Goal: Task Accomplishment & Management: Use online tool/utility

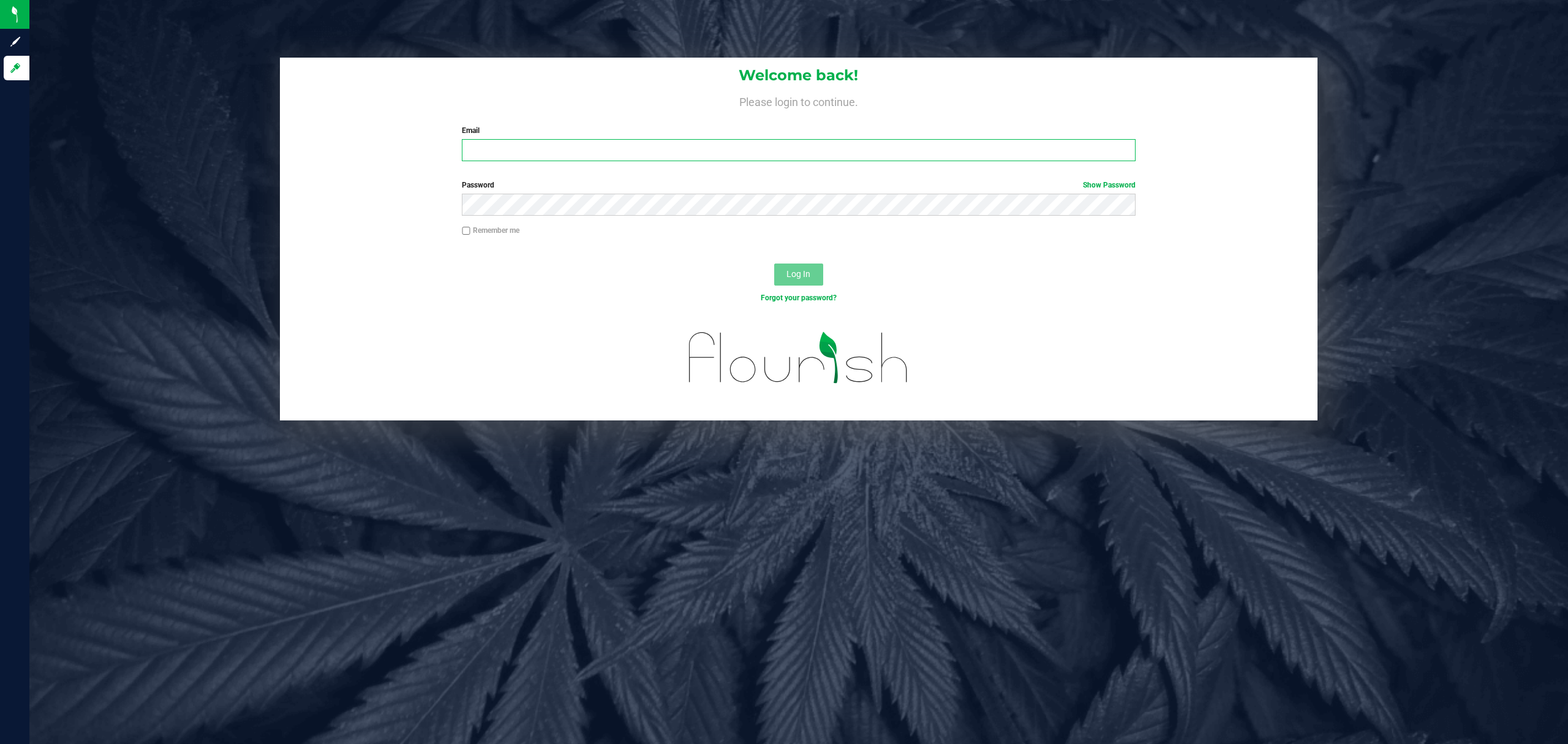
click at [618, 148] on input "Email" at bounding box center [799, 150] width 674 height 22
type input "[EMAIL_ADDRESS][DOMAIN_NAME]"
click at [774, 263] on button "Log In" at bounding box center [799, 275] width 49 height 22
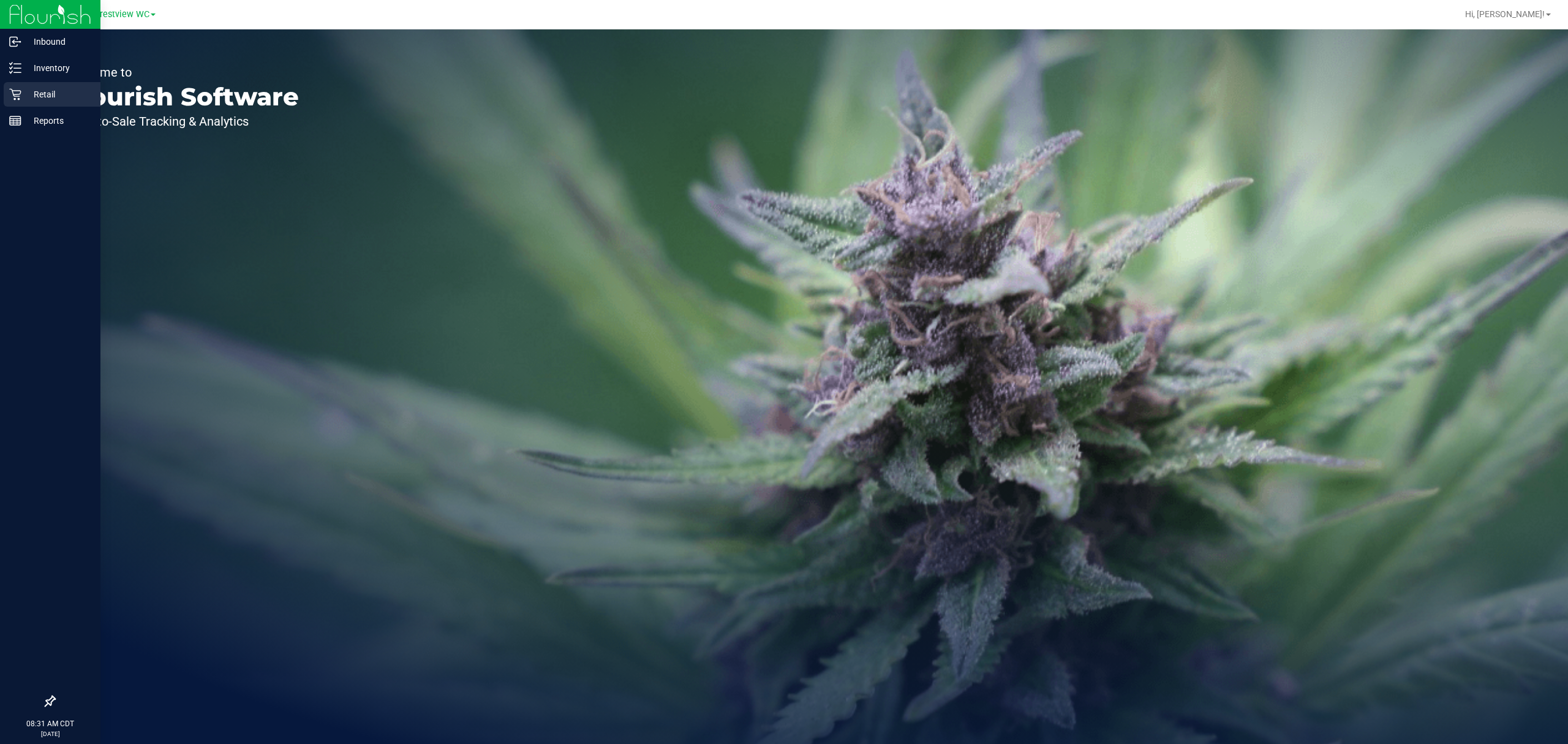
click at [35, 86] on div "Retail" at bounding box center [52, 94] width 97 height 24
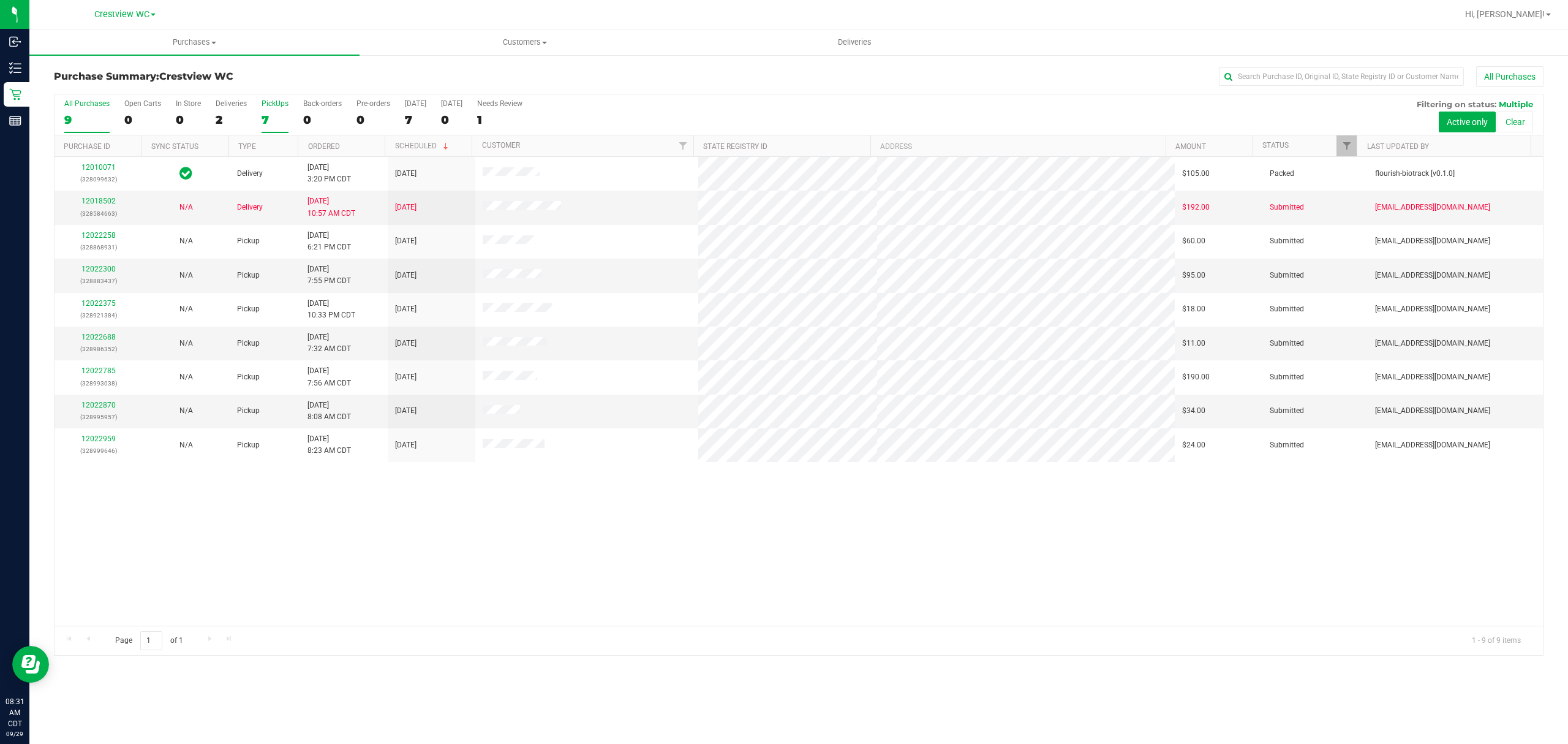
click at [265, 122] on div "7" at bounding box center [274, 120] width 27 height 14
click at [0, 0] on input "PickUps 7" at bounding box center [0, 0] width 0 height 0
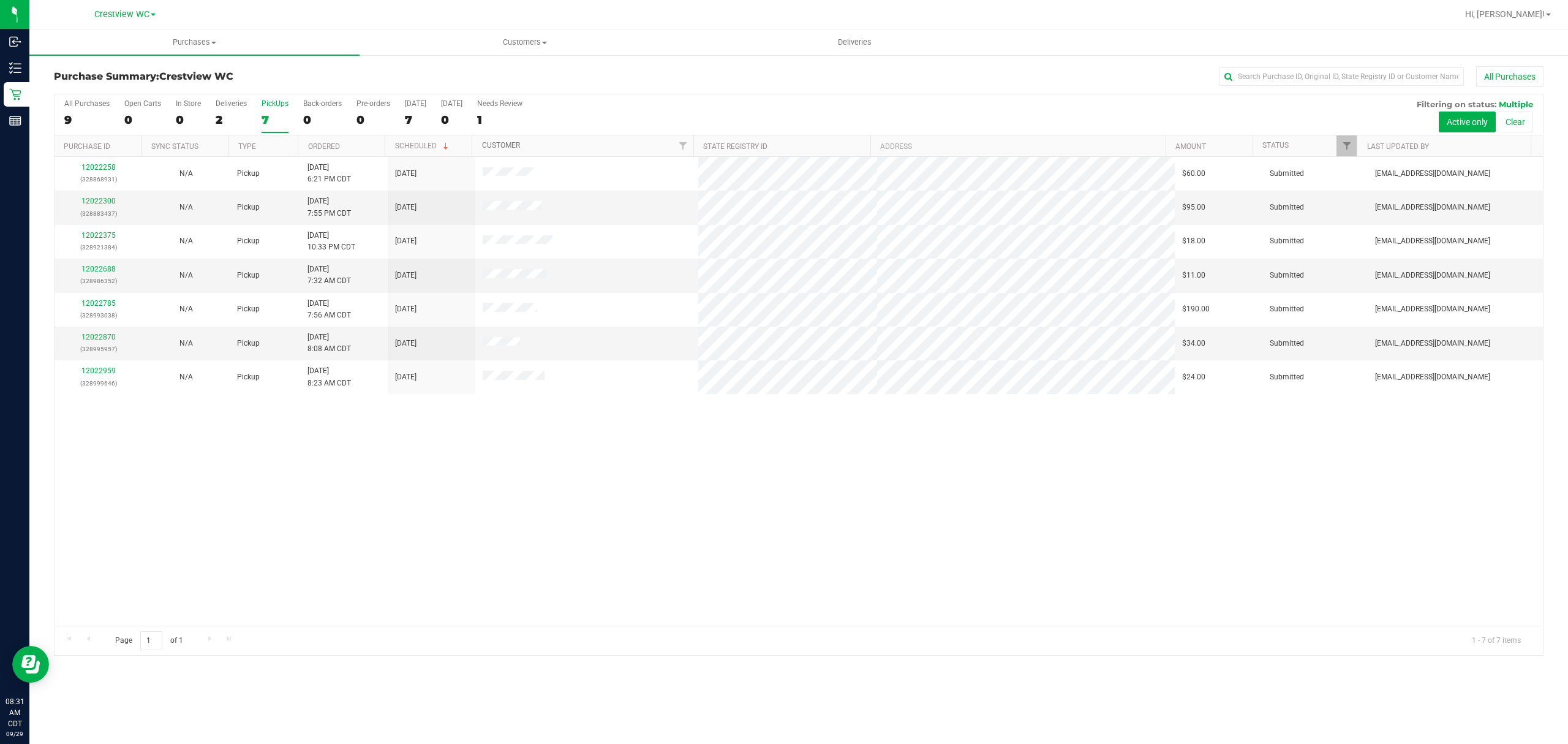
click at [489, 145] on link "Customer" at bounding box center [501, 145] width 38 height 8
click at [329, 147] on link "Ordered" at bounding box center [324, 147] width 32 height 8
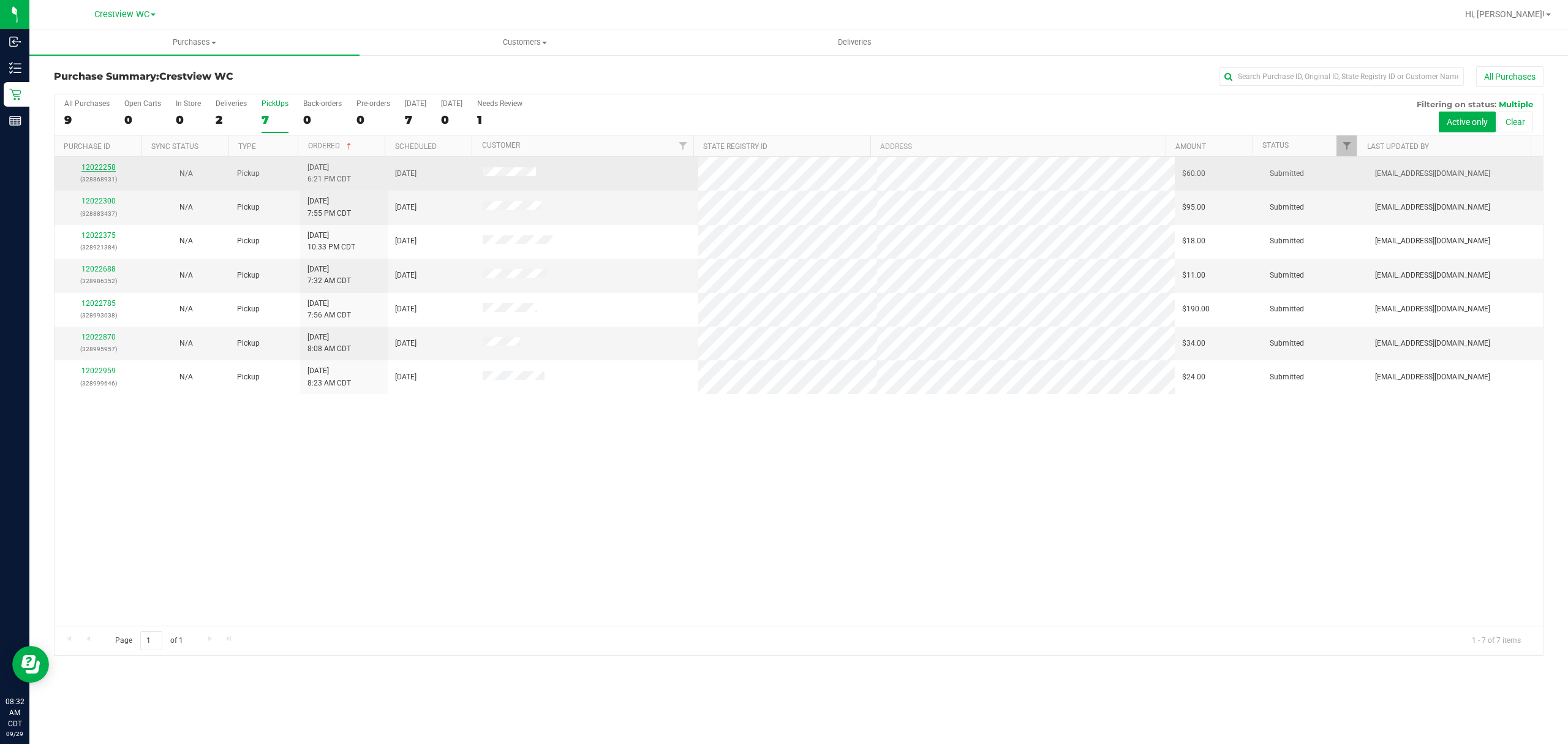
click at [110, 171] on link "12022258" at bounding box center [99, 167] width 35 height 8
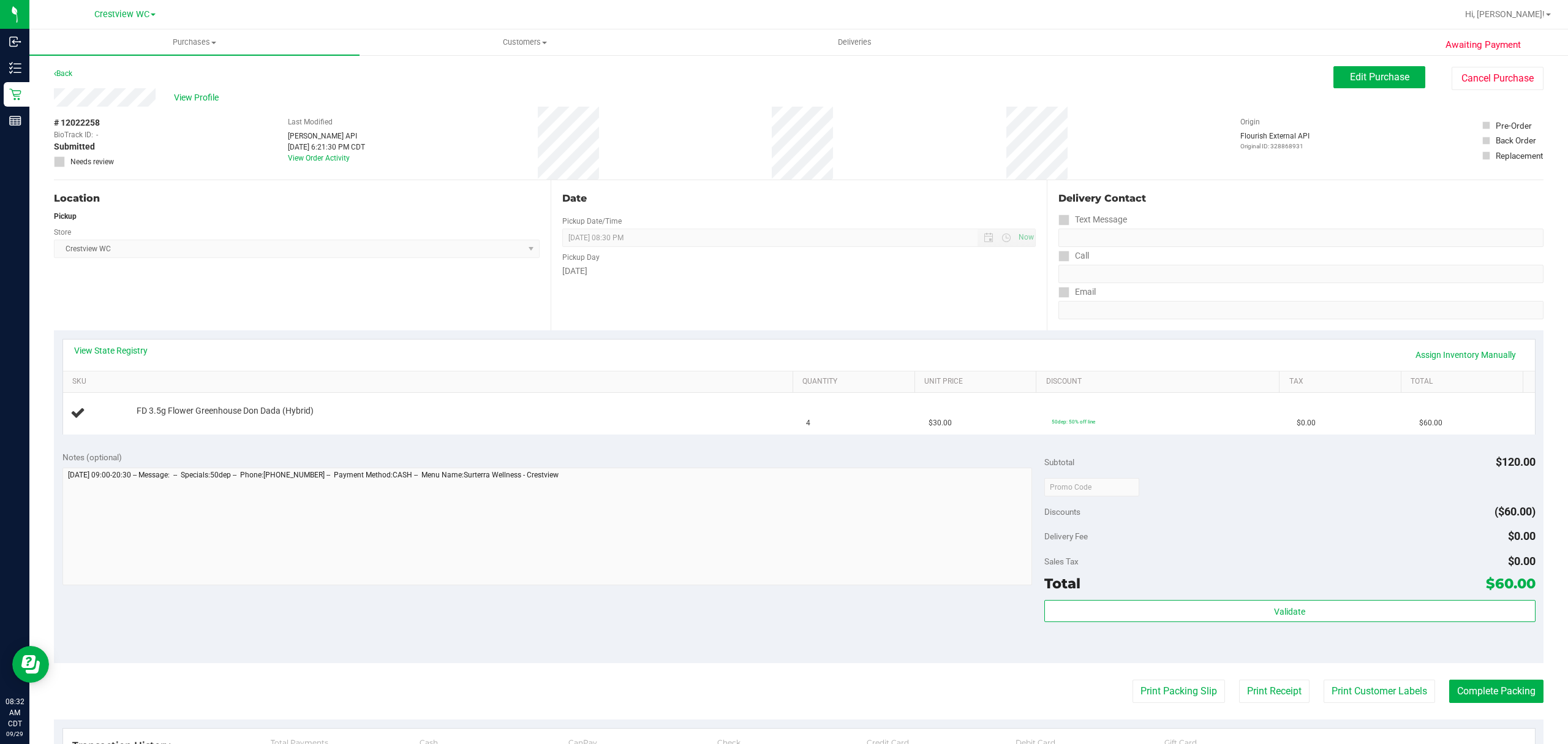
click at [352, 451] on div "Notes (optional)" at bounding box center [553, 457] width 982 height 12
click at [106, 349] on link "View State Registry" at bounding box center [111, 351] width 73 height 12
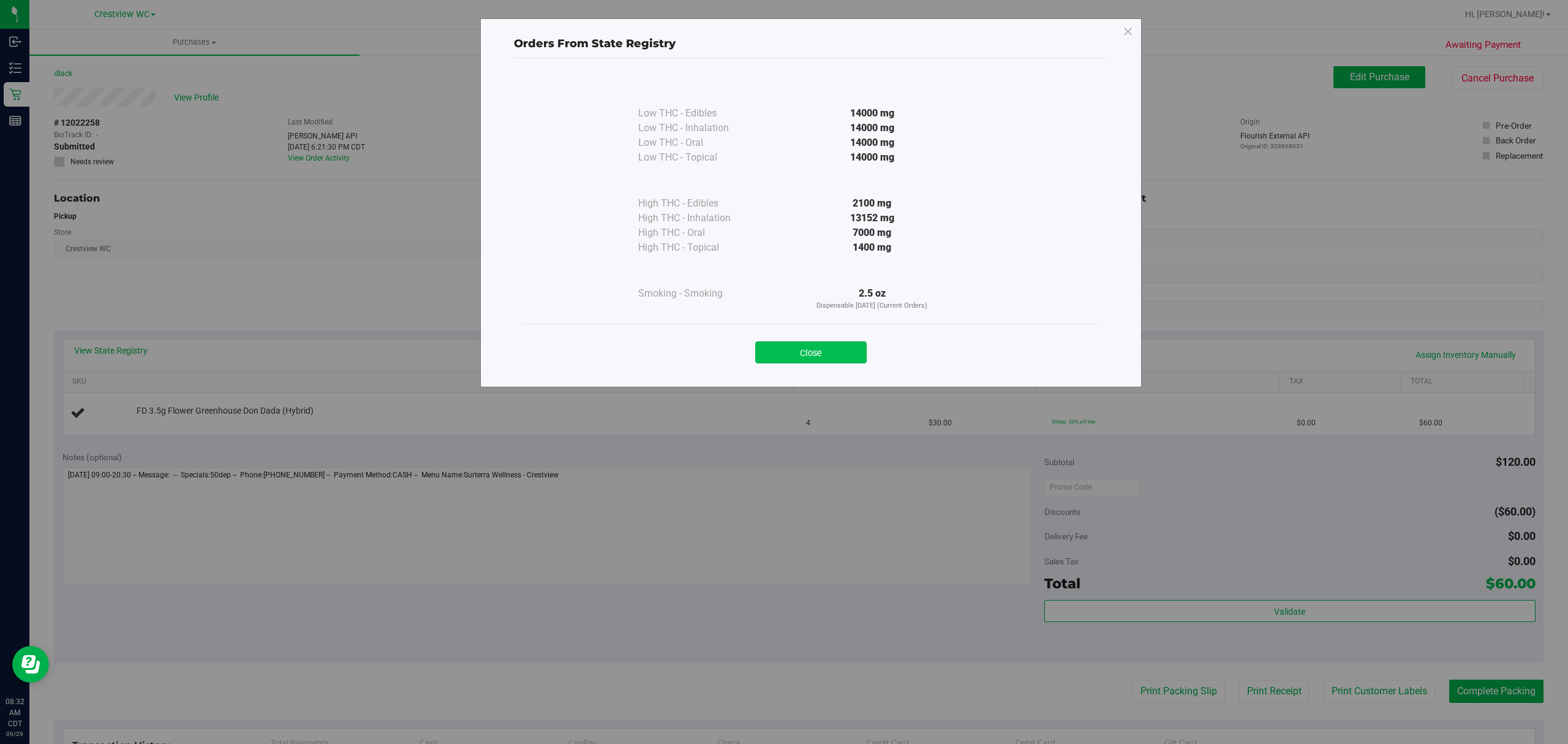
click at [814, 359] on button "Close" at bounding box center [810, 352] width 111 height 22
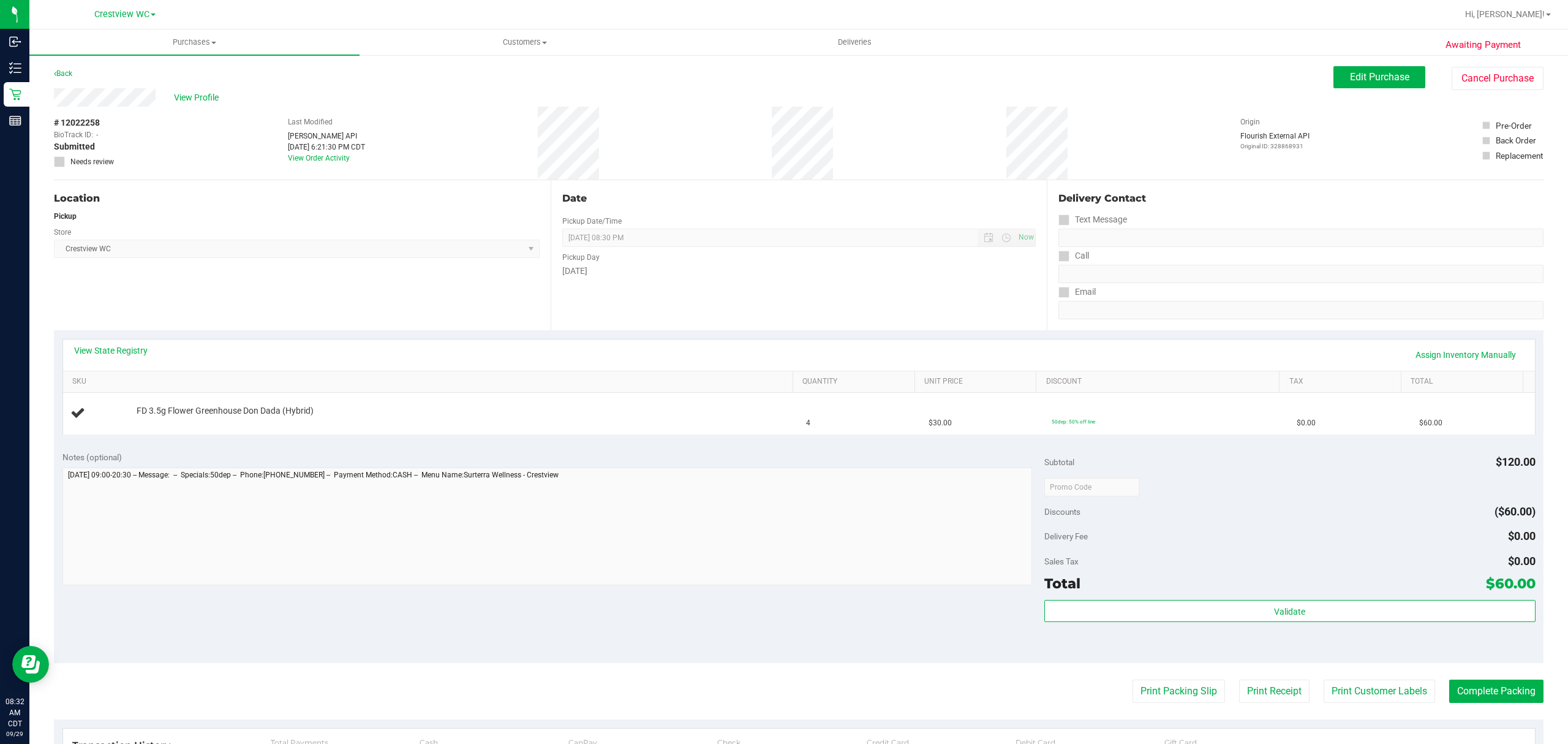
click at [444, 273] on div "Location Pickup Store Crestview WC Select Store Bonita Springs WC Boynton Beach…" at bounding box center [302, 254] width 497 height 150
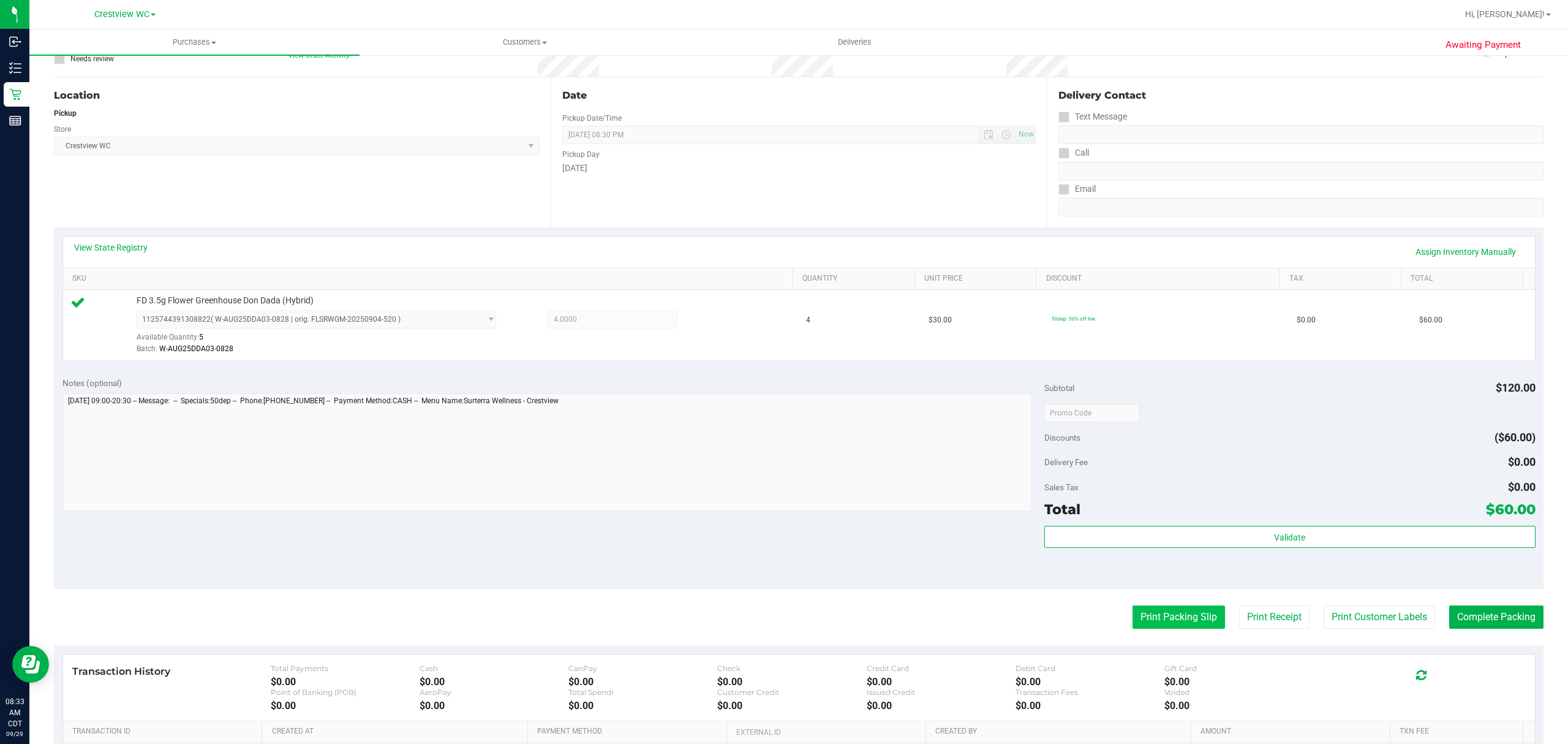
scroll to position [260, 0]
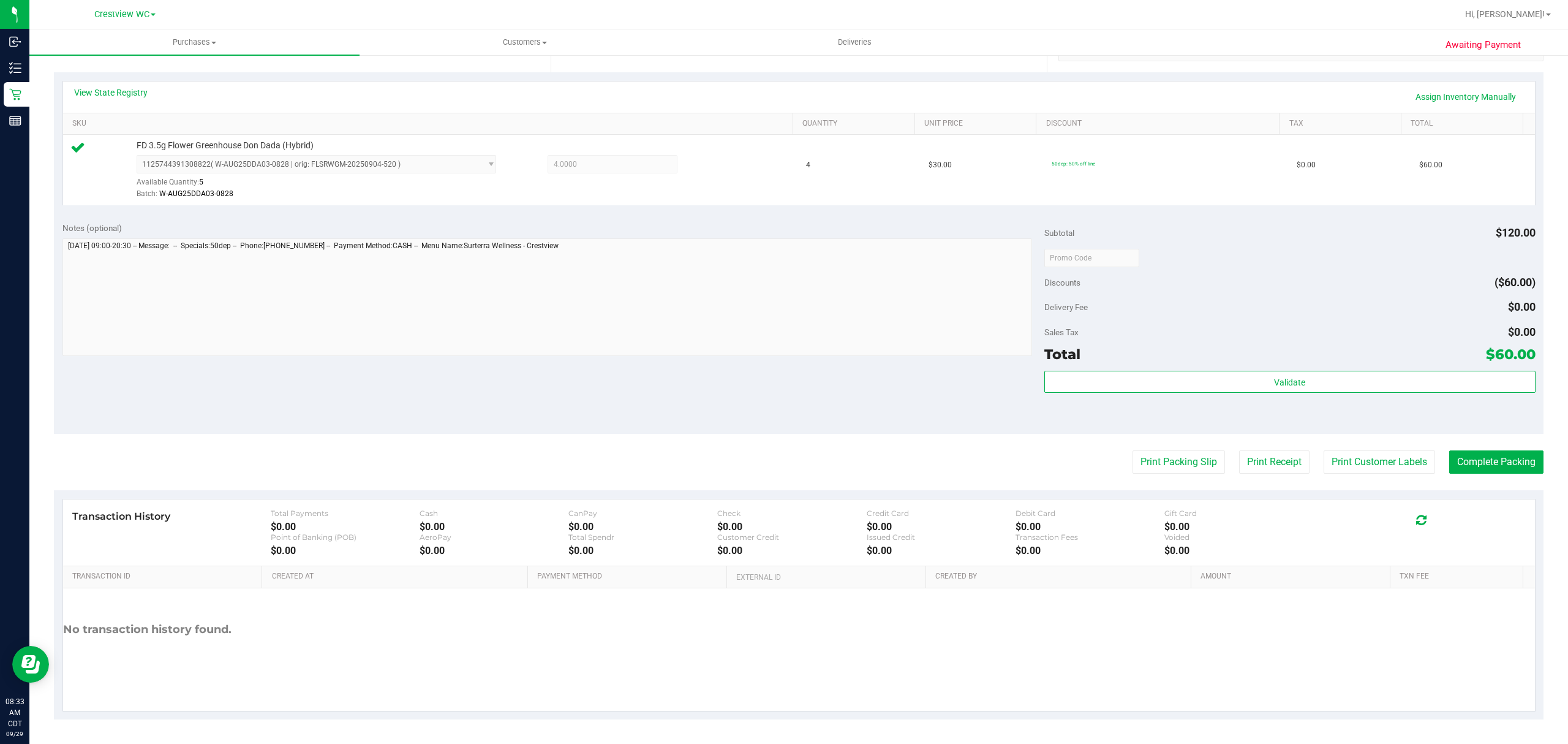
click at [1245, 369] on div "Subtotal $120.00 Discounts ($60.00) Delivery Fee $0.00 Sales Tax $0.00 Total $6…" at bounding box center [1290, 324] width 492 height 204
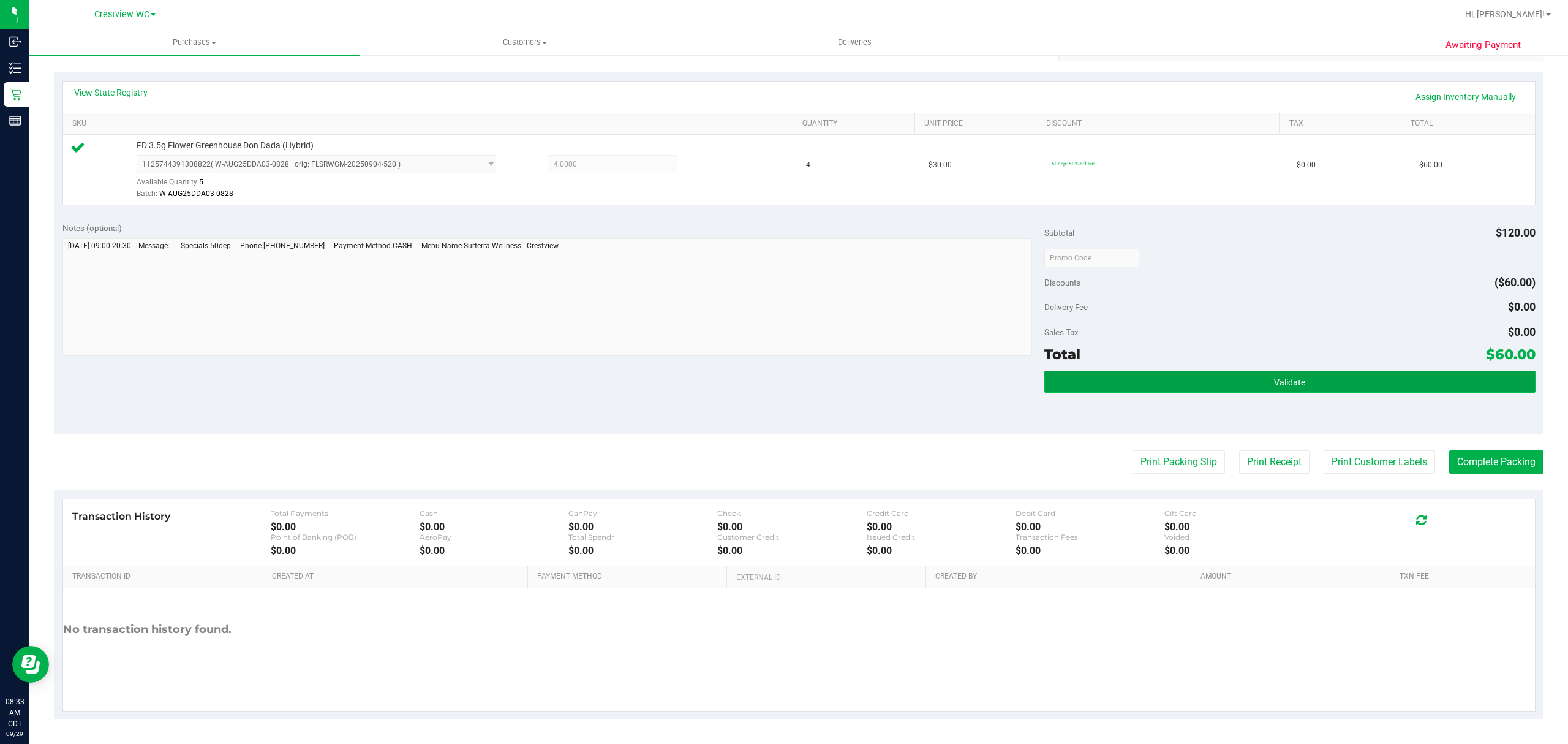
click at [1245, 375] on button "Validate" at bounding box center [1290, 382] width 492 height 22
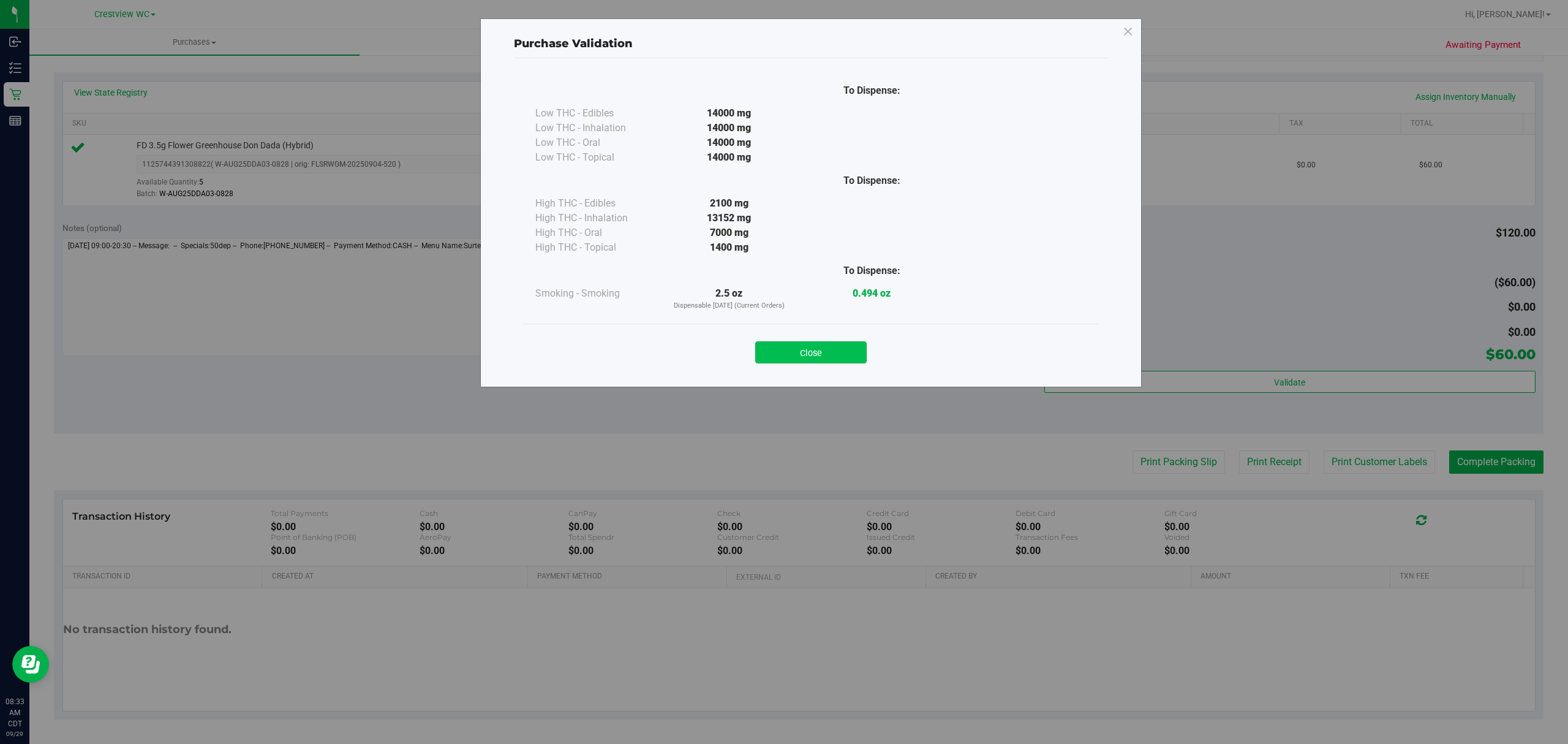
click at [848, 360] on button "Close" at bounding box center [810, 352] width 111 height 22
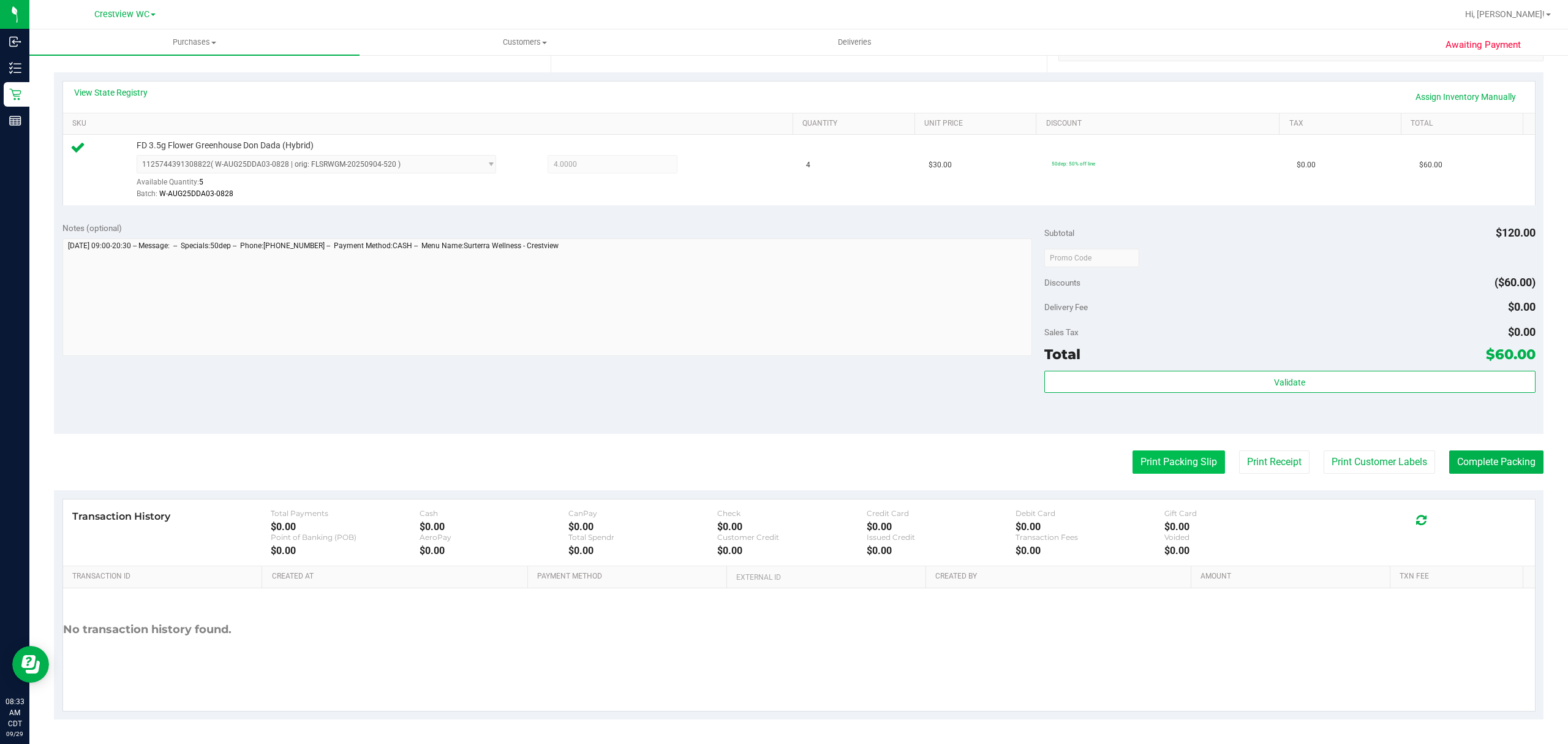
click at [1146, 464] on button "Print Packing Slip" at bounding box center [1179, 462] width 93 height 24
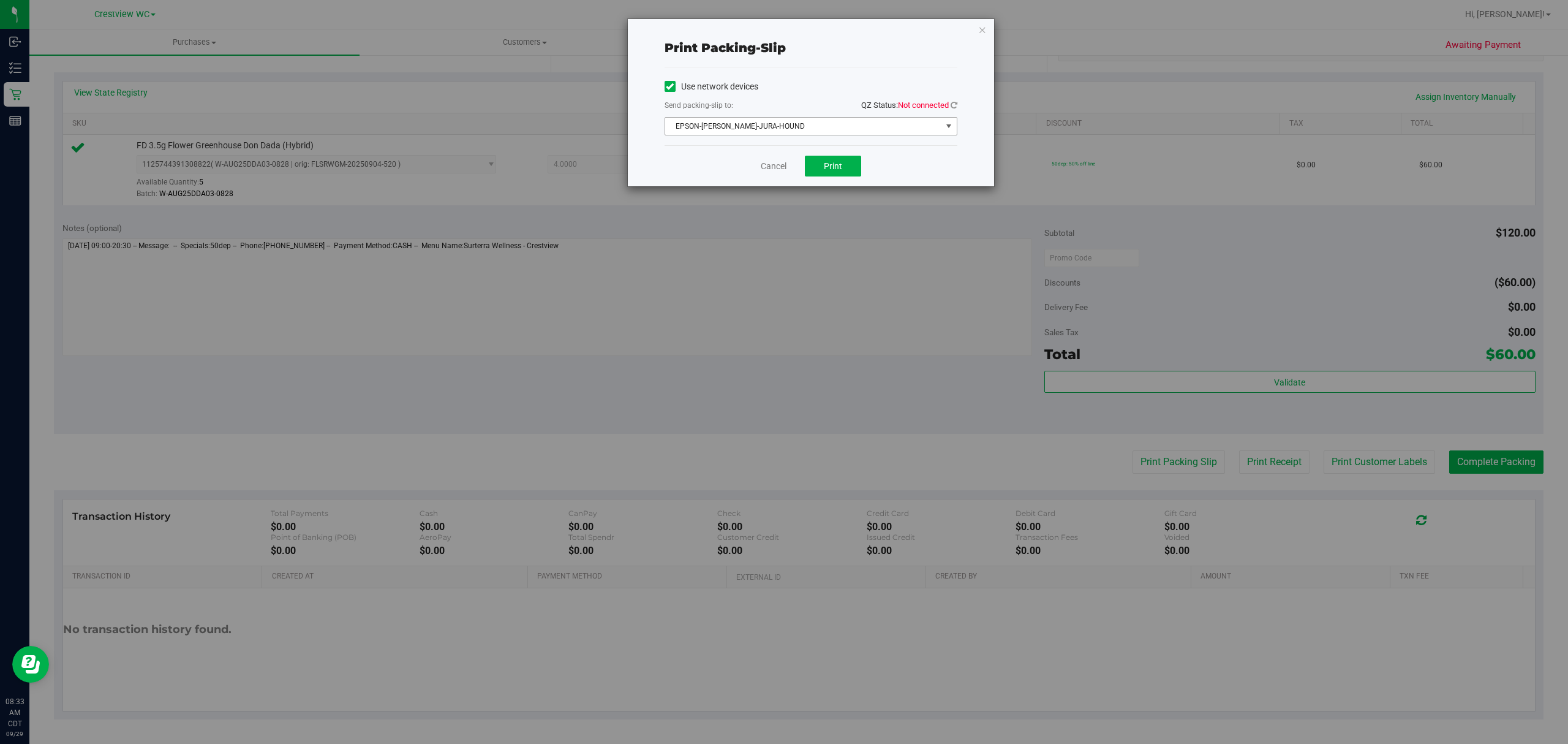
click at [837, 121] on span "EPSON-BRUNO-JURA-HOUND" at bounding box center [803, 126] width 277 height 17
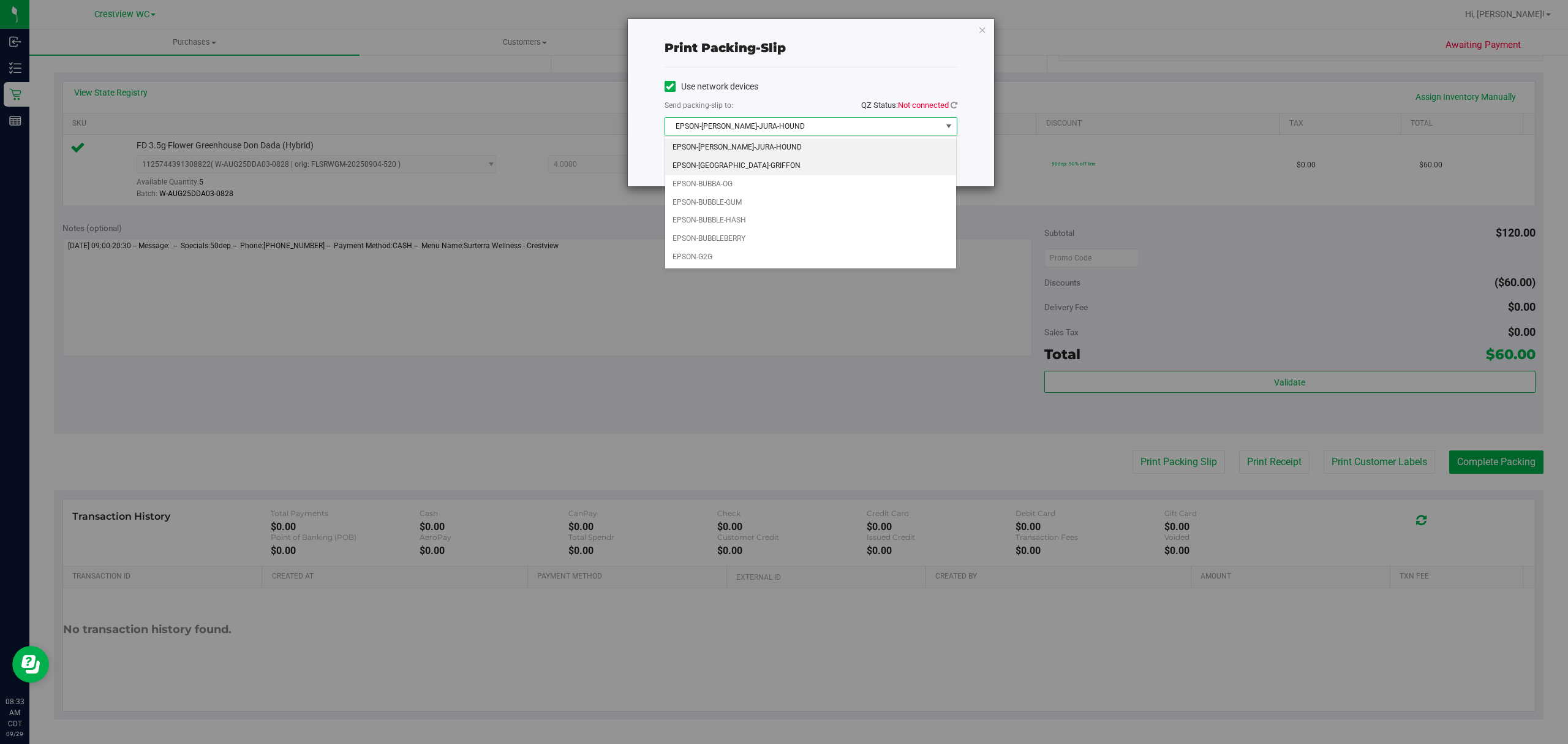
click at [770, 172] on li "EPSON-BRUSSELS-GRIFFON" at bounding box center [810, 166] width 291 height 19
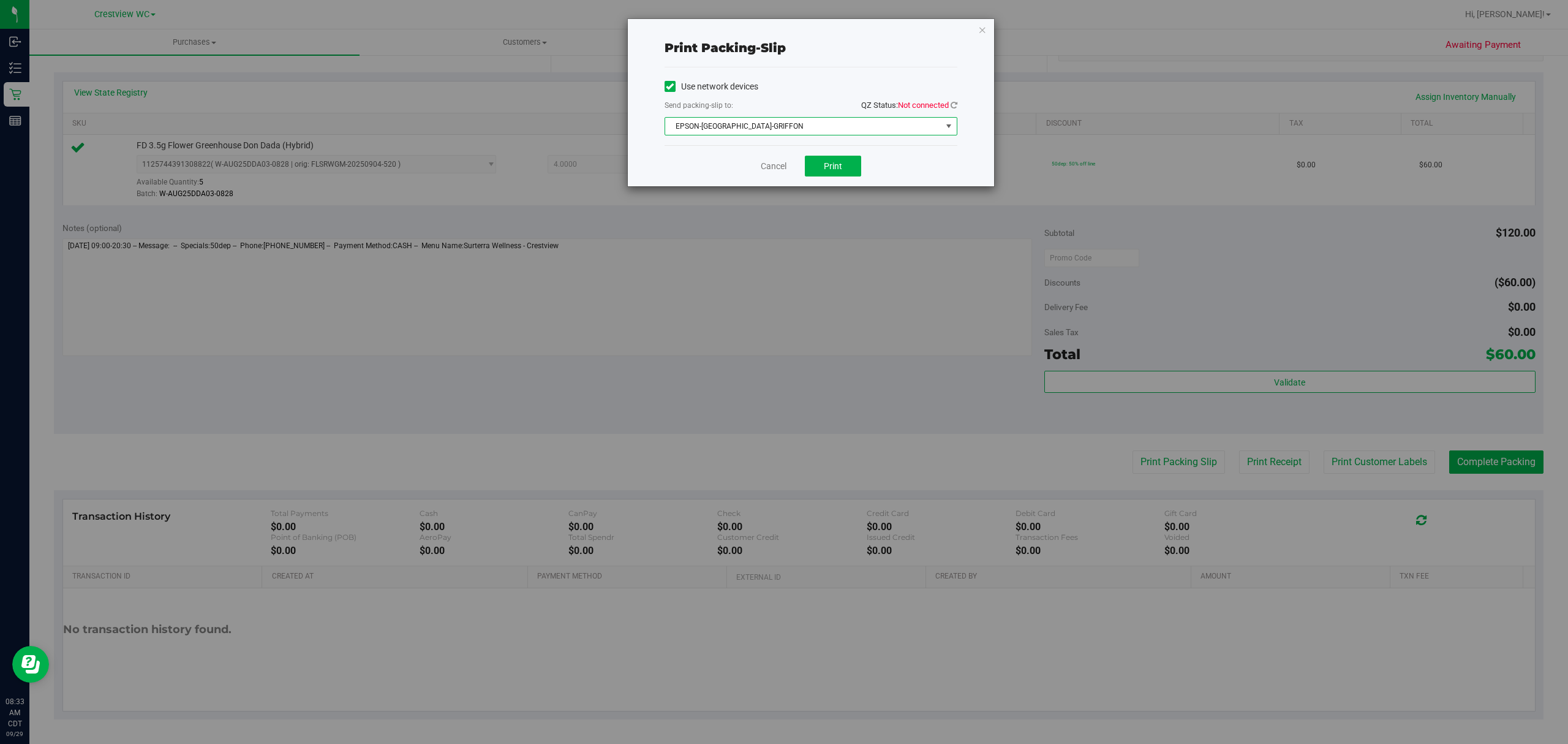
click at [959, 104] on div "Print packing-slip Use network devices Send packing-slip to: QZ Status: Not con…" at bounding box center [811, 102] width 366 height 167
click at [951, 104] on icon at bounding box center [954, 105] width 7 height 8
click at [853, 168] on button "Print" at bounding box center [833, 166] width 57 height 21
click at [983, 22] on icon "button" at bounding box center [982, 29] width 8 height 15
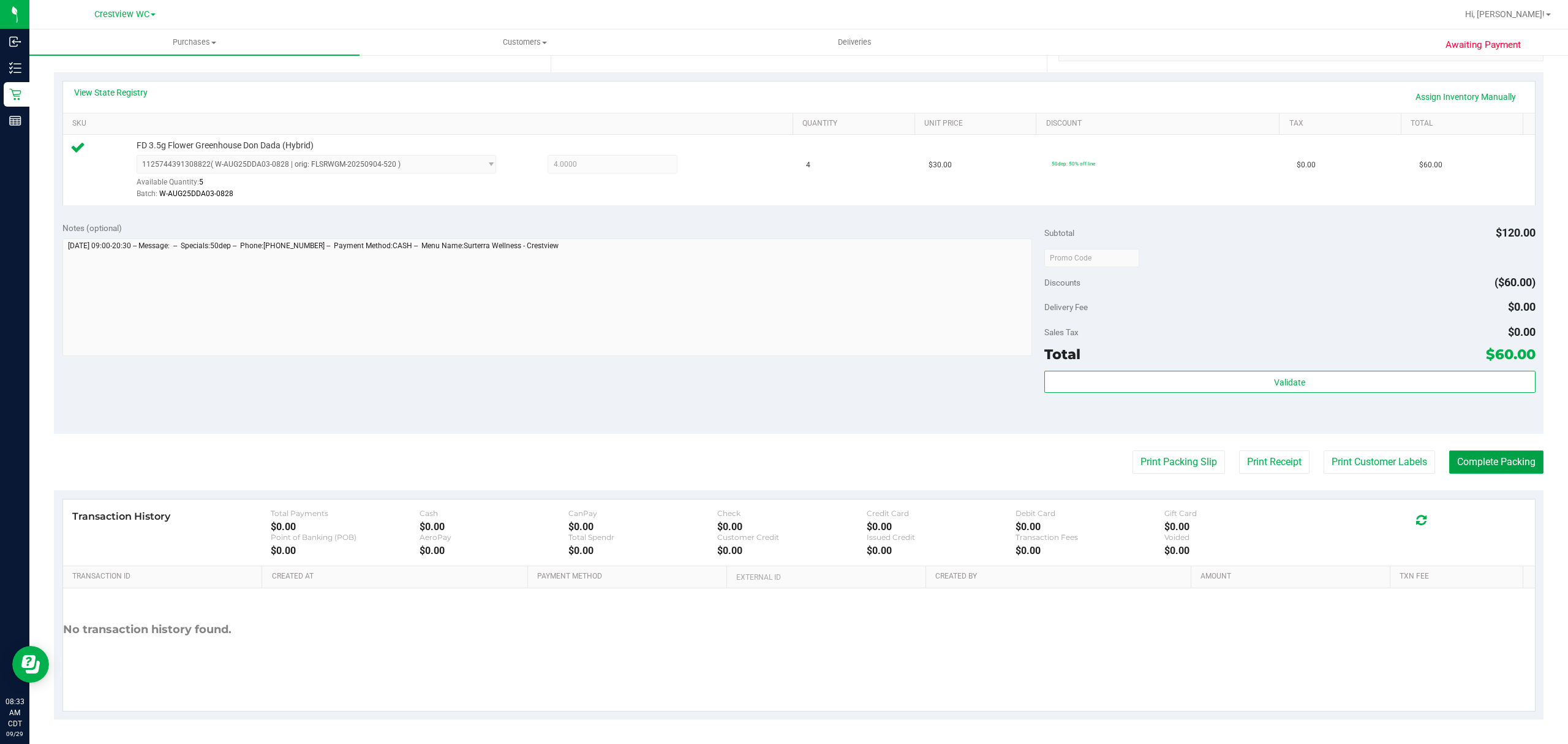
click at [1473, 459] on button "Complete Packing" at bounding box center [1496, 462] width 94 height 24
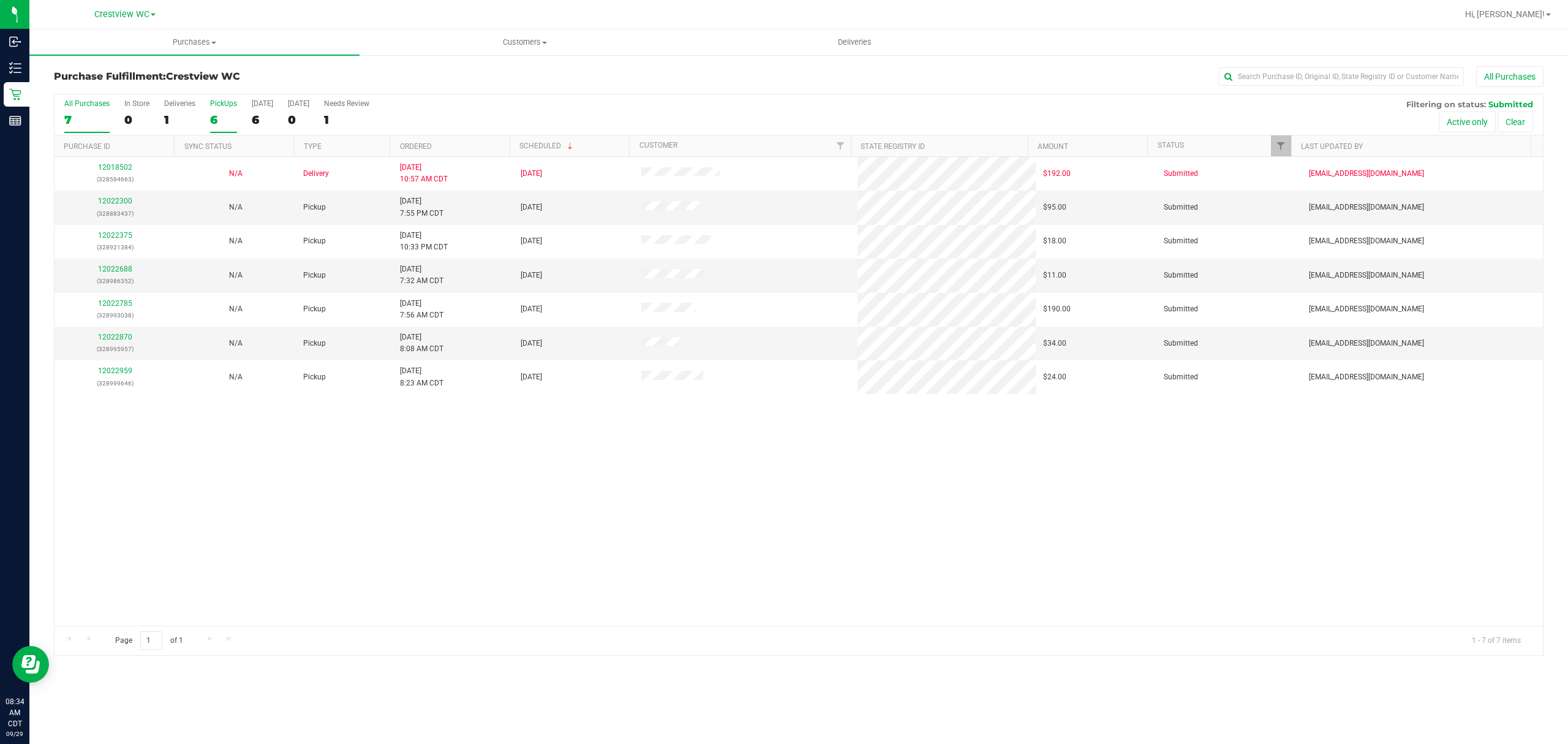
click at [218, 115] on div "6" at bounding box center [223, 120] width 27 height 14
click at [0, 0] on input "PickUps 6" at bounding box center [0, 0] width 0 height 0
click at [422, 145] on link "Ordered" at bounding box center [416, 147] width 32 height 8
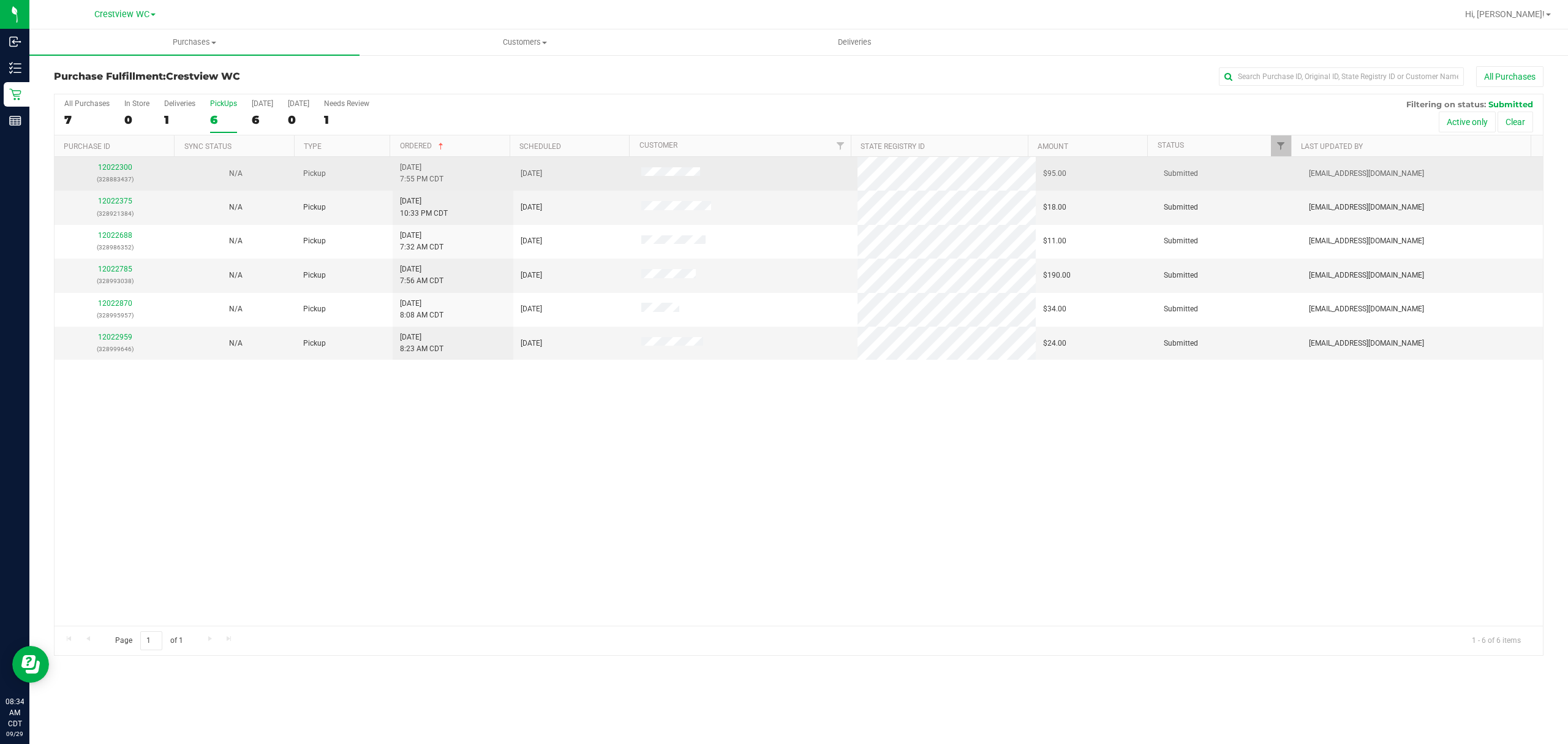
click at [118, 172] on div "12022300 (328883437)" at bounding box center [114, 174] width 106 height 24
click at [124, 165] on link "12022300" at bounding box center [115, 167] width 35 height 8
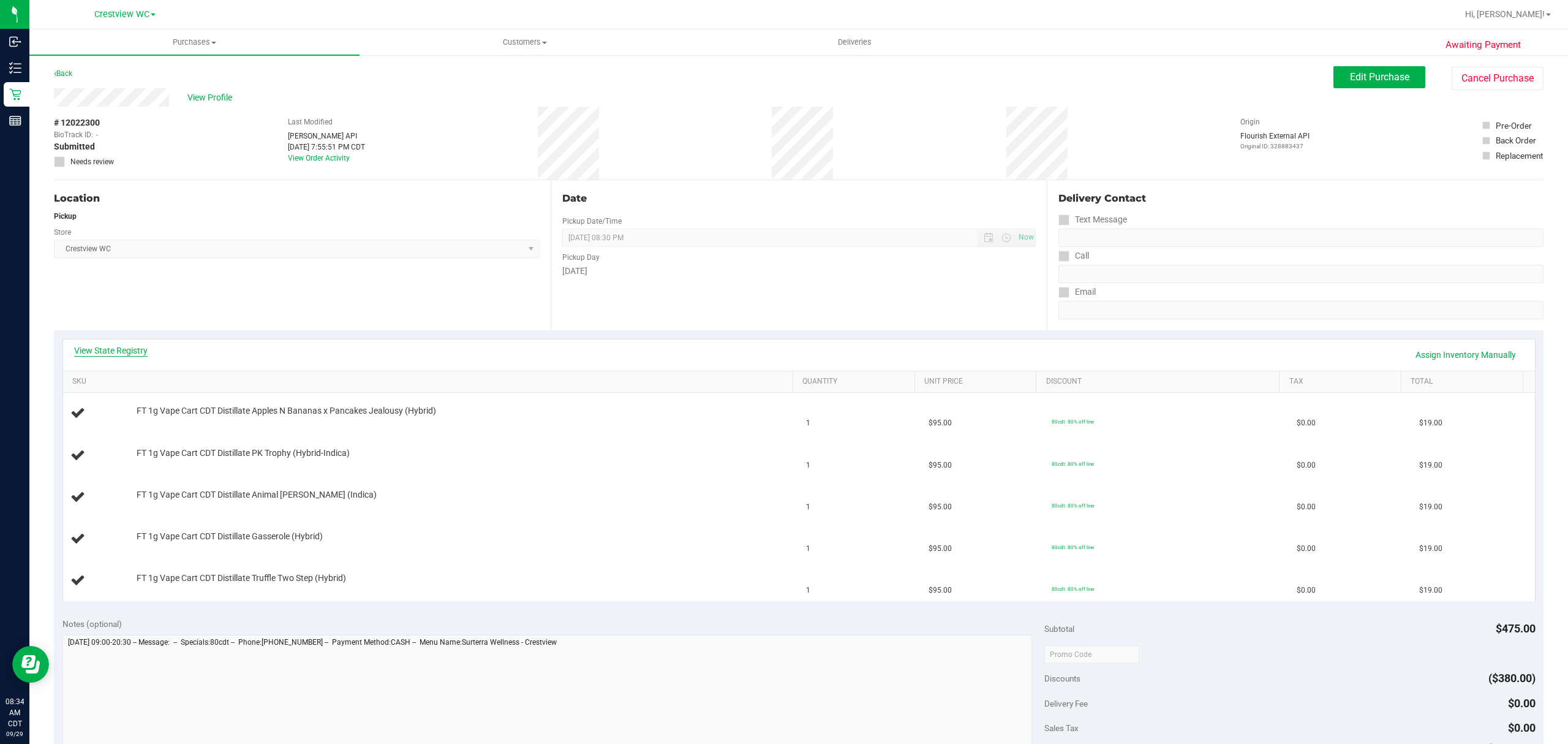
click at [111, 348] on link "View State Registry" at bounding box center [111, 351] width 73 height 12
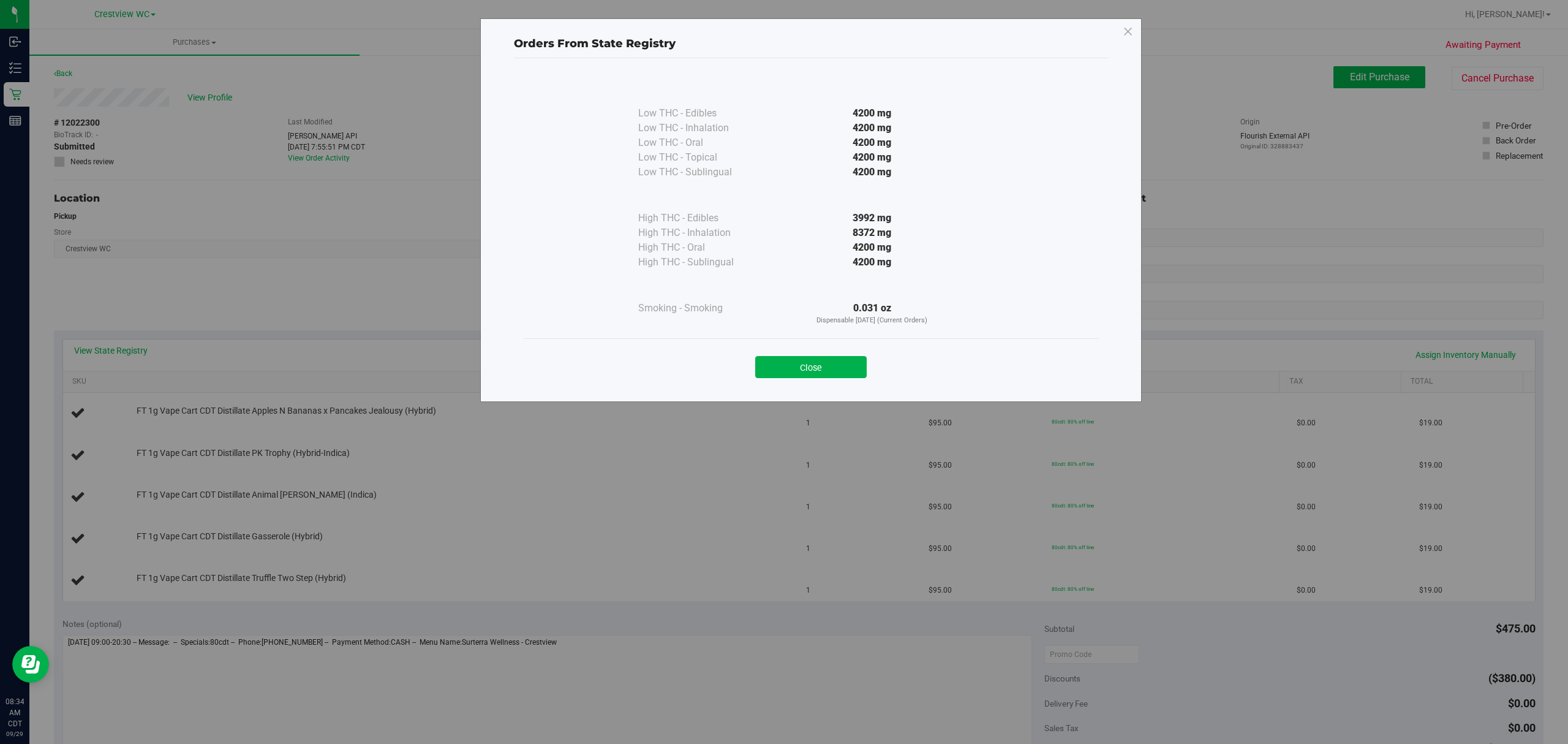
click at [829, 355] on div "Close" at bounding box center [811, 363] width 557 height 30
click at [822, 370] on button "Close" at bounding box center [810, 367] width 111 height 22
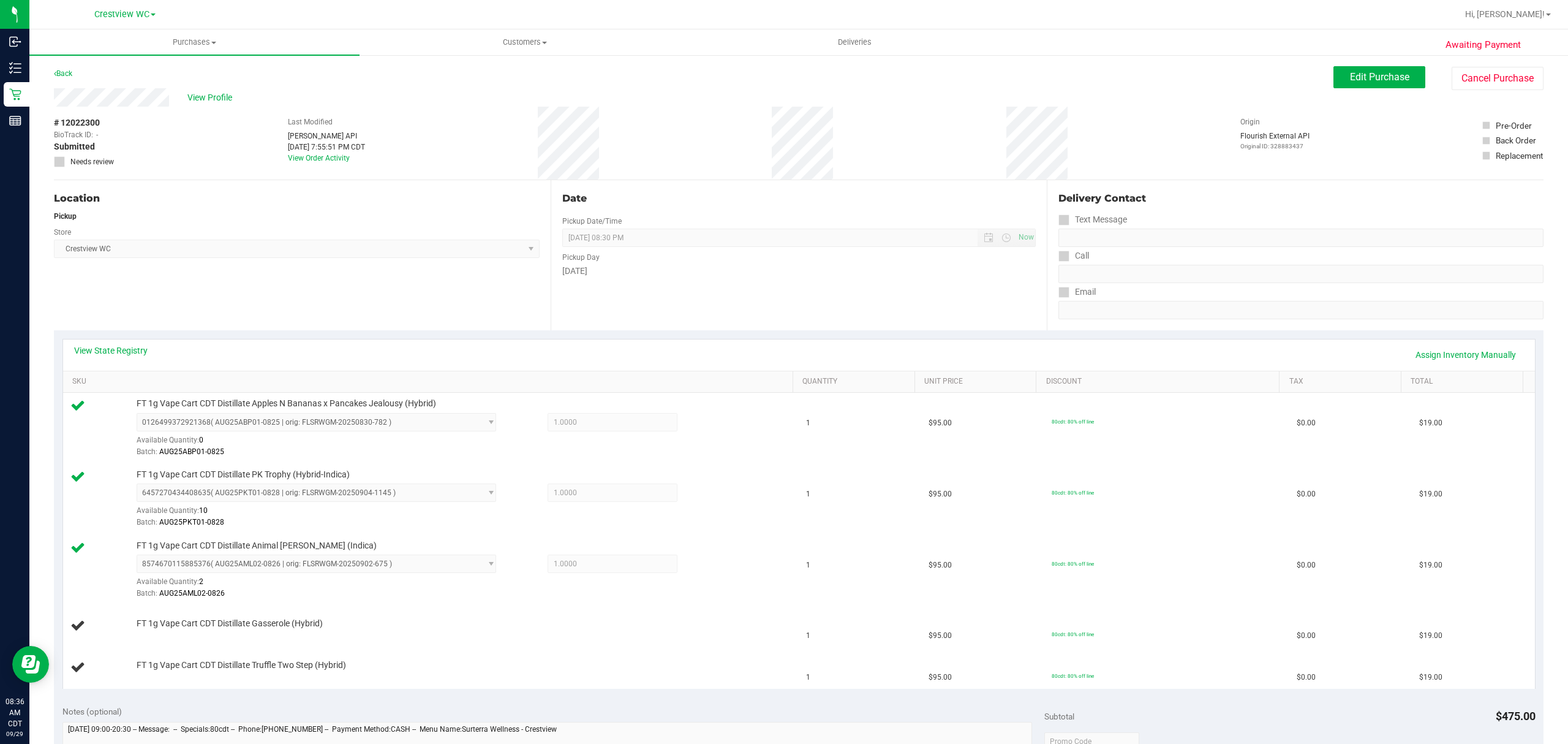
click at [266, 283] on div "Location Pickup Store Crestview WC Select Store Bonita Springs WC Boynton Beach…" at bounding box center [302, 254] width 497 height 150
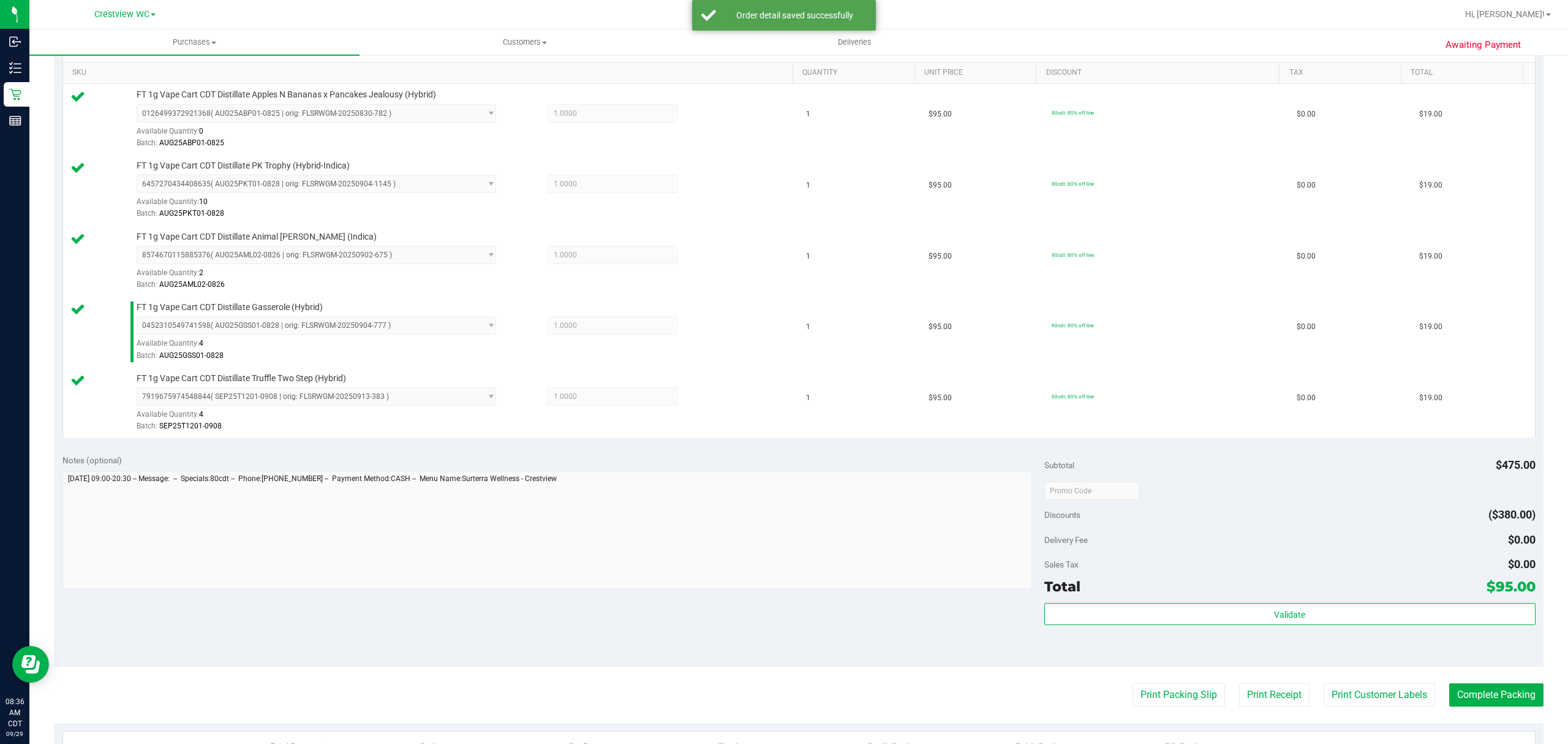
scroll to position [490, 0]
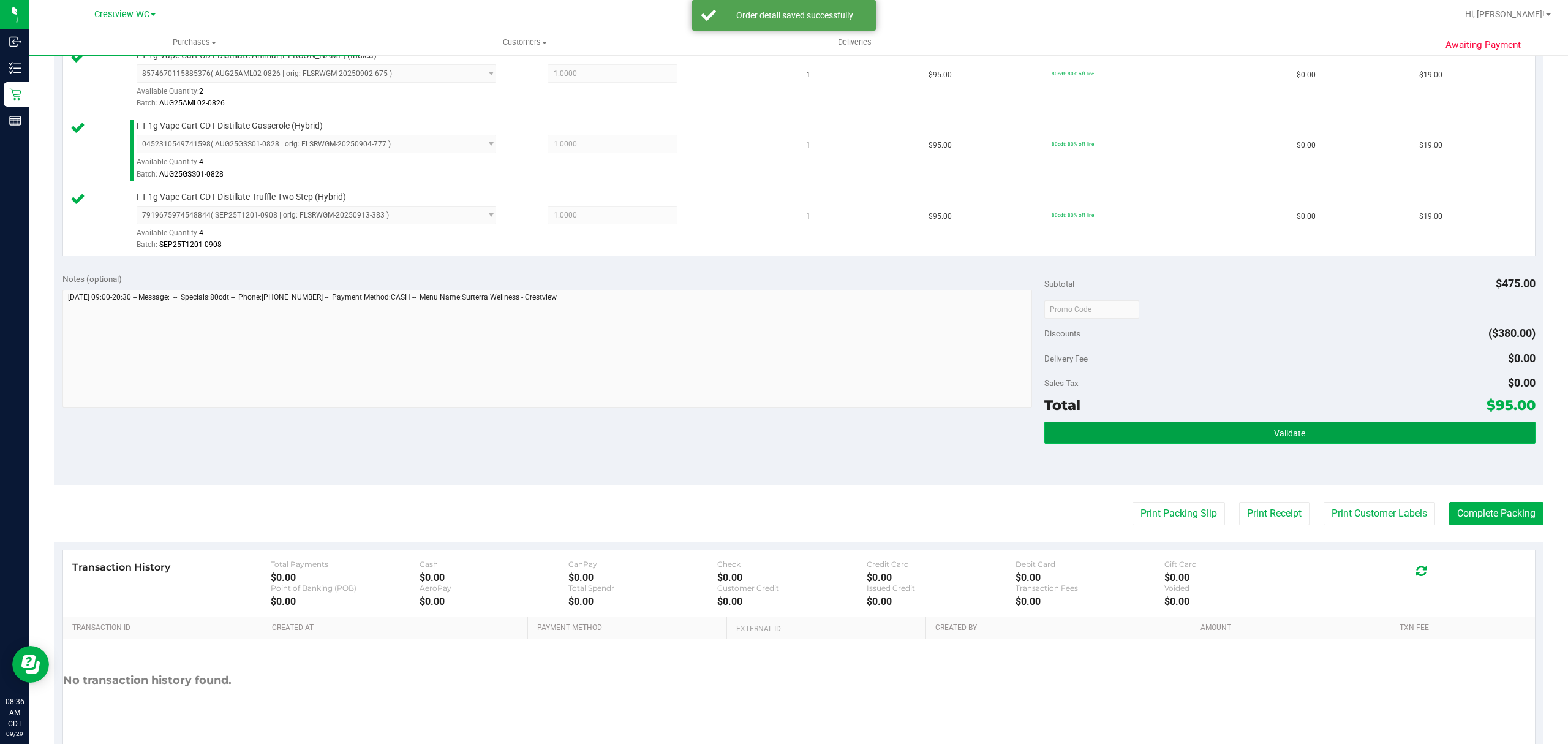
click at [1169, 427] on button "Validate" at bounding box center [1290, 433] width 492 height 22
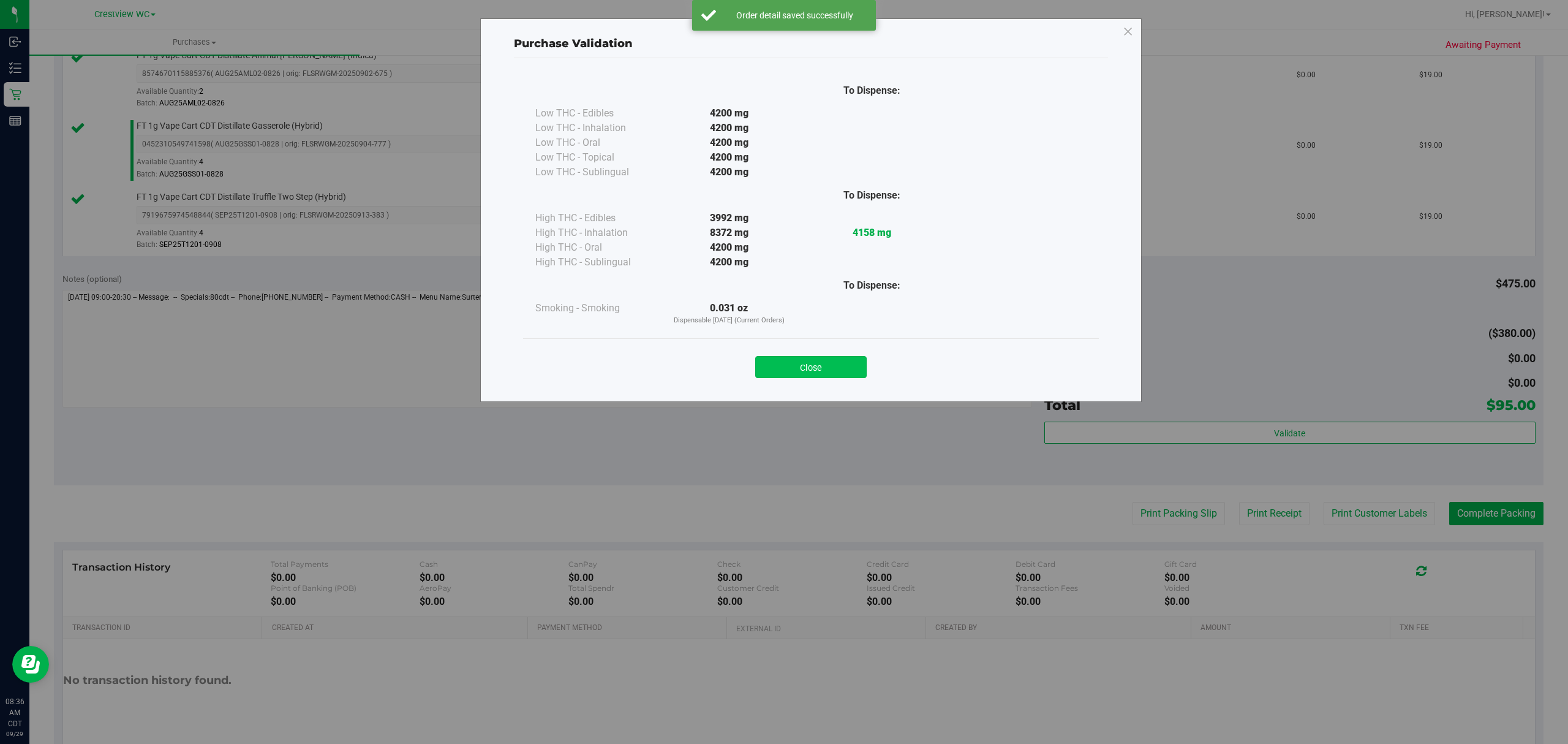
click at [854, 375] on button "Close" at bounding box center [810, 367] width 111 height 22
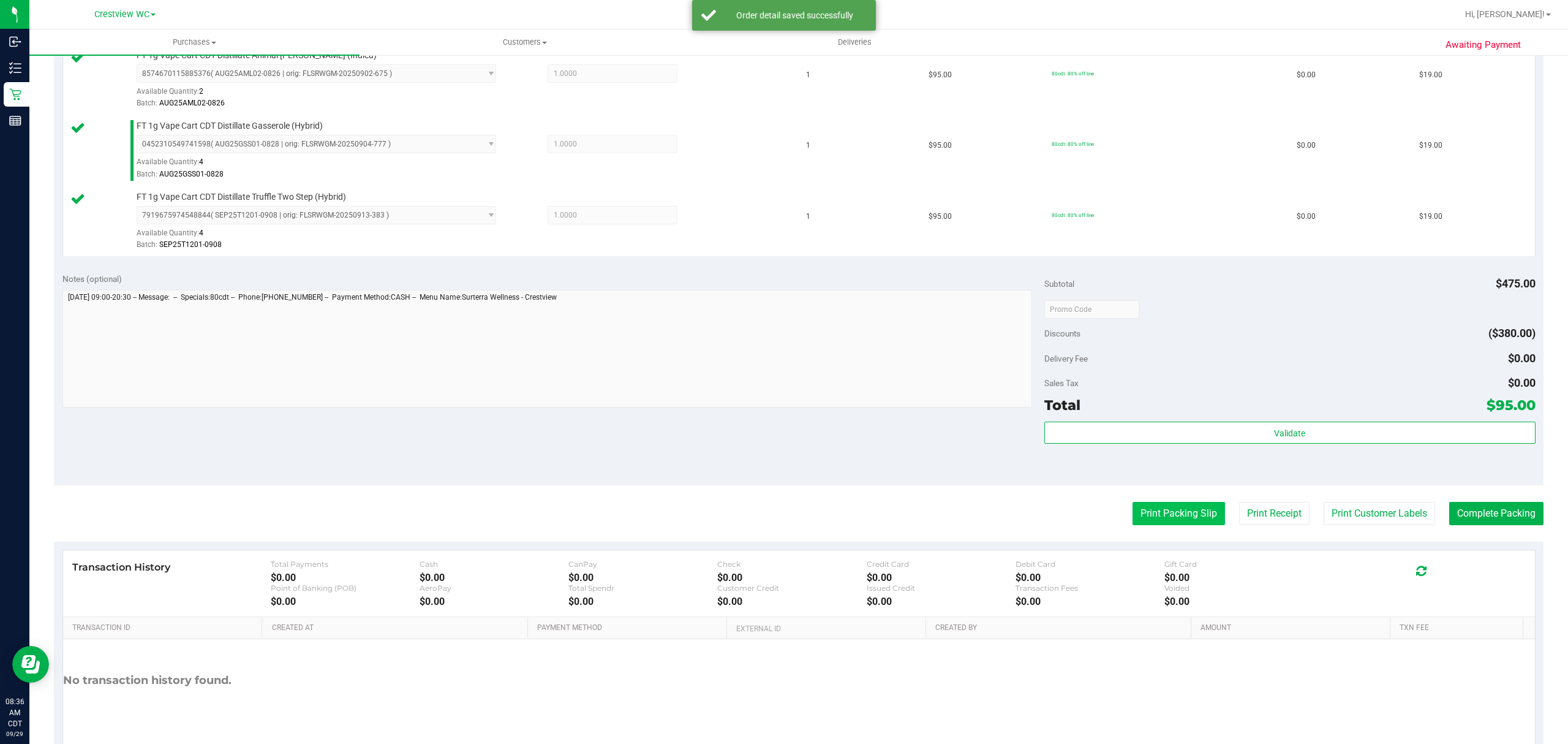
click at [1189, 520] on button "Print Packing Slip" at bounding box center [1179, 514] width 93 height 24
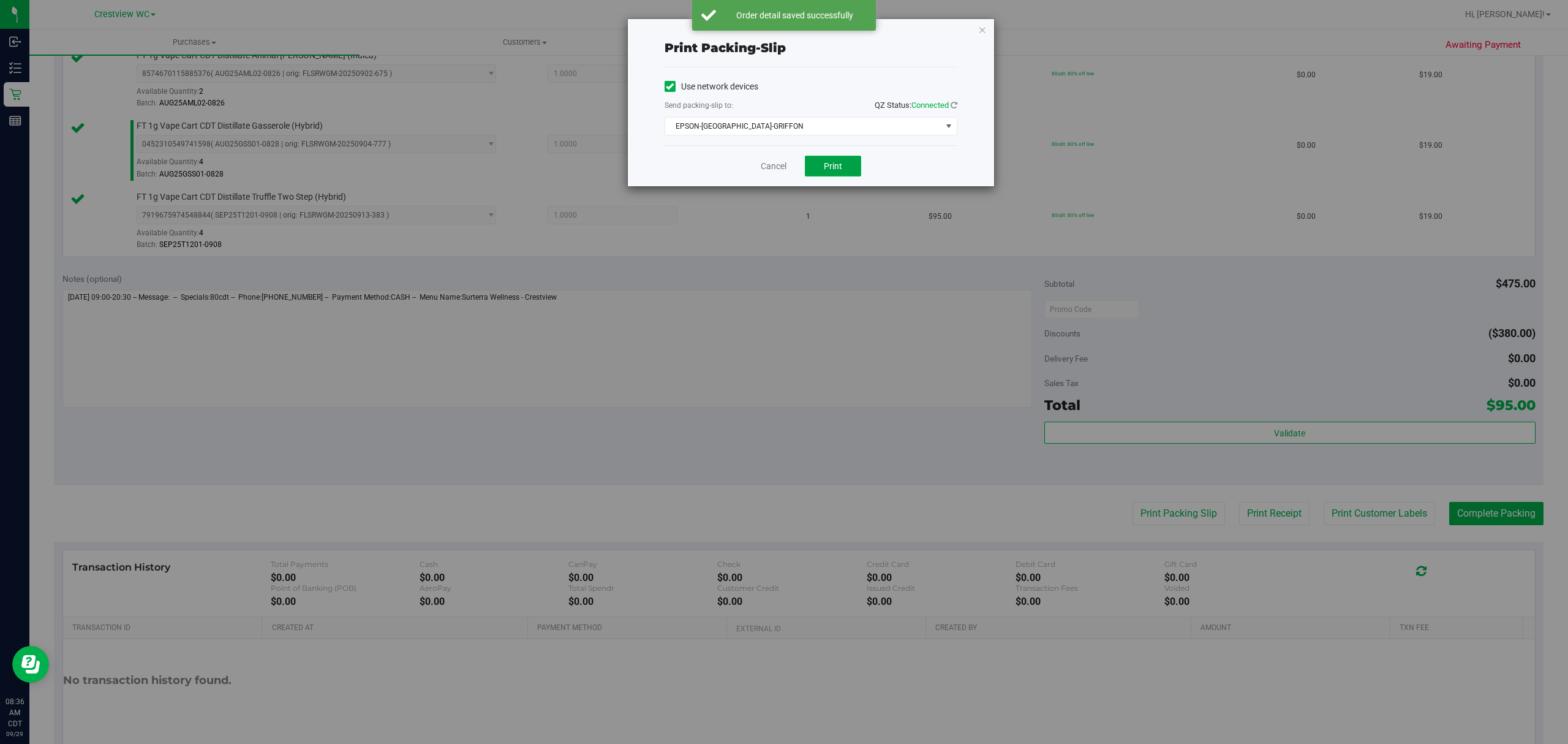
click at [857, 173] on button "Print" at bounding box center [833, 166] width 57 height 21
click at [980, 26] on icon "button" at bounding box center [982, 29] width 8 height 15
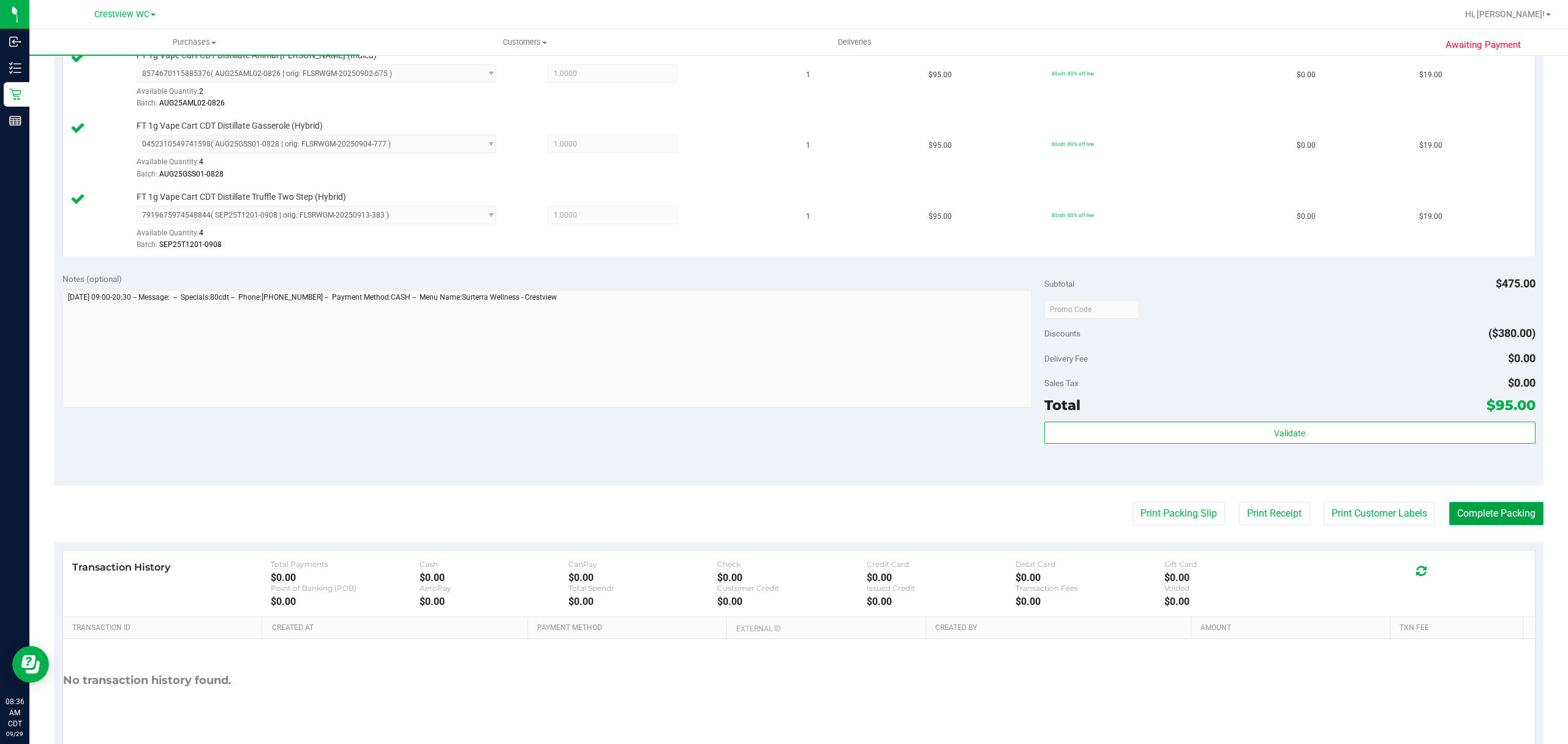
click at [1473, 513] on button "Complete Packing" at bounding box center [1496, 514] width 94 height 24
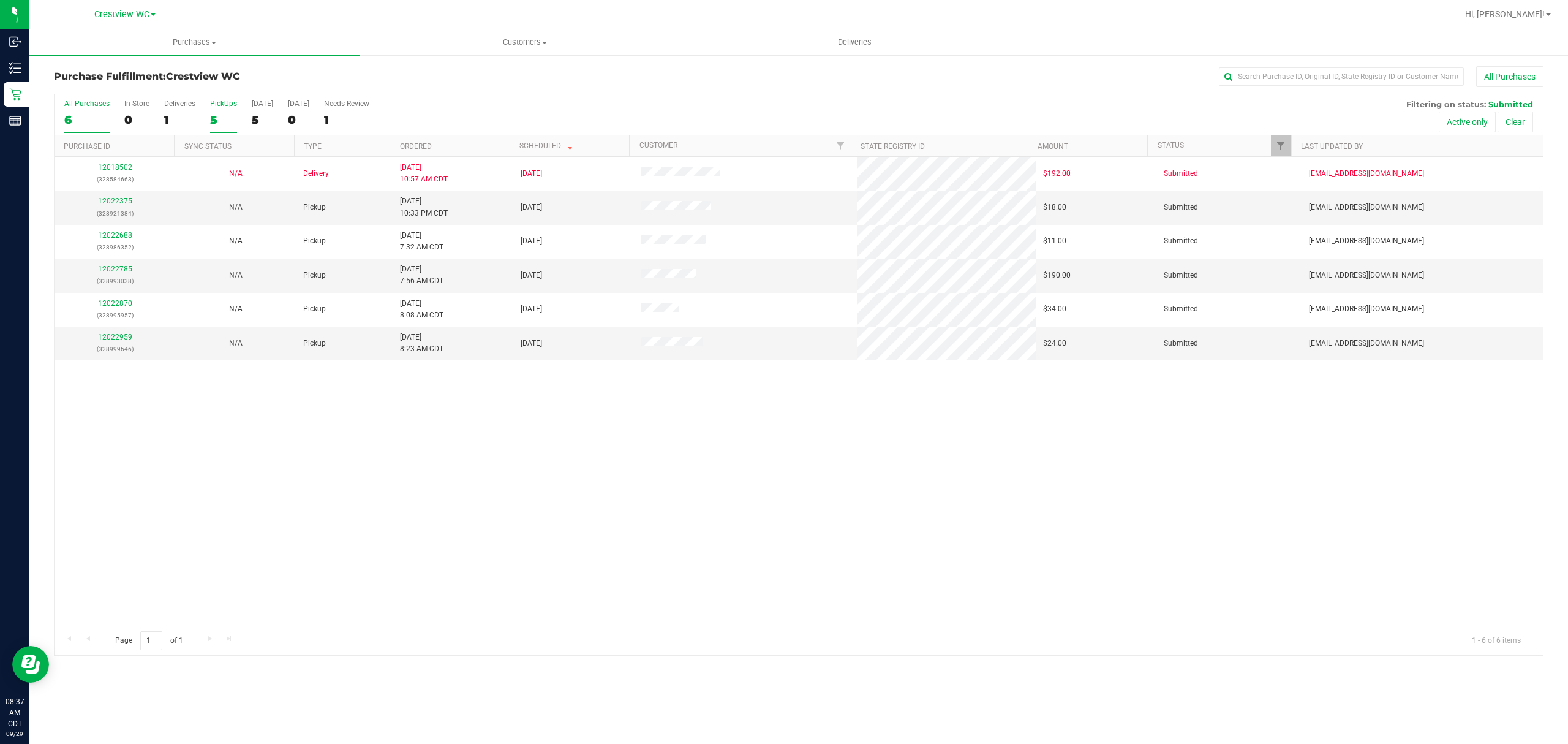
click at [212, 115] on div "5" at bounding box center [223, 120] width 27 height 14
click at [0, 0] on input "PickUps 5" at bounding box center [0, 0] width 0 height 0
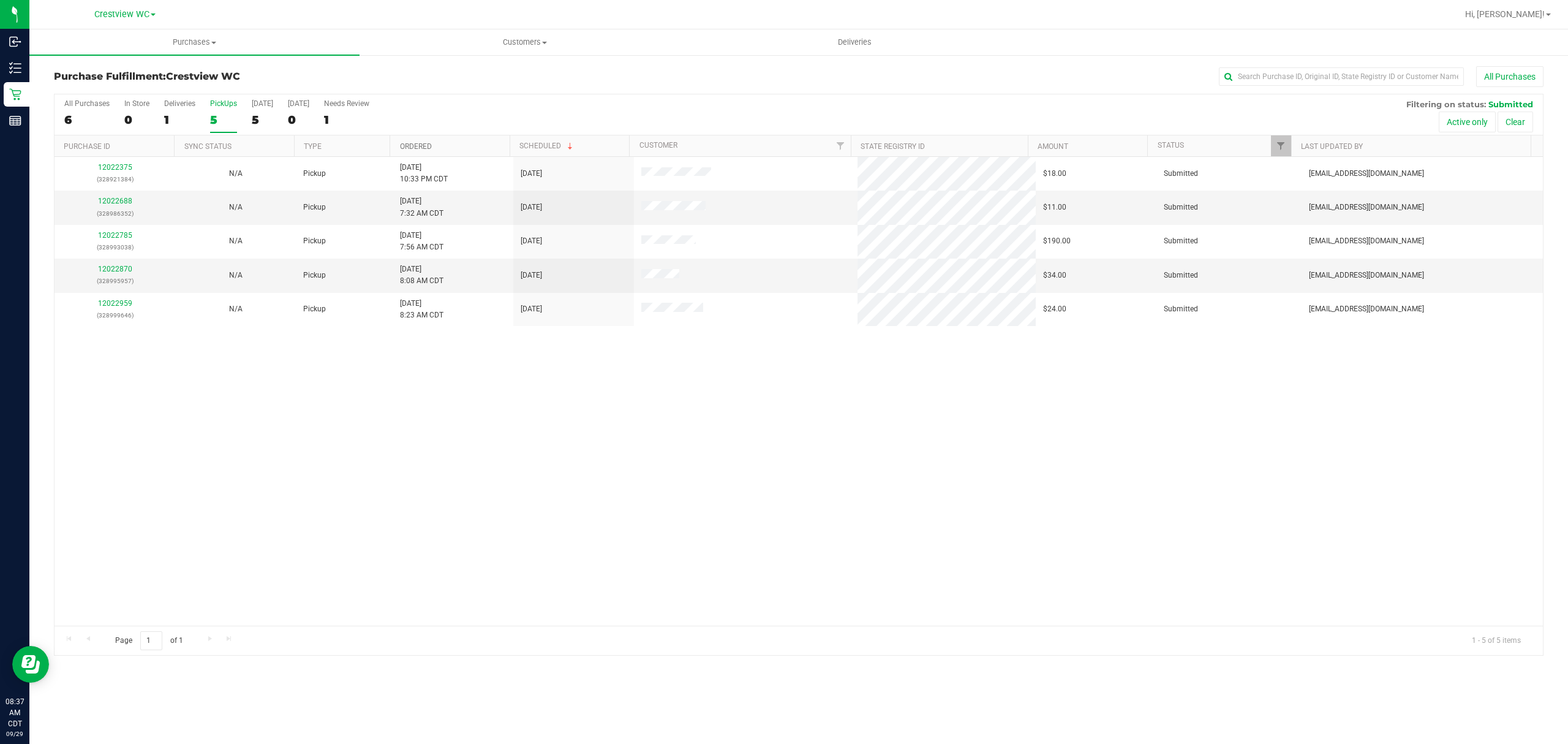
click at [400, 142] on link "Ordered" at bounding box center [416, 147] width 32 height 8
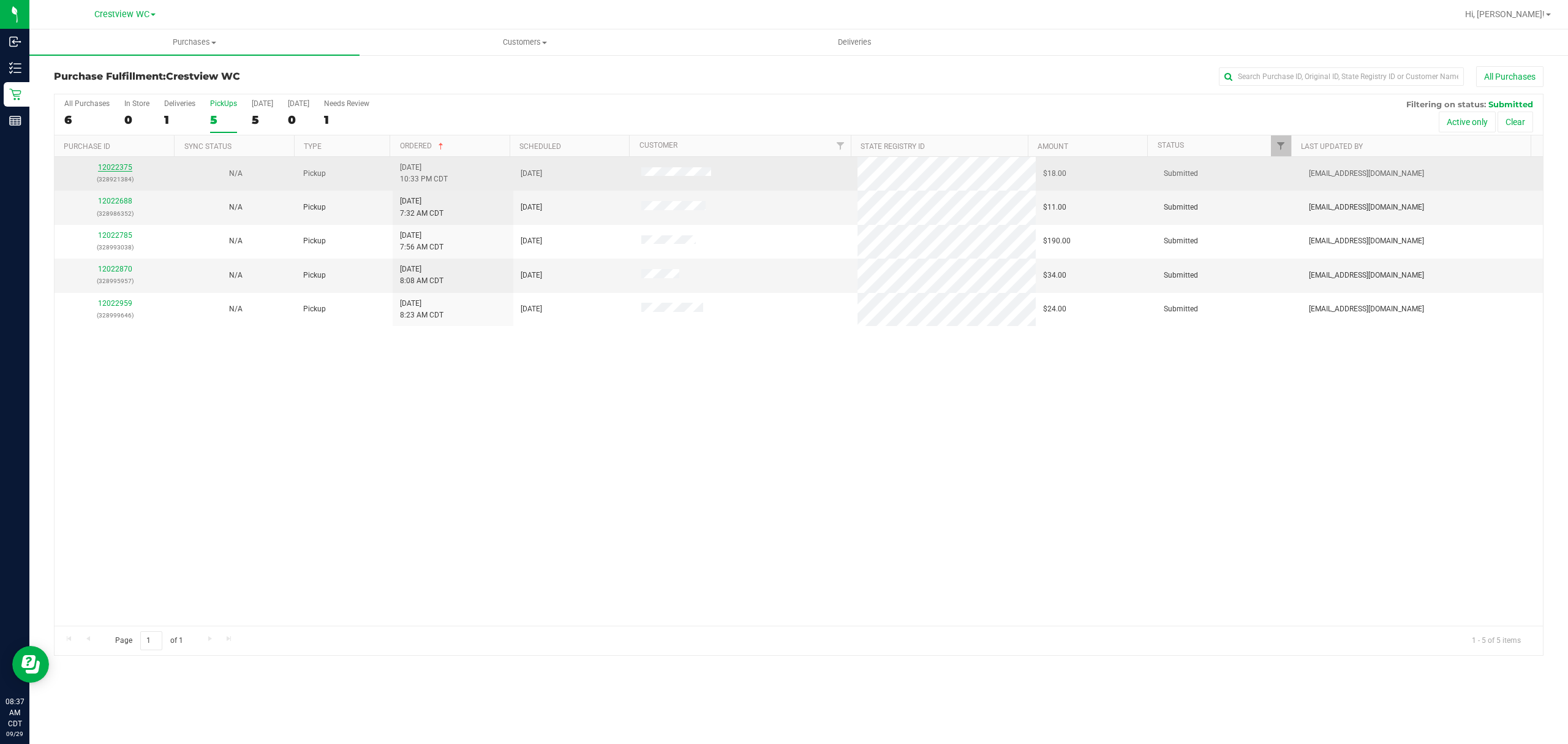
click at [124, 167] on link "12022375" at bounding box center [115, 167] width 35 height 8
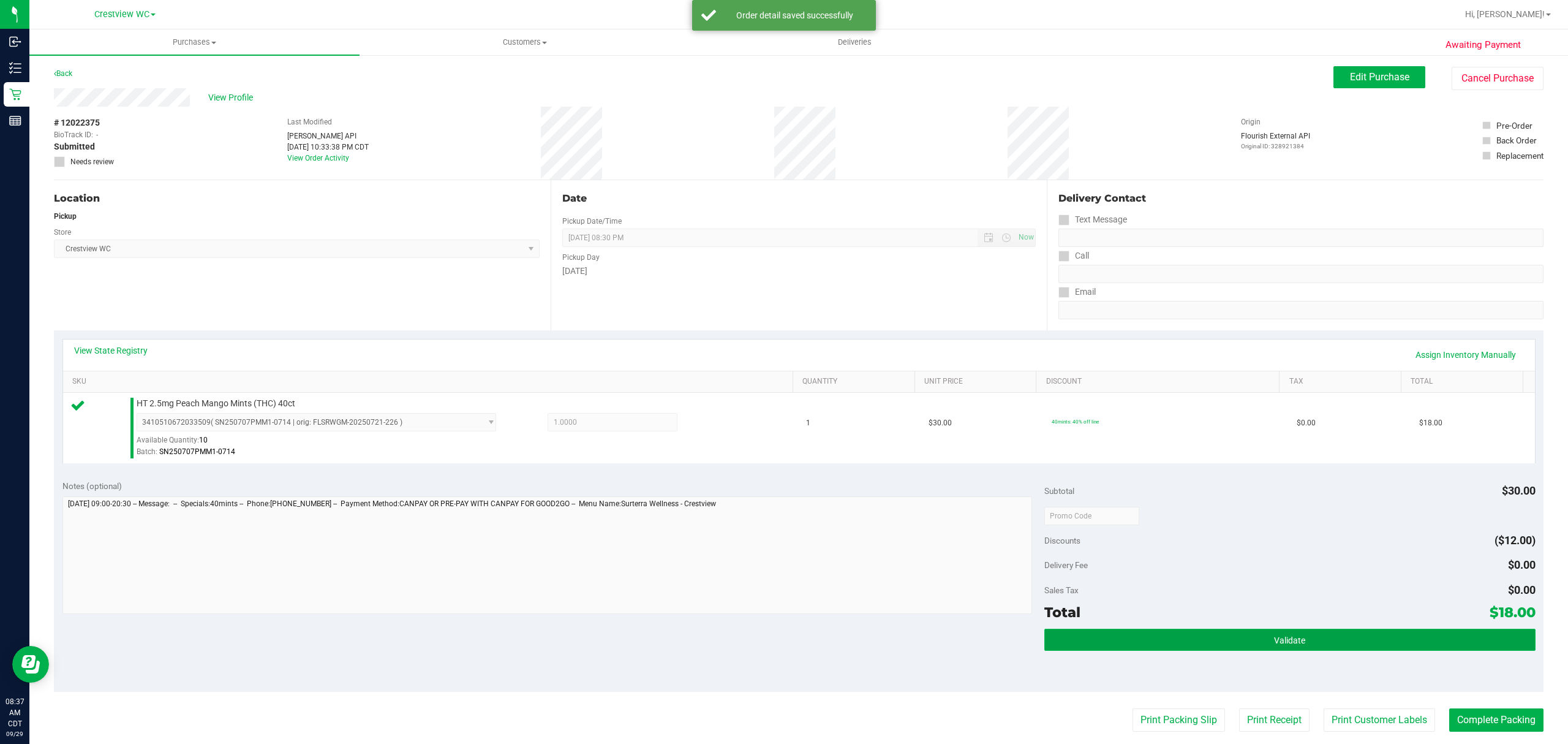
click at [1140, 635] on button "Validate" at bounding box center [1290, 640] width 492 height 22
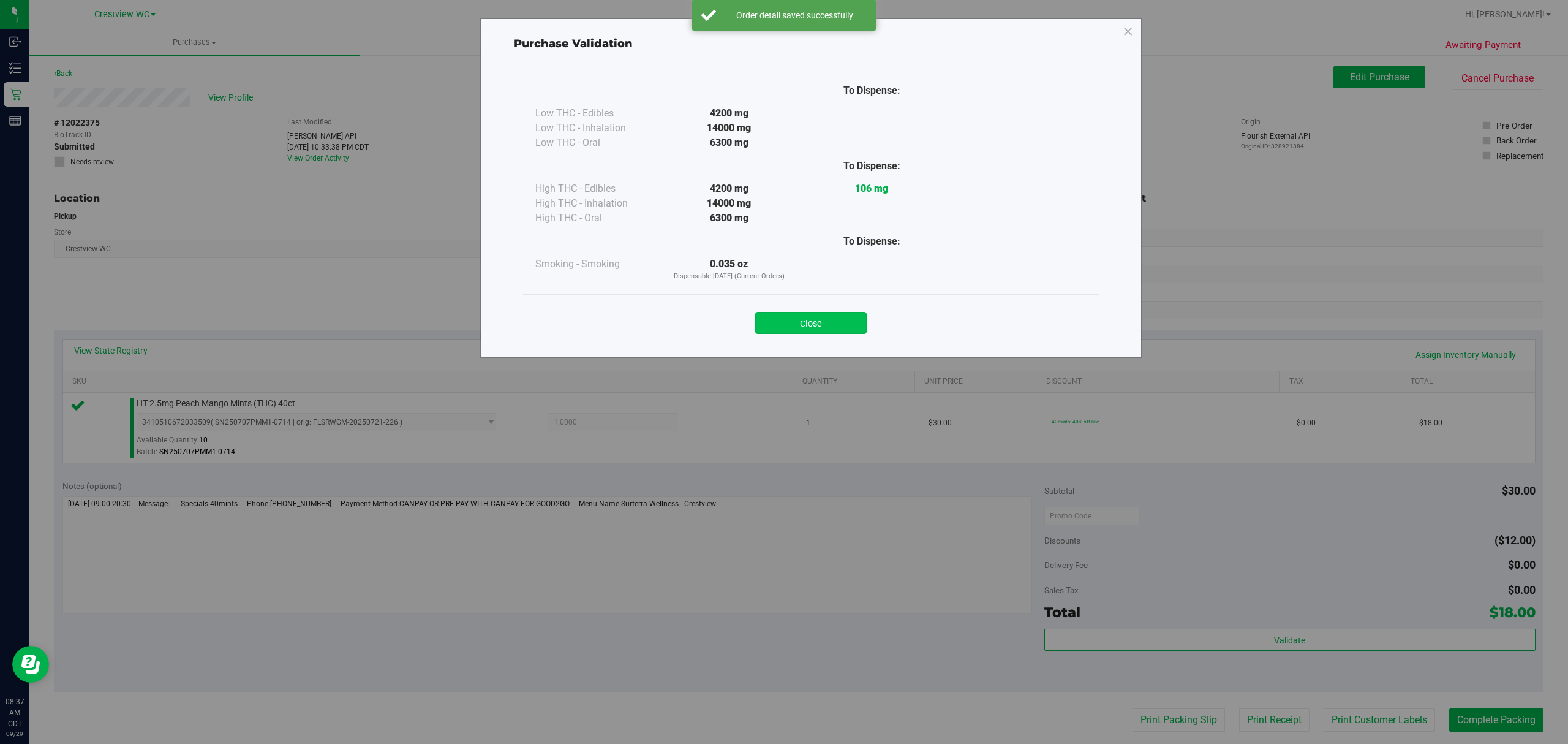
click at [814, 334] on button "Close" at bounding box center [810, 323] width 111 height 22
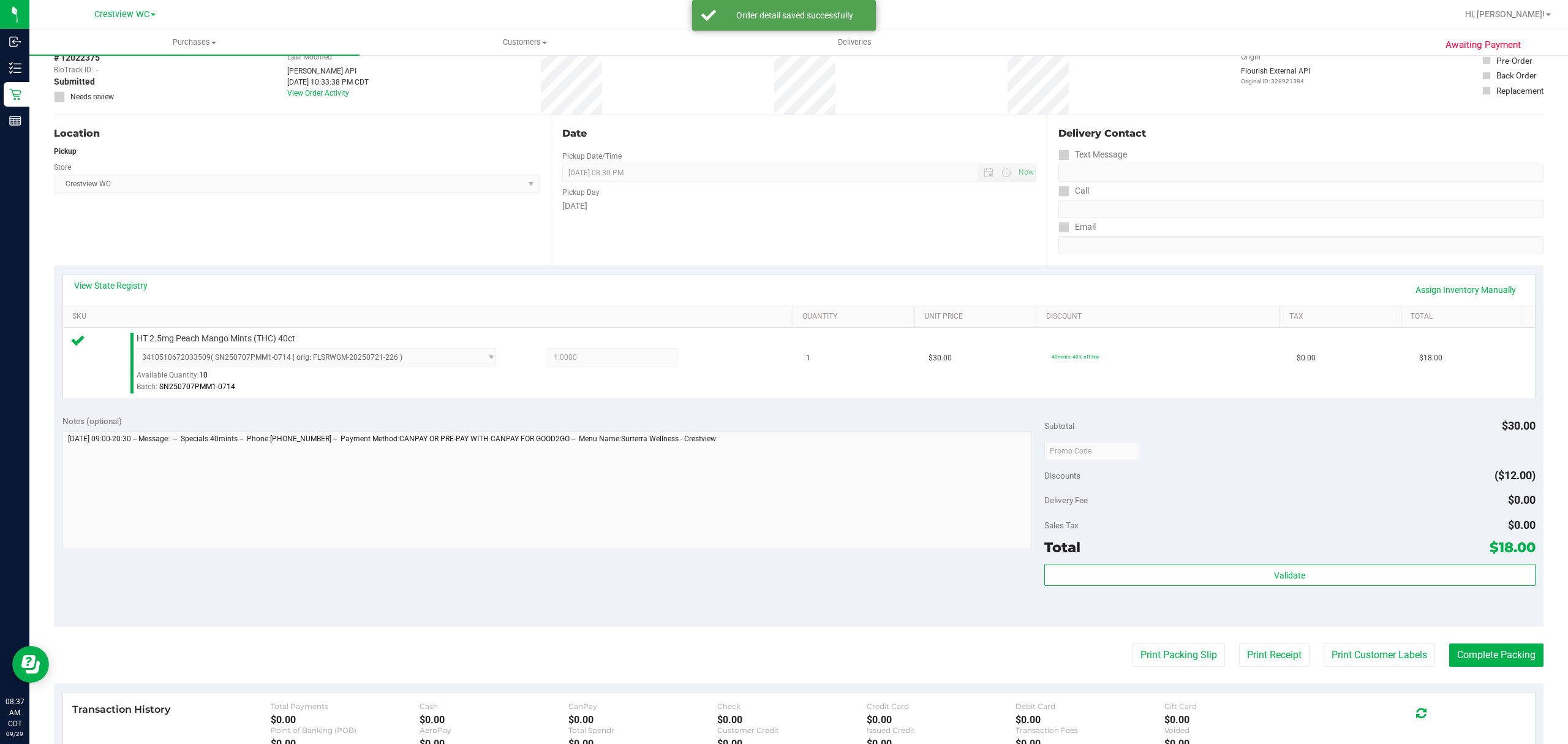
scroll to position [163, 0]
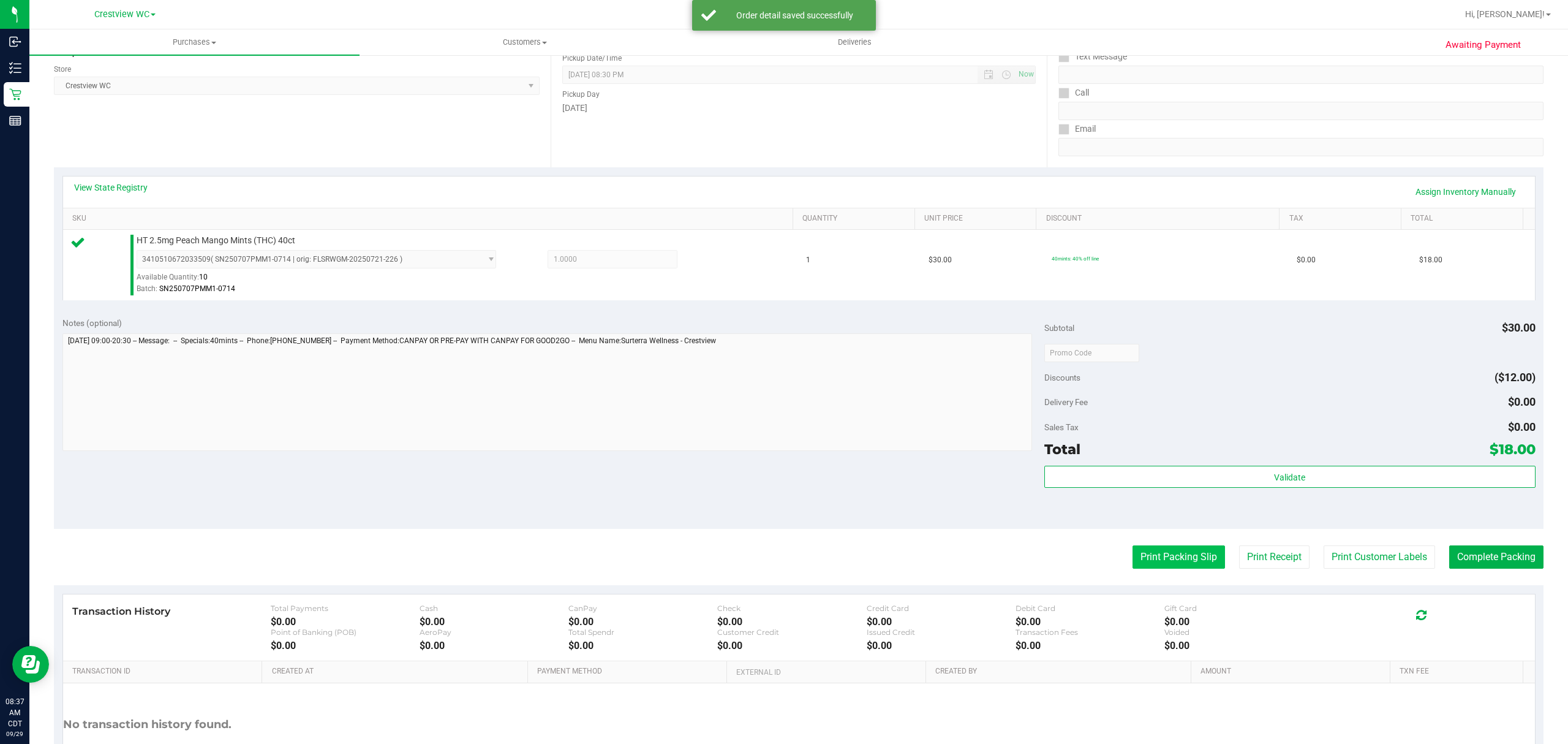
click at [1175, 565] on button "Print Packing Slip" at bounding box center [1179, 557] width 93 height 24
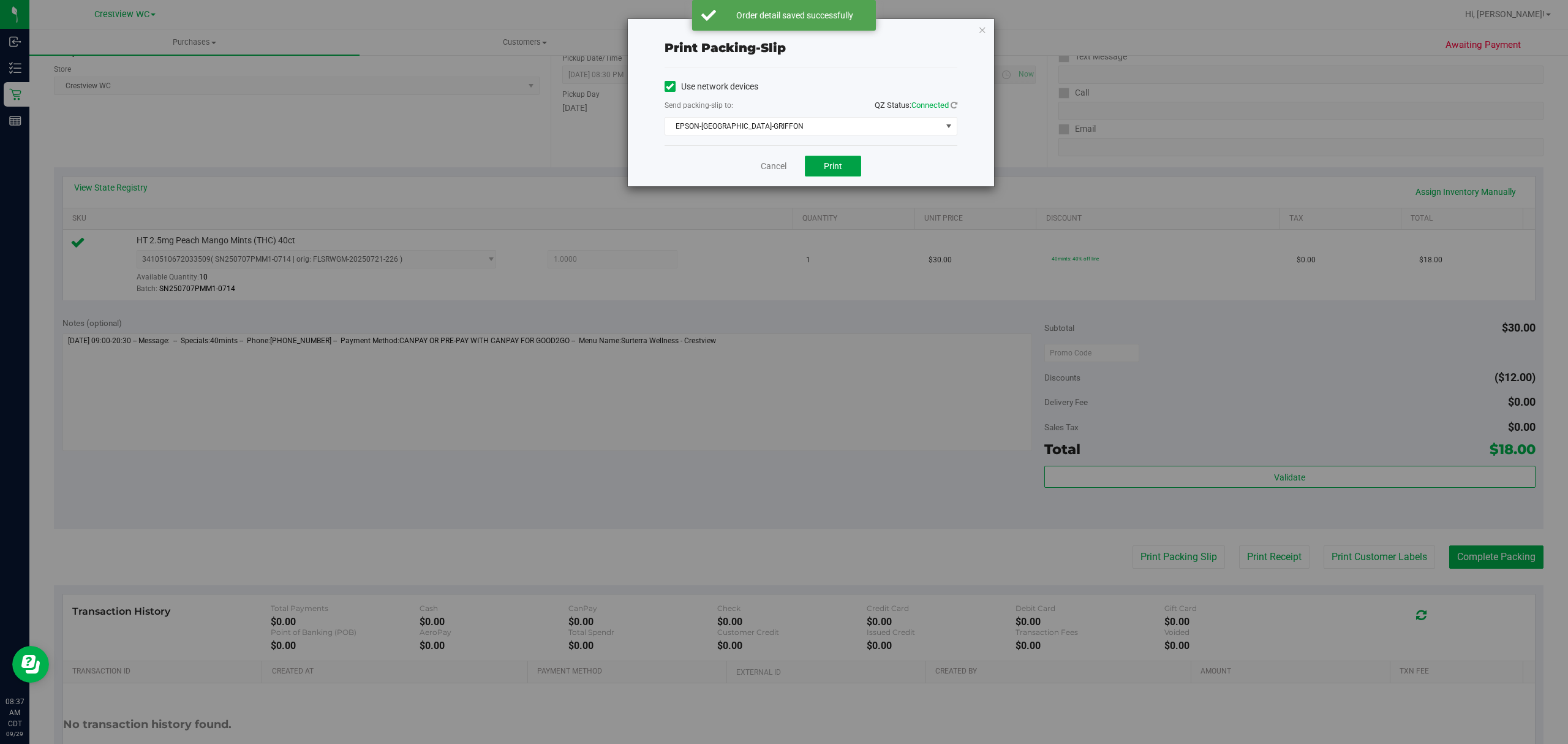
drag, startPoint x: 827, startPoint y: 171, endPoint x: 823, endPoint y: 160, distance: 11.7
click at [824, 162] on span "Print" at bounding box center [833, 166] width 19 height 10
click at [982, 30] on icon "button" at bounding box center [982, 29] width 8 height 15
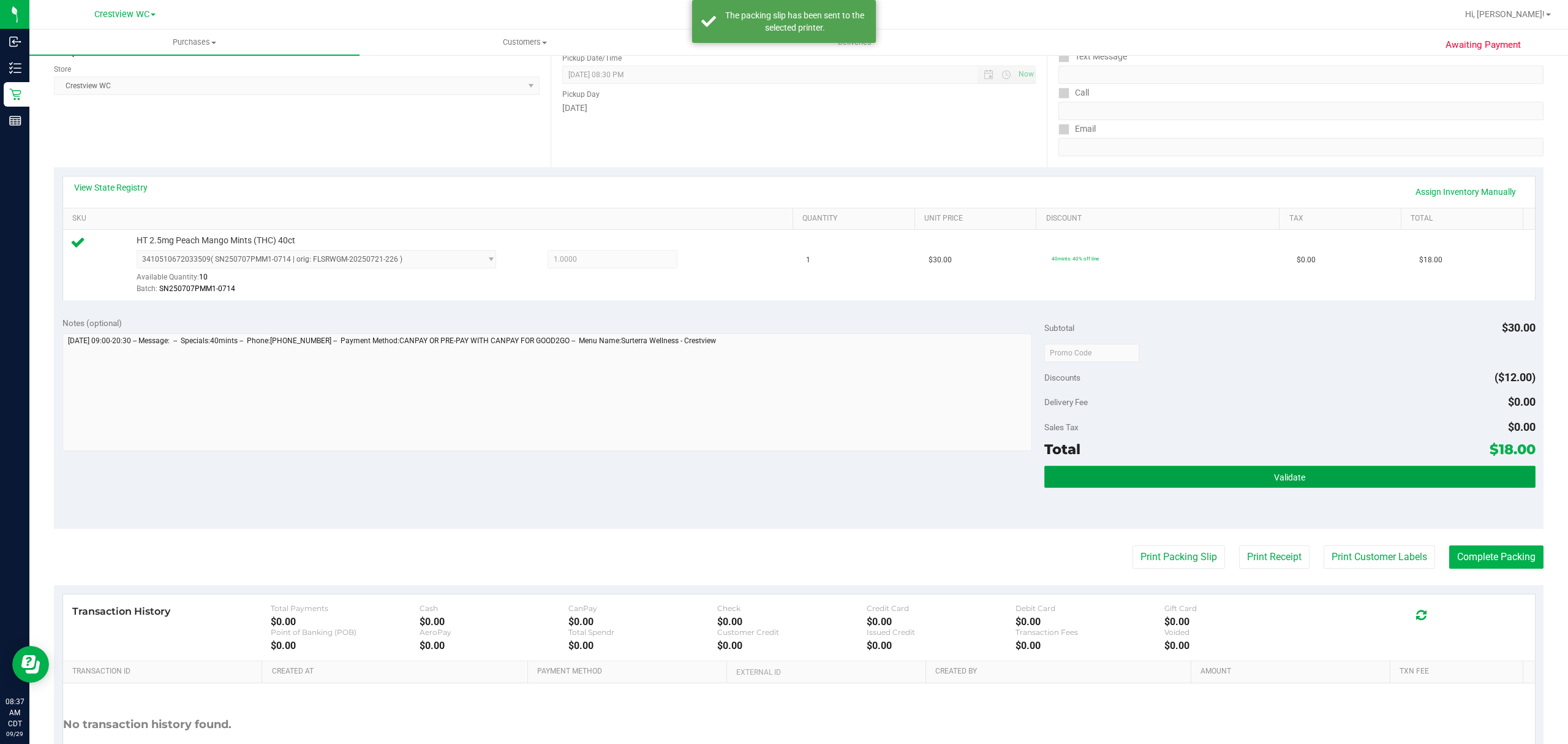
click at [1217, 481] on button "Validate" at bounding box center [1290, 476] width 492 height 22
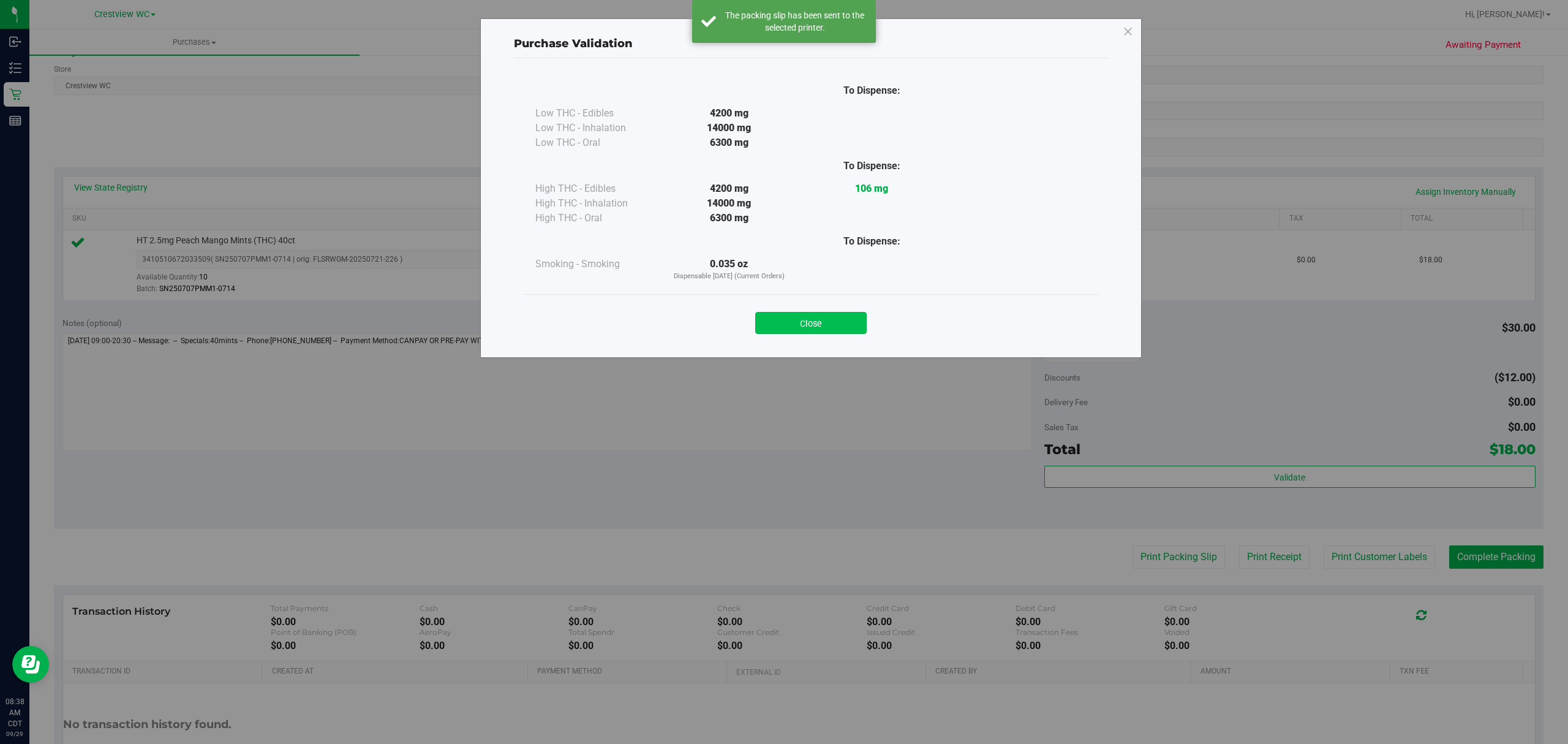
click at [787, 314] on button "Close" at bounding box center [810, 323] width 111 height 22
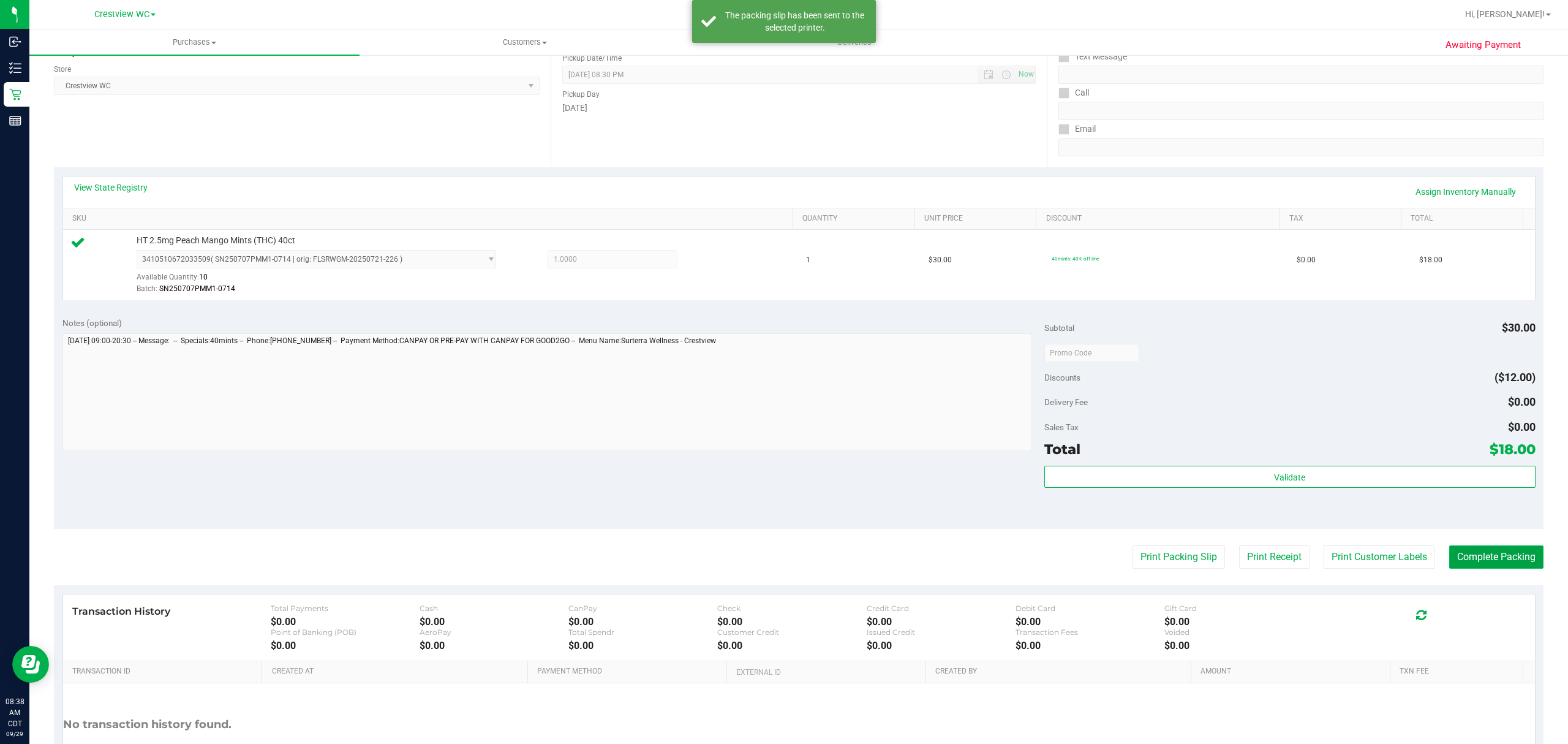
click at [1507, 567] on button "Complete Packing" at bounding box center [1496, 557] width 94 height 24
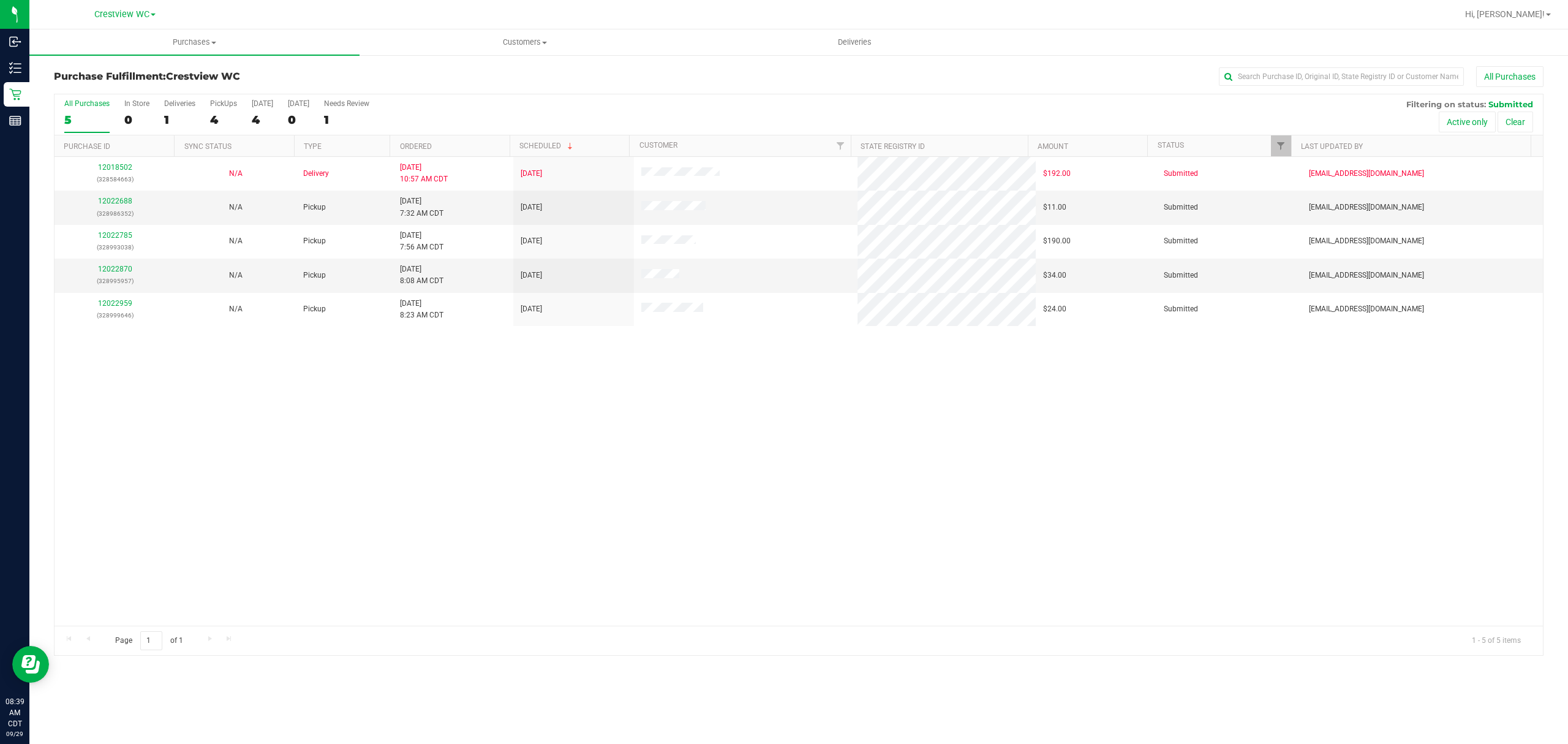
click at [931, 568] on div "12018502 (328584663) N/A Delivery 9/28/2025 10:57 AM CDT 10/2/2025 $192.00 Subm…" at bounding box center [799, 391] width 1488 height 469
click at [186, 418] on div "12018502 (328584663) N/A Delivery 9/28/2025 10:57 AM CDT 10/2/2025 $192.00 Subm…" at bounding box center [799, 391] width 1488 height 469
click at [124, 205] on link "12022688" at bounding box center [115, 201] width 35 height 8
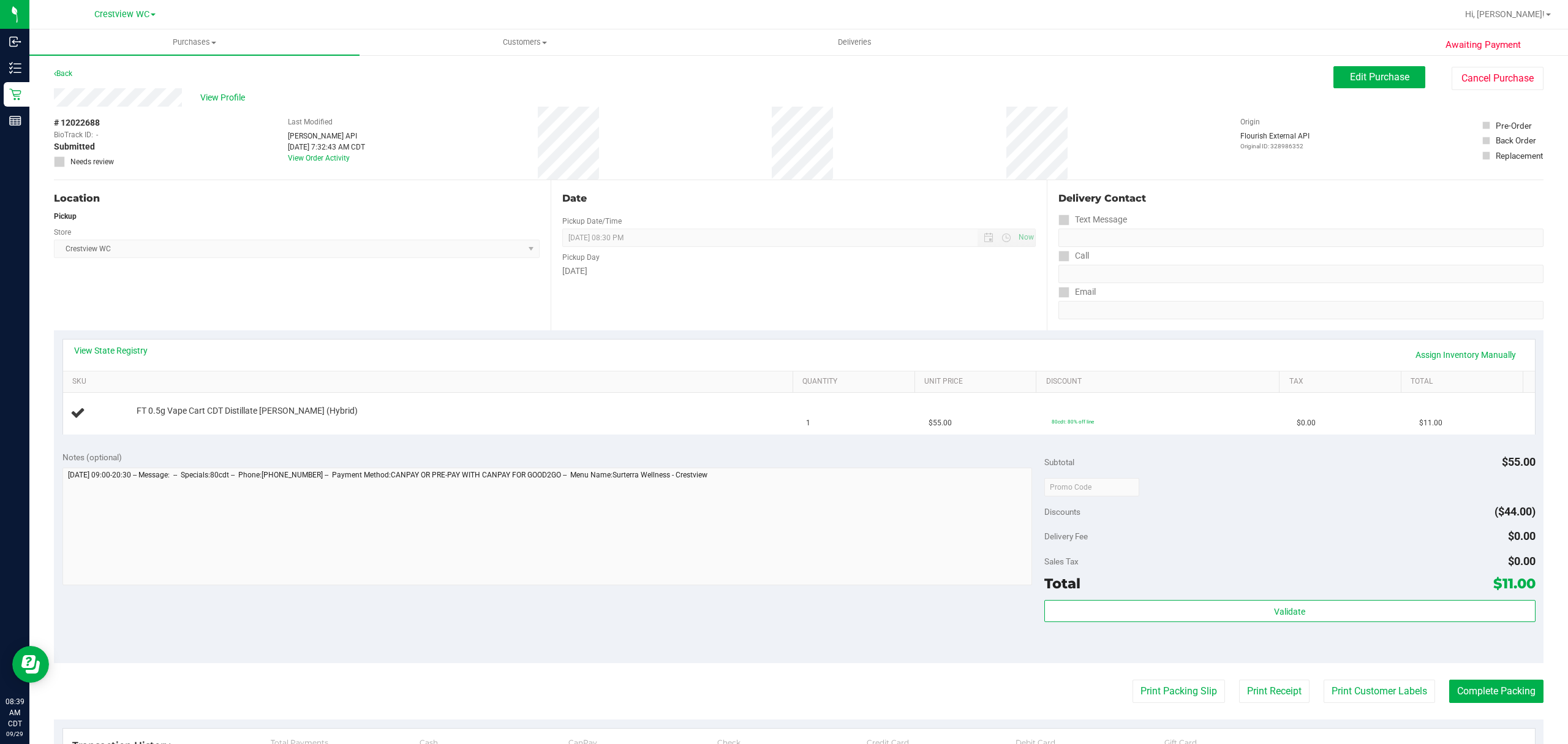
click at [263, 451] on div "Notes (optional)" at bounding box center [553, 457] width 982 height 12
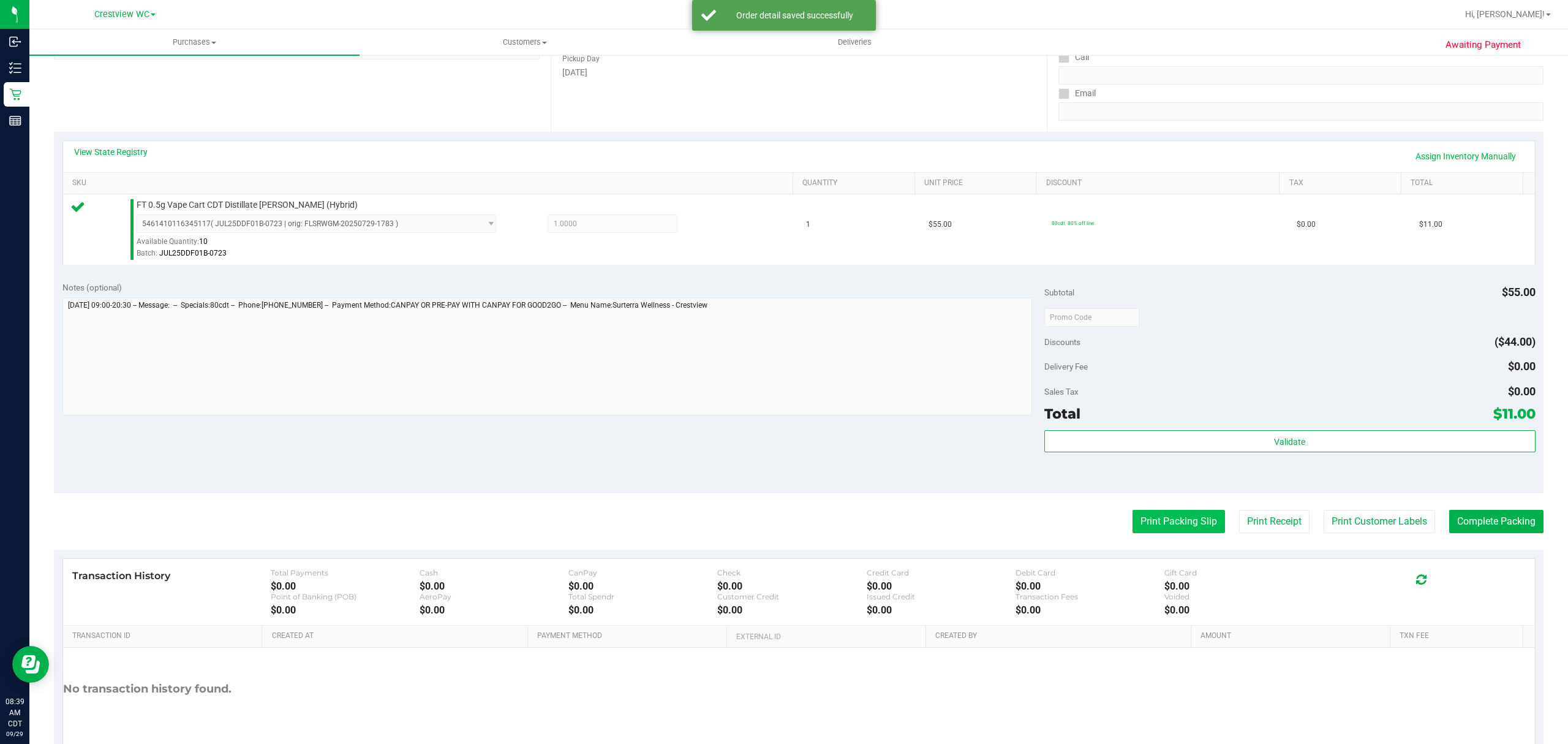
scroll to position [245, 0]
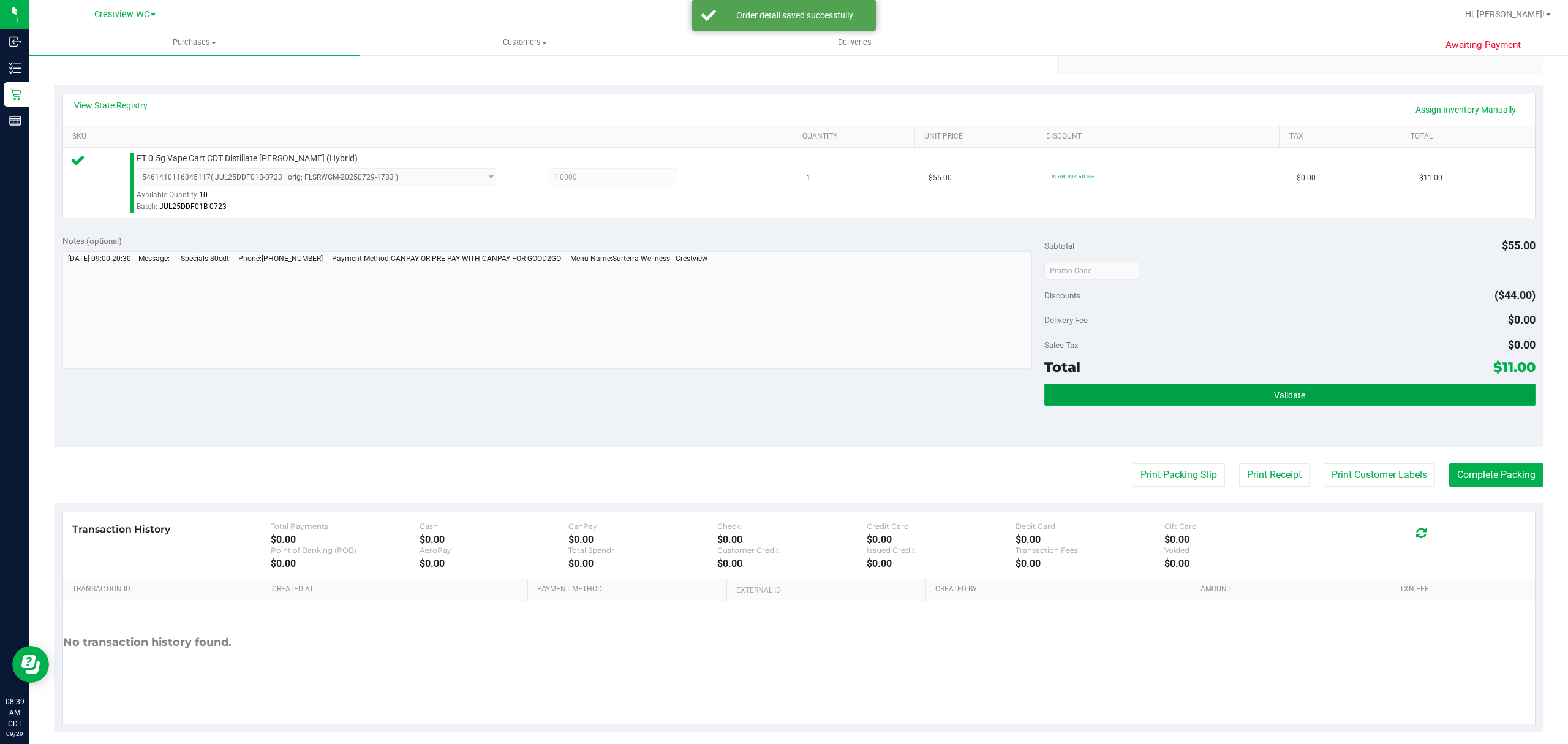
click at [1231, 402] on button "Validate" at bounding box center [1290, 395] width 492 height 22
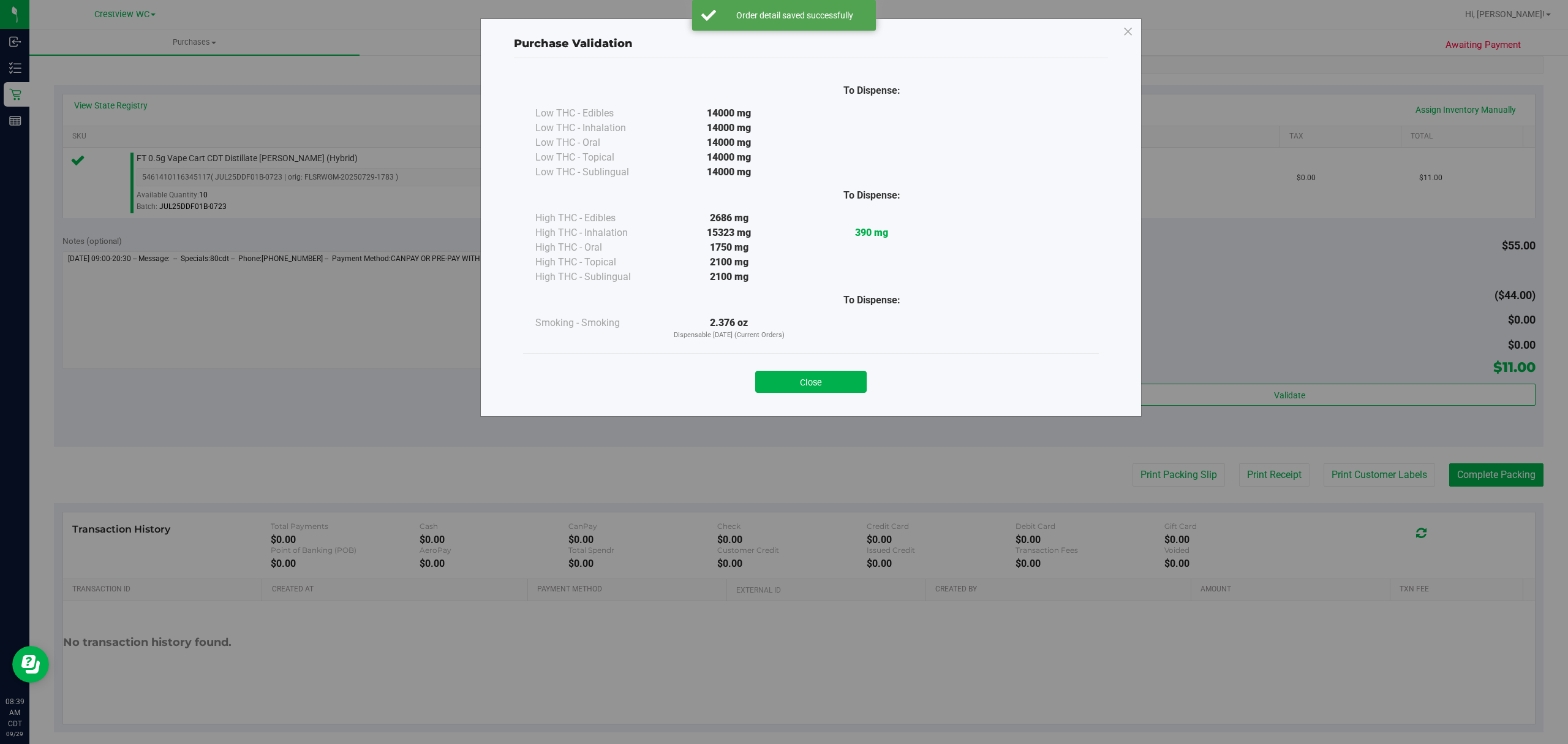
click at [765, 397] on div "Close" at bounding box center [811, 378] width 576 height 50
click at [776, 381] on button "Close" at bounding box center [810, 382] width 111 height 22
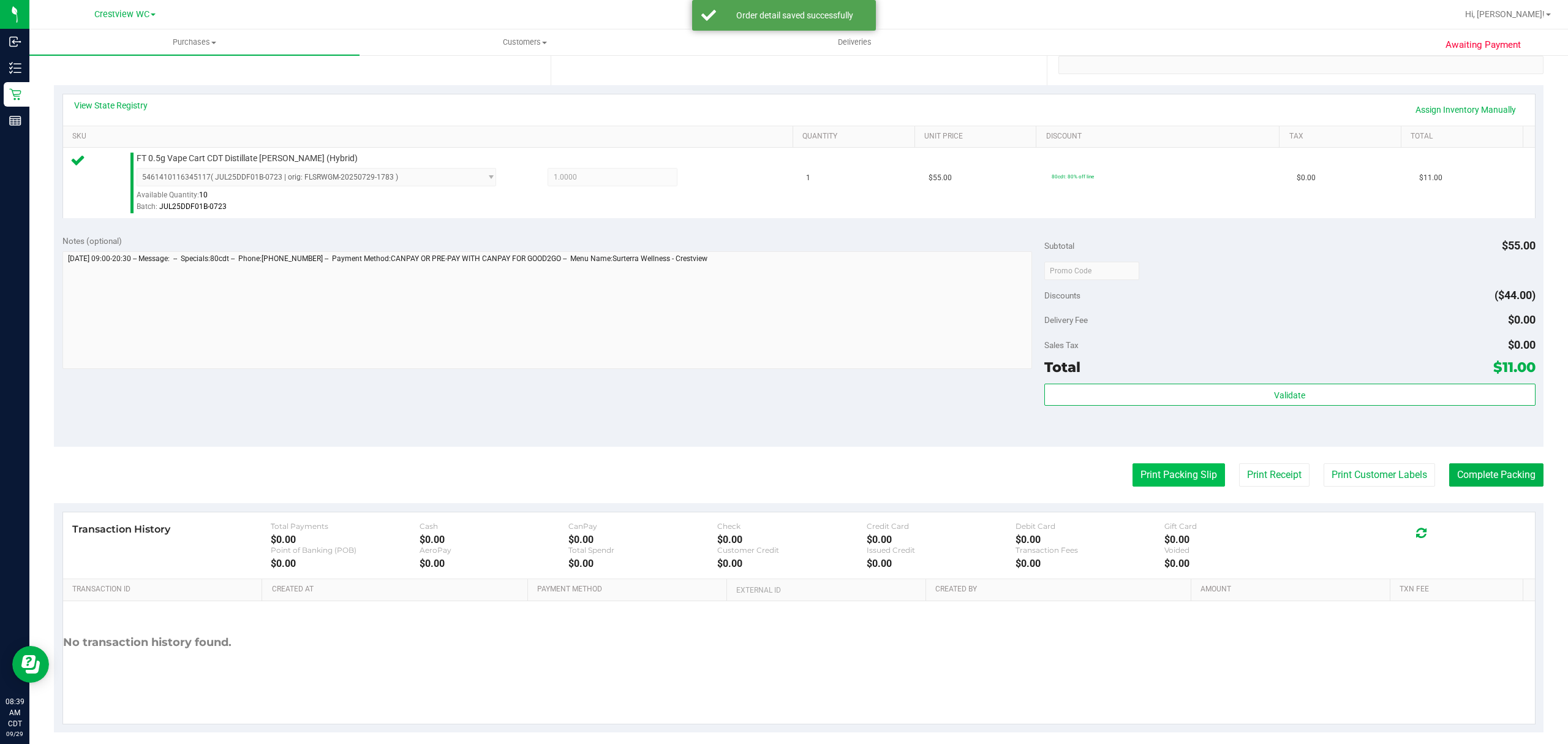
click at [1189, 481] on button "Print Packing Slip" at bounding box center [1179, 475] width 93 height 24
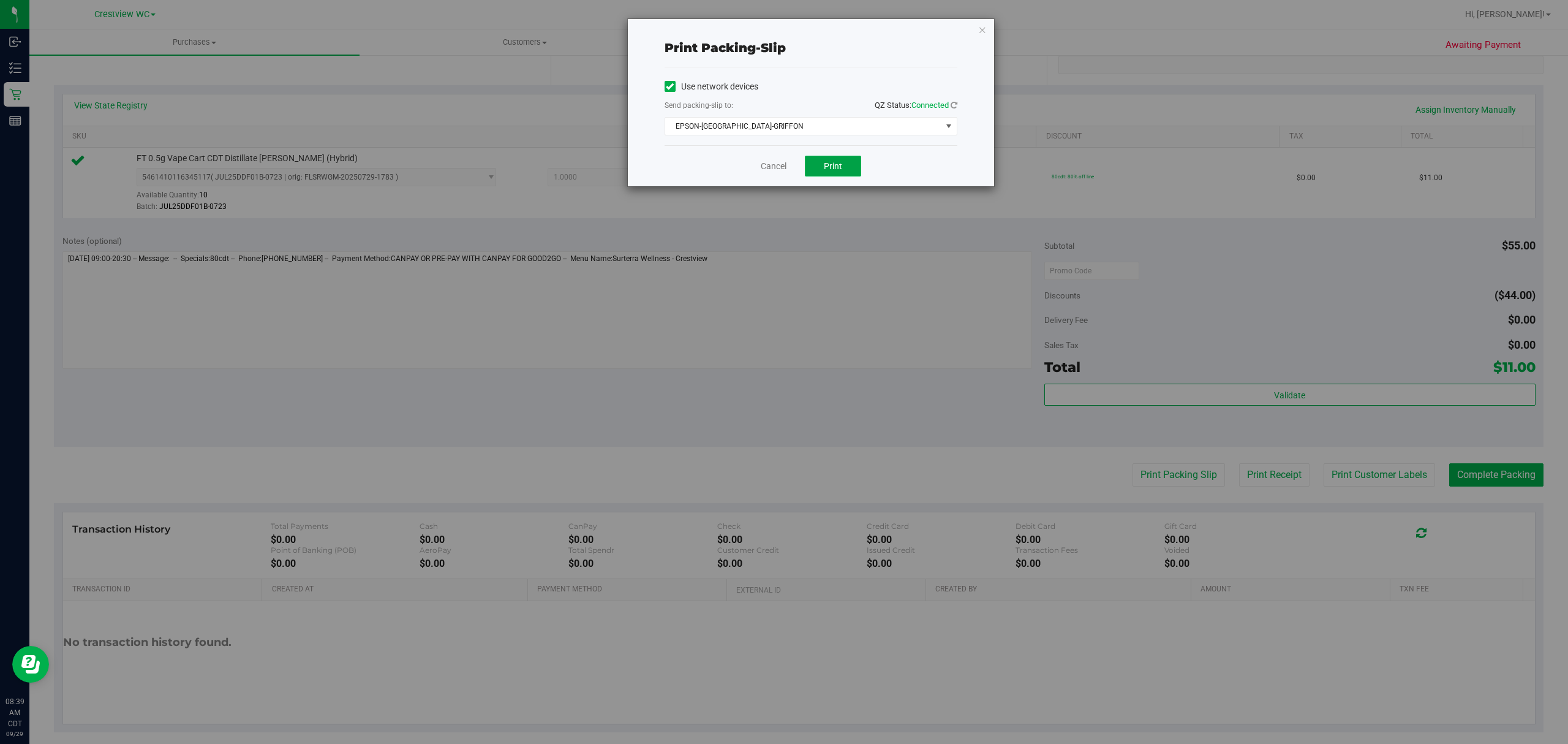
click at [841, 165] on span "Print" at bounding box center [833, 166] width 19 height 10
click at [983, 28] on icon "button" at bounding box center [982, 29] width 8 height 15
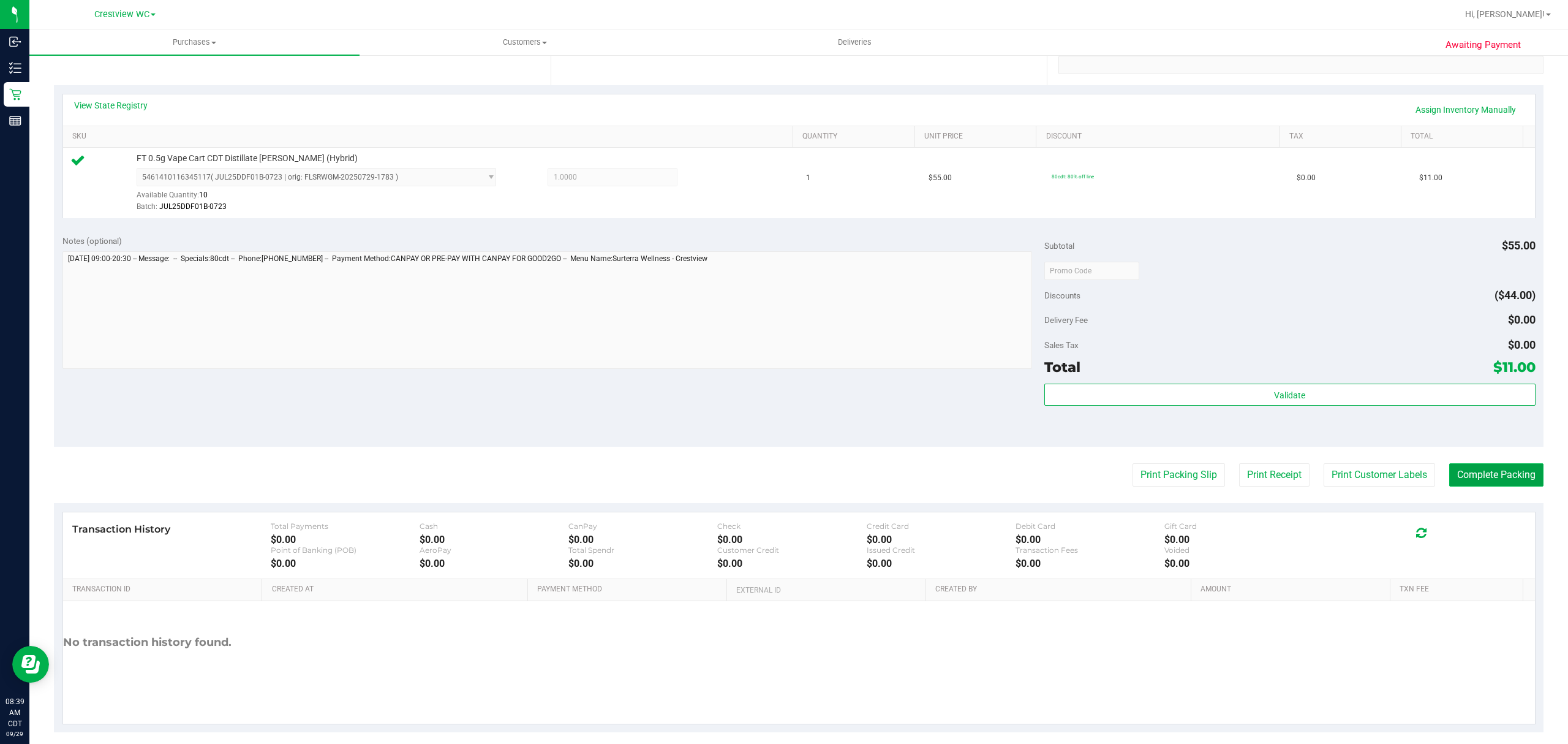
click at [1512, 481] on button "Complete Packing" at bounding box center [1496, 475] width 94 height 24
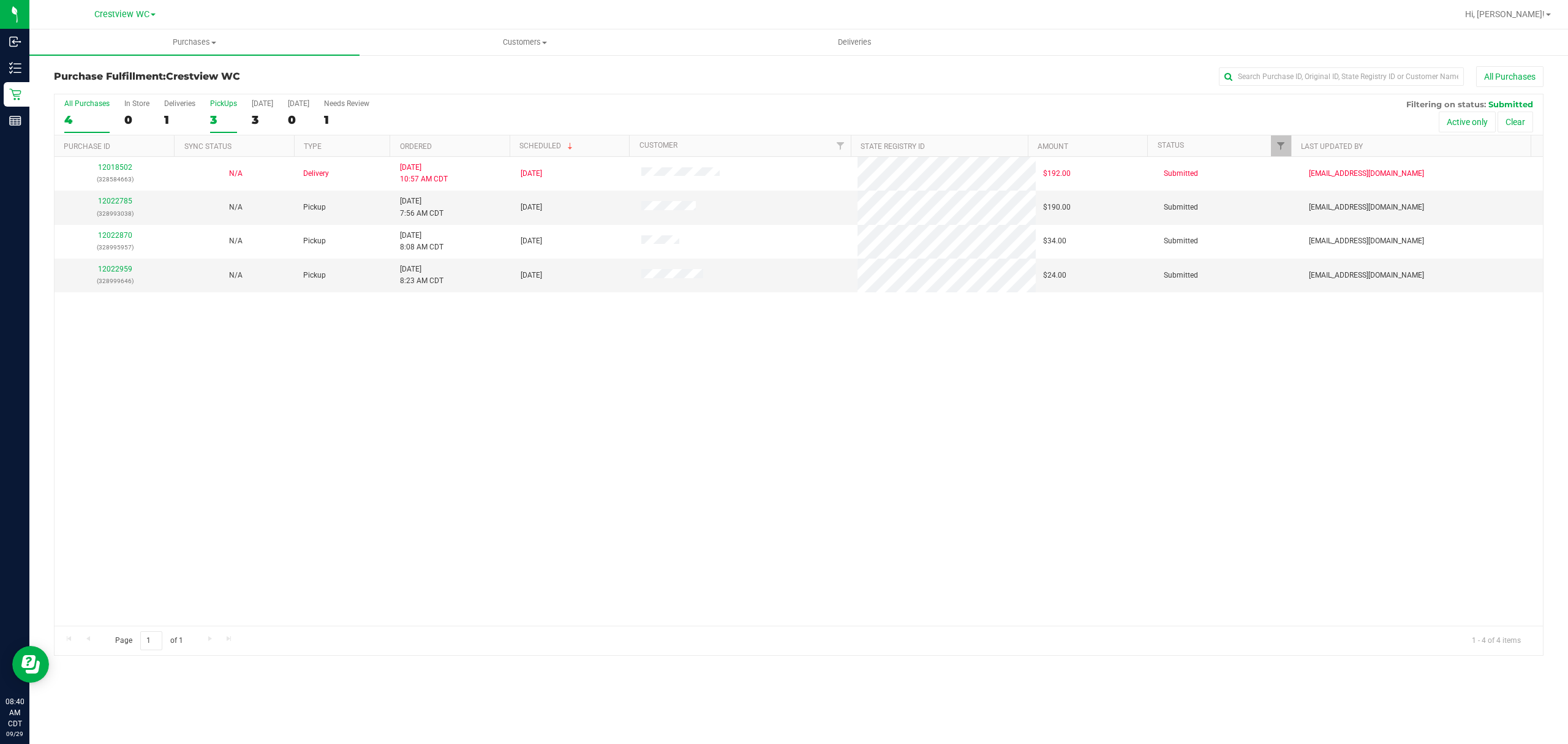
click at [224, 121] on div "3" at bounding box center [223, 120] width 27 height 14
click at [0, 0] on input "PickUps 3" at bounding box center [0, 0] width 0 height 0
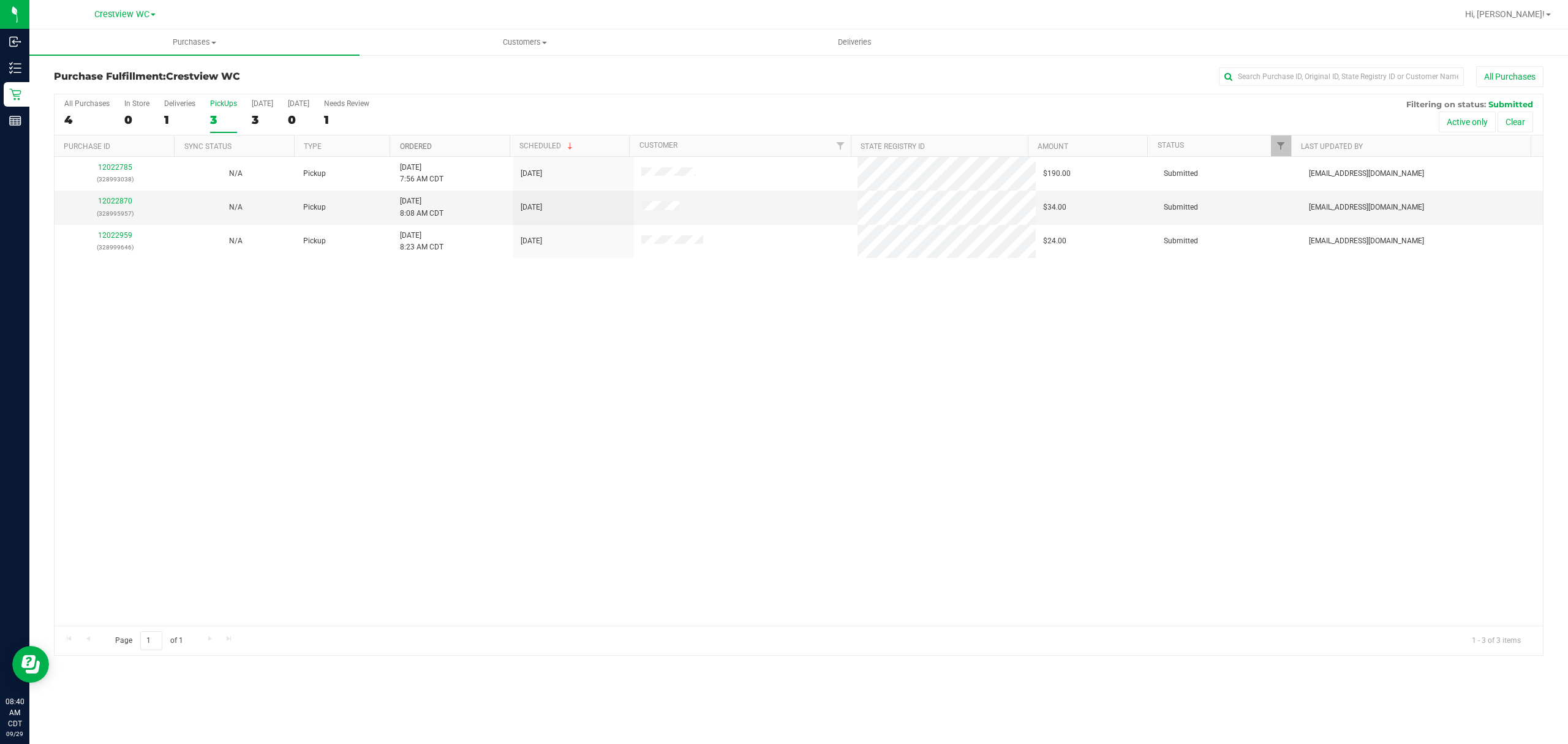
click at [427, 146] on link "Ordered" at bounding box center [416, 147] width 32 height 8
click at [420, 290] on div "12022785 (328993038) N/A Pickup 9/29/2025 7:56 AM CDT 9/29/2025 $190.00 Submitt…" at bounding box center [799, 391] width 1488 height 469
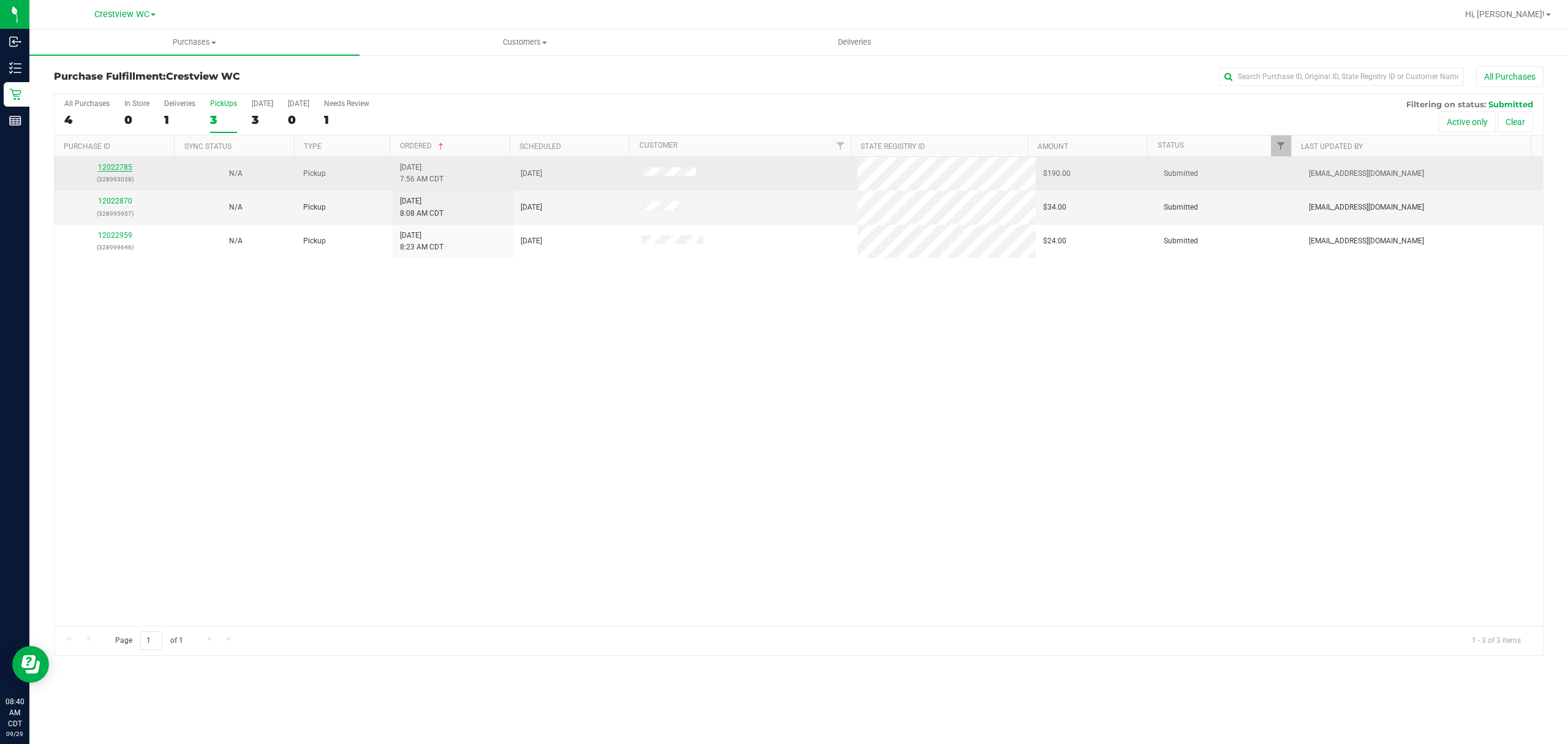
click at [116, 167] on link "12022785" at bounding box center [115, 167] width 35 height 8
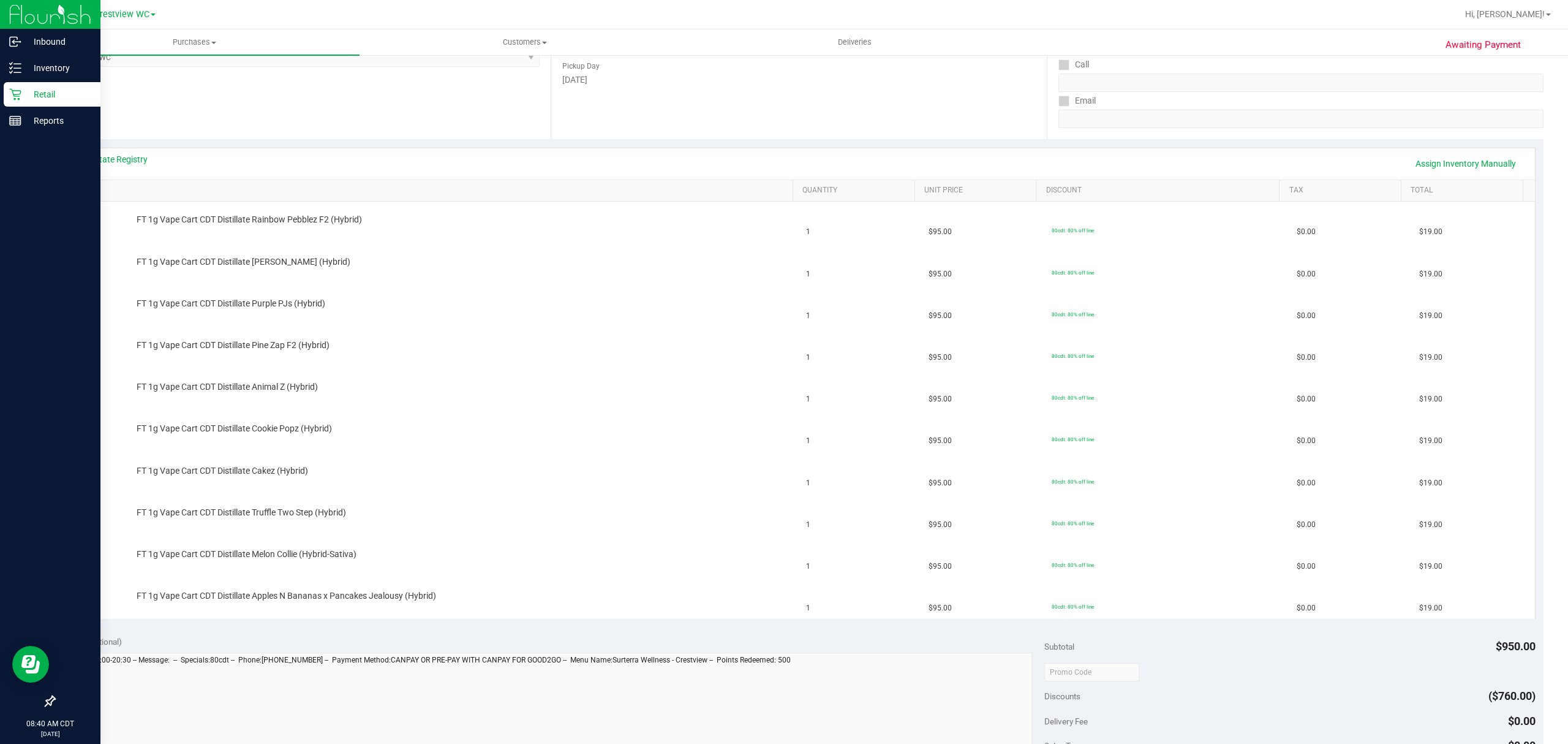
scroll to position [163, 0]
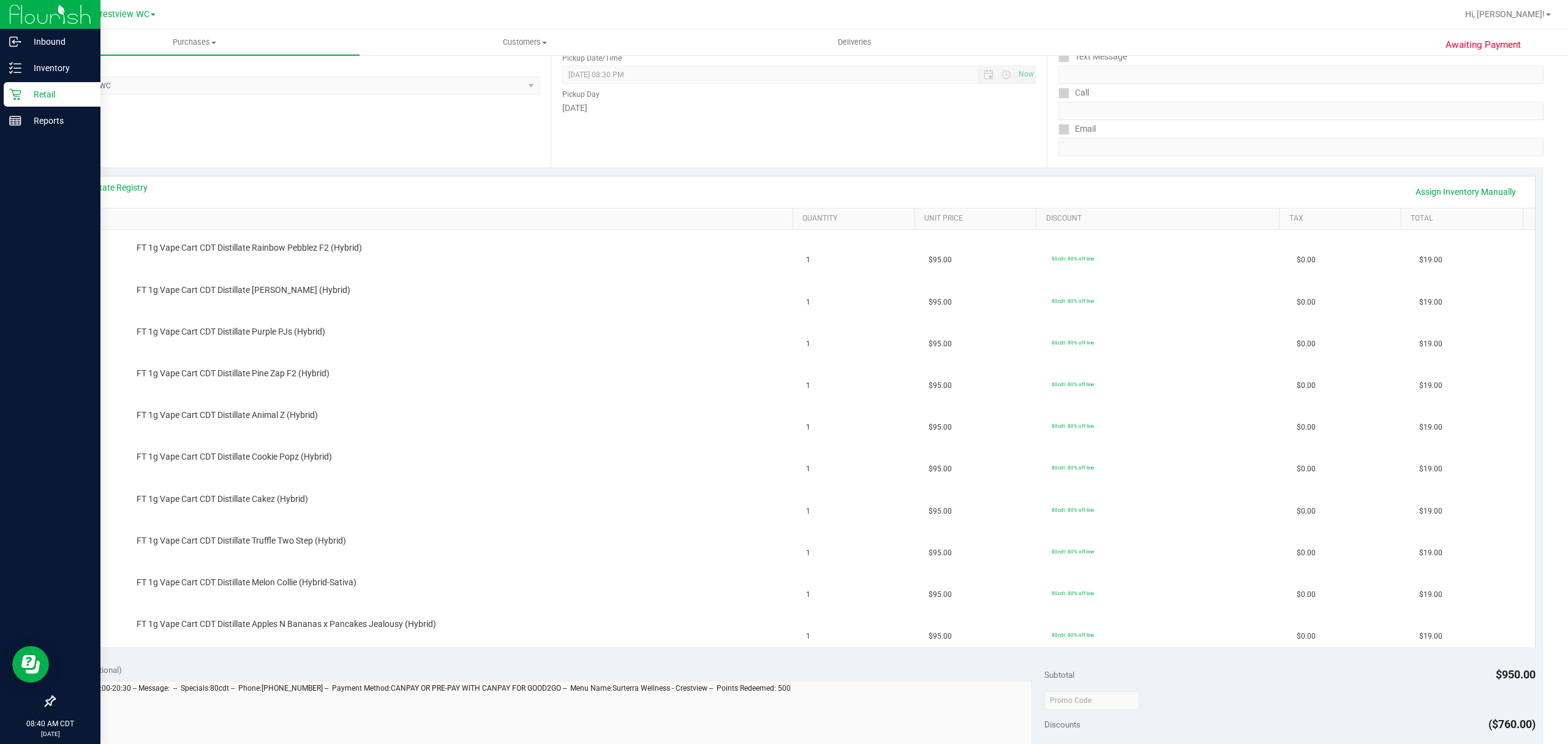
click at [23, 98] on p "Retail" at bounding box center [58, 94] width 73 height 15
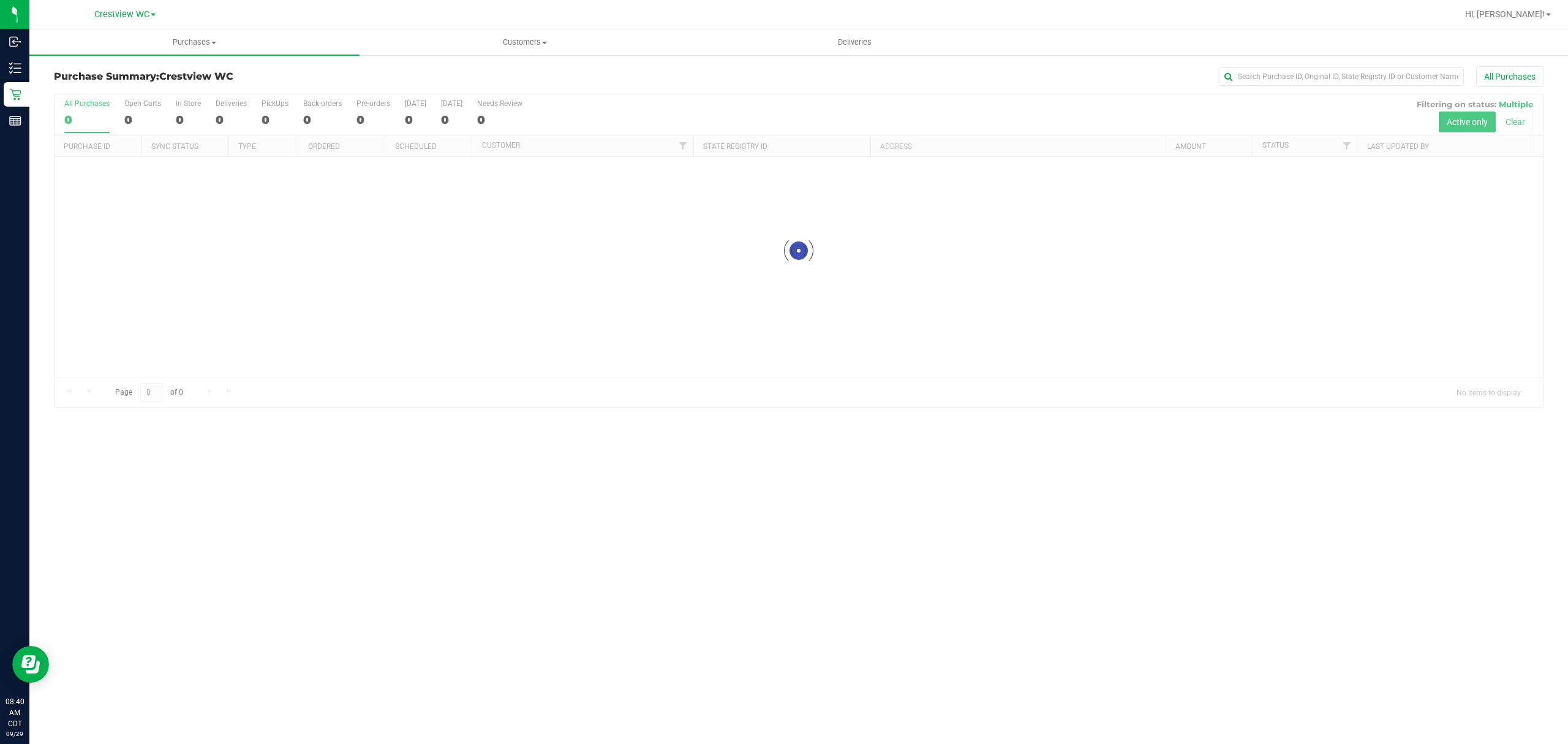
click at [949, 66] on div "All Purchases" at bounding box center [1047, 77] width 993 height 21
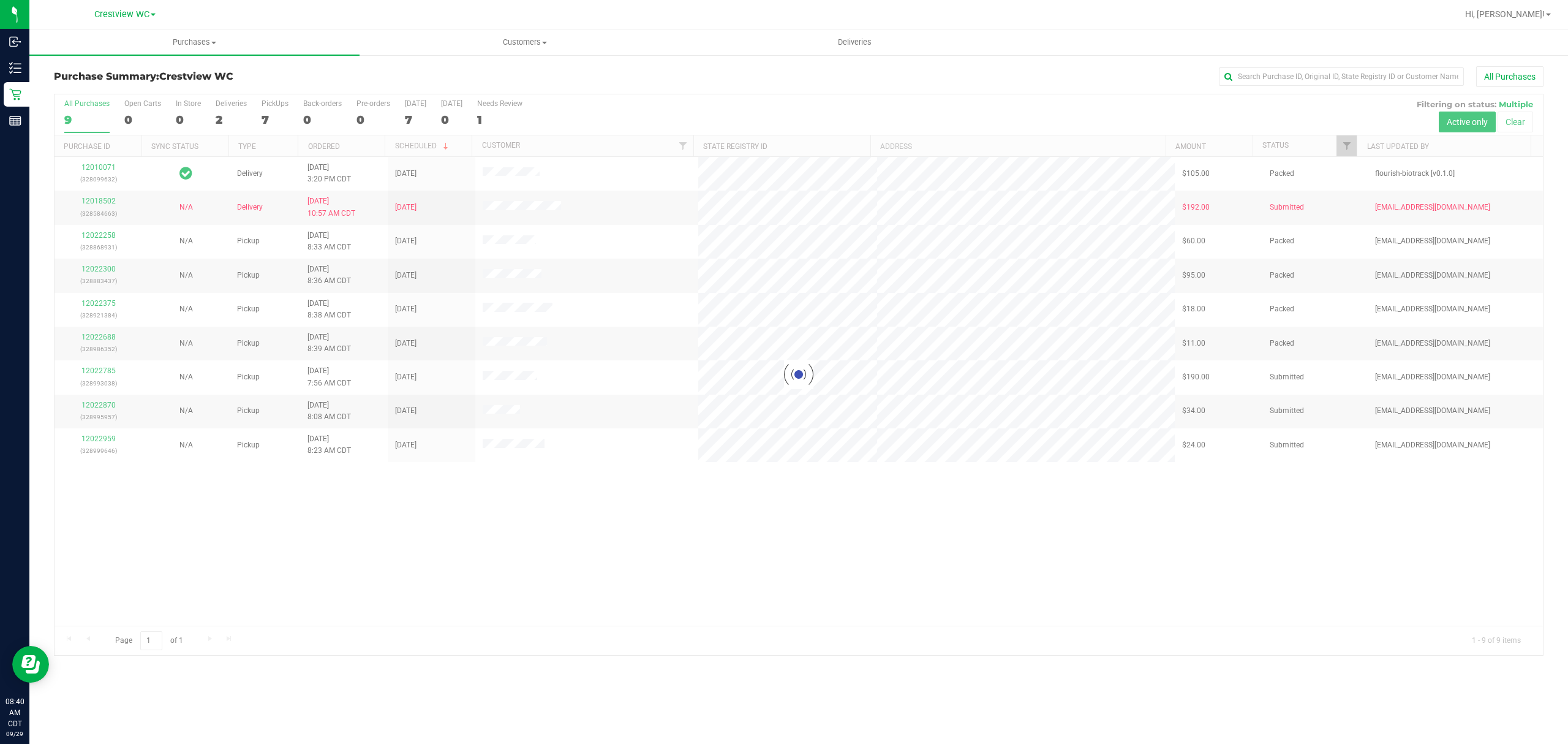
click at [1346, 146] on div at bounding box center [799, 374] width 1488 height 561
click at [1346, 147] on span "Filter" at bounding box center [1347, 146] width 10 height 10
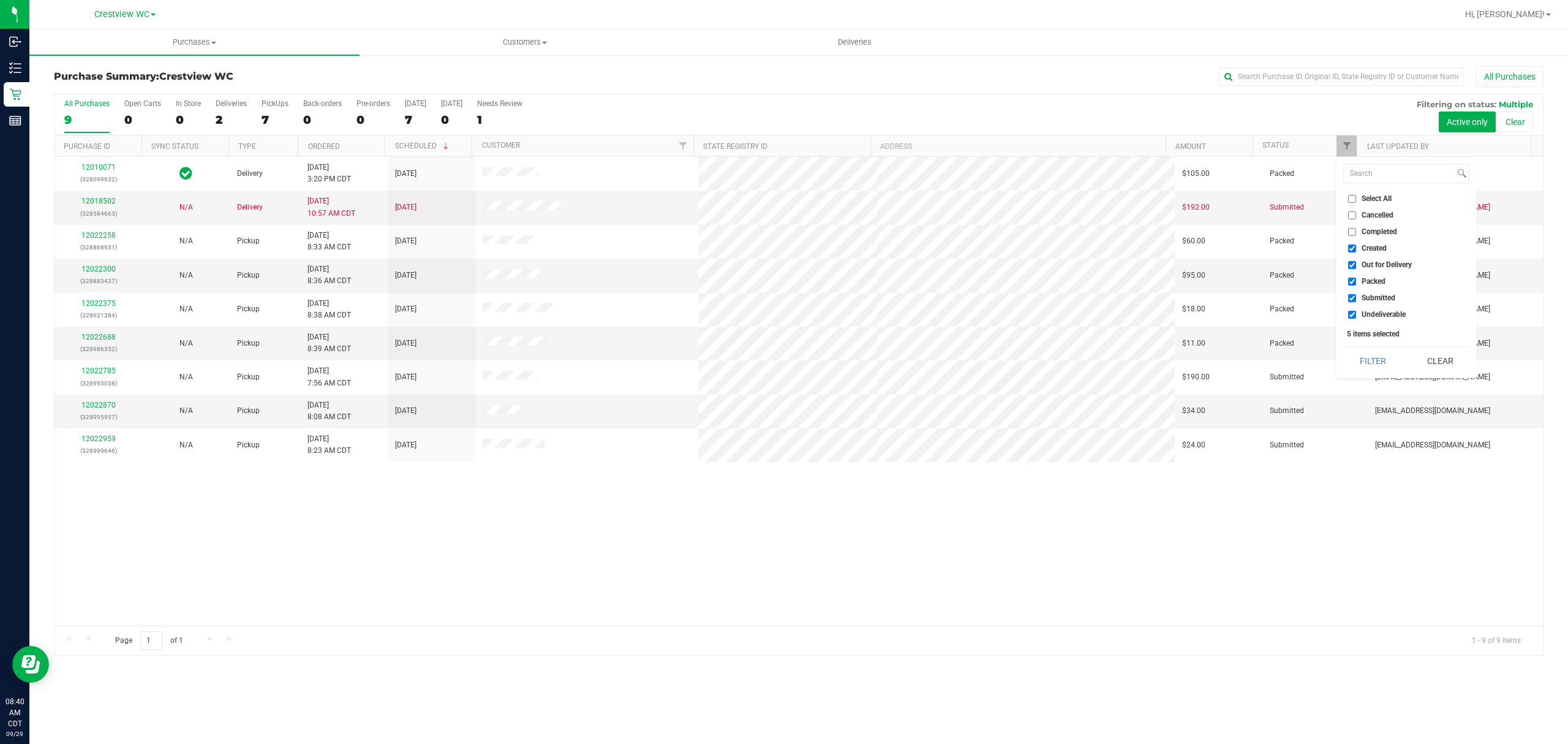
click at [1368, 248] on span "Created" at bounding box center [1374, 248] width 25 height 8
click at [1356, 248] on input "Created" at bounding box center [1352, 249] width 8 height 8
checkbox input "false"
click at [1371, 261] on span "Out for Delivery" at bounding box center [1387, 264] width 50 height 8
click at [1356, 261] on input "Out for Delivery" at bounding box center [1352, 265] width 8 height 8
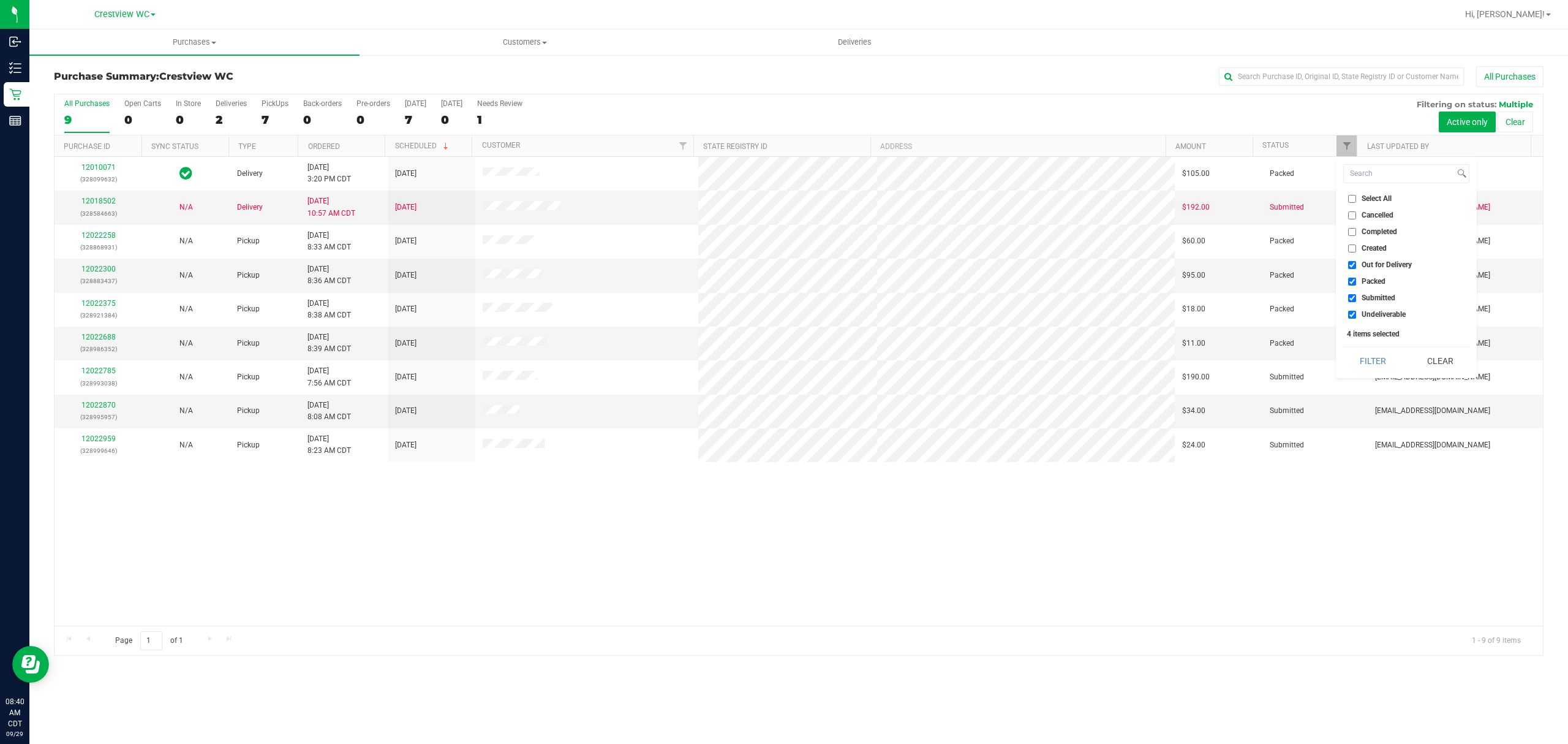
checkbox input "false"
click at [1372, 279] on span "Packed" at bounding box center [1374, 281] width 24 height 8
click at [1356, 279] on input "Packed" at bounding box center [1352, 281] width 8 height 8
click at [1377, 282] on span "Packed" at bounding box center [1374, 281] width 24 height 8
click at [1356, 282] on input "Packed" at bounding box center [1352, 281] width 8 height 8
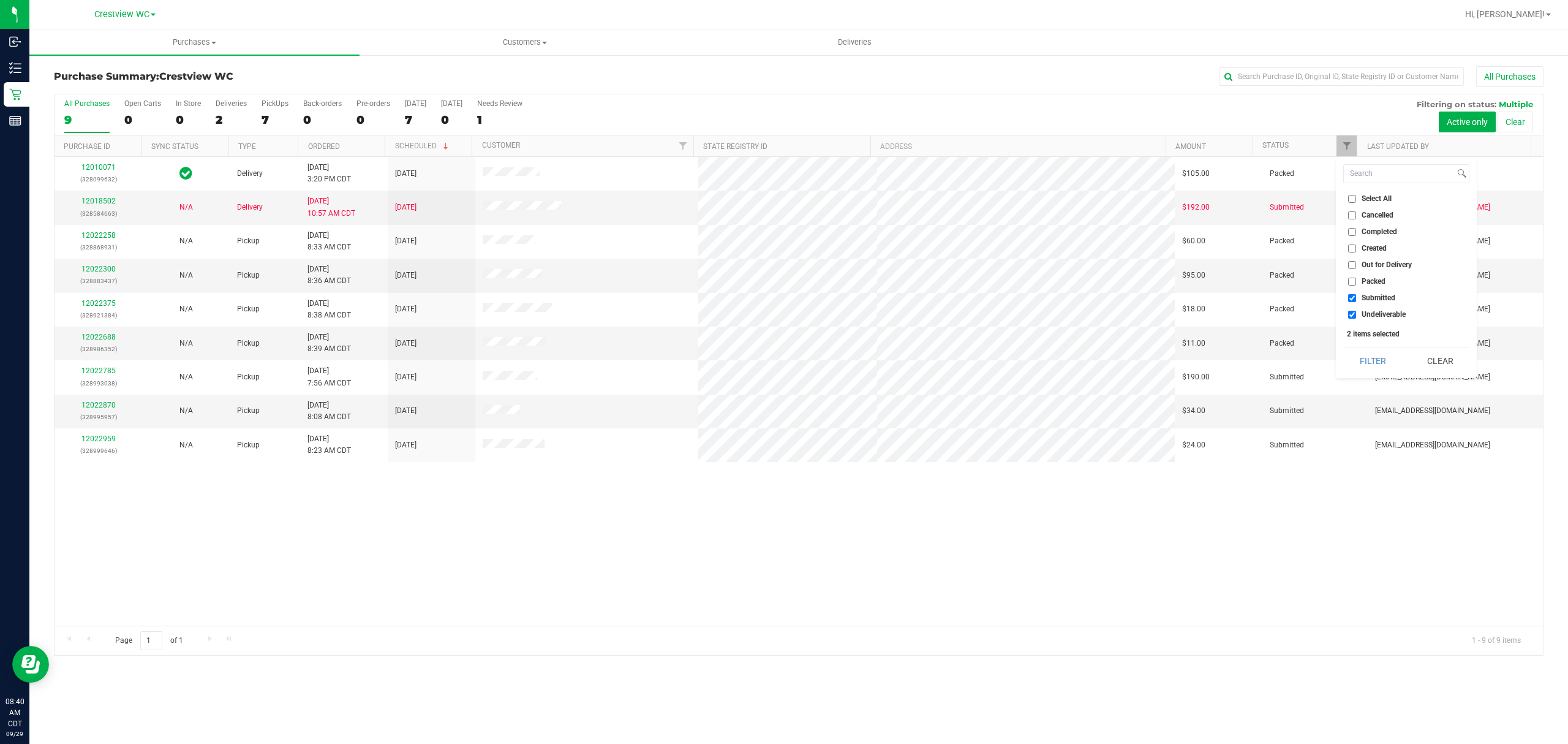
checkbox input "true"
click at [1370, 297] on span "Submitted" at bounding box center [1379, 297] width 34 height 8
click at [1356, 297] on input "Submitted" at bounding box center [1352, 298] width 8 height 8
checkbox input "false"
click at [1366, 316] on span "Undeliverable" at bounding box center [1384, 314] width 44 height 8
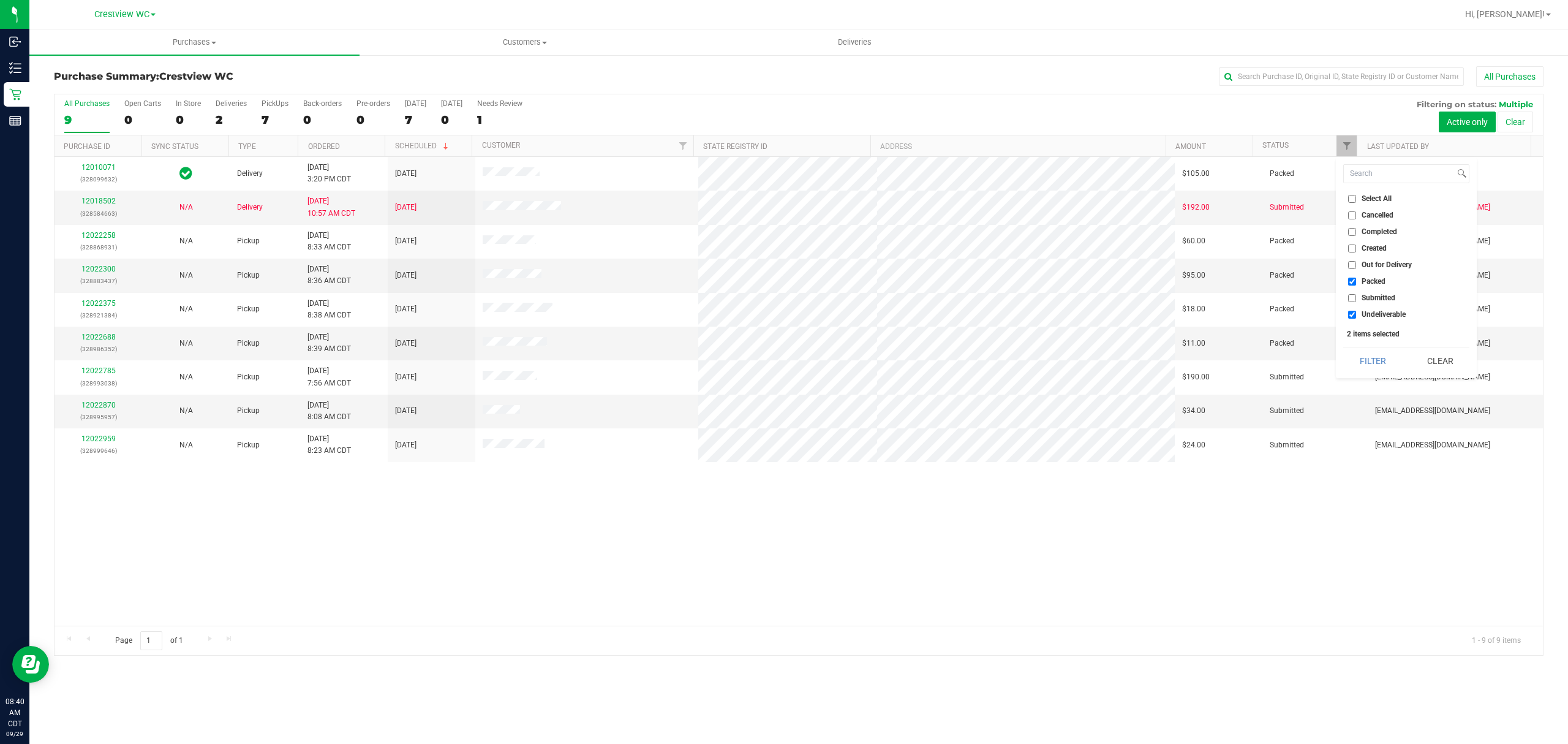
click at [1356, 316] on input "Undeliverable" at bounding box center [1352, 315] width 8 height 8
checkbox input "false"
click at [1359, 358] on button "Filter" at bounding box center [1372, 360] width 59 height 27
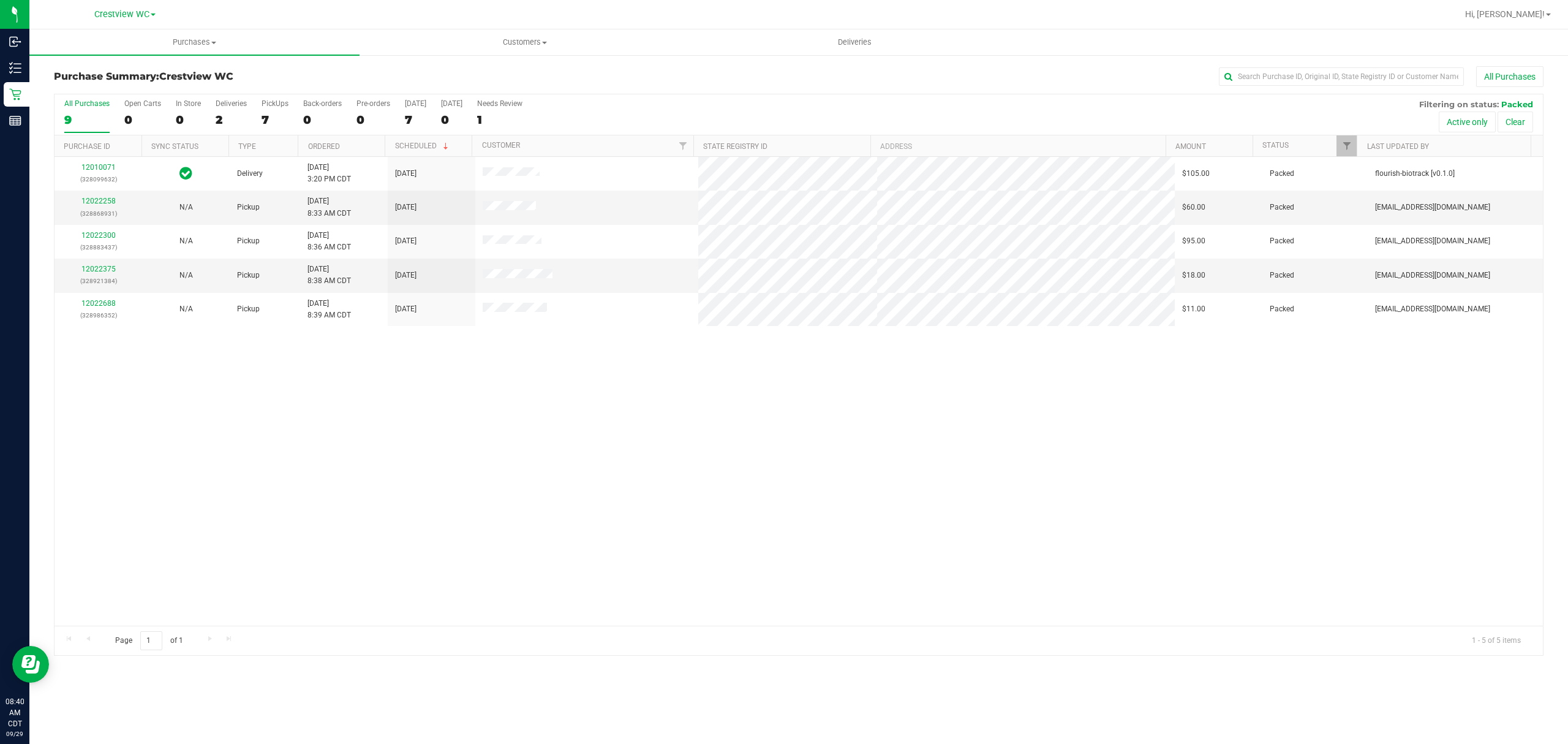
click at [407, 383] on div "12010071 (328099632) Delivery 9/26/2025 3:20 PM CDT 10/2/2025 $105.00 Packed fl…" at bounding box center [799, 391] width 1488 height 469
click at [93, 200] on link "12022258" at bounding box center [99, 201] width 35 height 8
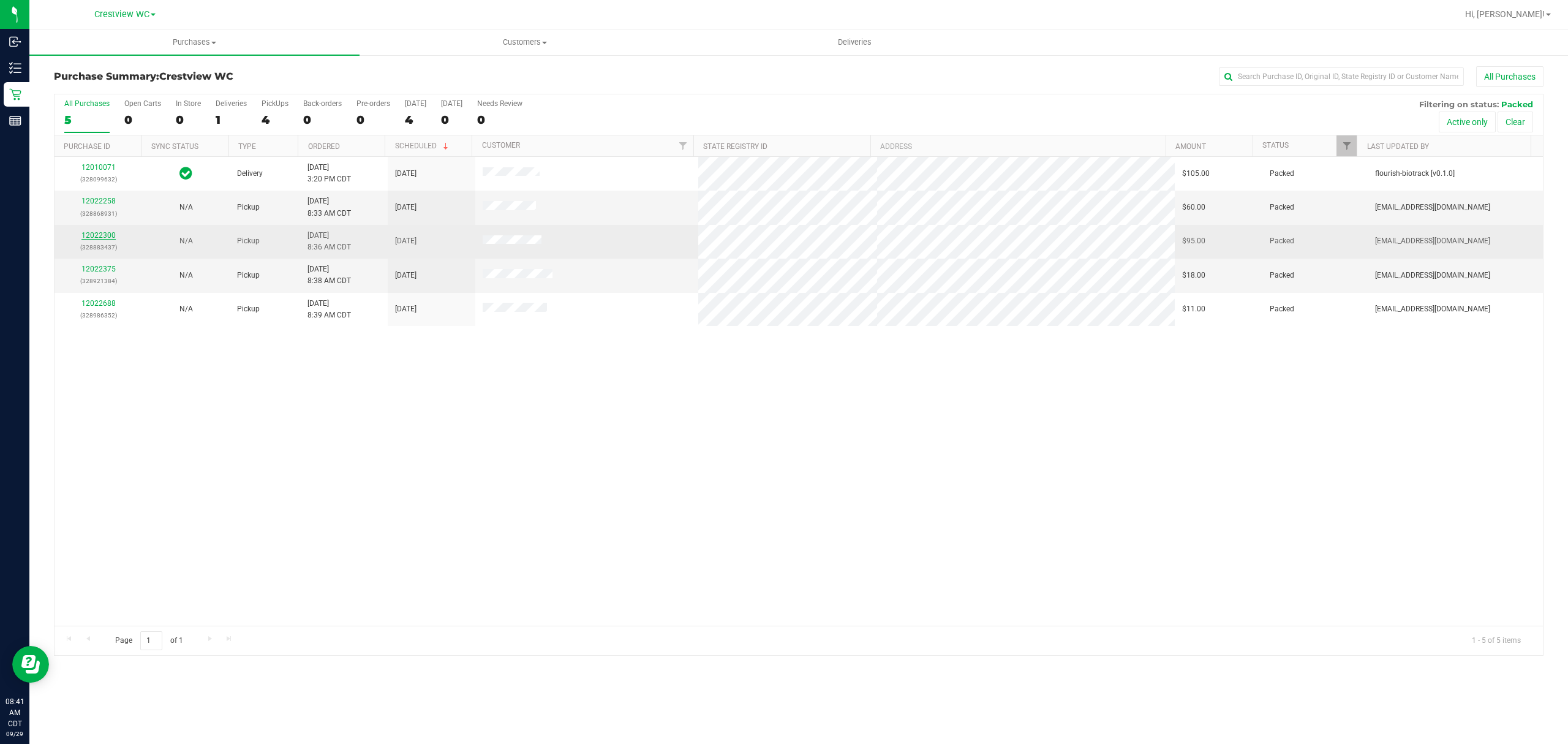
click at [103, 234] on link "12022300" at bounding box center [99, 235] width 35 height 8
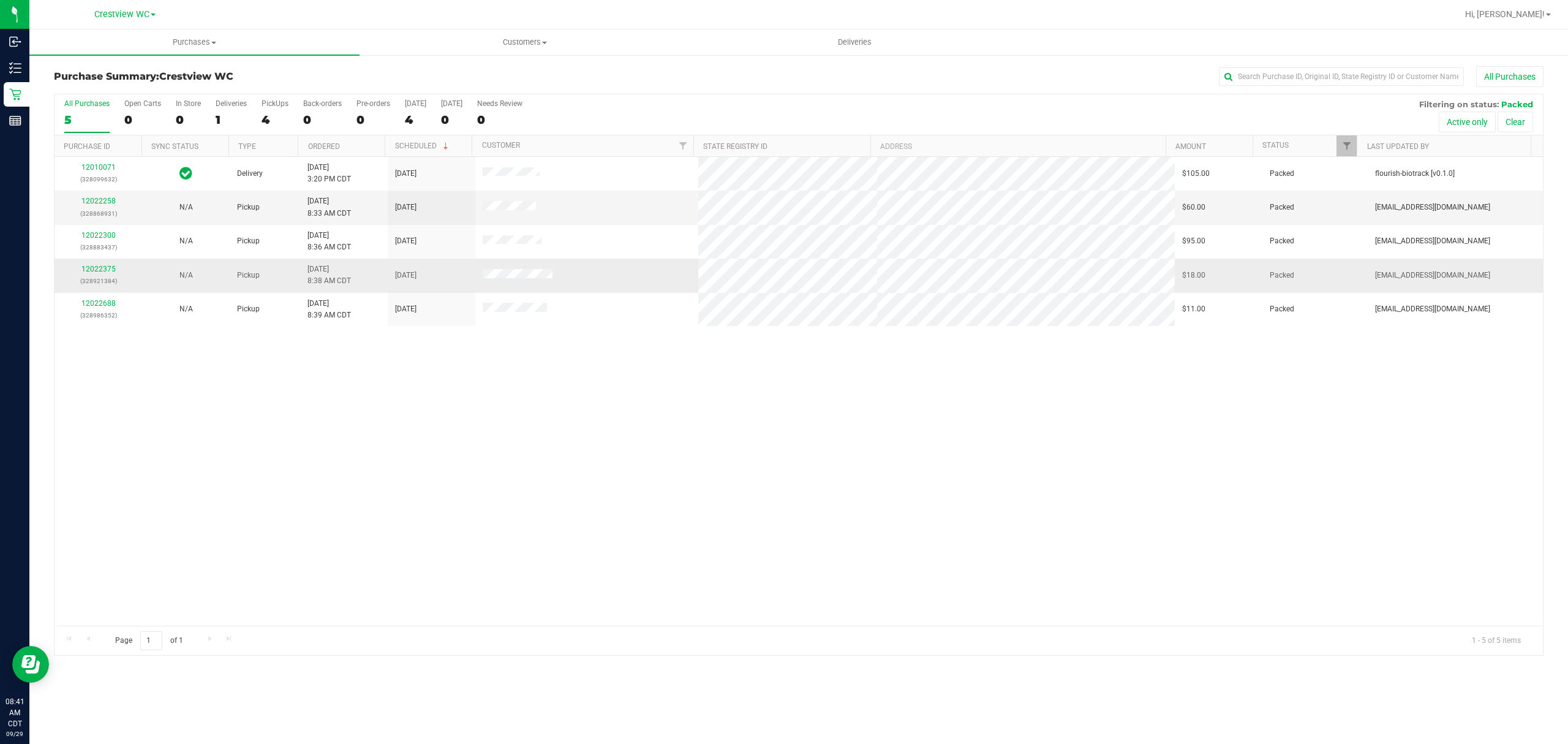
click at [102, 275] on div "12022375 (328921384)" at bounding box center [97, 275] width 73 height 24
click at [103, 271] on link "12022375" at bounding box center [99, 269] width 35 height 8
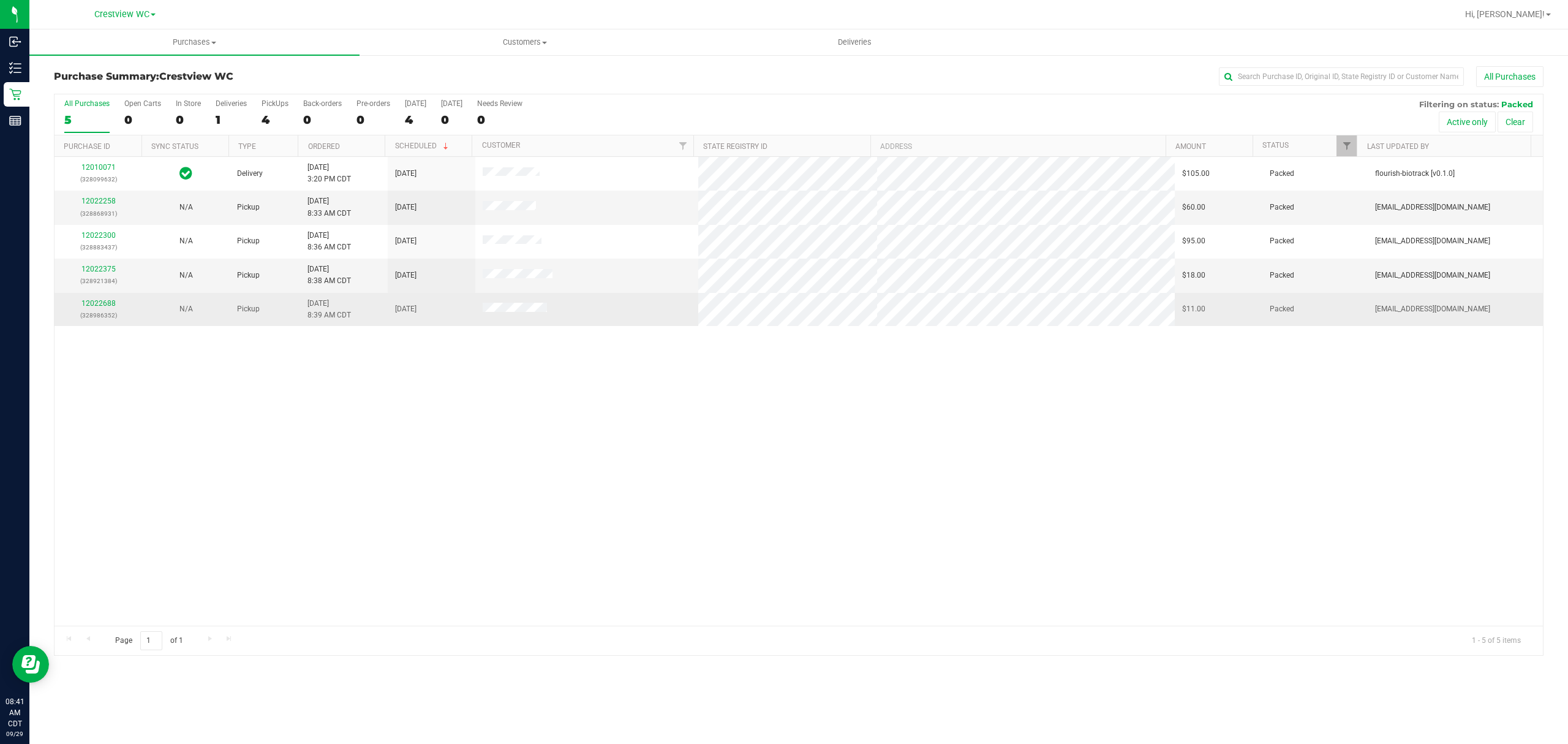
click at [103, 298] on td "12022688 (328986352)" at bounding box center [98, 310] width 88 height 33
click at [101, 300] on link "12022688" at bounding box center [99, 303] width 35 height 8
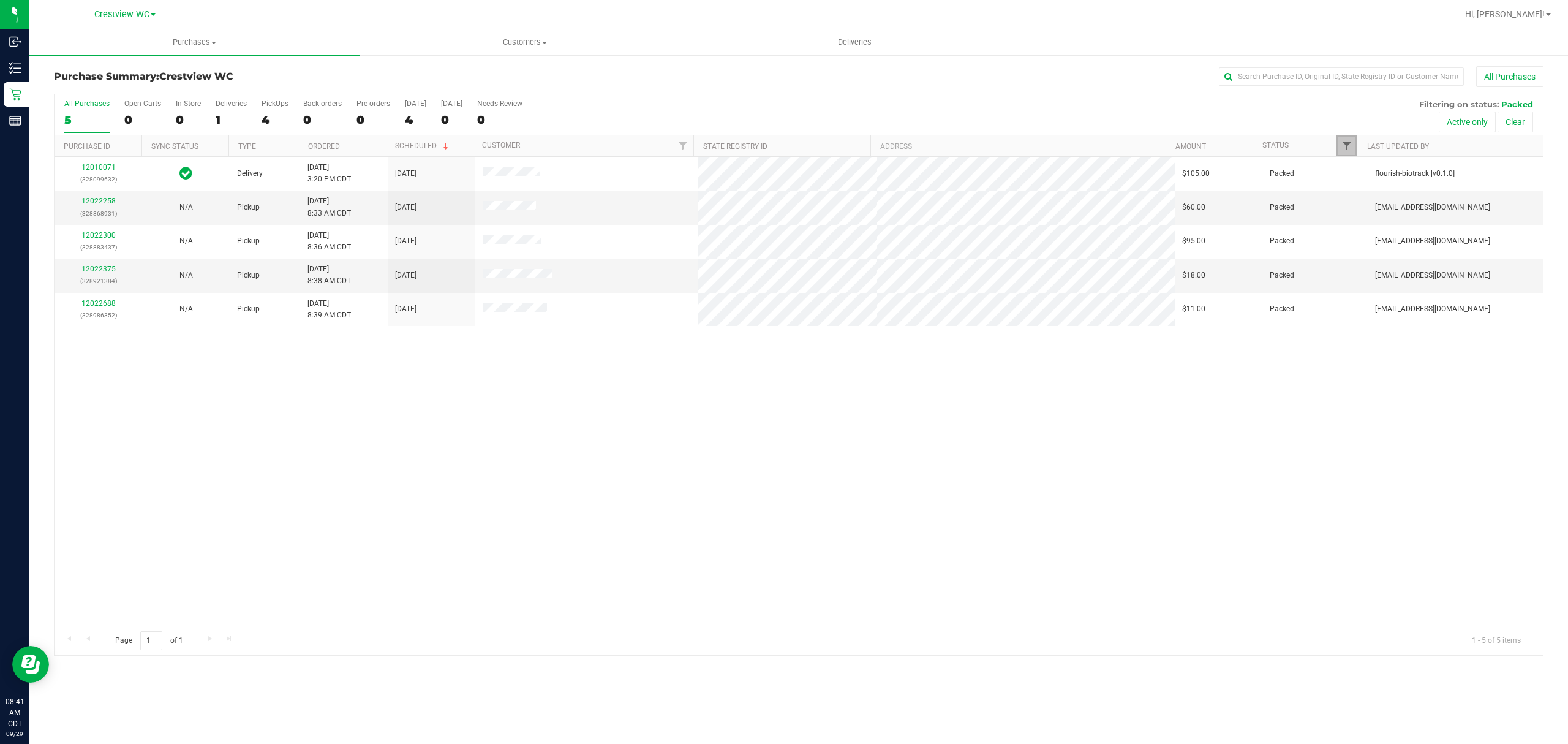
click at [1351, 150] on span "Filter" at bounding box center [1347, 146] width 10 height 10
click at [1376, 295] on span "Submitted" at bounding box center [1379, 297] width 34 height 8
click at [1356, 295] on input "Submitted" at bounding box center [1352, 298] width 8 height 8
checkbox input "true"
click at [1370, 280] on span "Packed" at bounding box center [1374, 281] width 24 height 8
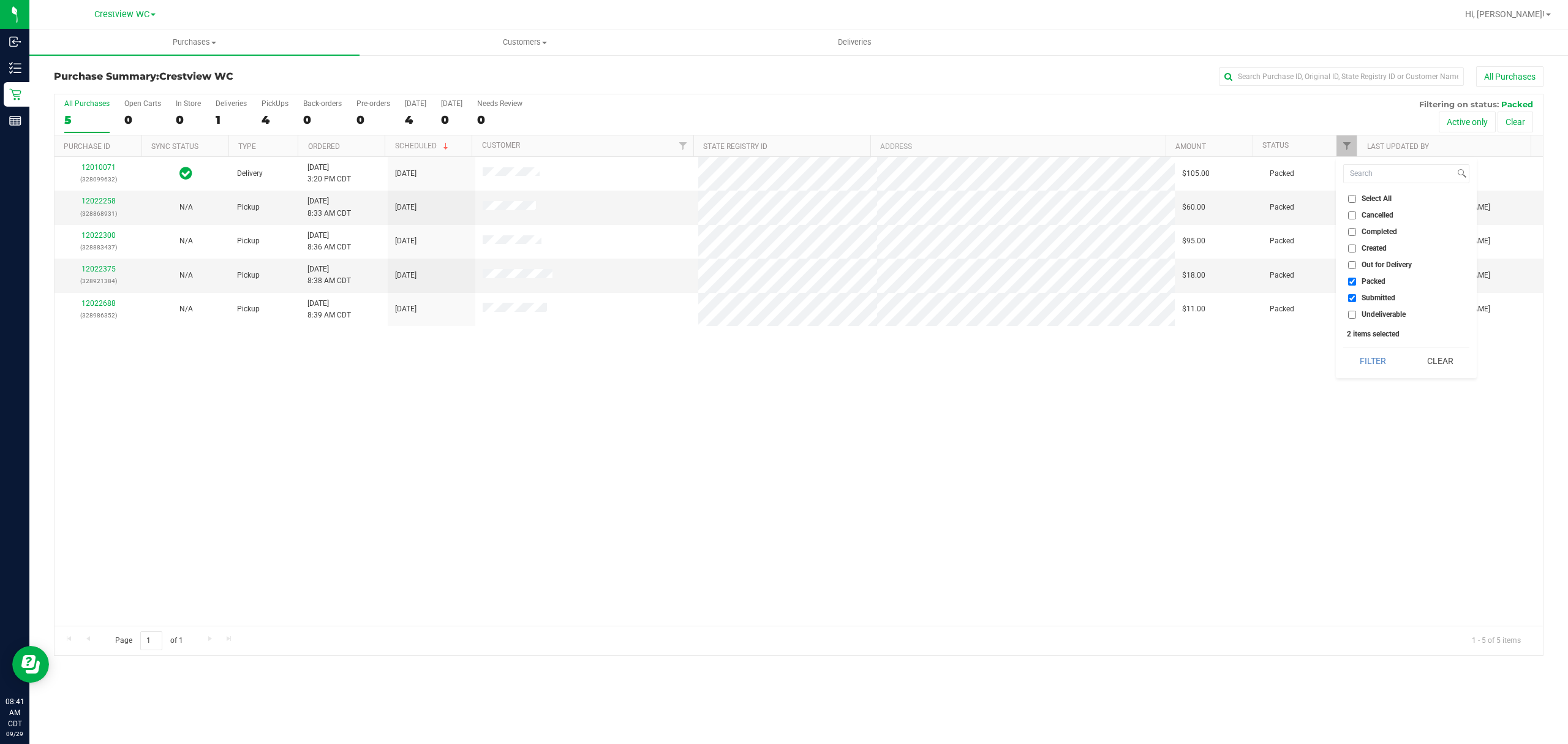
click at [1356, 280] on input "Packed" at bounding box center [1352, 281] width 8 height 8
checkbox input "false"
click at [1370, 363] on button "Filter" at bounding box center [1372, 360] width 59 height 27
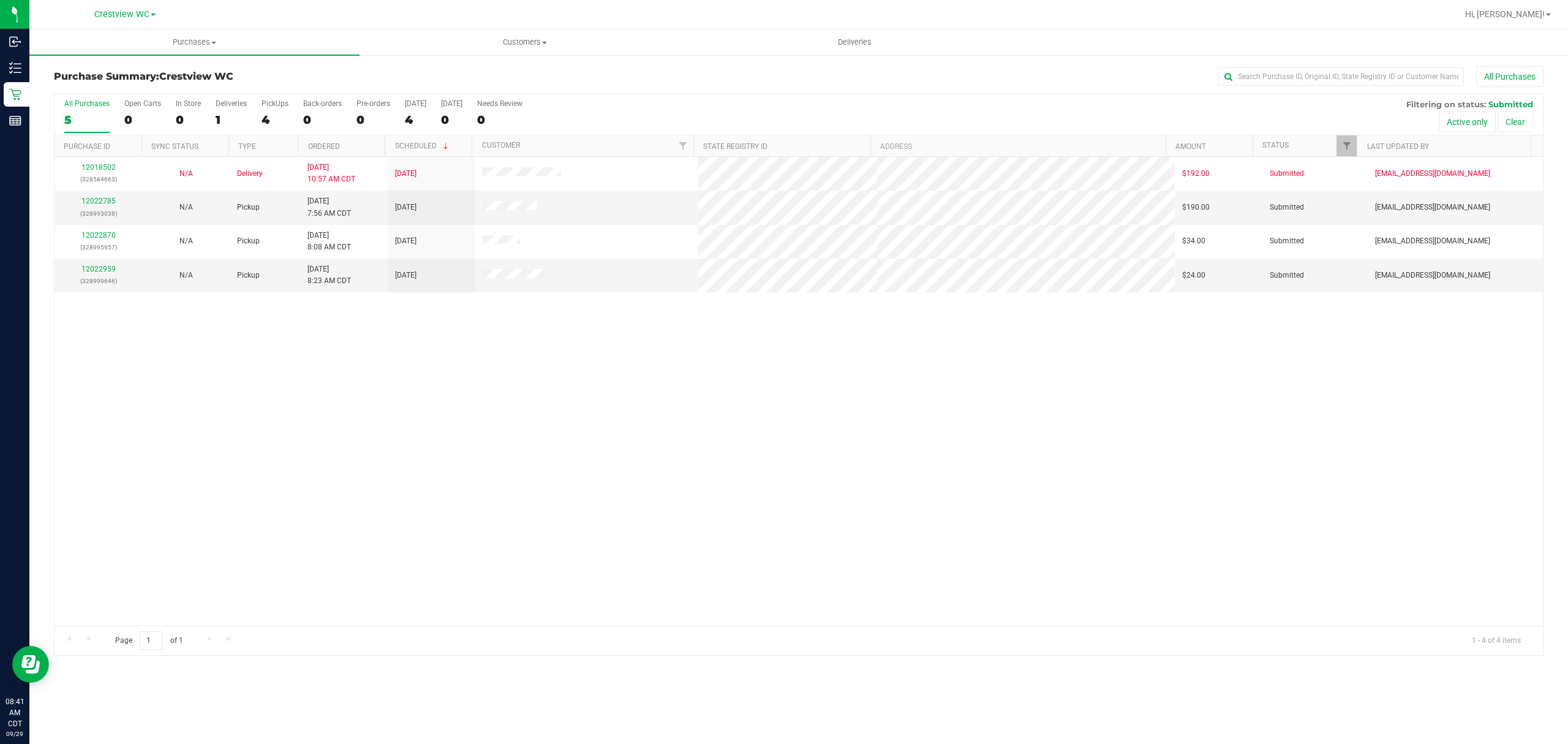
drag, startPoint x: 373, startPoint y: 490, endPoint x: 366, endPoint y: 470, distance: 21.2
click at [373, 488] on div "12018502 (328584663) N/A Delivery 9/28/2025 10:57 AM CDT 10/2/2025 $192.00 Subm…" at bounding box center [799, 391] width 1488 height 469
click at [104, 197] on link "12022785" at bounding box center [99, 201] width 35 height 8
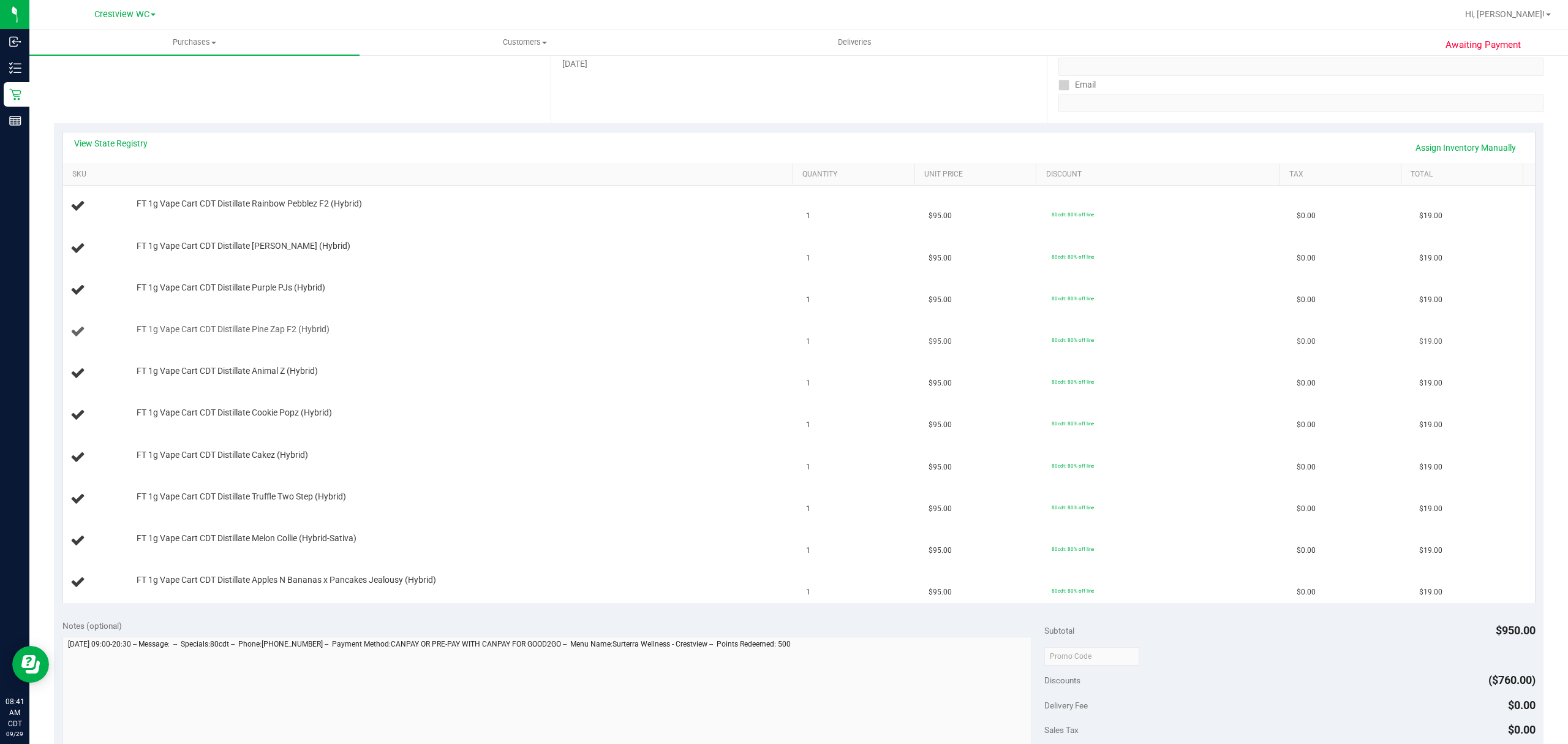
scroll to position [245, 0]
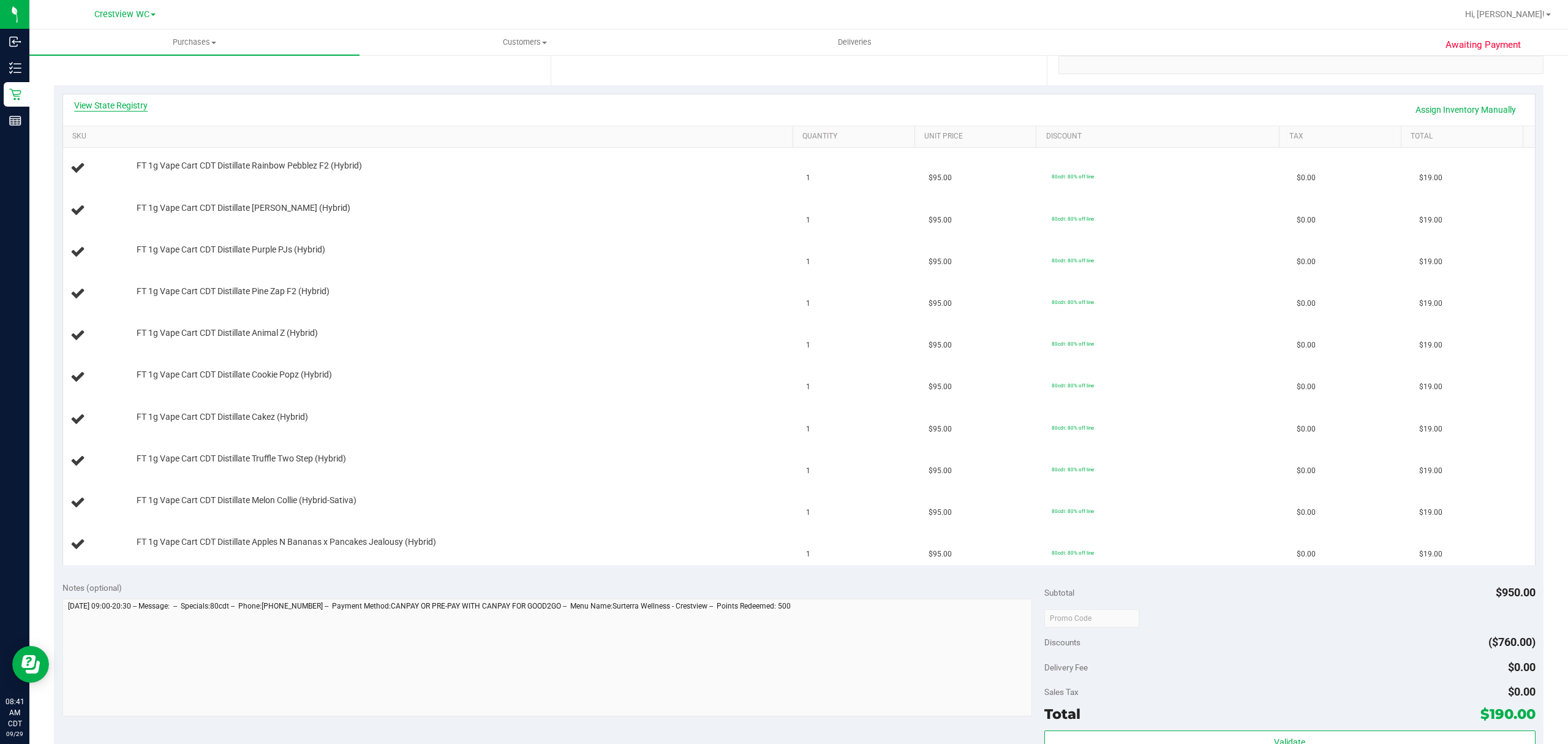
click at [111, 100] on link "View State Registry" at bounding box center [111, 106] width 73 height 12
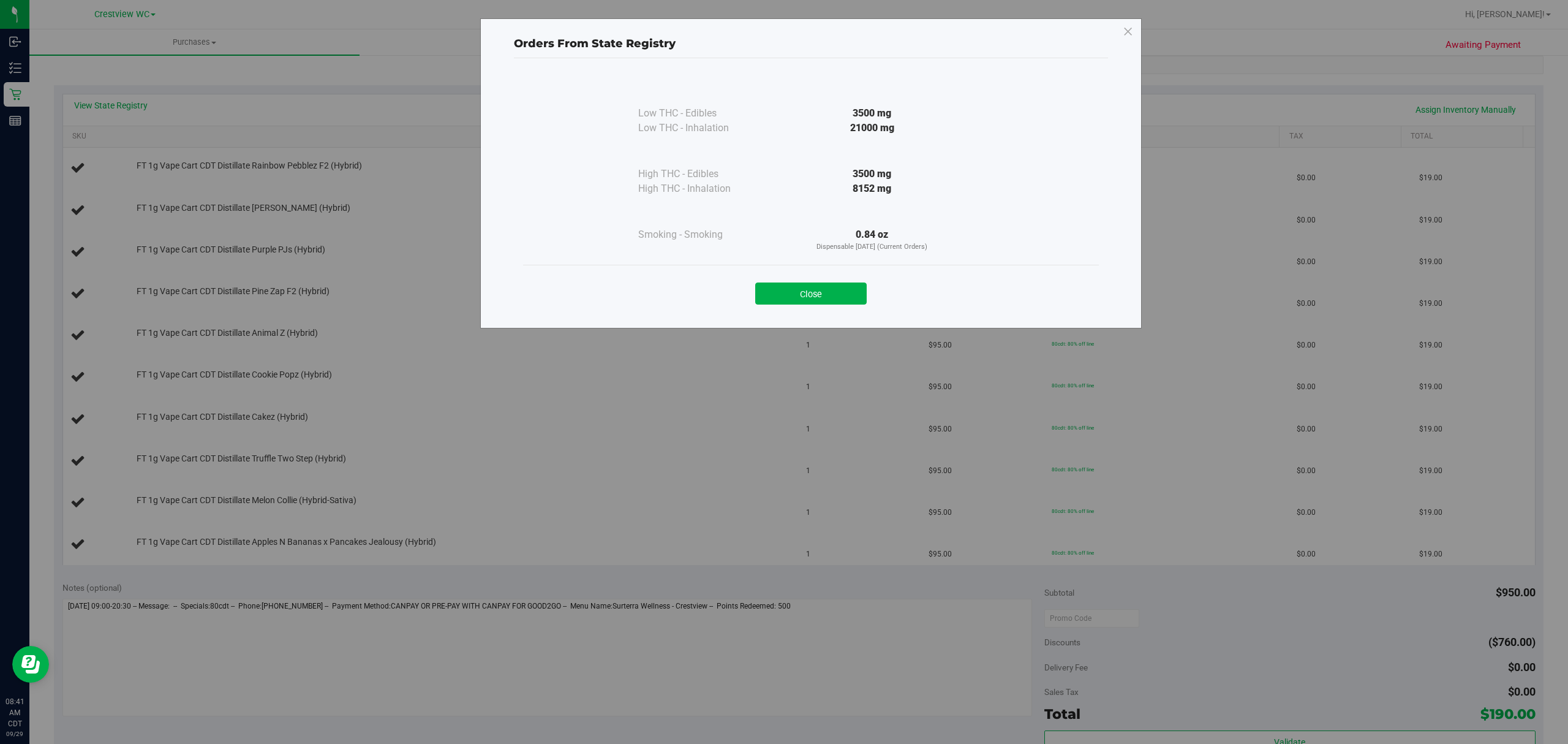
click at [796, 305] on div "Close" at bounding box center [811, 290] width 576 height 50
click at [828, 287] on button "Close" at bounding box center [810, 293] width 111 height 22
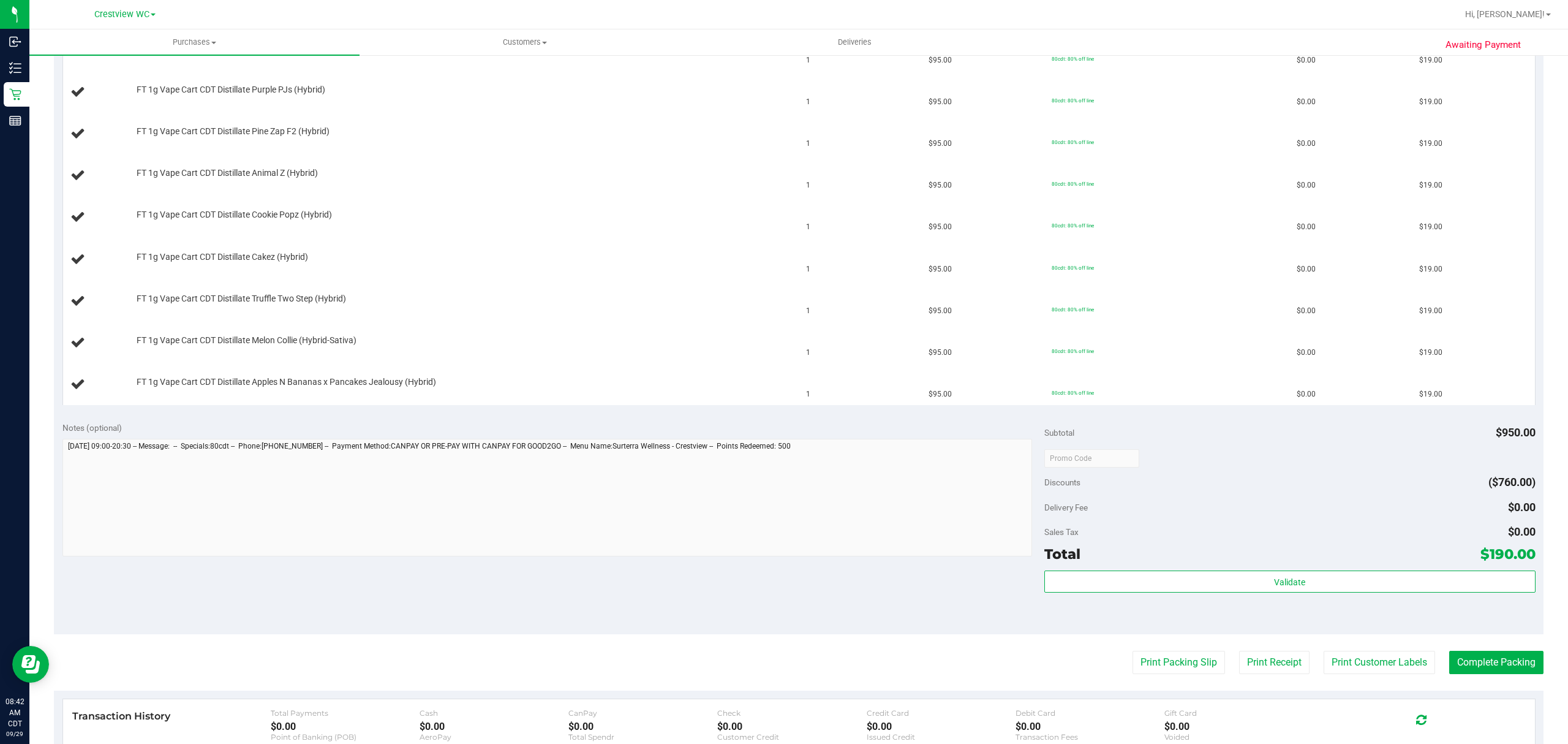
scroll to position [326, 0]
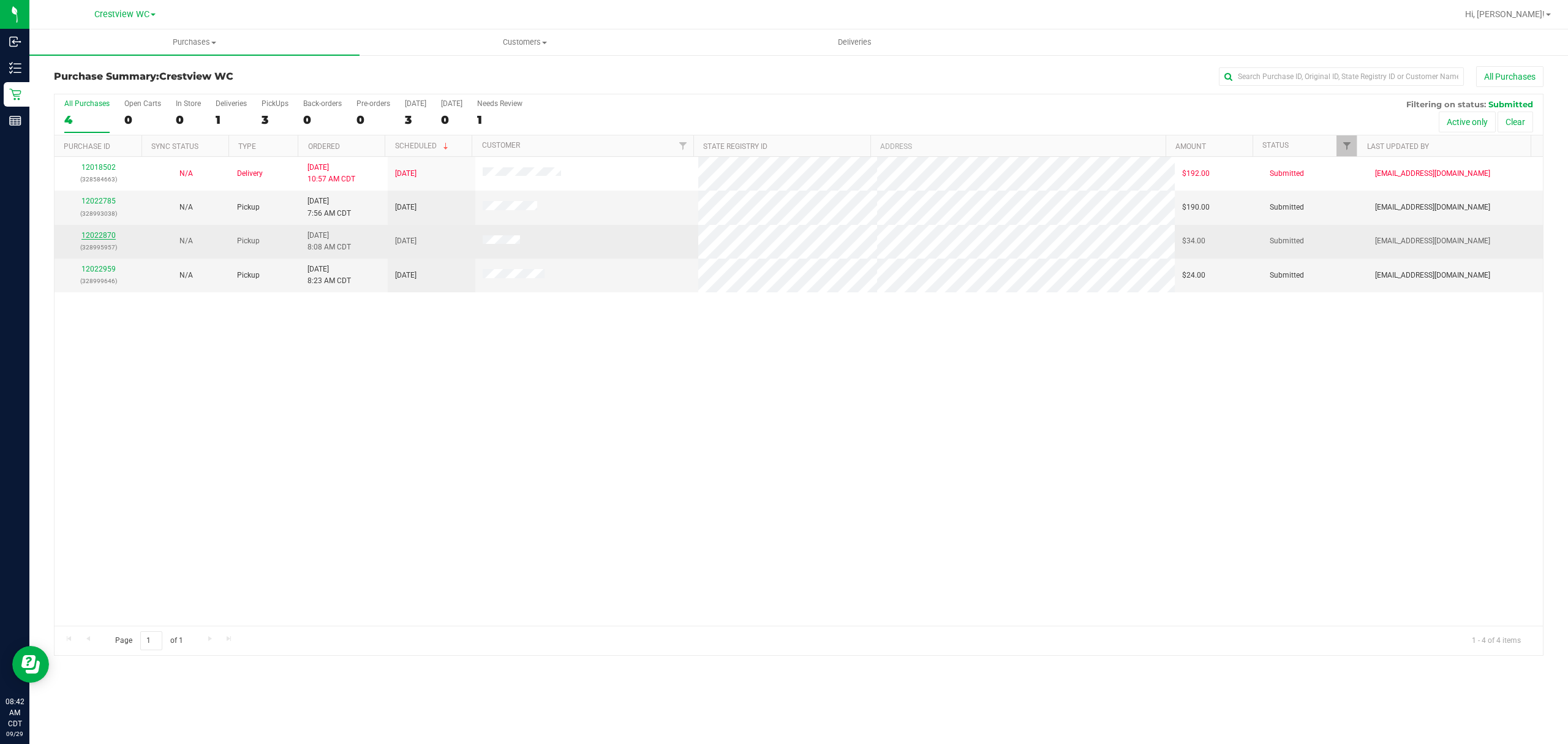
click at [106, 238] on link "12022870" at bounding box center [99, 235] width 35 height 8
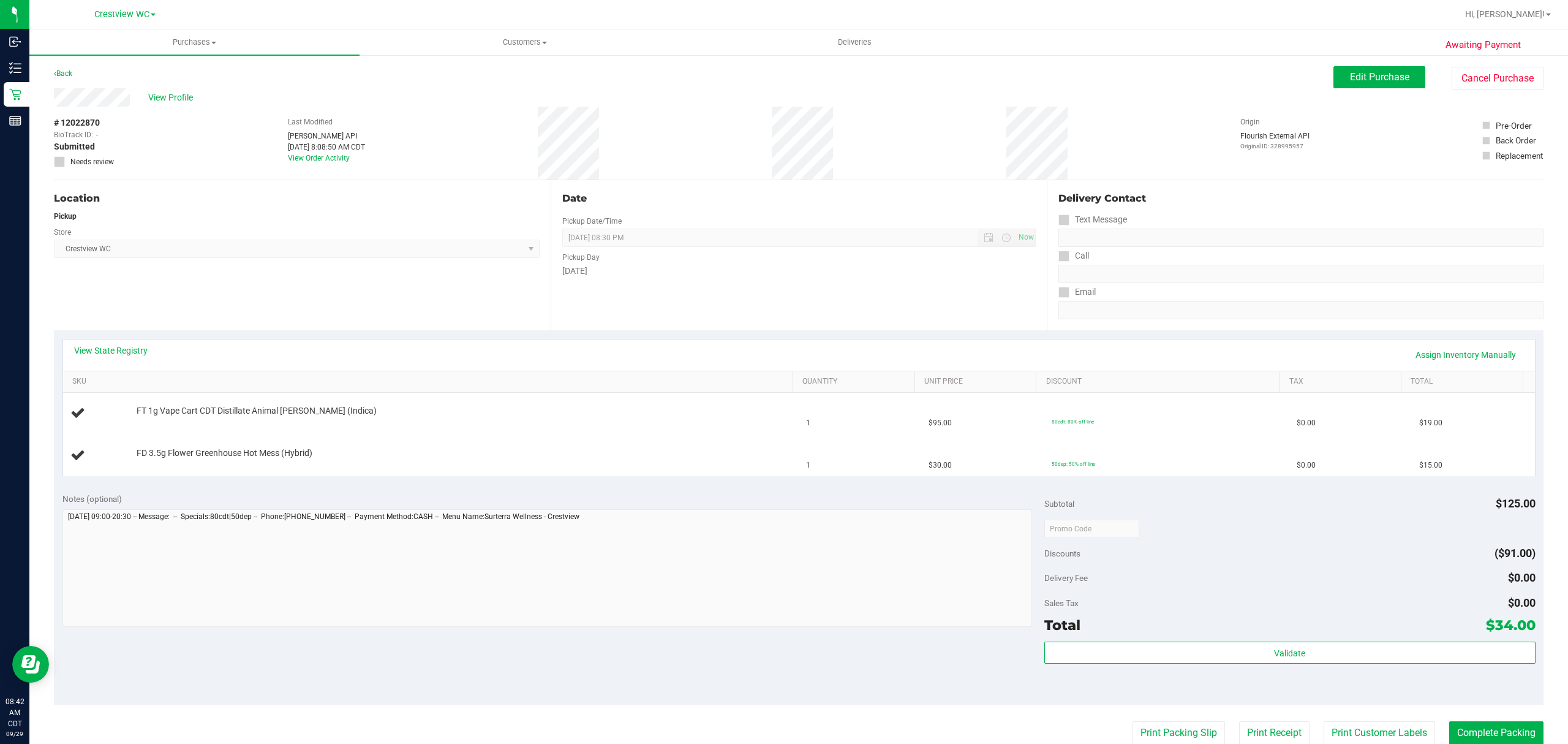
click at [310, 341] on div "View State Registry Assign Inventory Manually" at bounding box center [799, 355] width 1472 height 31
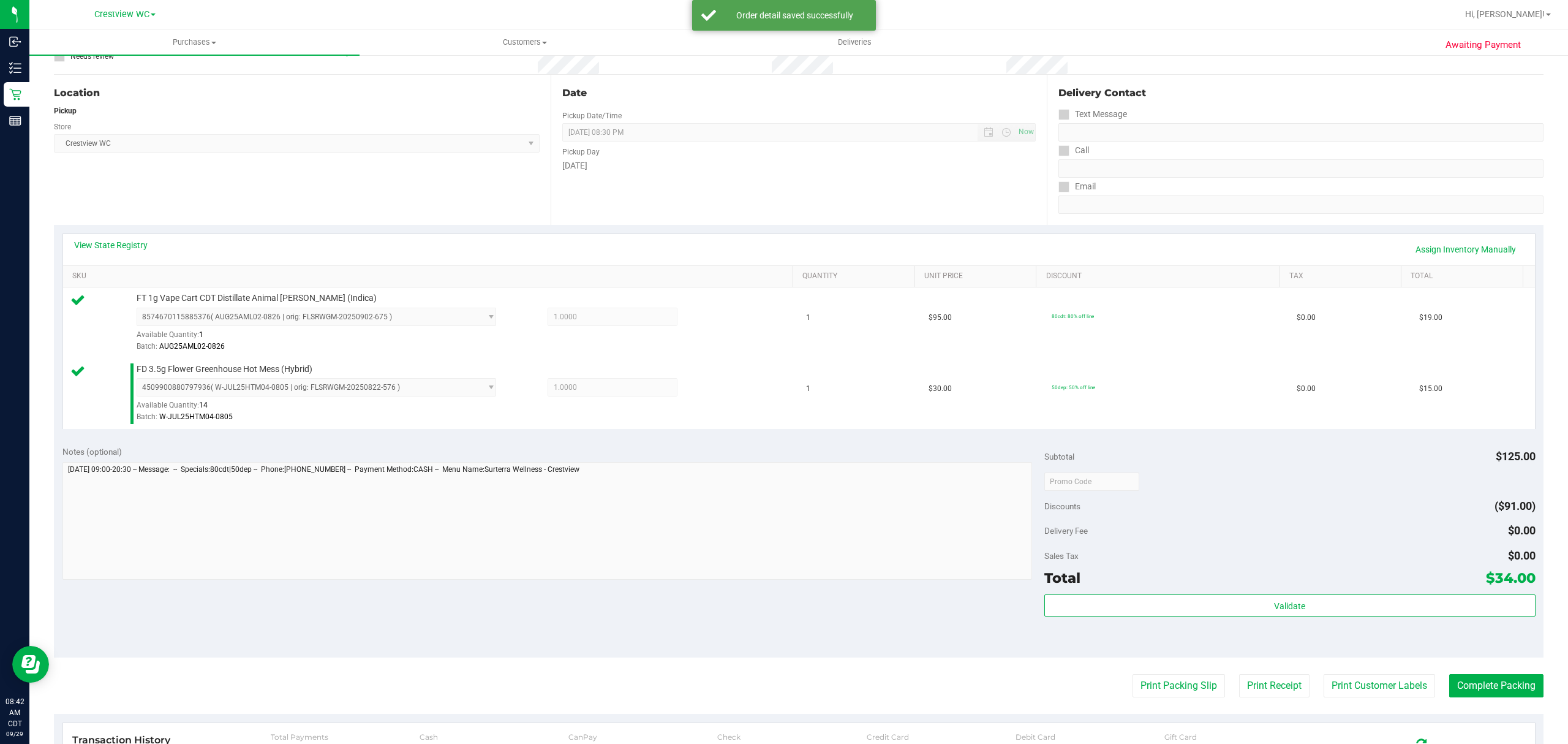
scroll to position [326, 0]
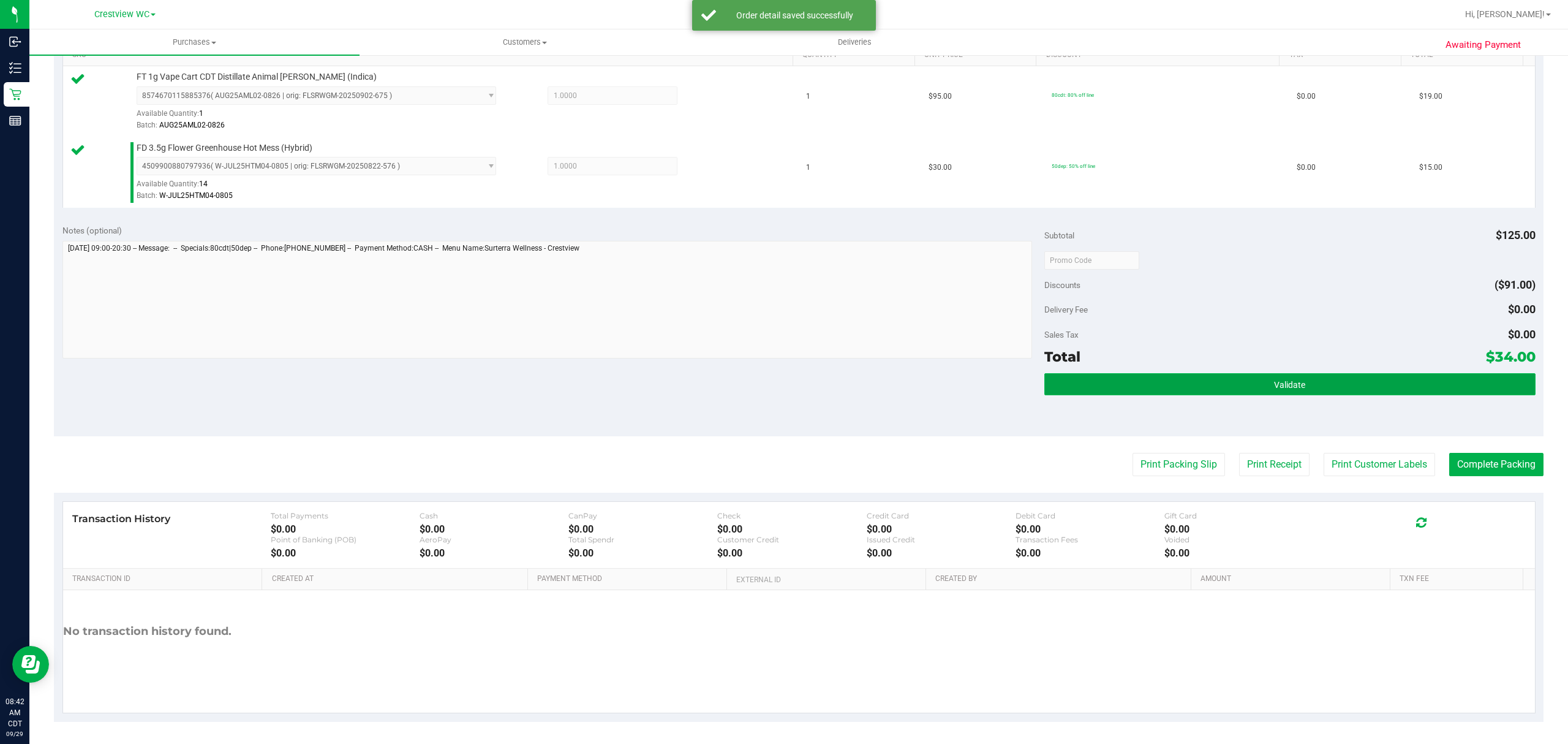
click at [1100, 390] on button "Validate" at bounding box center [1290, 384] width 492 height 22
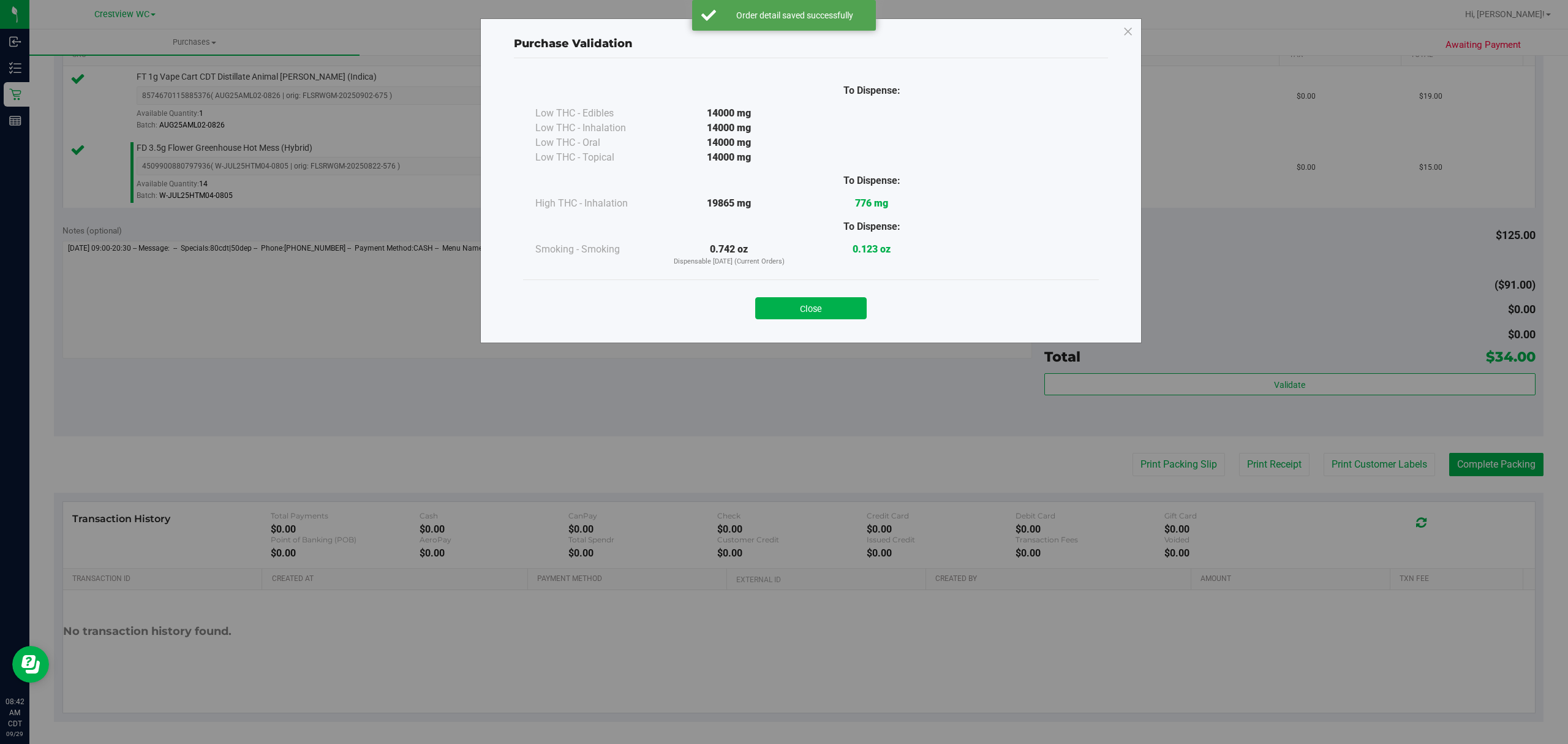
click at [829, 315] on button "Close" at bounding box center [810, 308] width 111 height 22
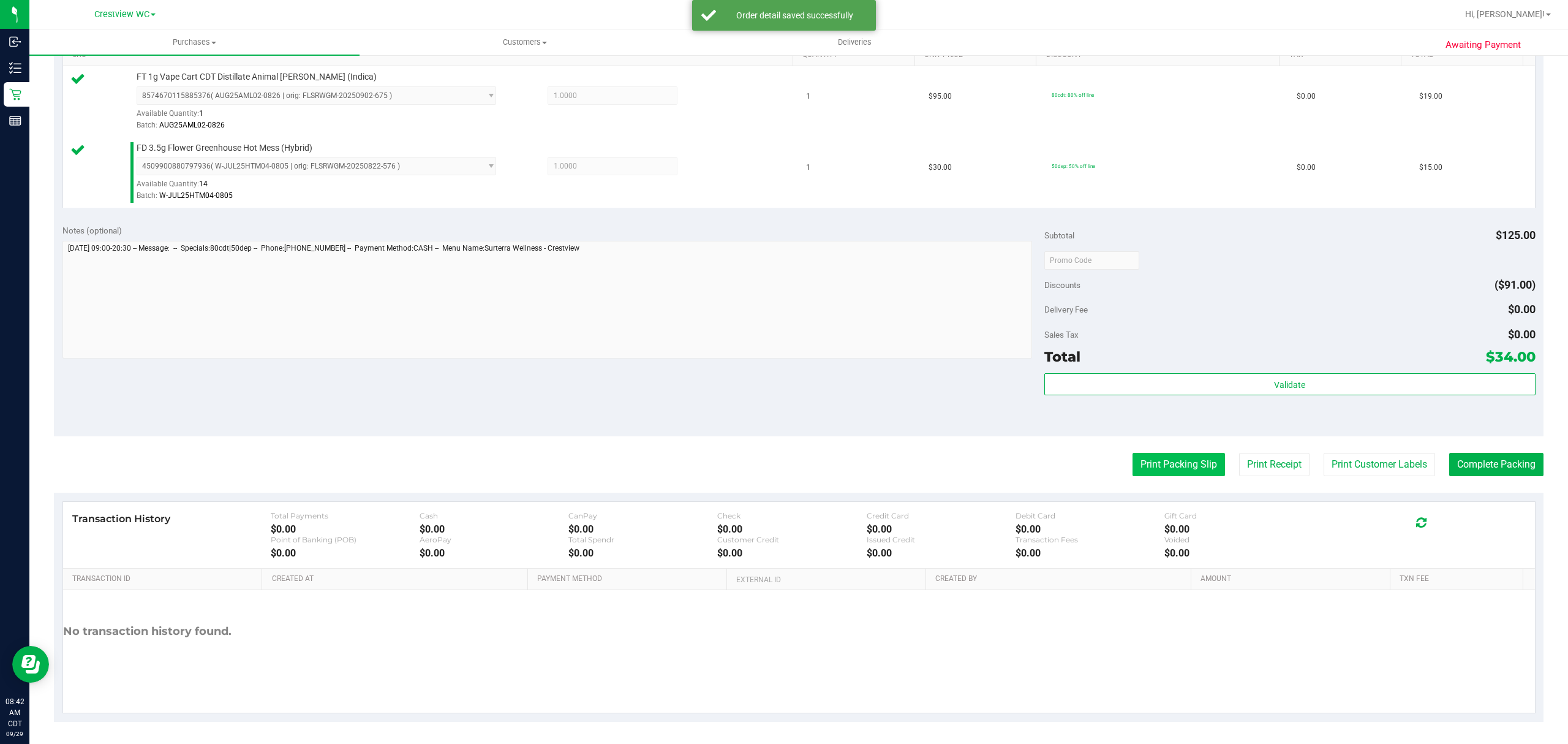
click at [1179, 463] on button "Print Packing Slip" at bounding box center [1179, 465] width 93 height 24
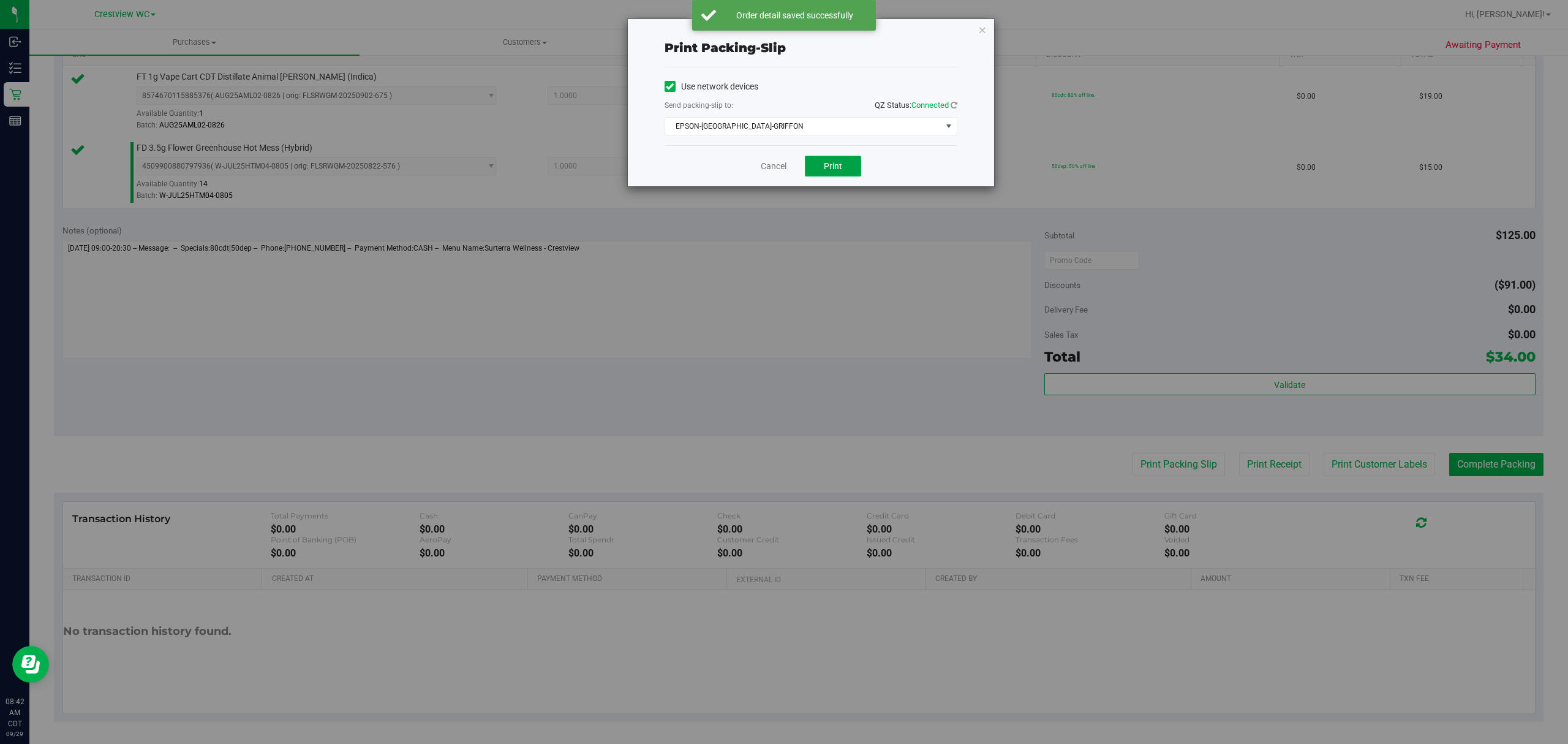
click at [839, 172] on button "Print" at bounding box center [833, 166] width 57 height 21
drag, startPoint x: 981, startPoint y: 30, endPoint x: 1016, endPoint y: 160, distance: 134.6
click at [980, 30] on icon "button" at bounding box center [982, 29] width 8 height 15
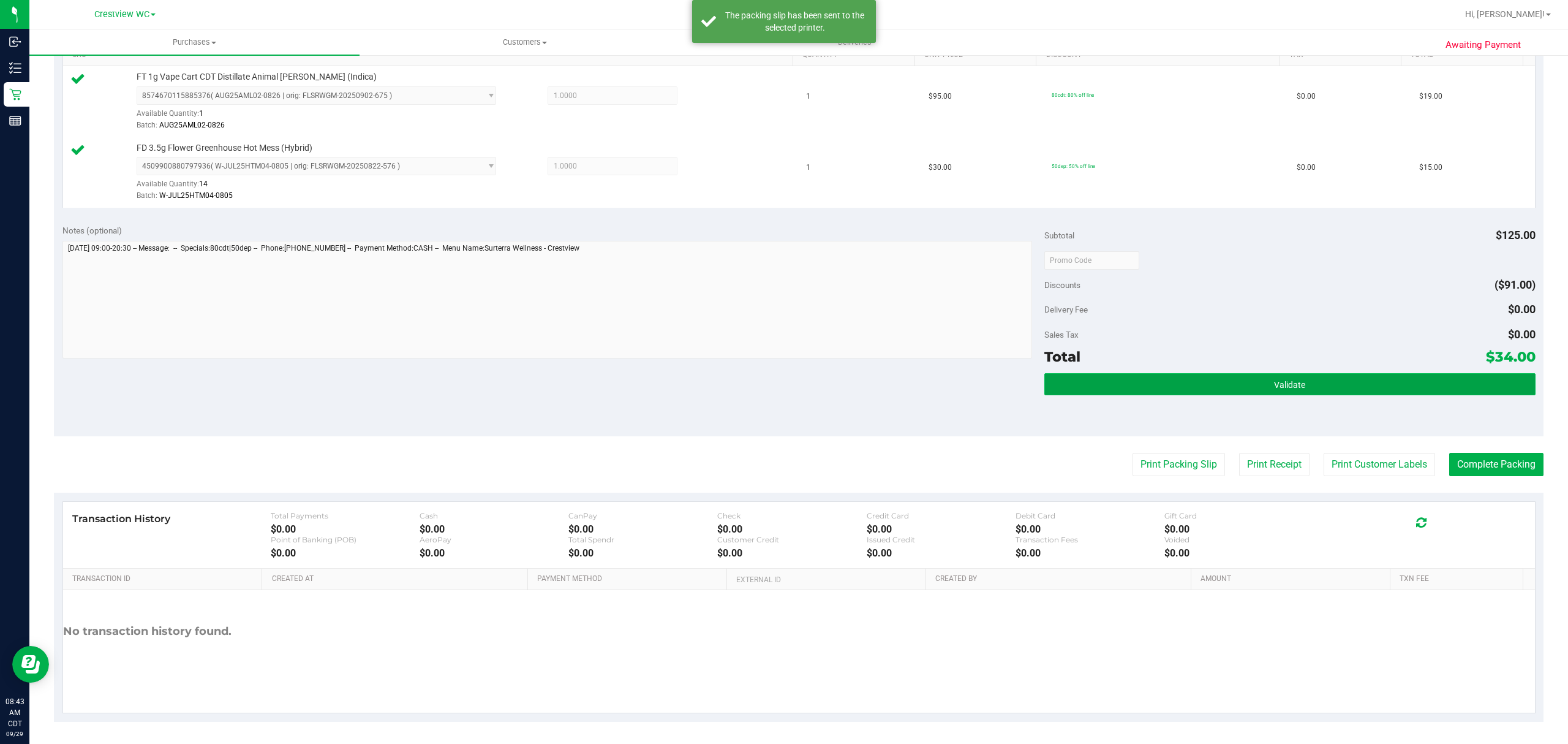
click at [1270, 379] on button "Validate" at bounding box center [1290, 384] width 492 height 22
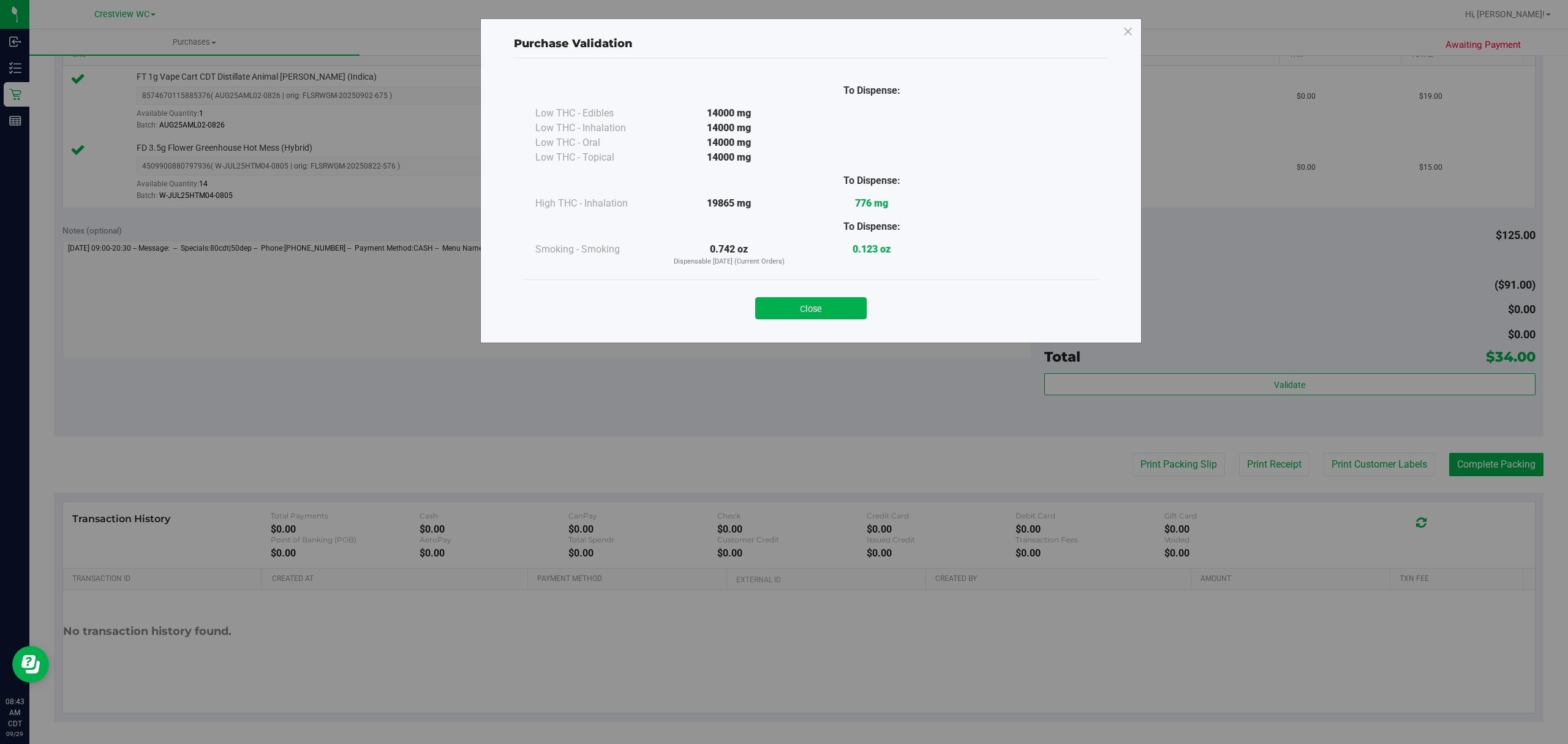
drag, startPoint x: 785, startPoint y: 308, endPoint x: 819, endPoint y: 315, distance: 34.7
click at [787, 308] on button "Close" at bounding box center [810, 308] width 111 height 22
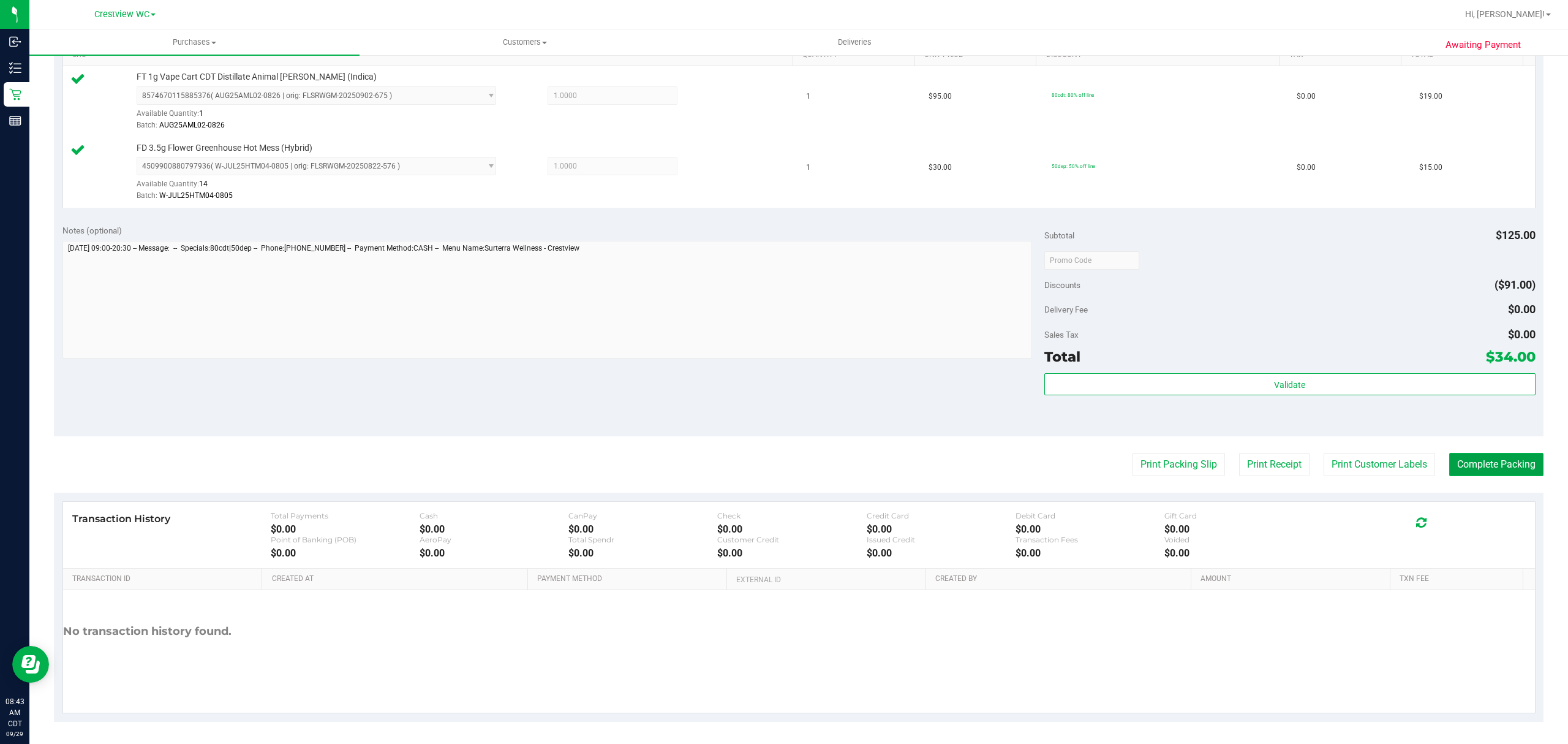
click at [1484, 465] on button "Complete Packing" at bounding box center [1496, 465] width 94 height 24
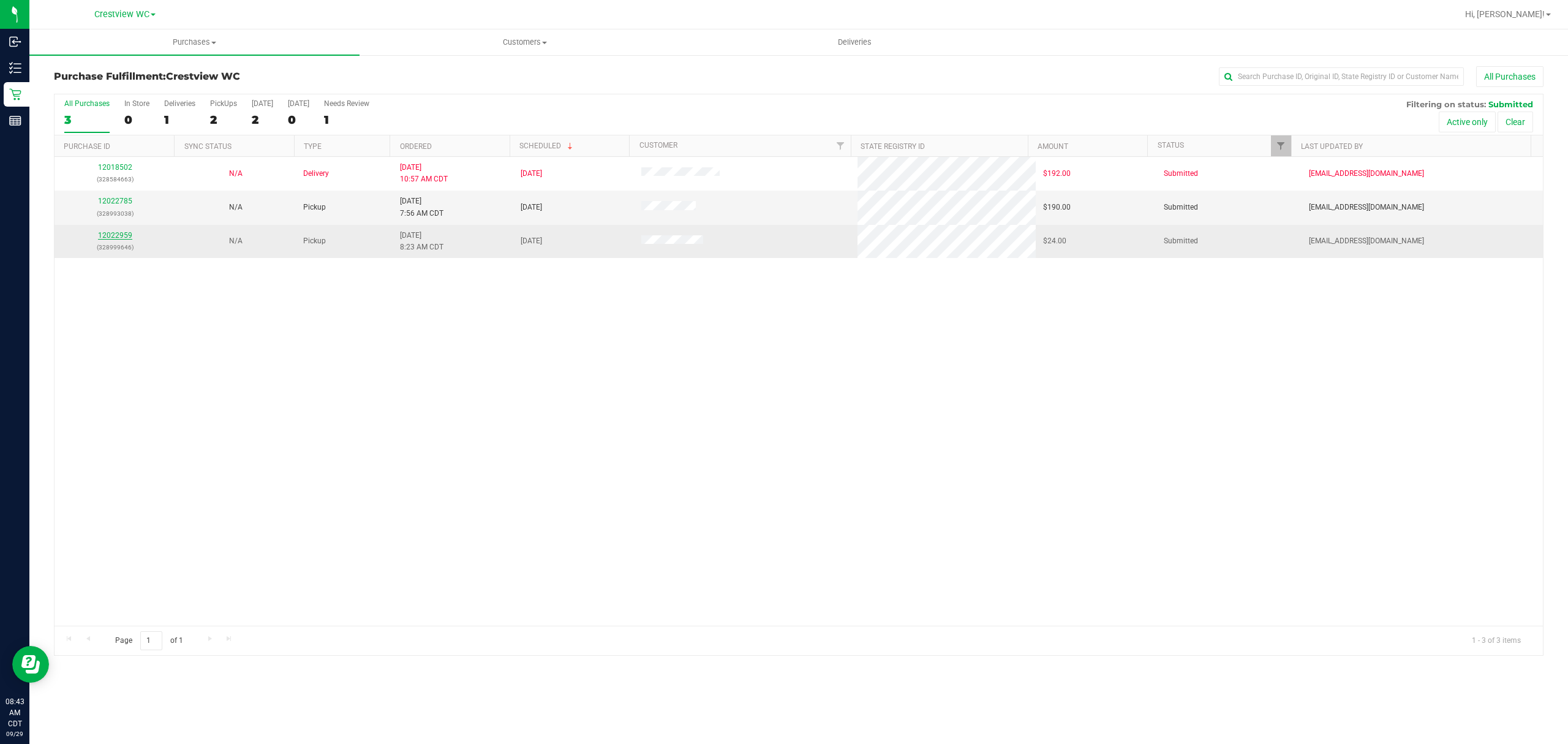
click at [121, 236] on link "12022959" at bounding box center [115, 235] width 35 height 8
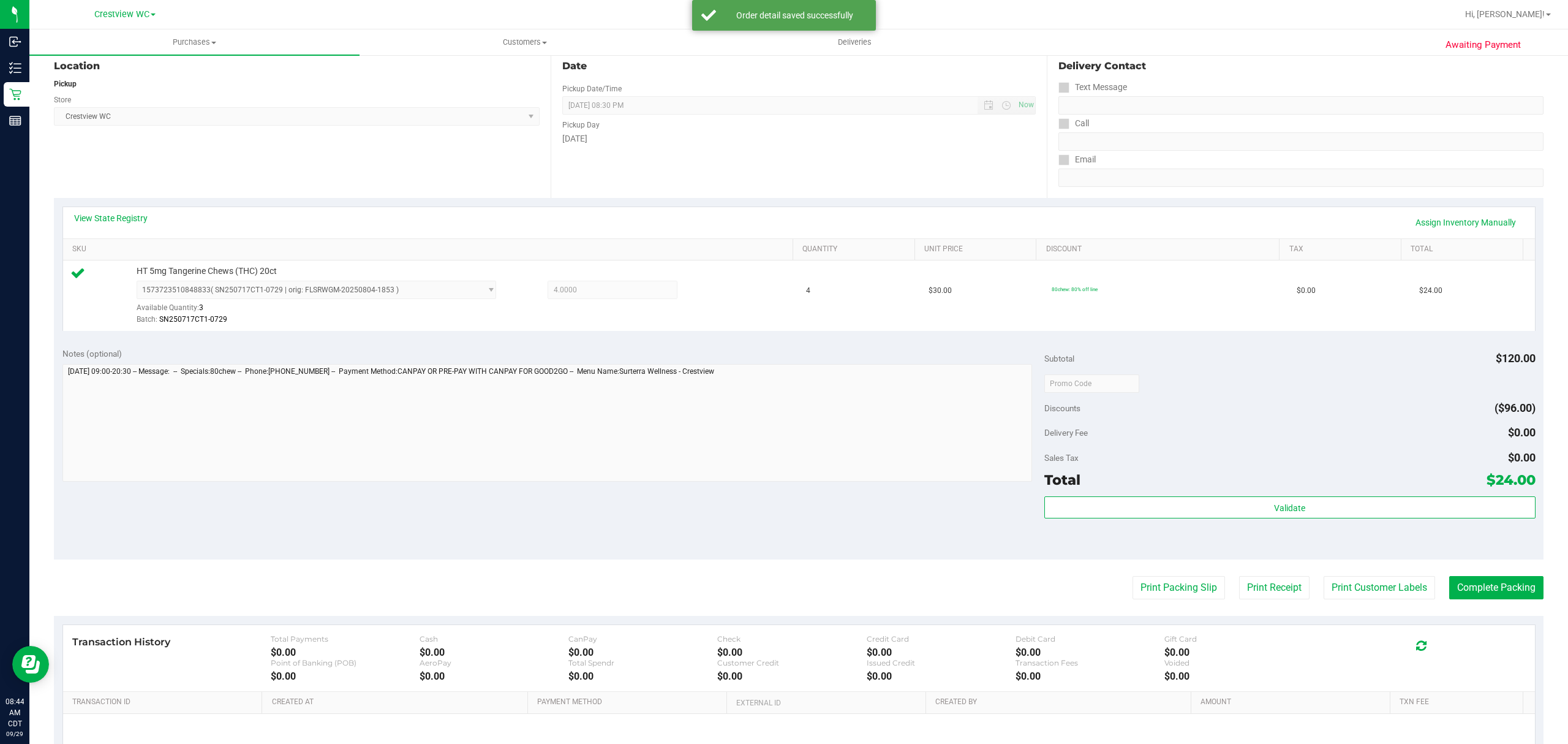
scroll to position [163, 0]
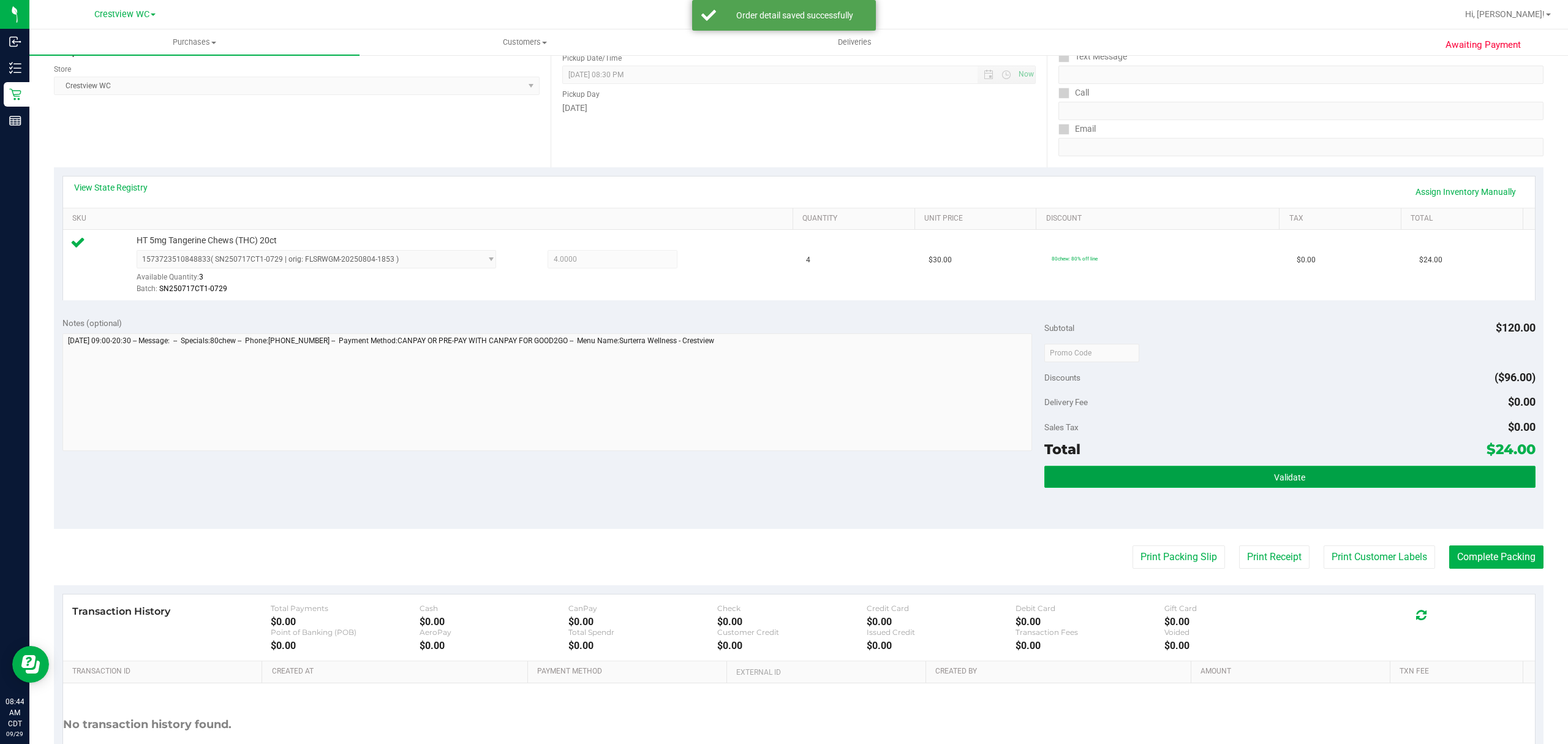
click at [1182, 468] on button "Validate" at bounding box center [1290, 476] width 492 height 22
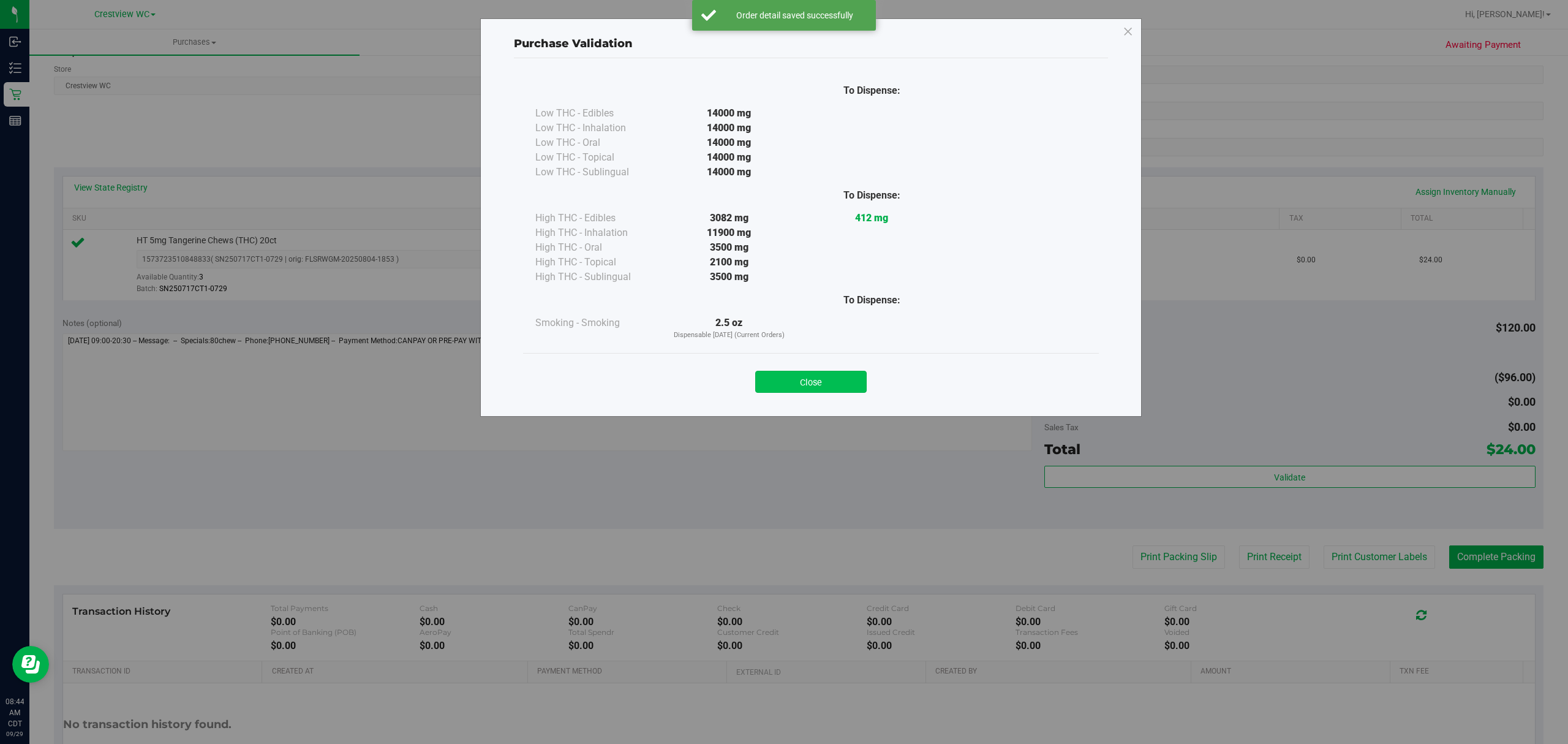
click at [796, 390] on button "Close" at bounding box center [810, 382] width 111 height 22
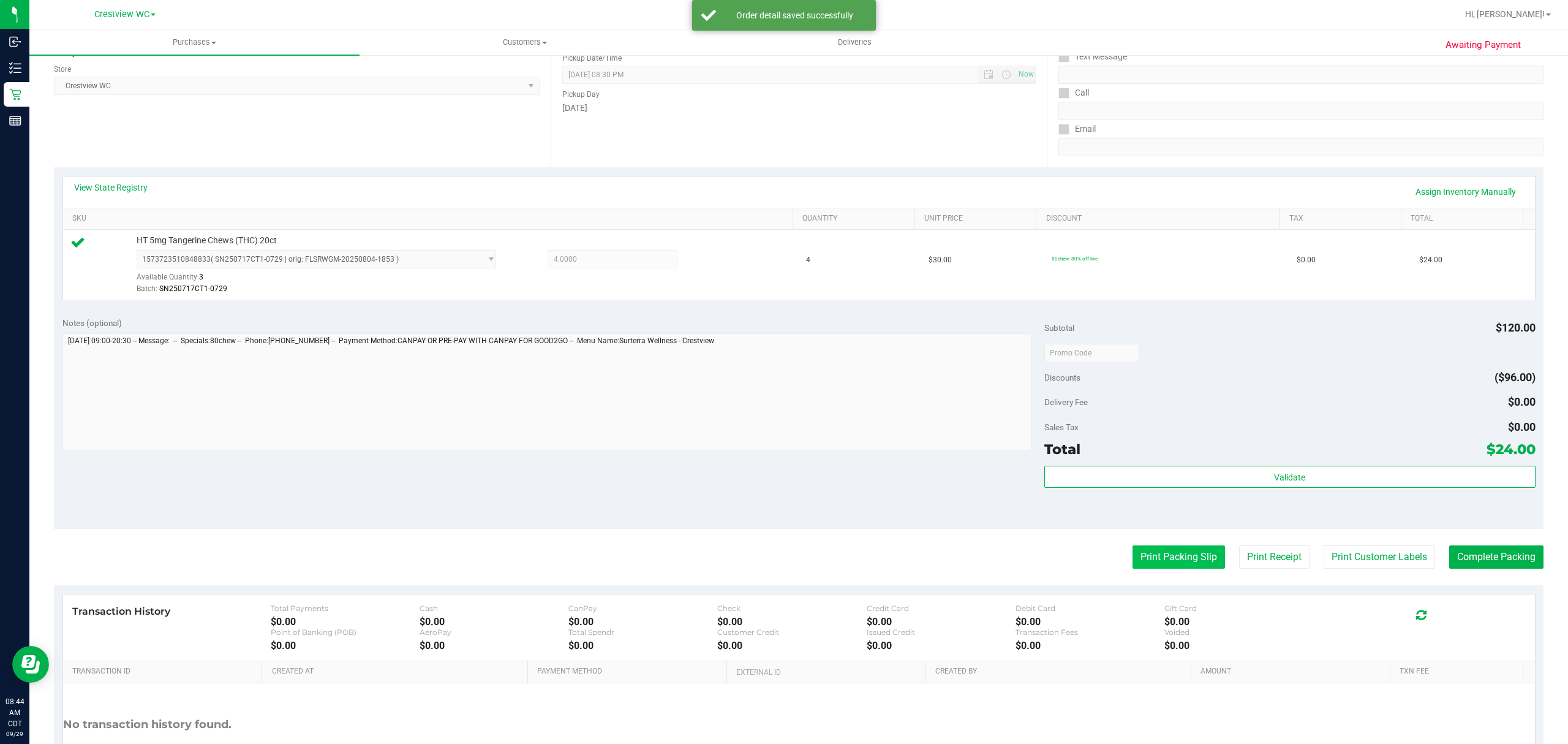
click at [1150, 561] on button "Print Packing Slip" at bounding box center [1179, 557] width 93 height 24
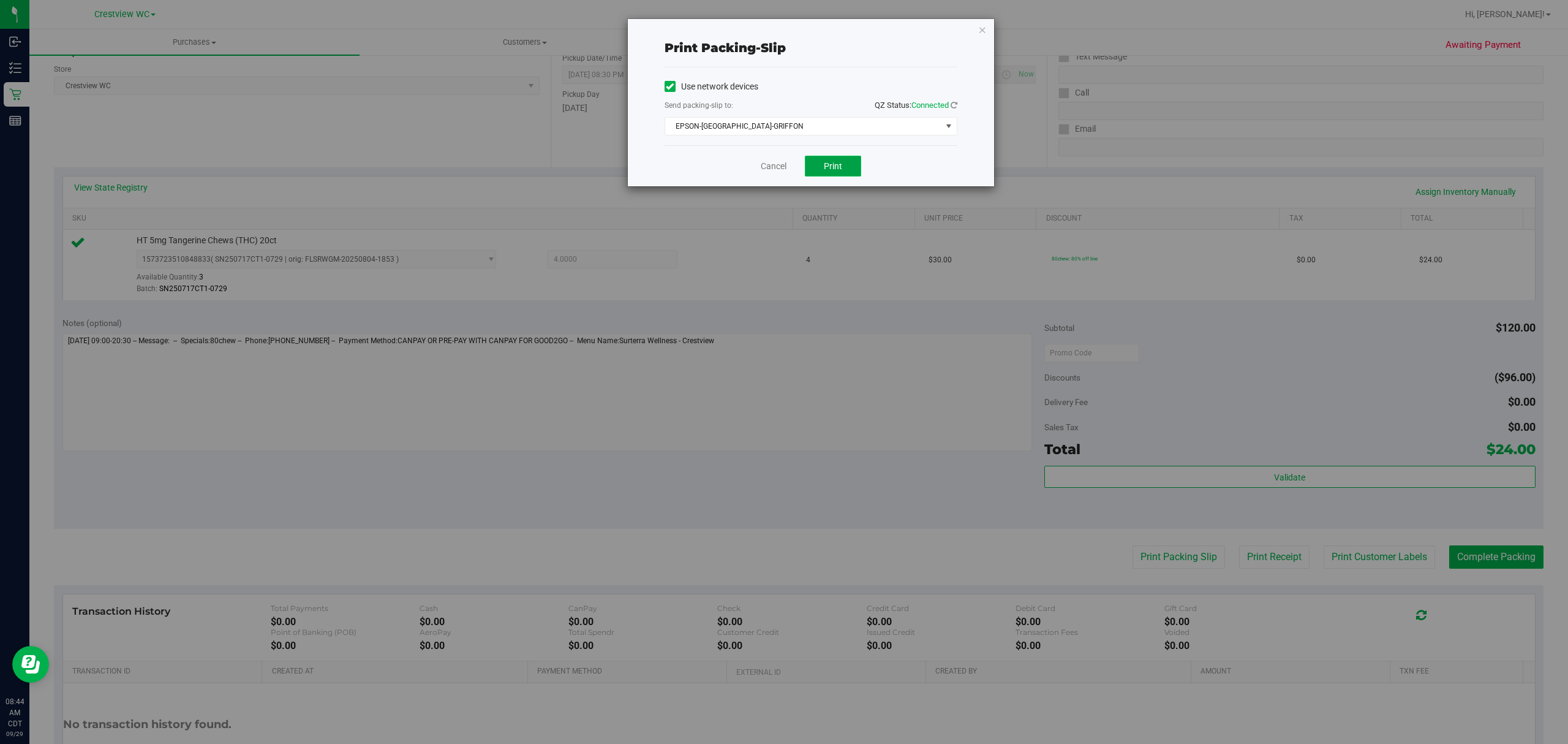
click at [832, 169] on span "Print" at bounding box center [833, 166] width 19 height 10
click at [982, 30] on icon "button" at bounding box center [982, 29] width 8 height 15
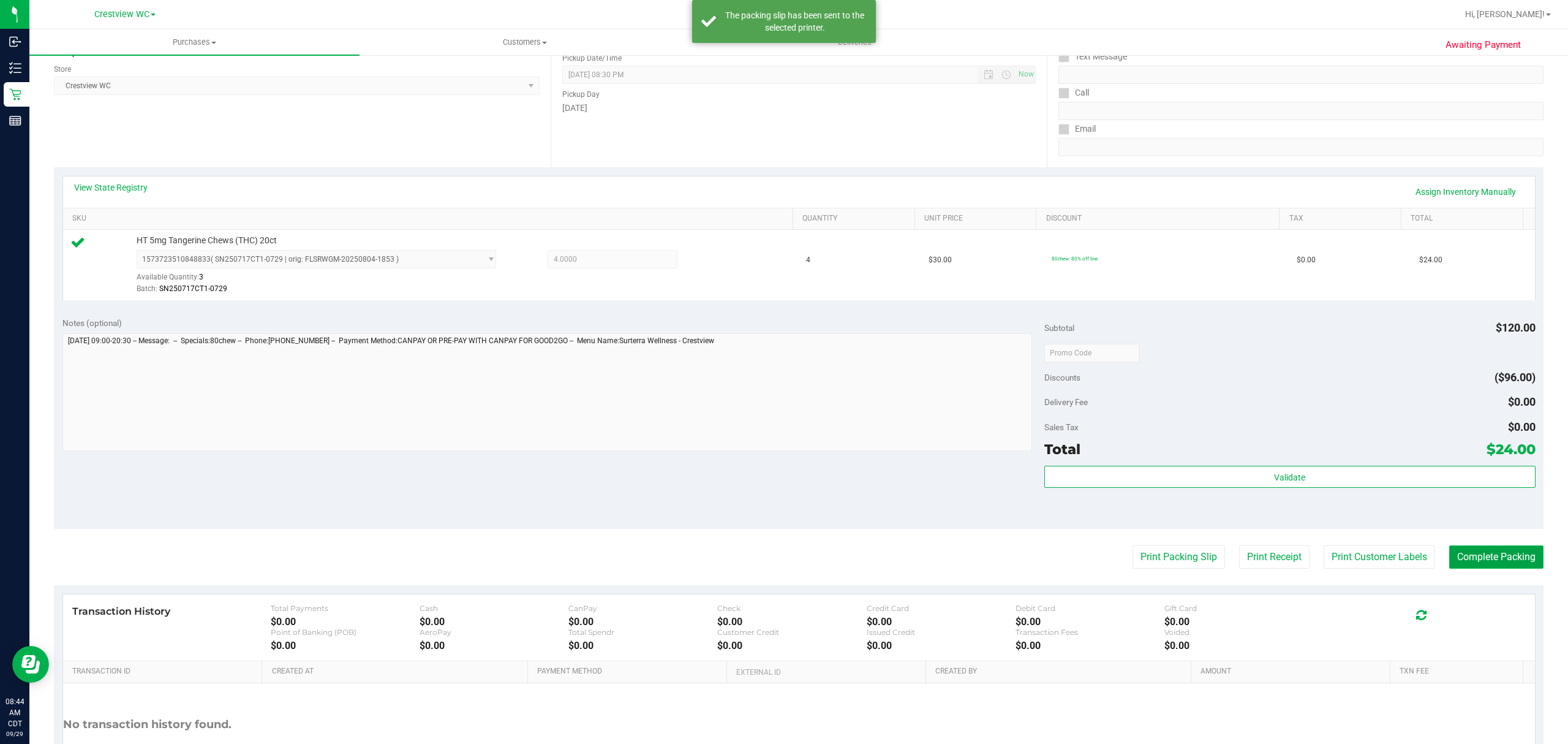
click at [1511, 561] on button "Complete Packing" at bounding box center [1496, 557] width 94 height 24
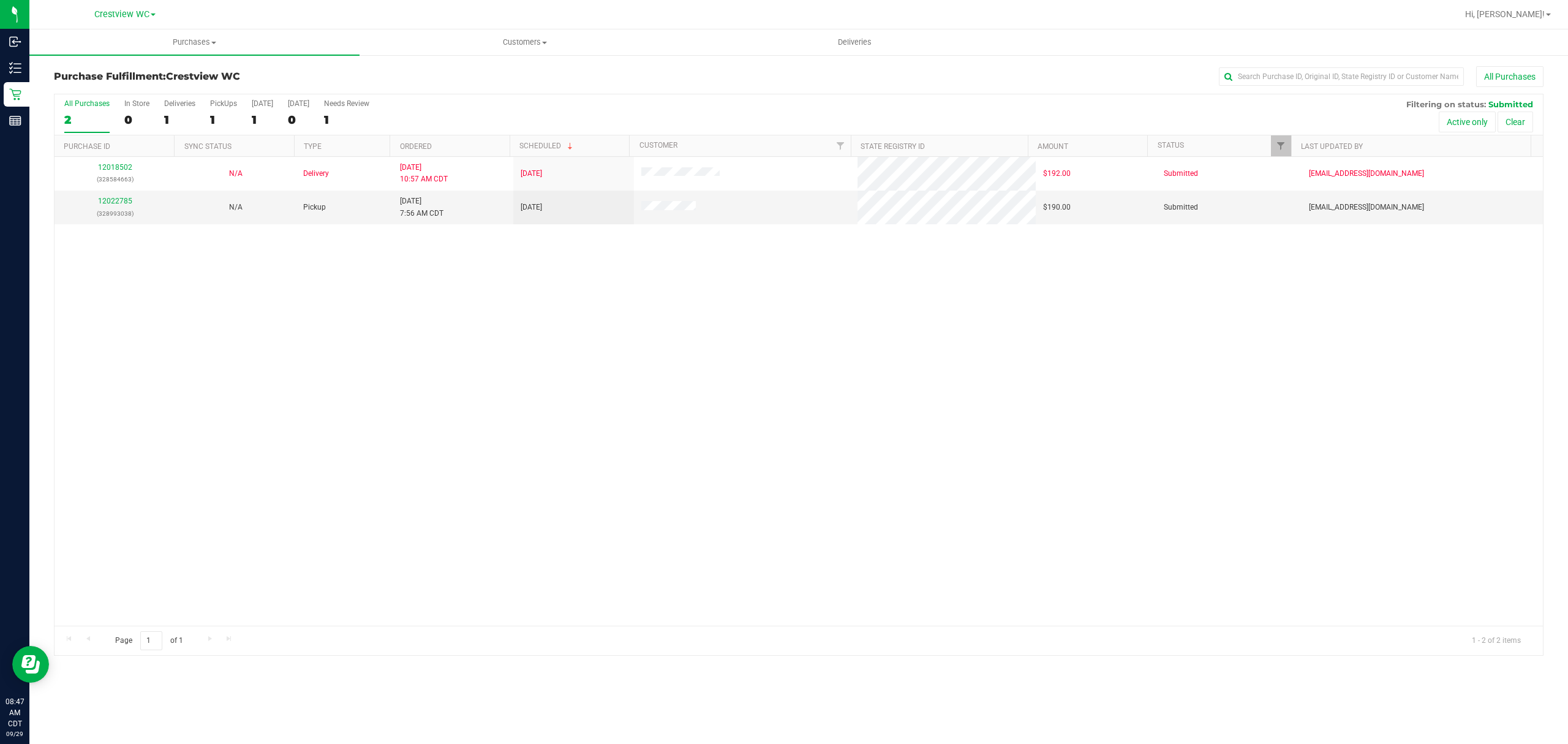
click at [1290, 153] on div at bounding box center [1290, 146] width 6 height 21
click at [1285, 148] on span "Filter" at bounding box center [1281, 146] width 10 height 10
click at [1307, 278] on li "Packed" at bounding box center [1341, 281] width 127 height 13
click at [1307, 282] on span "Packed" at bounding box center [1308, 281] width 24 height 8
click at [1291, 282] on input "Packed" at bounding box center [1287, 281] width 8 height 8
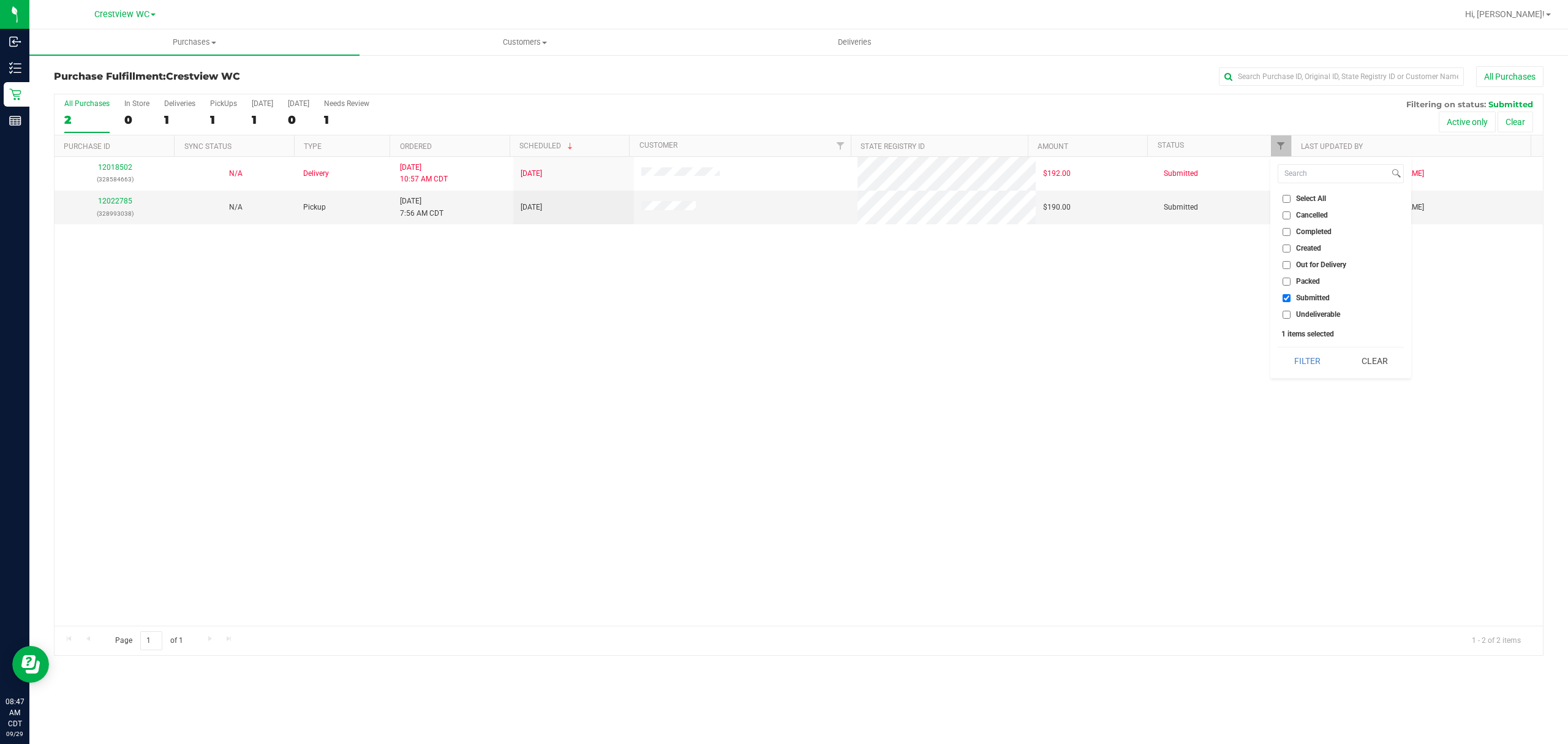
checkbox input "true"
click at [1307, 368] on button "Filter" at bounding box center [1307, 360] width 59 height 27
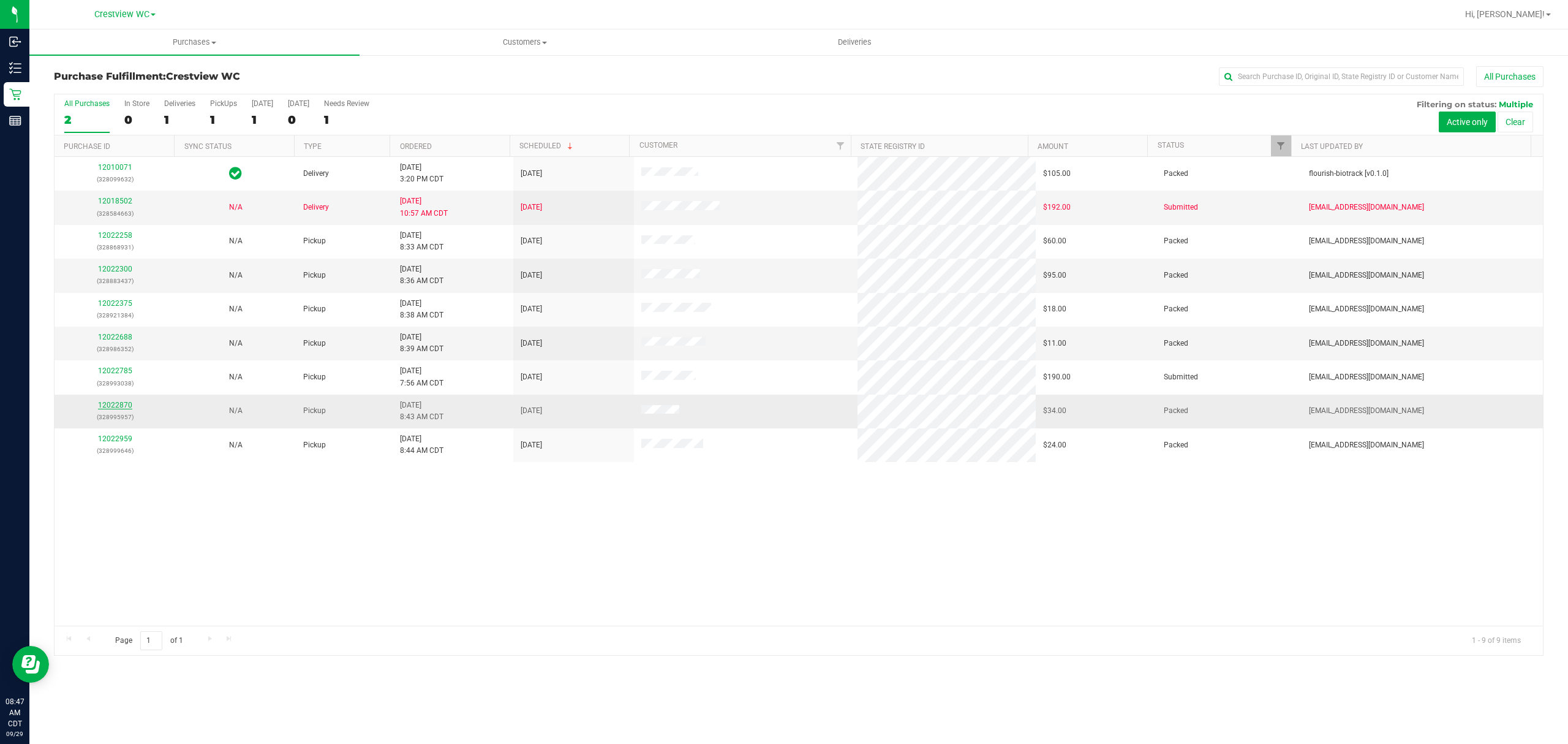
click at [127, 405] on link "12022870" at bounding box center [115, 404] width 35 height 8
click at [111, 405] on link "12022870" at bounding box center [115, 404] width 35 height 8
click at [217, 115] on div "7" at bounding box center [223, 120] width 27 height 14
click at [0, 0] on input "PickUps 7" at bounding box center [0, 0] width 0 height 0
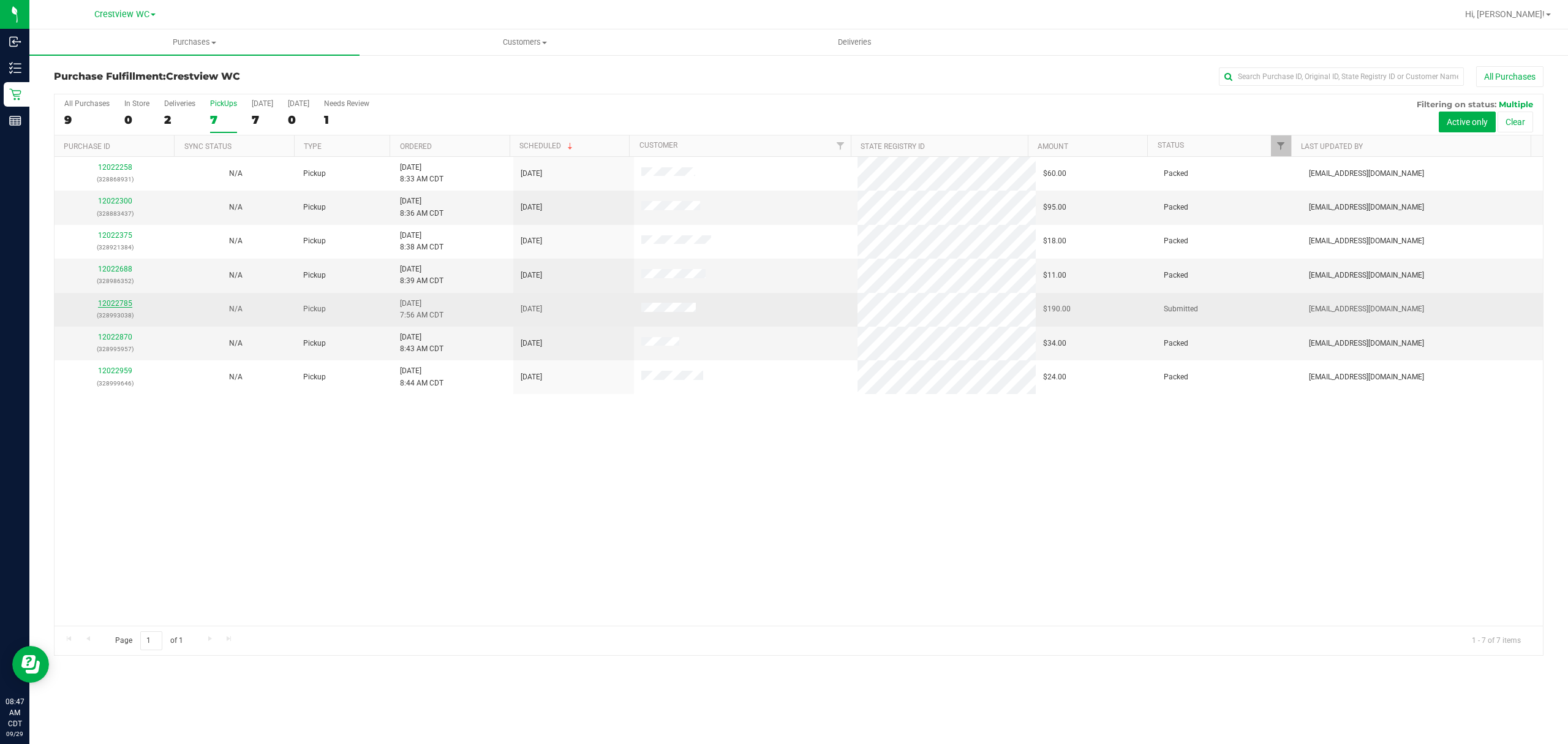
click at [128, 304] on link "12022785" at bounding box center [115, 303] width 35 height 8
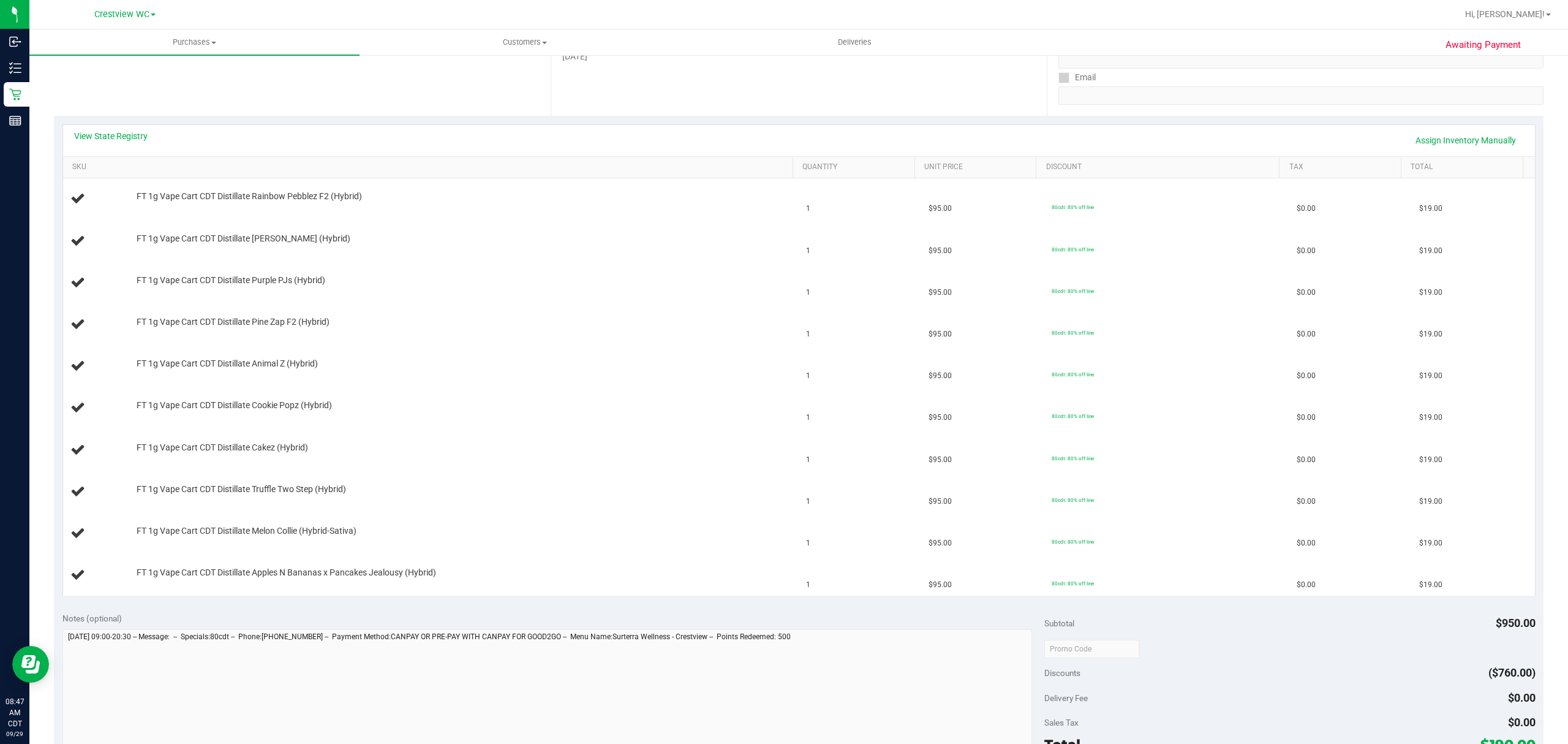
scroll to position [245, 0]
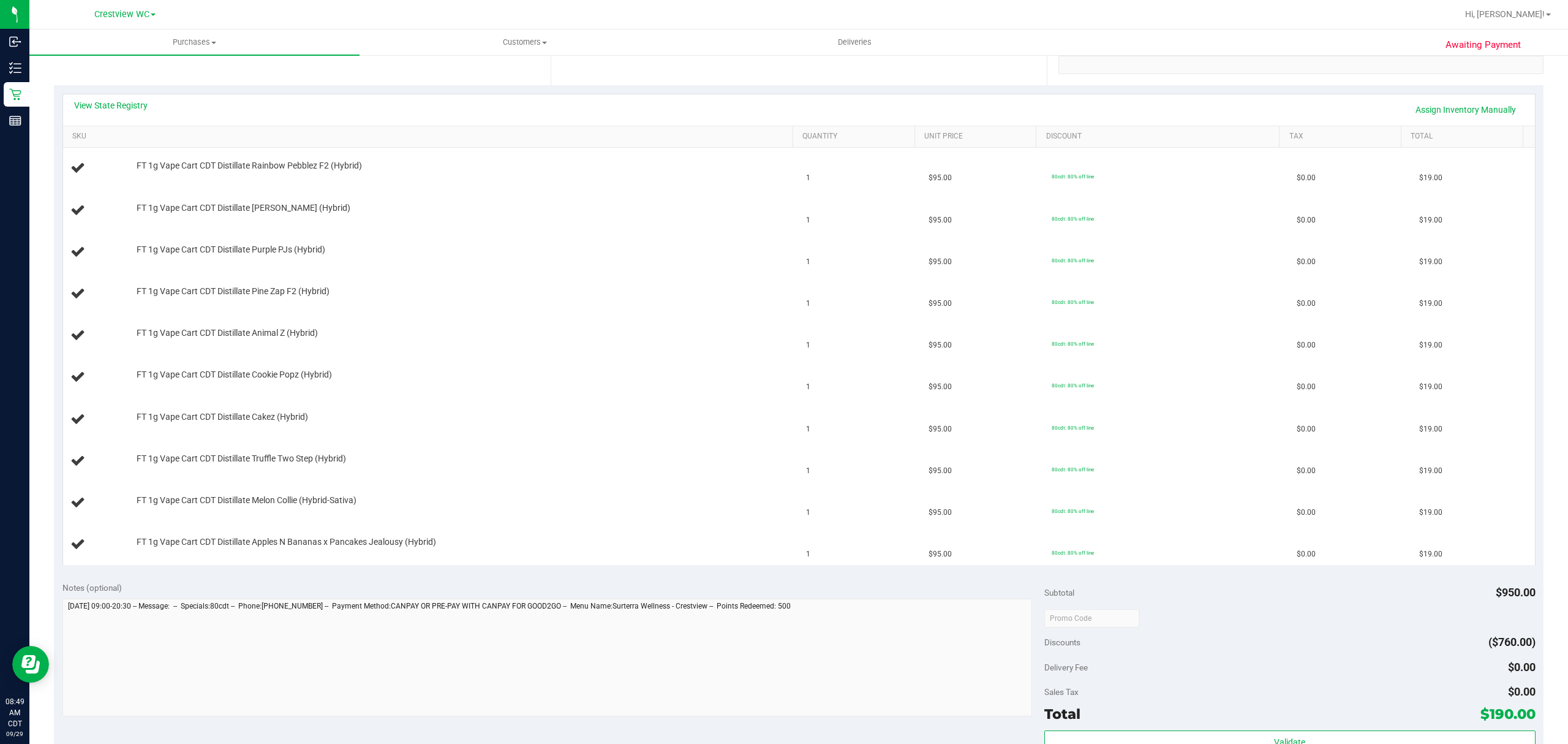
drag, startPoint x: 335, startPoint y: 111, endPoint x: 271, endPoint y: 106, distance: 64.2
click at [335, 111] on div "View State Registry Assign Inventory Manually" at bounding box center [799, 110] width 1450 height 21
click at [141, 109] on link "View State Registry" at bounding box center [111, 106] width 73 height 12
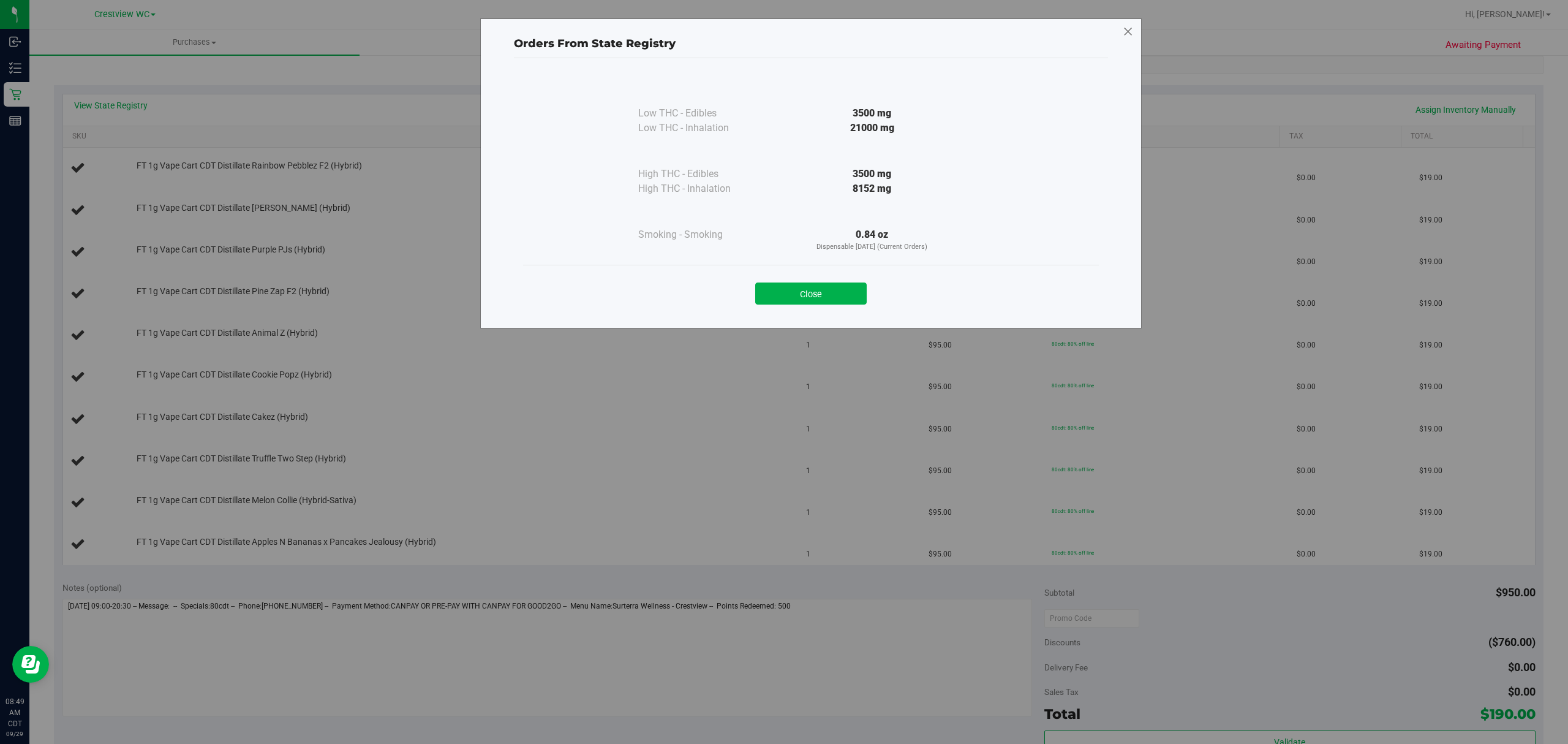
click at [1132, 35] on icon at bounding box center [1128, 32] width 11 height 19
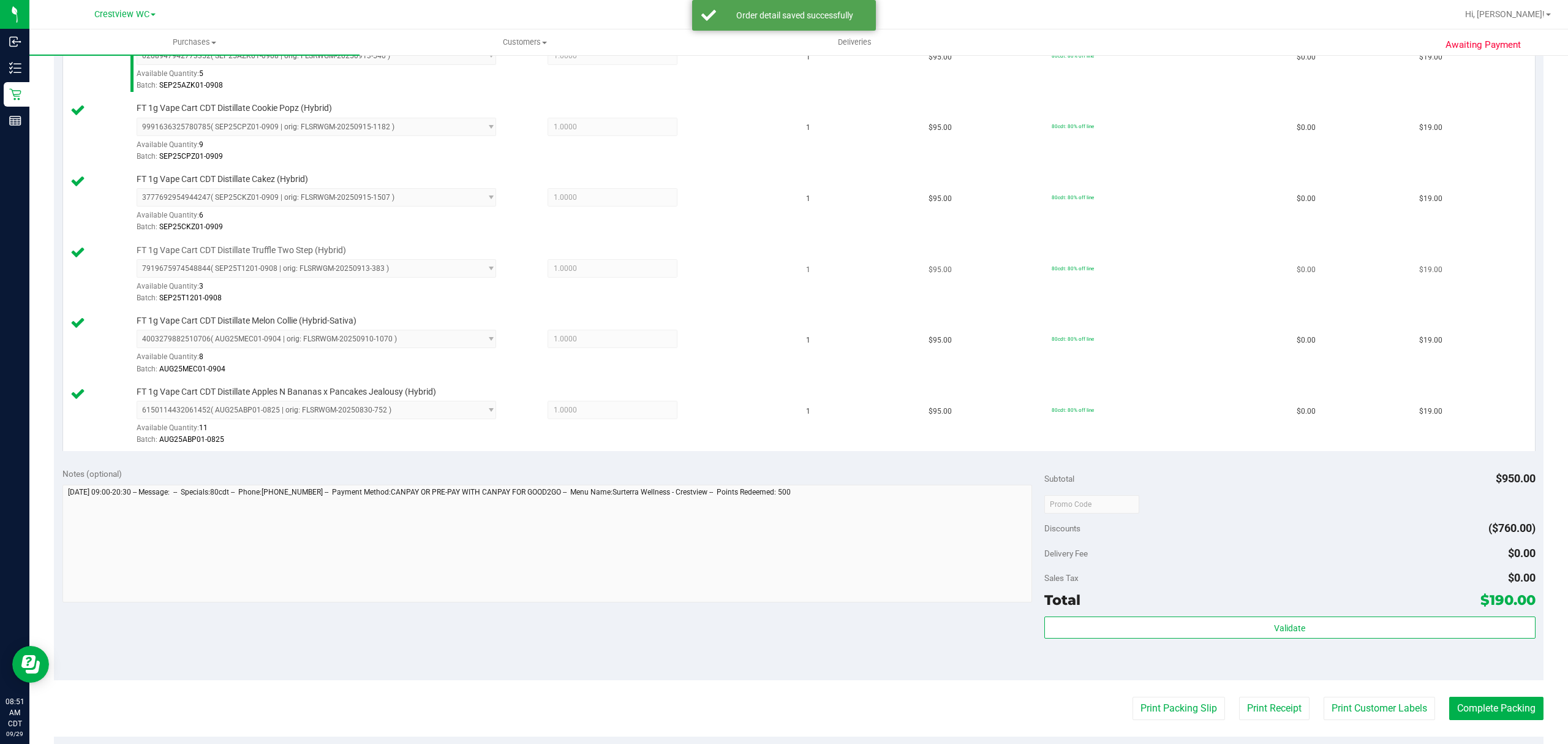
scroll to position [735, 0]
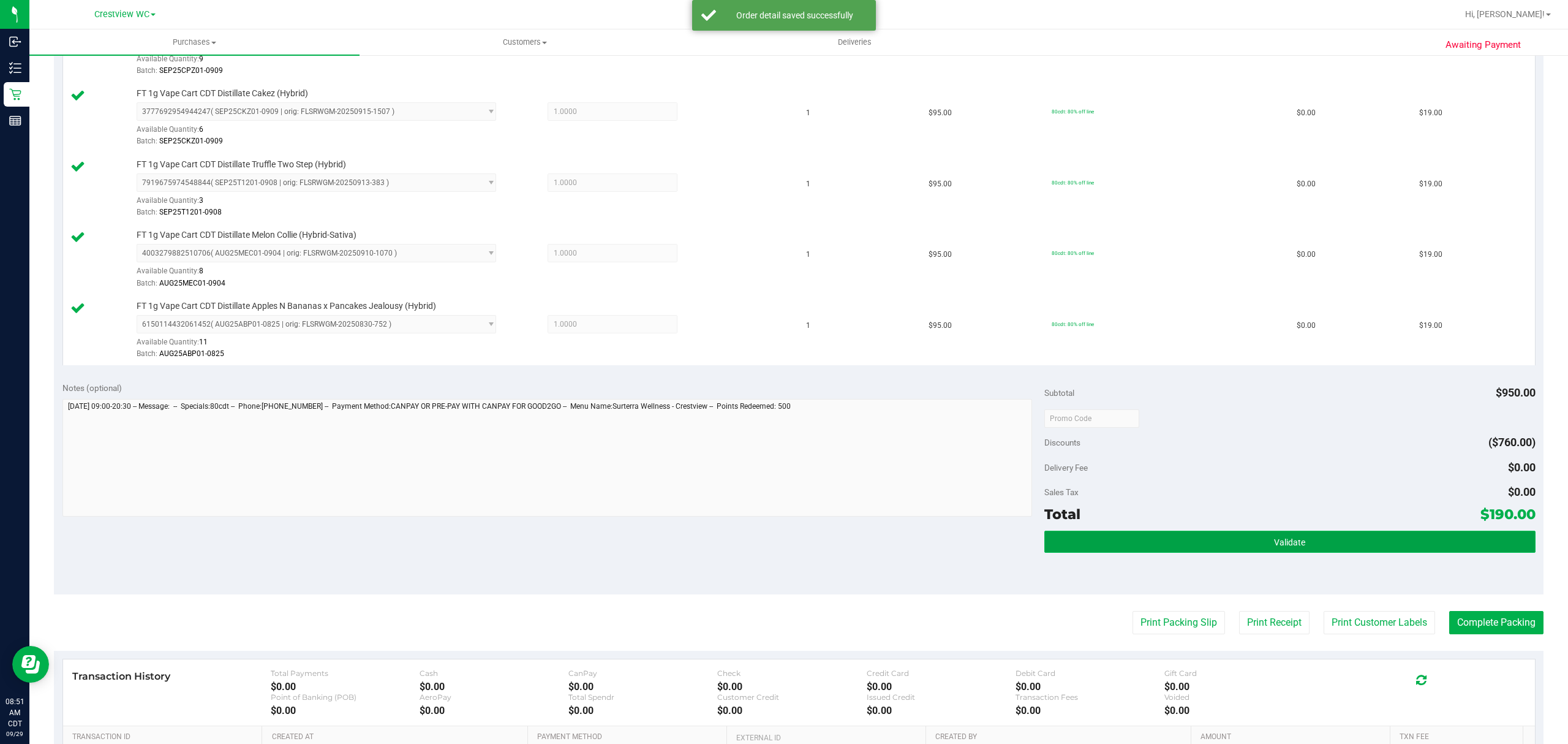
click at [1216, 552] on button "Validate" at bounding box center [1290, 541] width 492 height 22
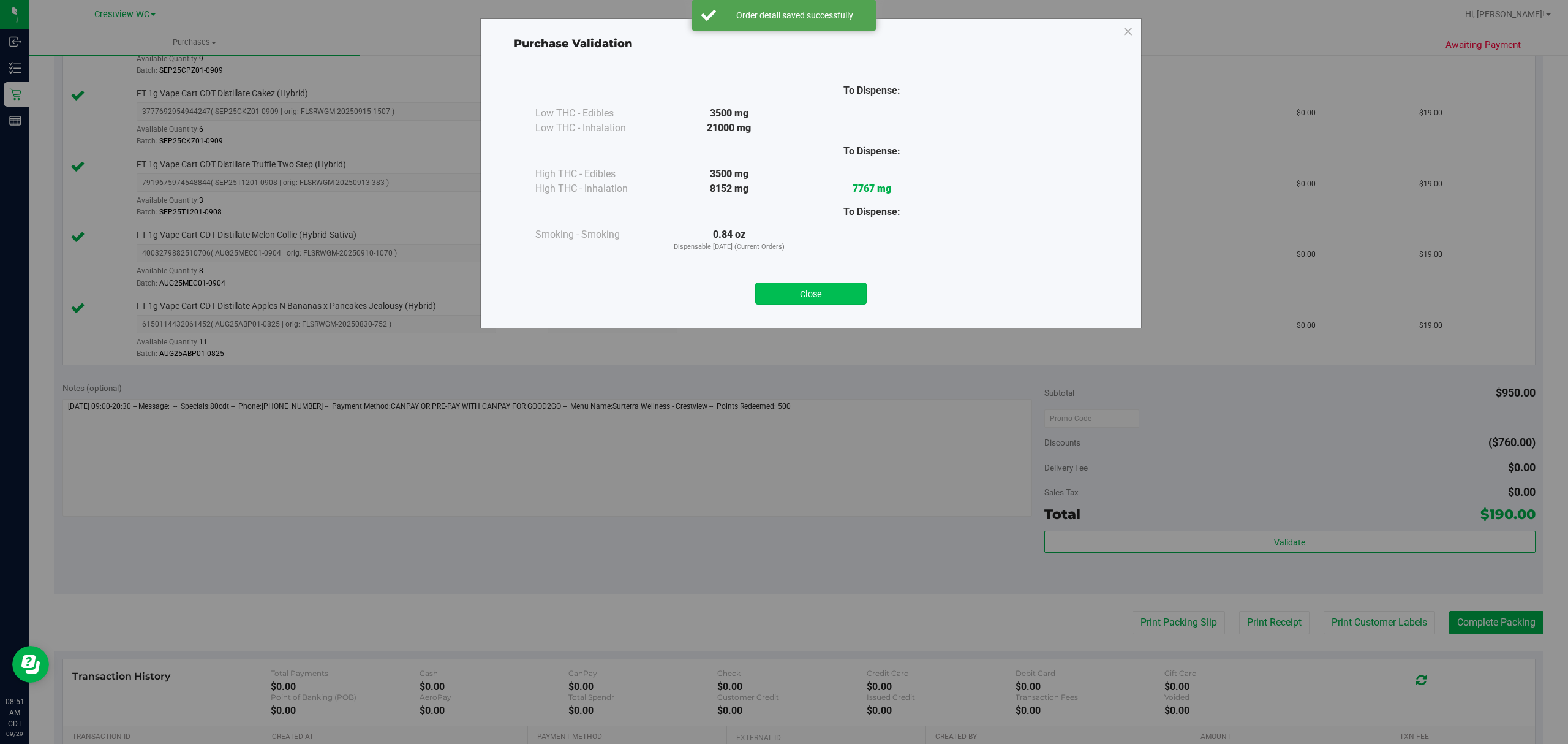
click at [831, 292] on button "Close" at bounding box center [810, 293] width 111 height 22
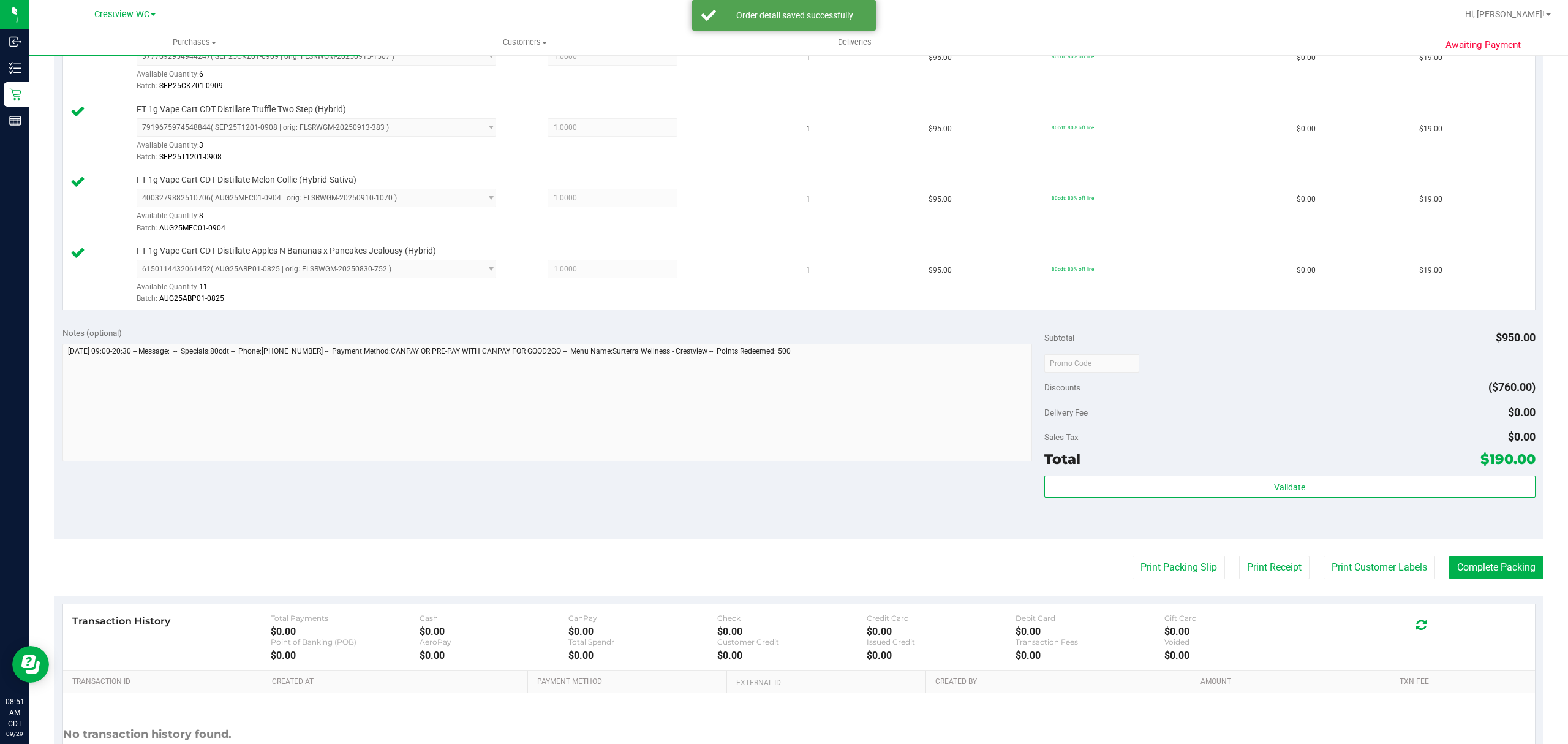
scroll to position [898, 0]
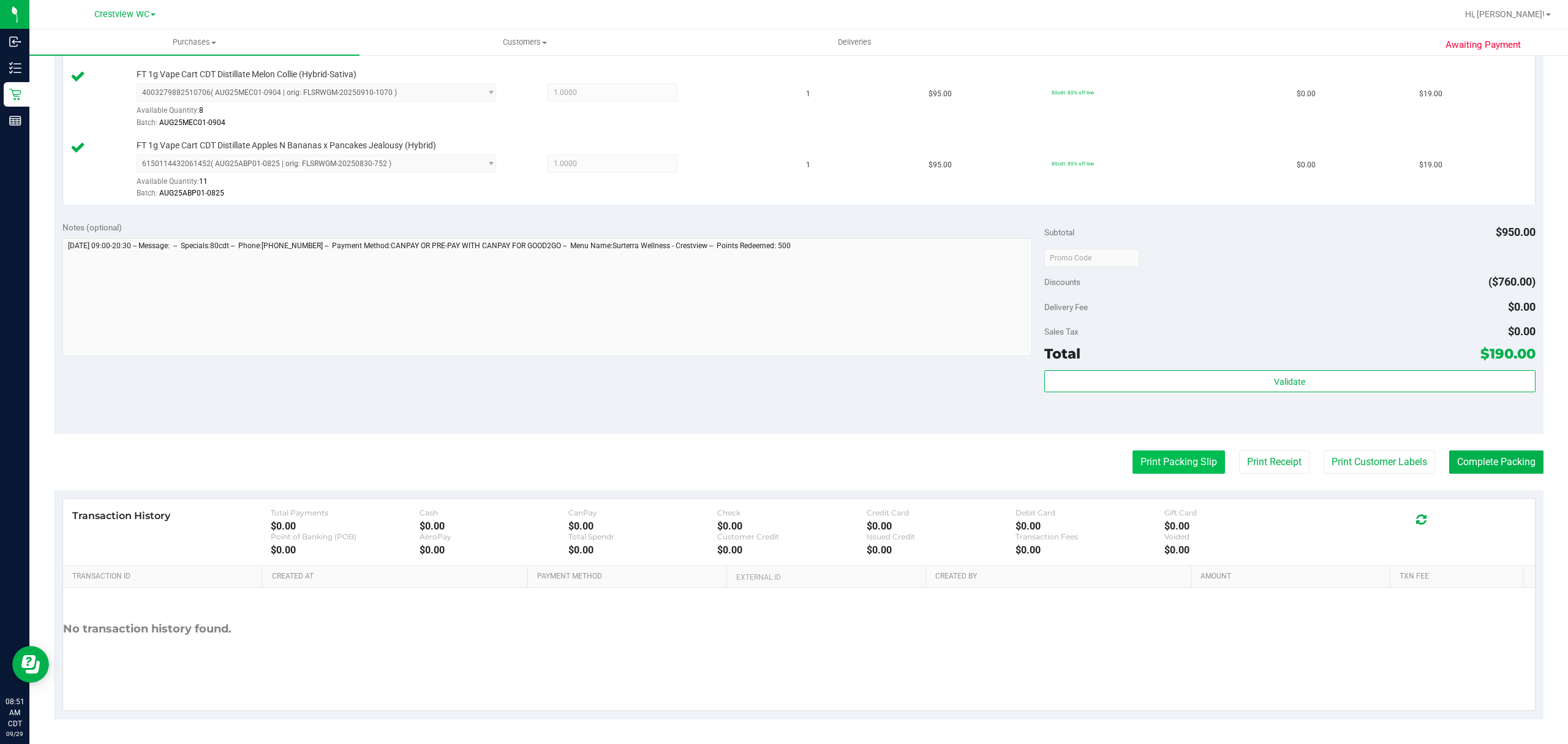
click at [1164, 467] on button "Print Packing Slip" at bounding box center [1179, 462] width 93 height 24
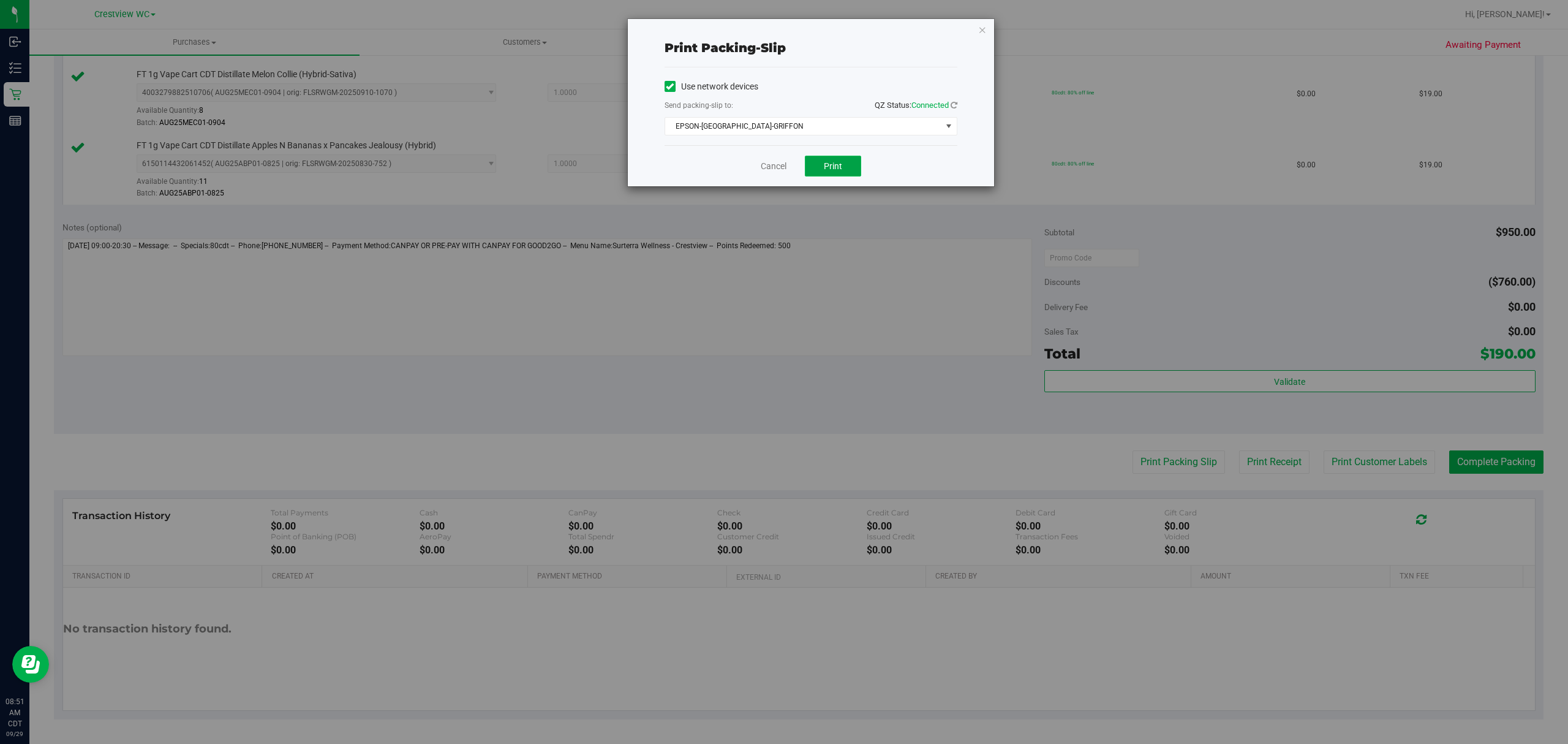
click at [835, 170] on span "Print" at bounding box center [833, 166] width 19 height 10
click at [978, 30] on icon "button" at bounding box center [982, 29] width 8 height 15
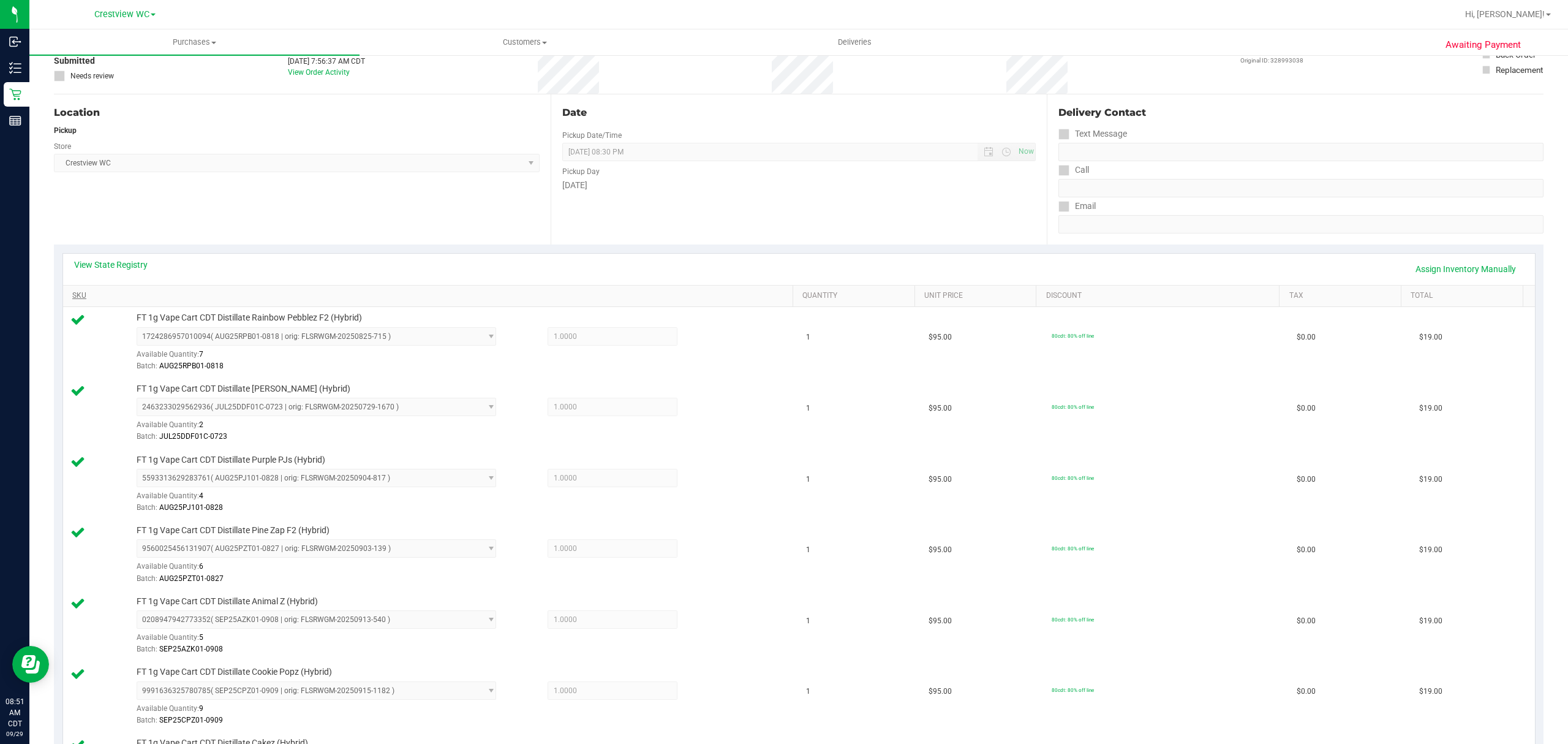
scroll to position [3, 0]
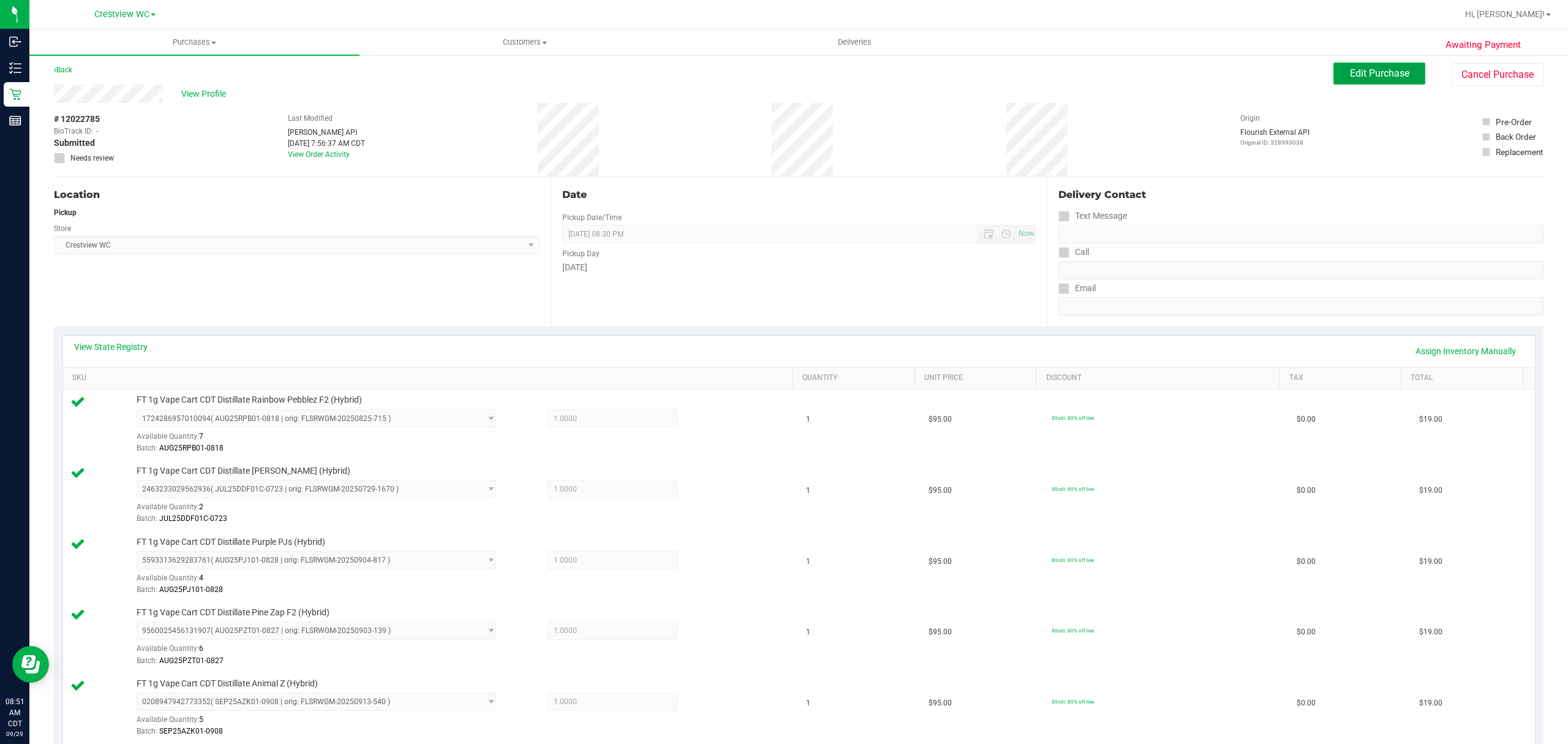
click at [1379, 77] on span "Edit Purchase" at bounding box center [1380, 73] width 59 height 12
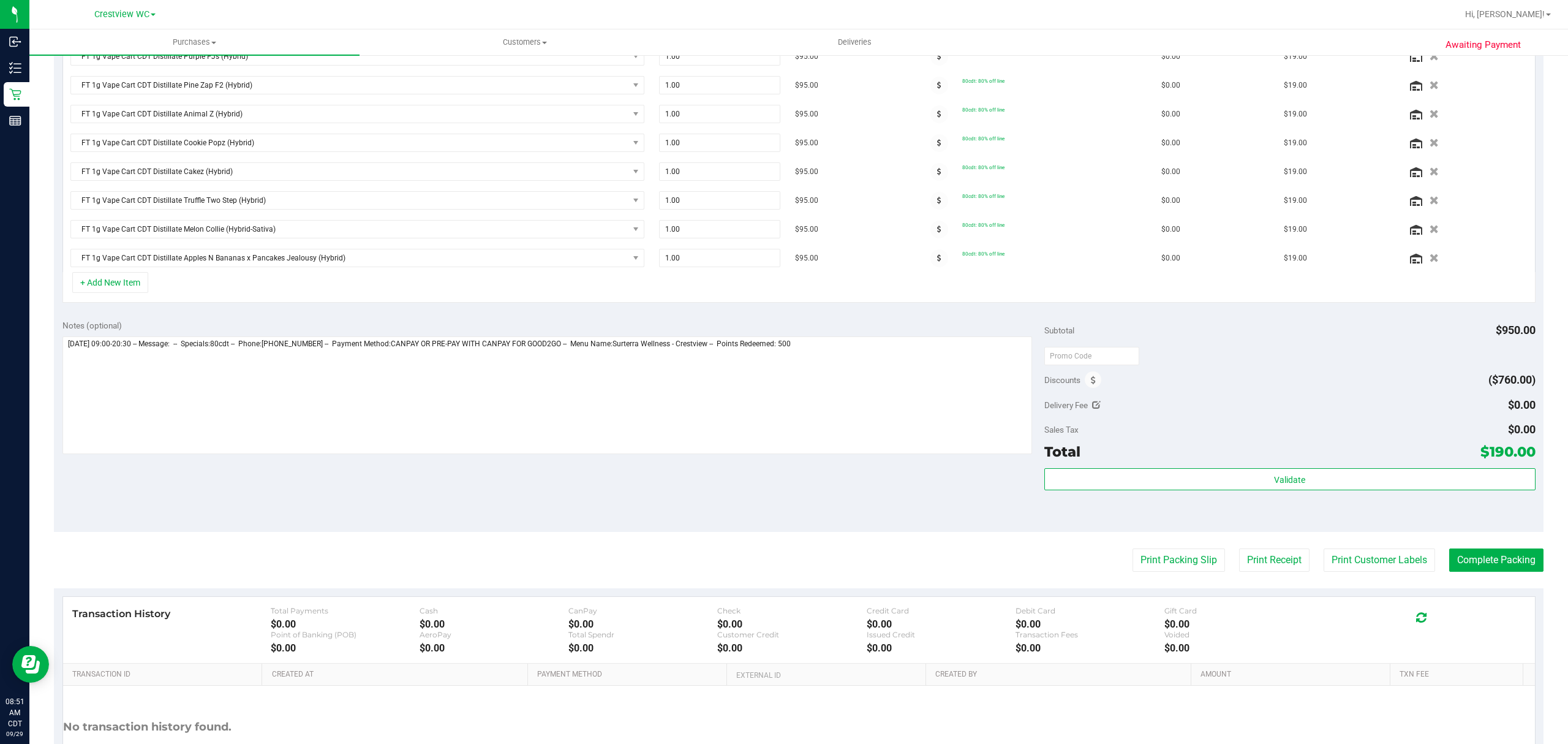
scroll to position [490, 0]
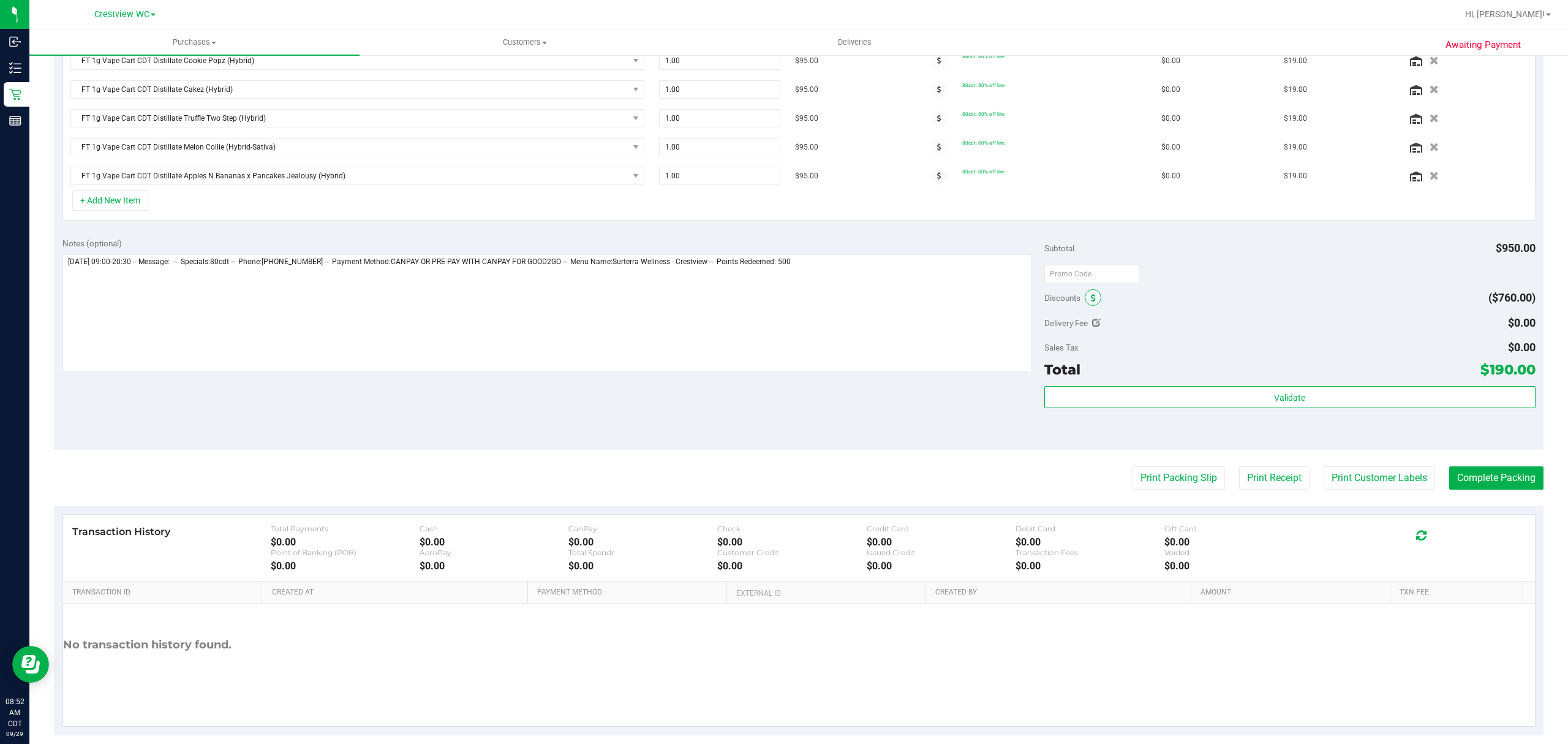
click at [1091, 303] on icon at bounding box center [1093, 298] width 5 height 8
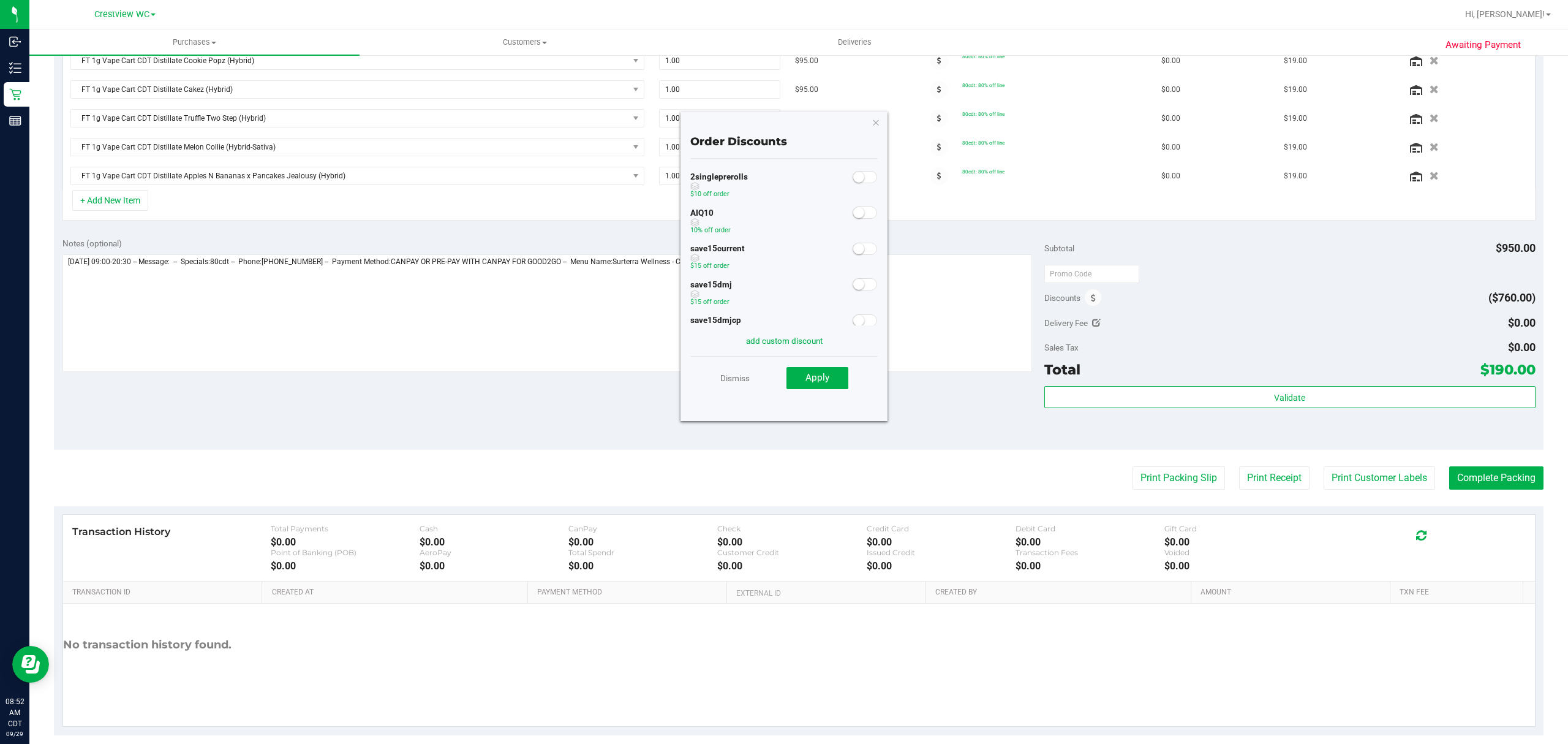
click at [853, 209] on small at bounding box center [859, 212] width 11 height 11
click at [808, 373] on span "Apply" at bounding box center [817, 378] width 24 height 11
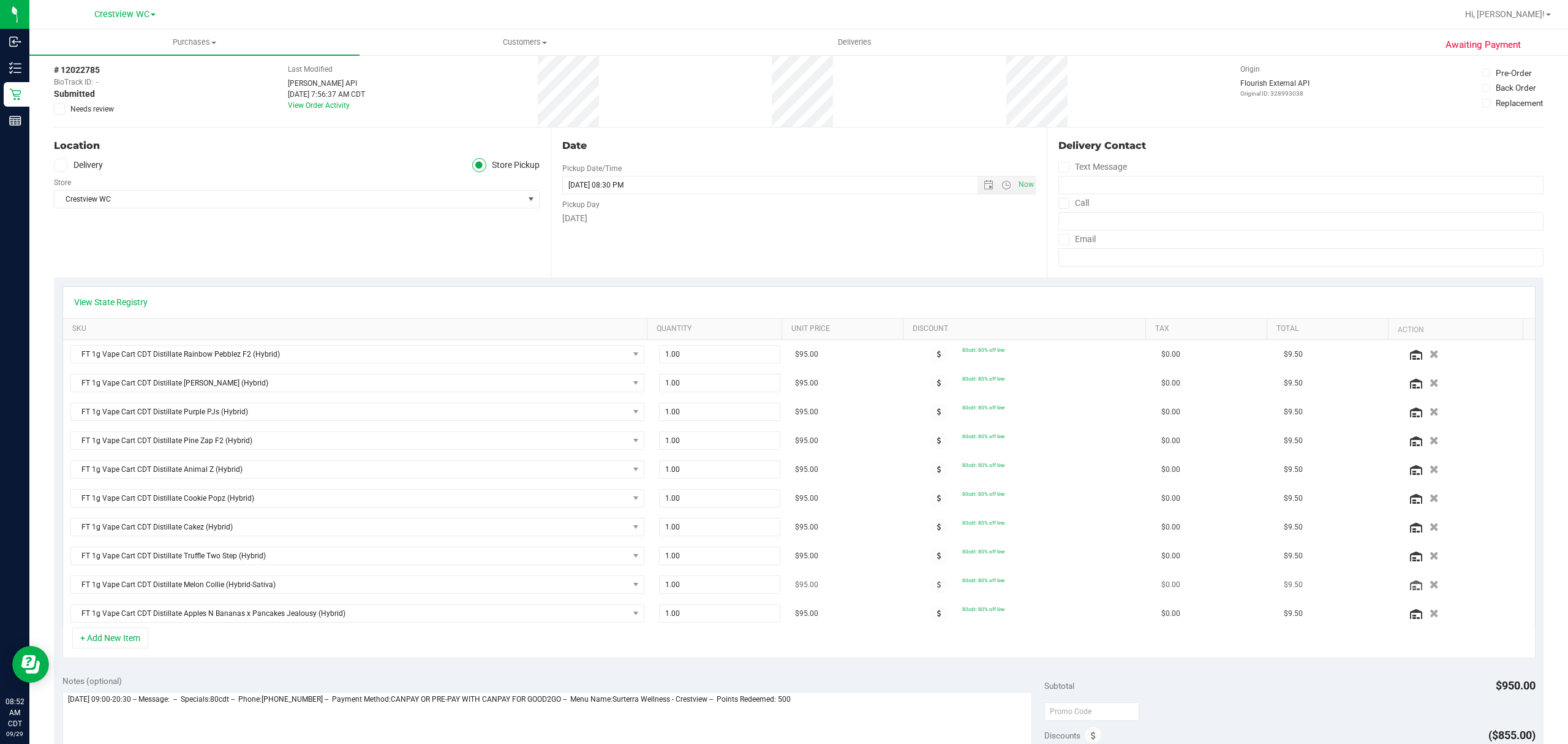
scroll to position [0, 0]
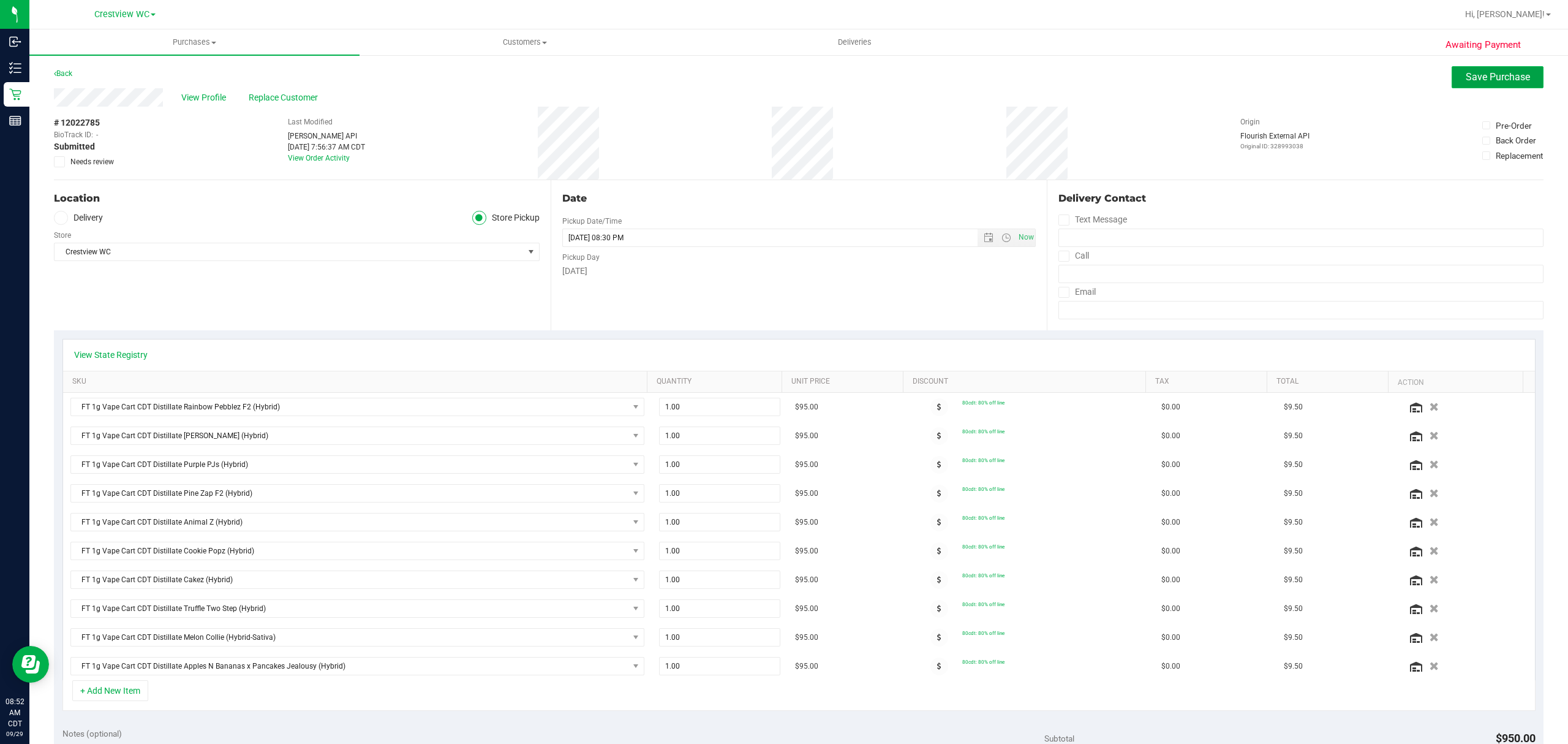
click at [1452, 73] on button "Save Purchase" at bounding box center [1497, 77] width 92 height 22
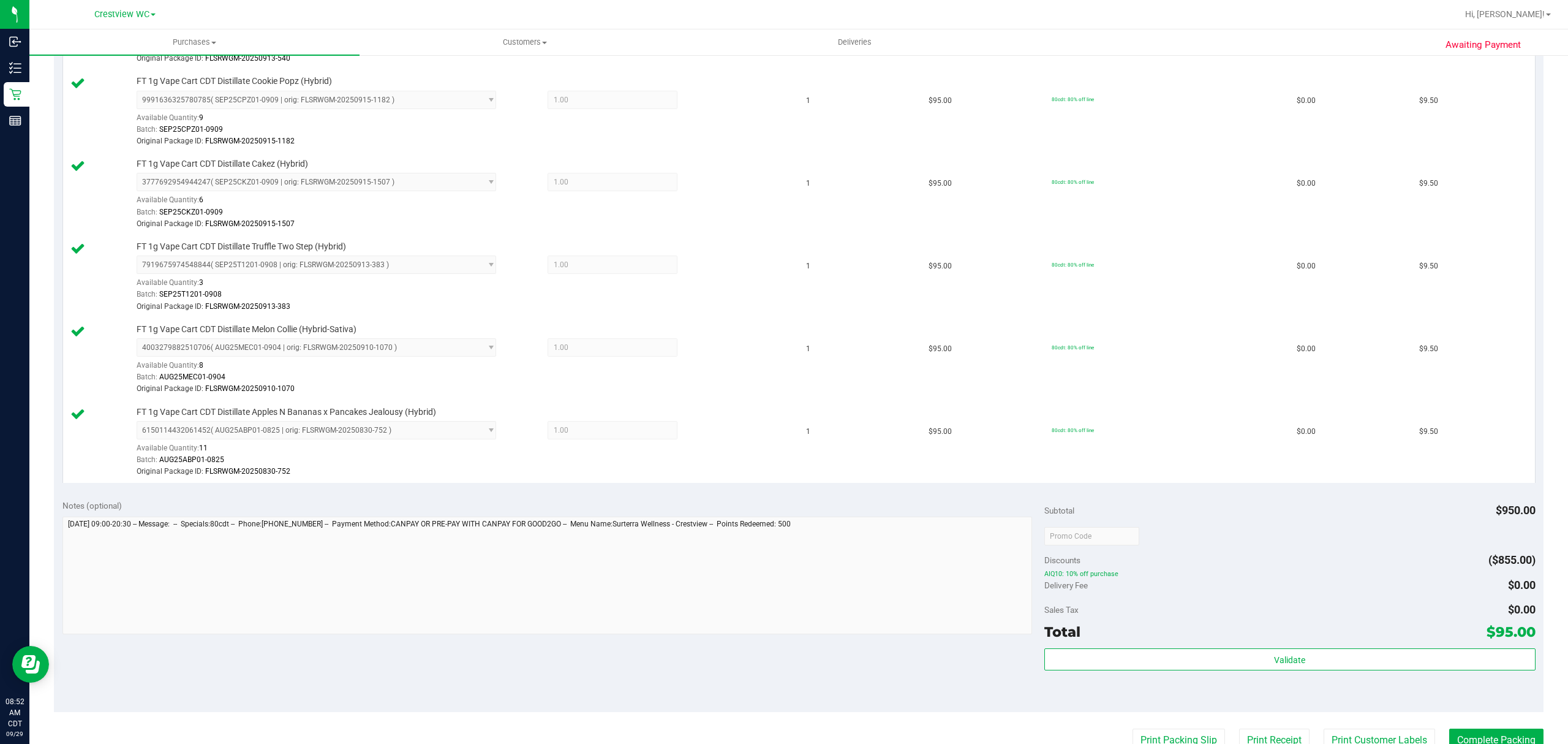
scroll to position [1020, 0]
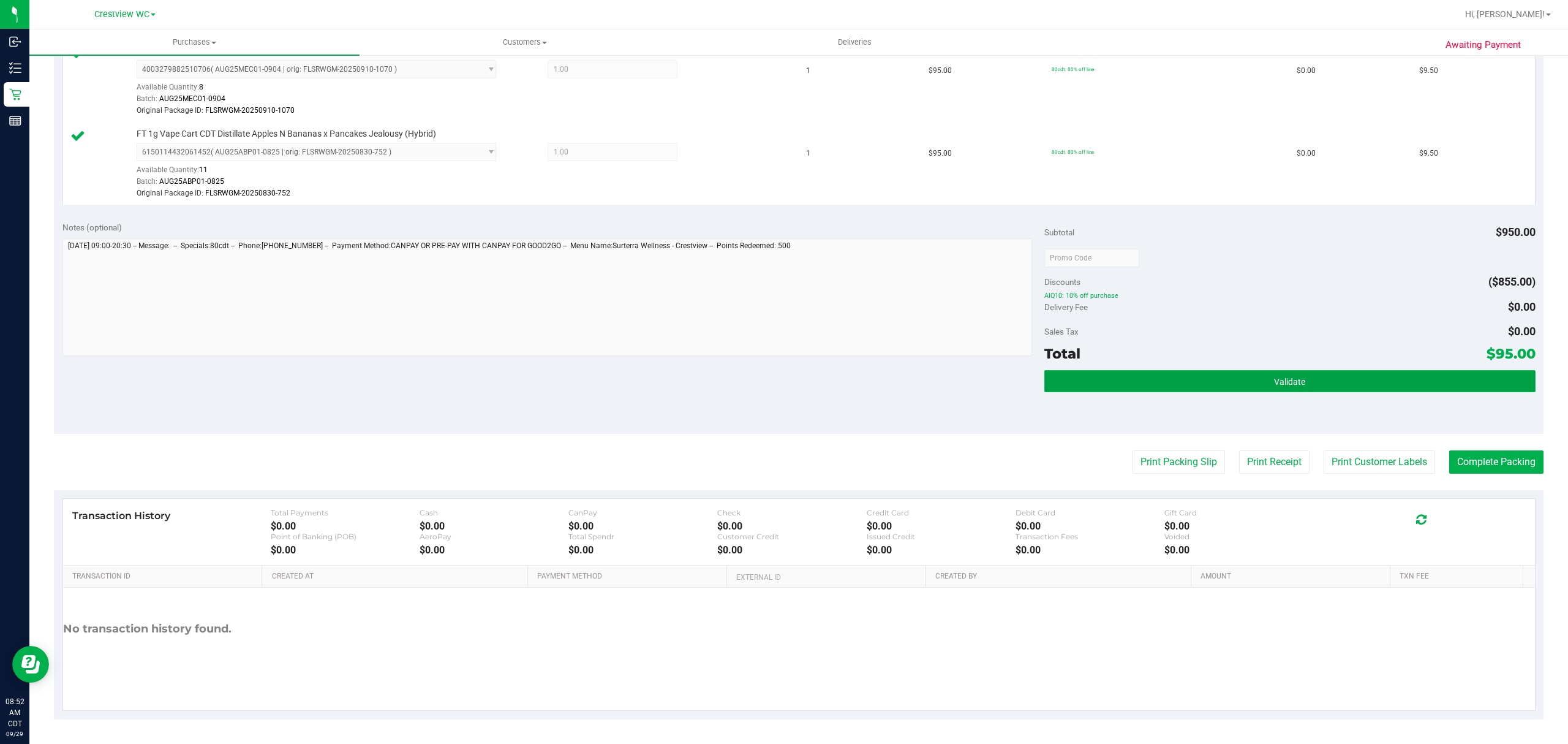
click at [1422, 385] on button "Validate" at bounding box center [1290, 381] width 492 height 22
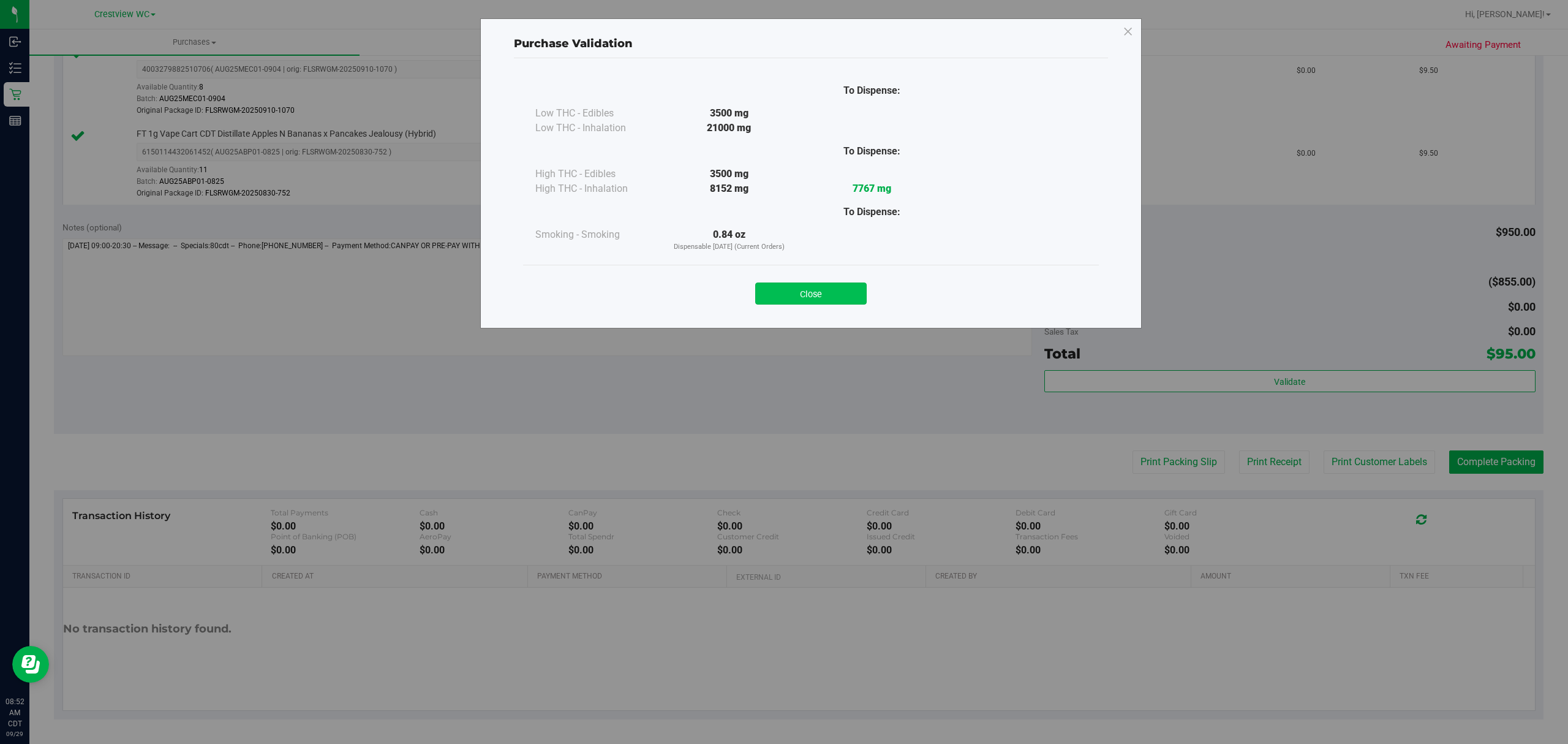
click at [837, 293] on button "Close" at bounding box center [810, 293] width 111 height 22
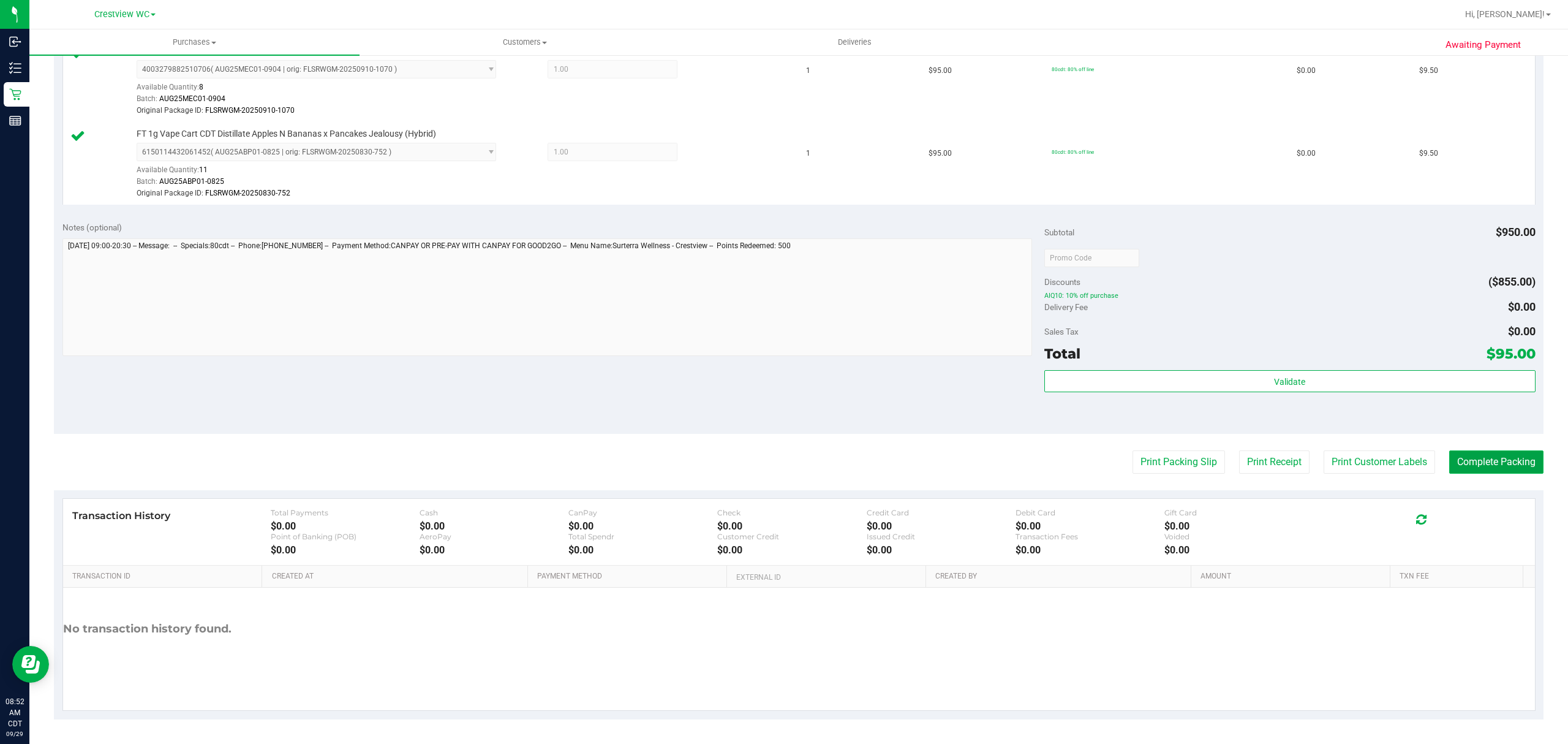
click at [1473, 454] on button "Complete Packing" at bounding box center [1496, 462] width 94 height 24
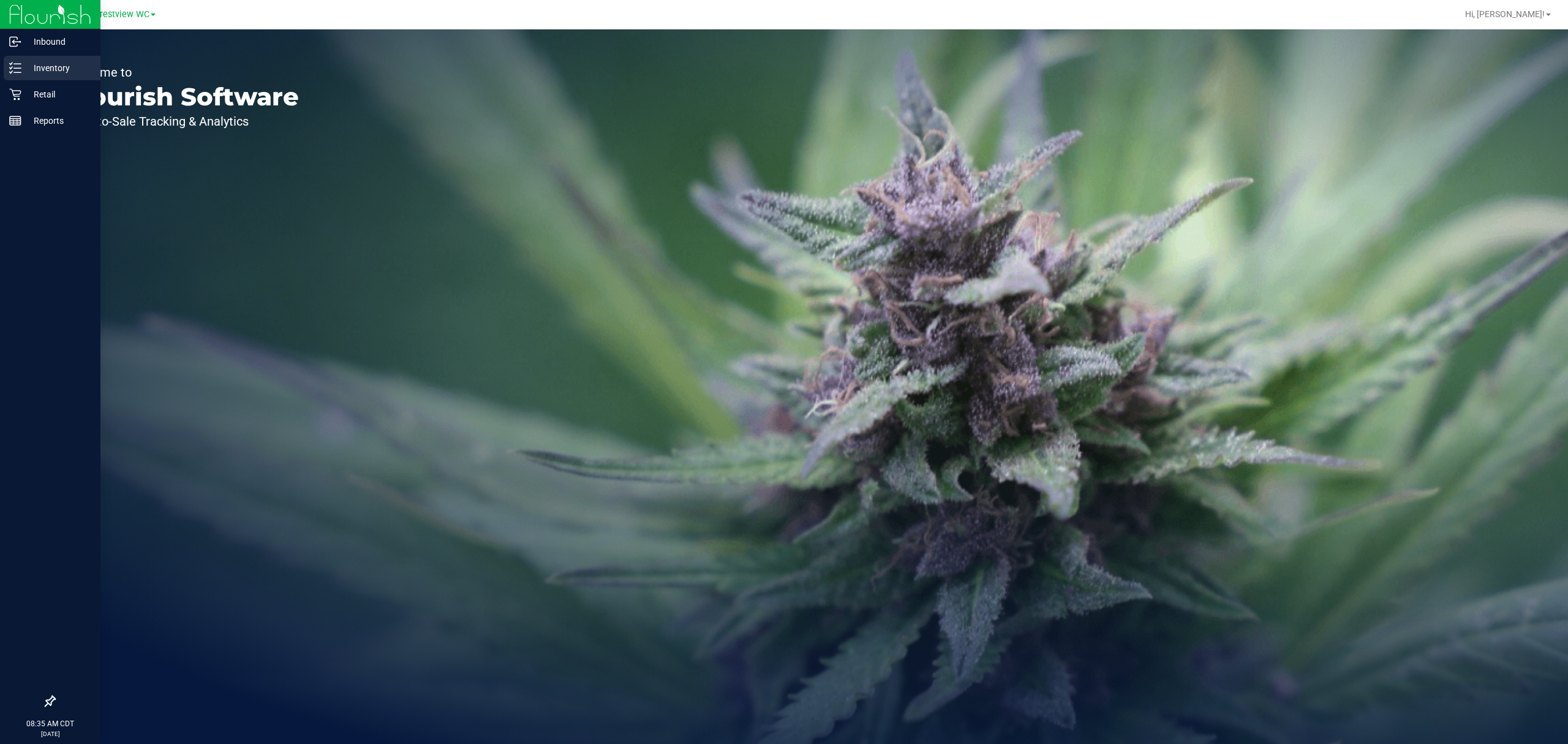
click at [30, 66] on p "Inventory" at bounding box center [58, 68] width 73 height 15
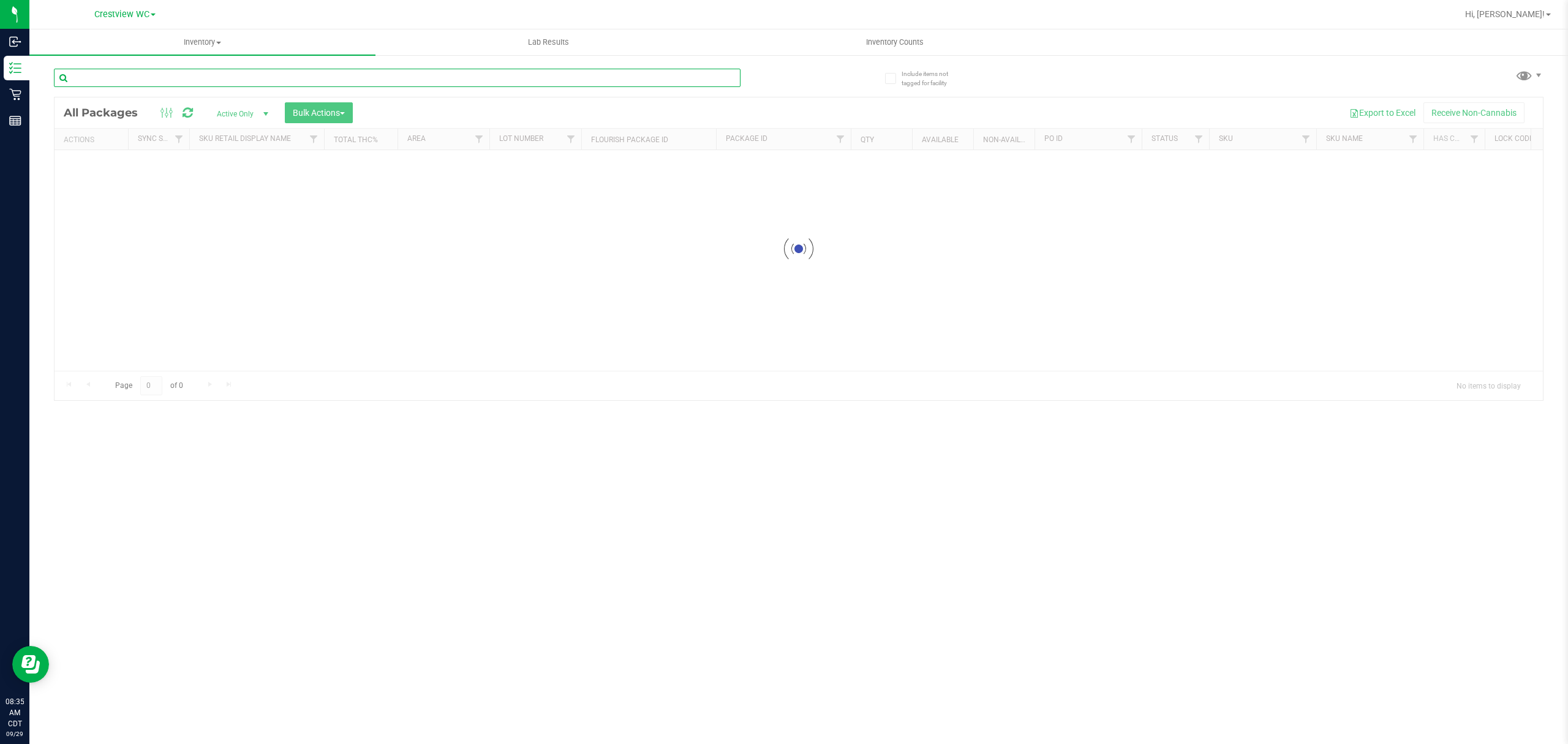
click at [216, 73] on input "text" at bounding box center [397, 77] width 687 height 19
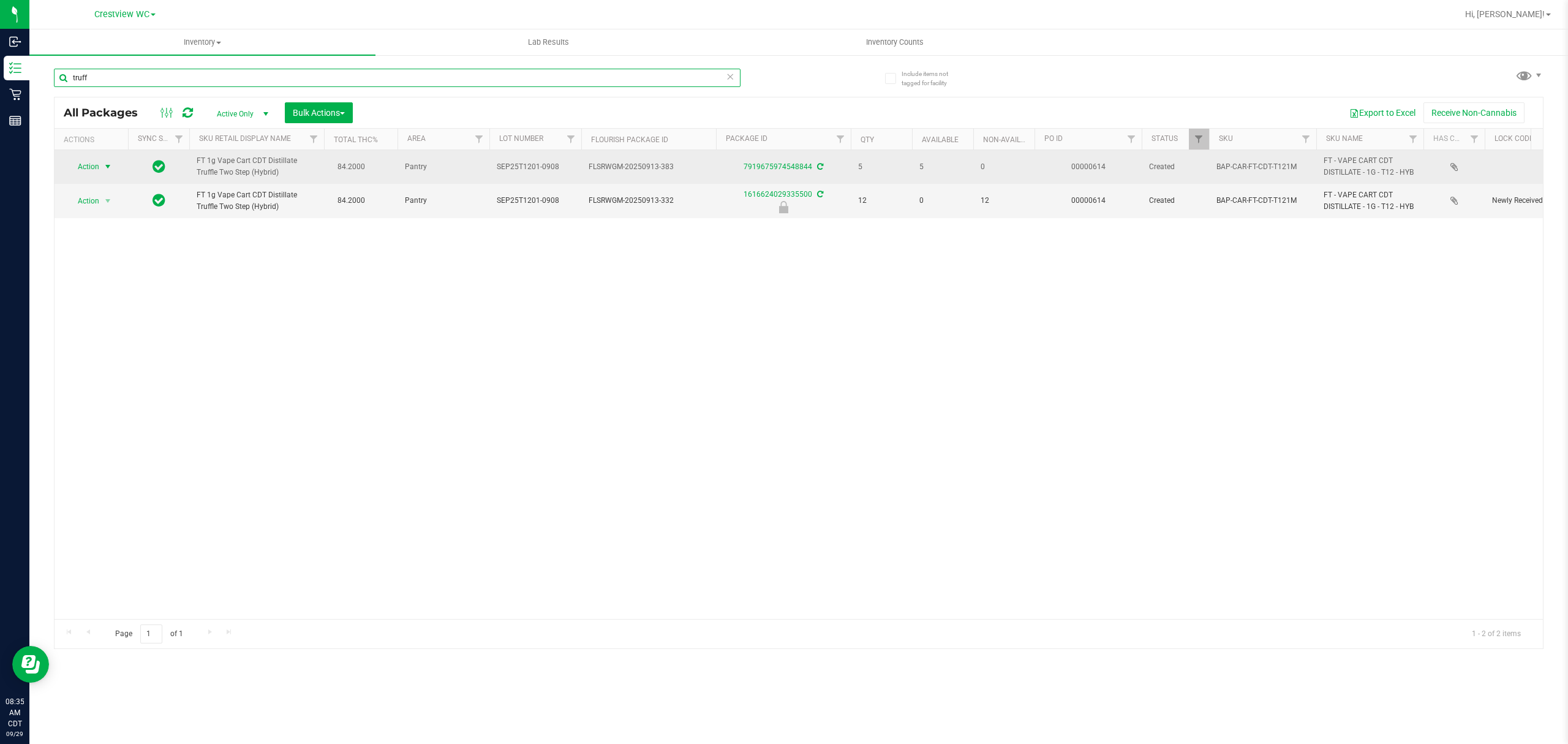
type input "truff"
click at [102, 165] on span "select" at bounding box center [108, 167] width 15 height 17
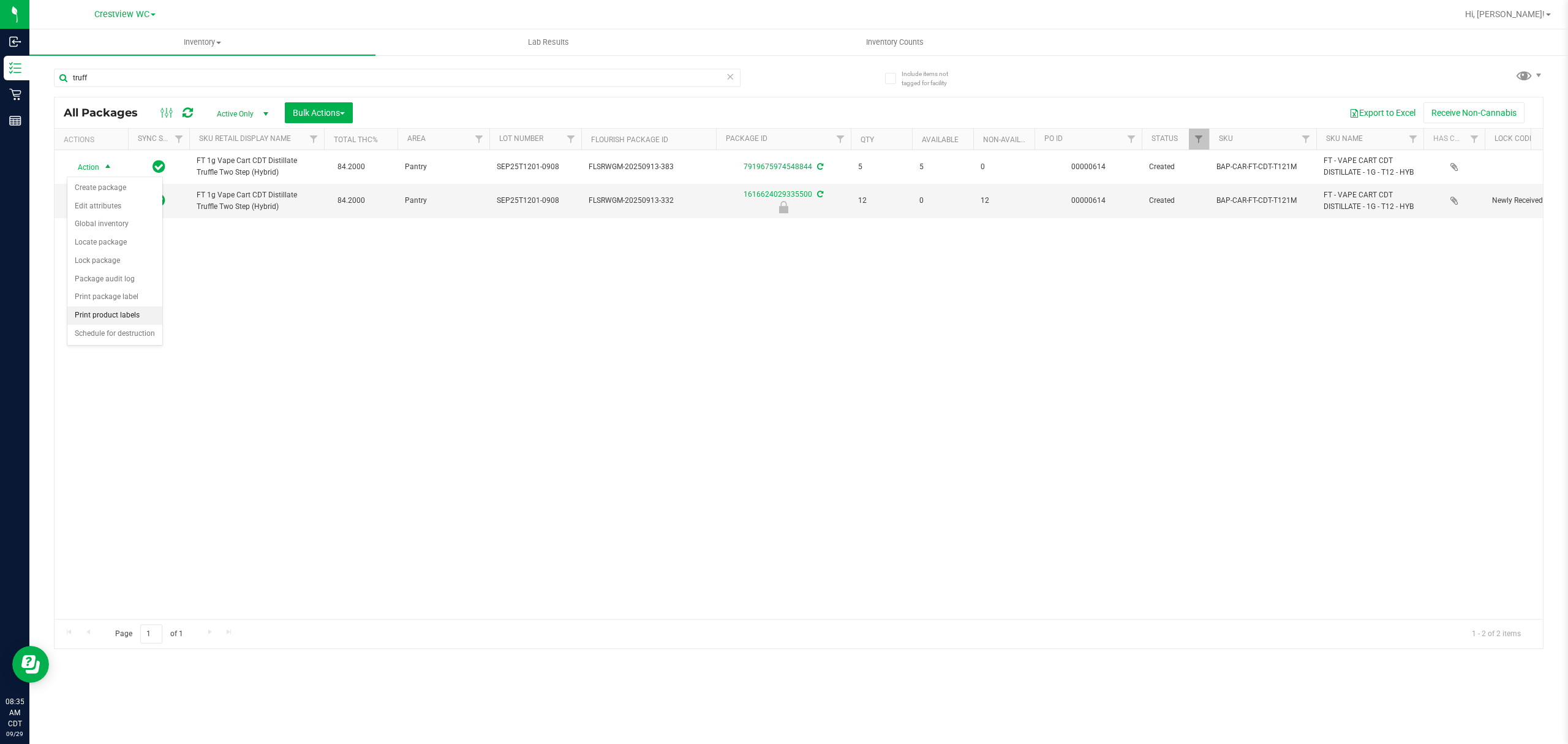
click at [131, 319] on li "Print product labels" at bounding box center [114, 315] width 95 height 19
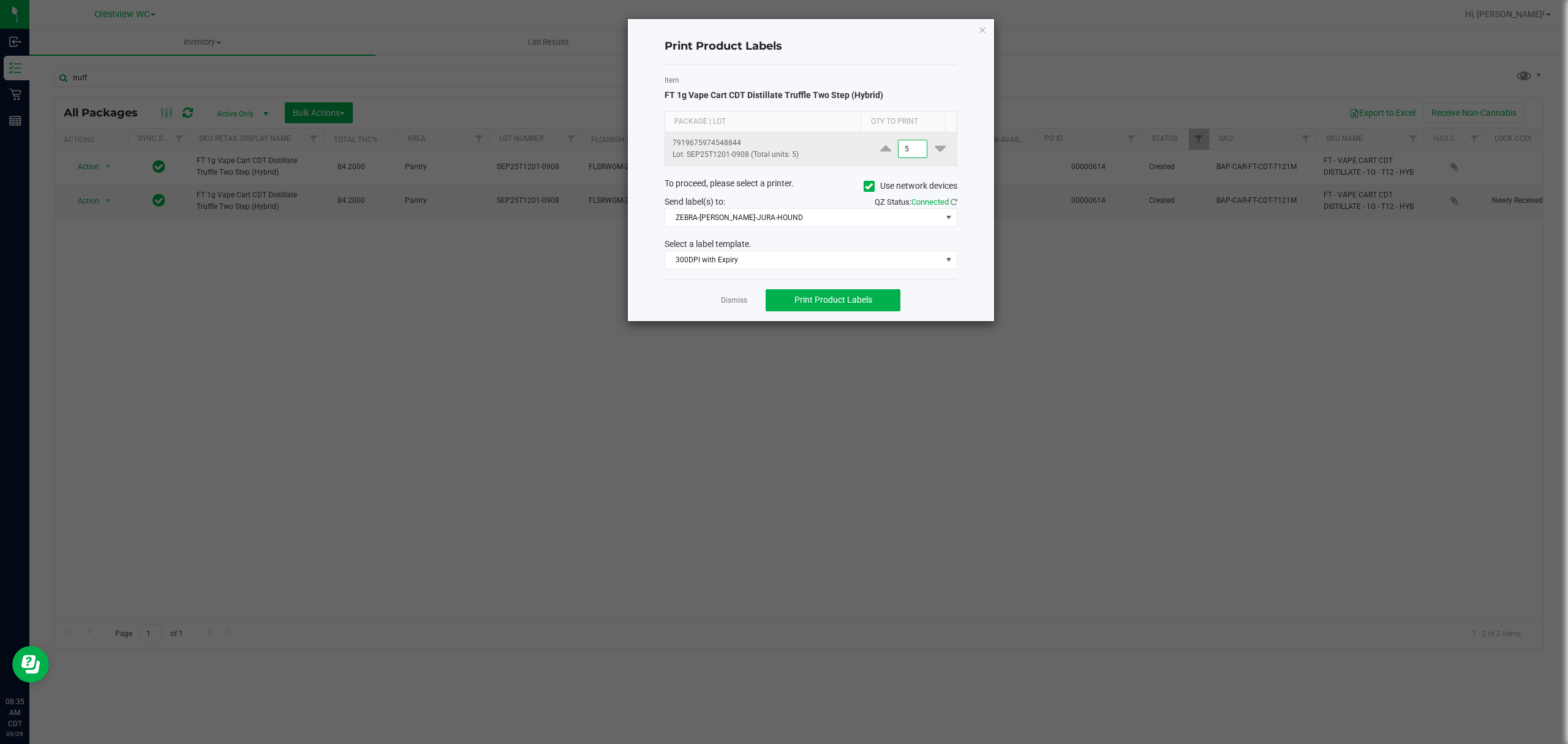
click at [899, 150] on input "5" at bounding box center [913, 149] width 28 height 17
type input "1"
click at [819, 266] on span "300DPI with Expiry" at bounding box center [803, 259] width 277 height 17
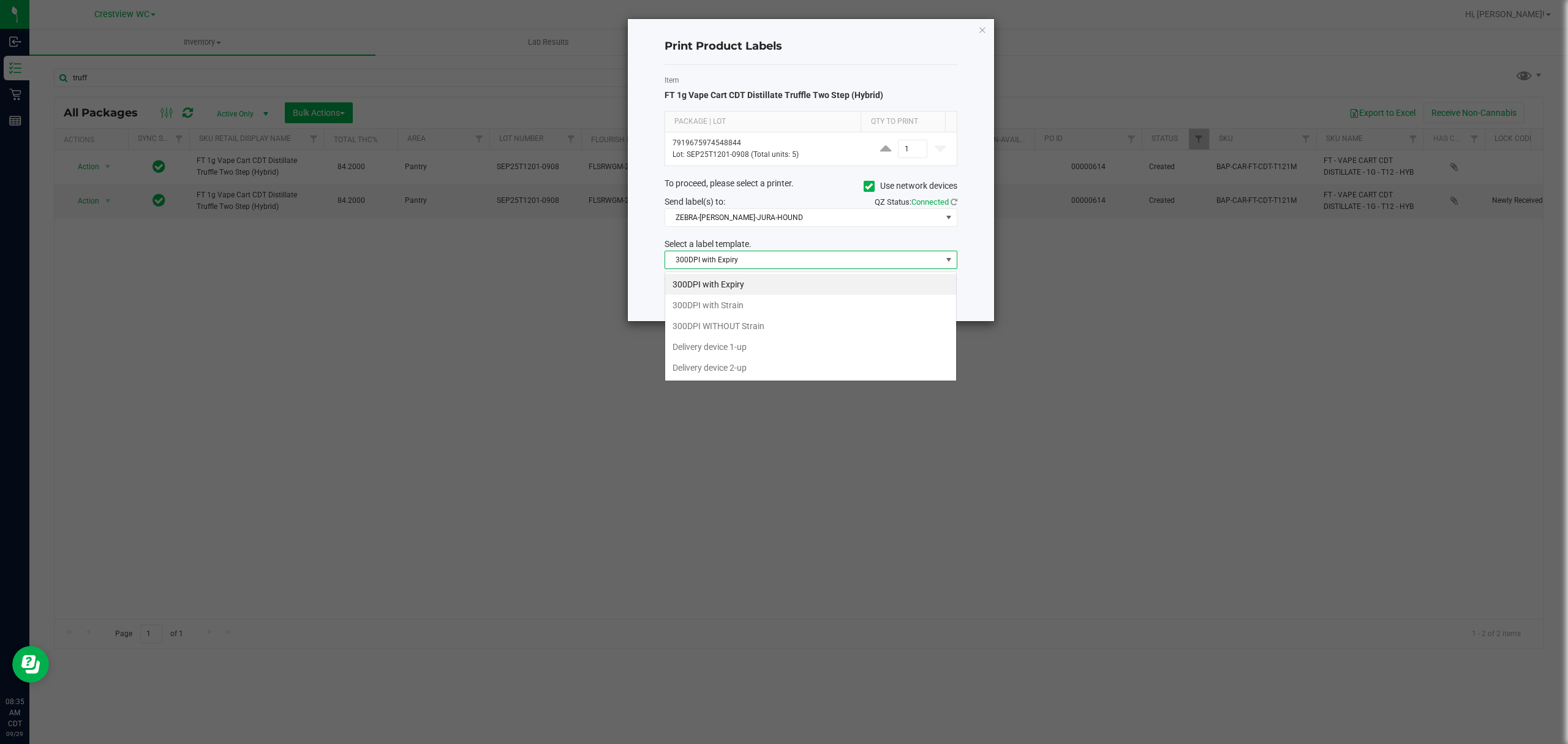
scroll to position [19, 292]
click at [765, 304] on li "300DPI with Strain" at bounding box center [810, 305] width 291 height 21
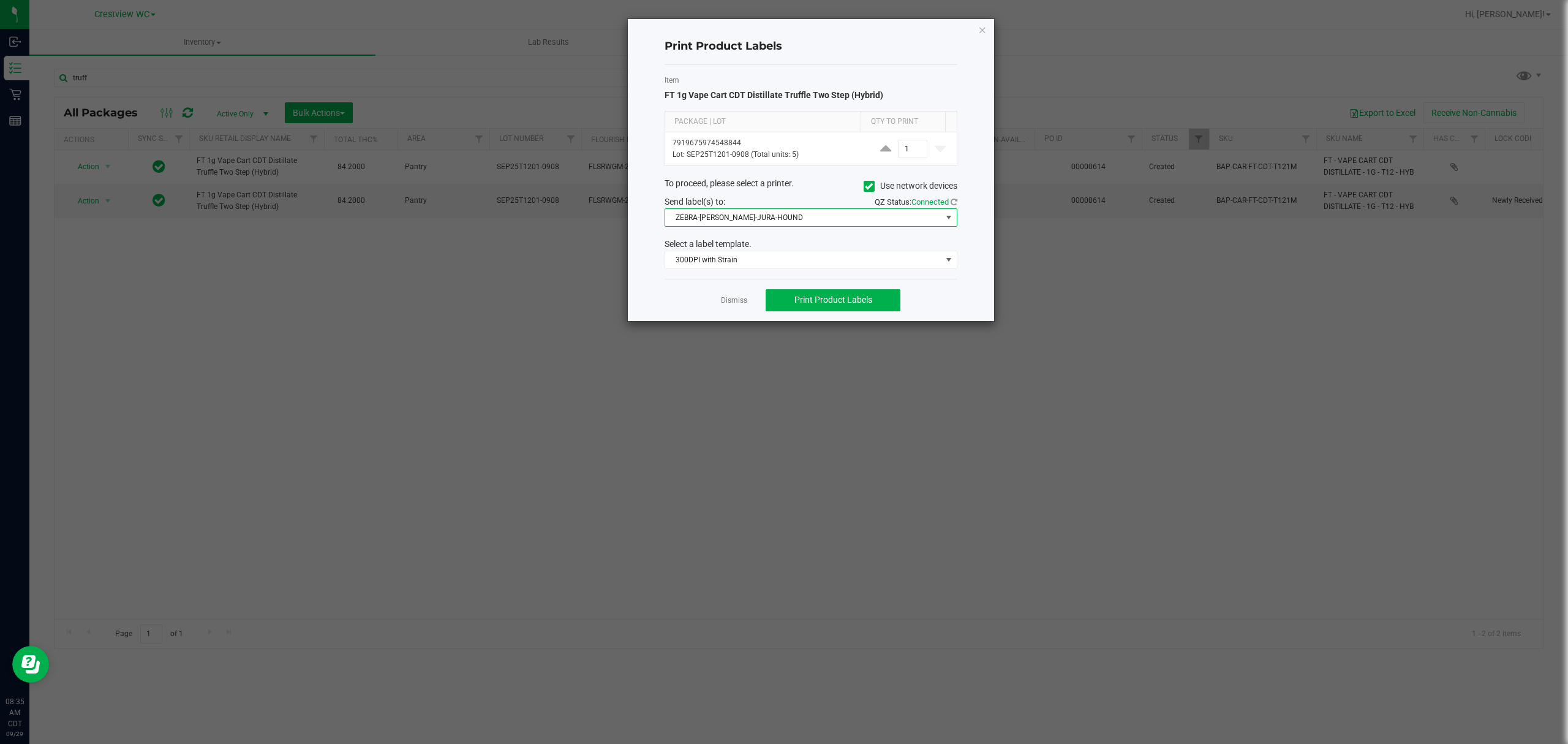
click at [834, 223] on span "ZEBRA-[PERSON_NAME]-JURA-HOUND" at bounding box center [803, 217] width 277 height 17
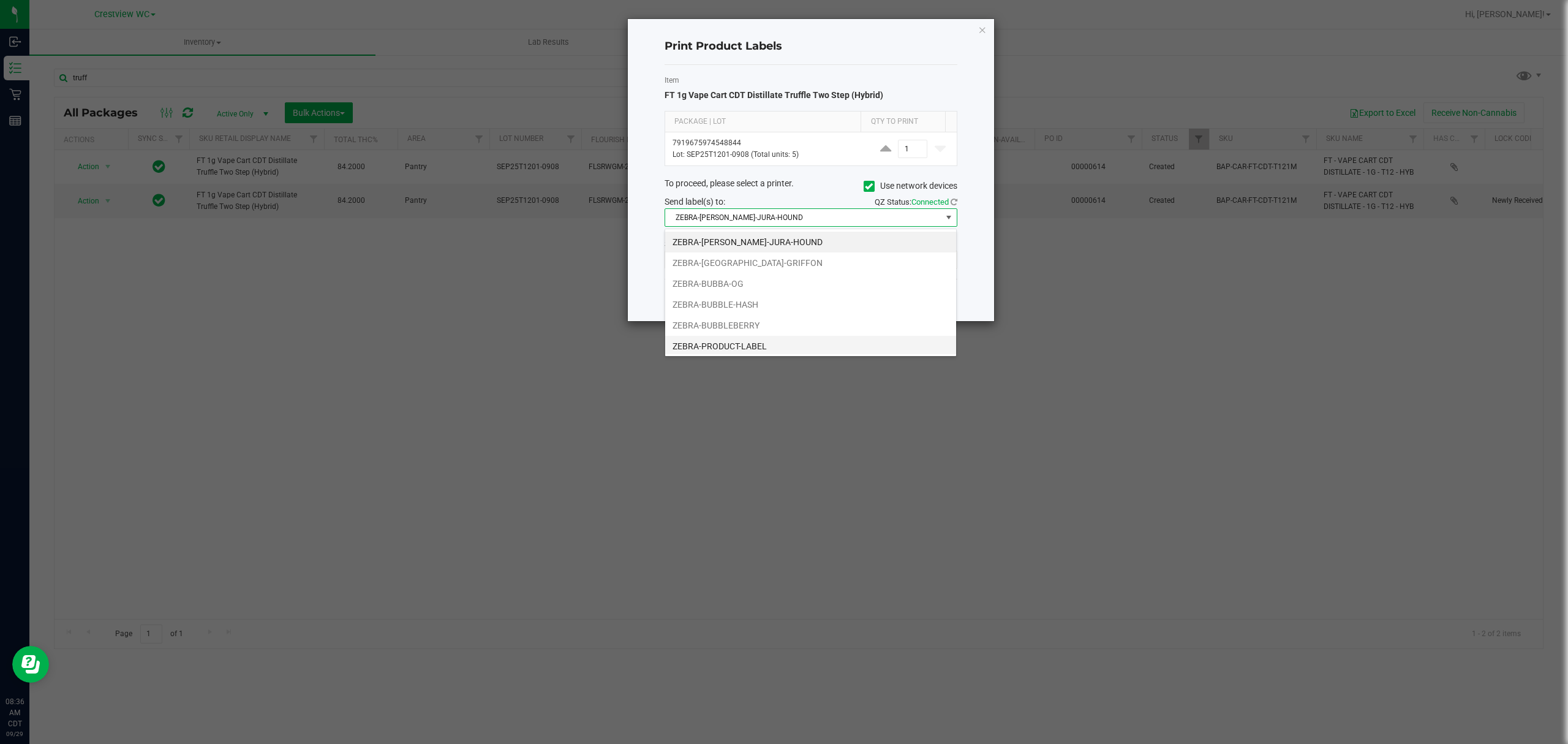
click at [753, 346] on li "ZEBRA-PRODUCT-LABEL" at bounding box center [810, 346] width 291 height 21
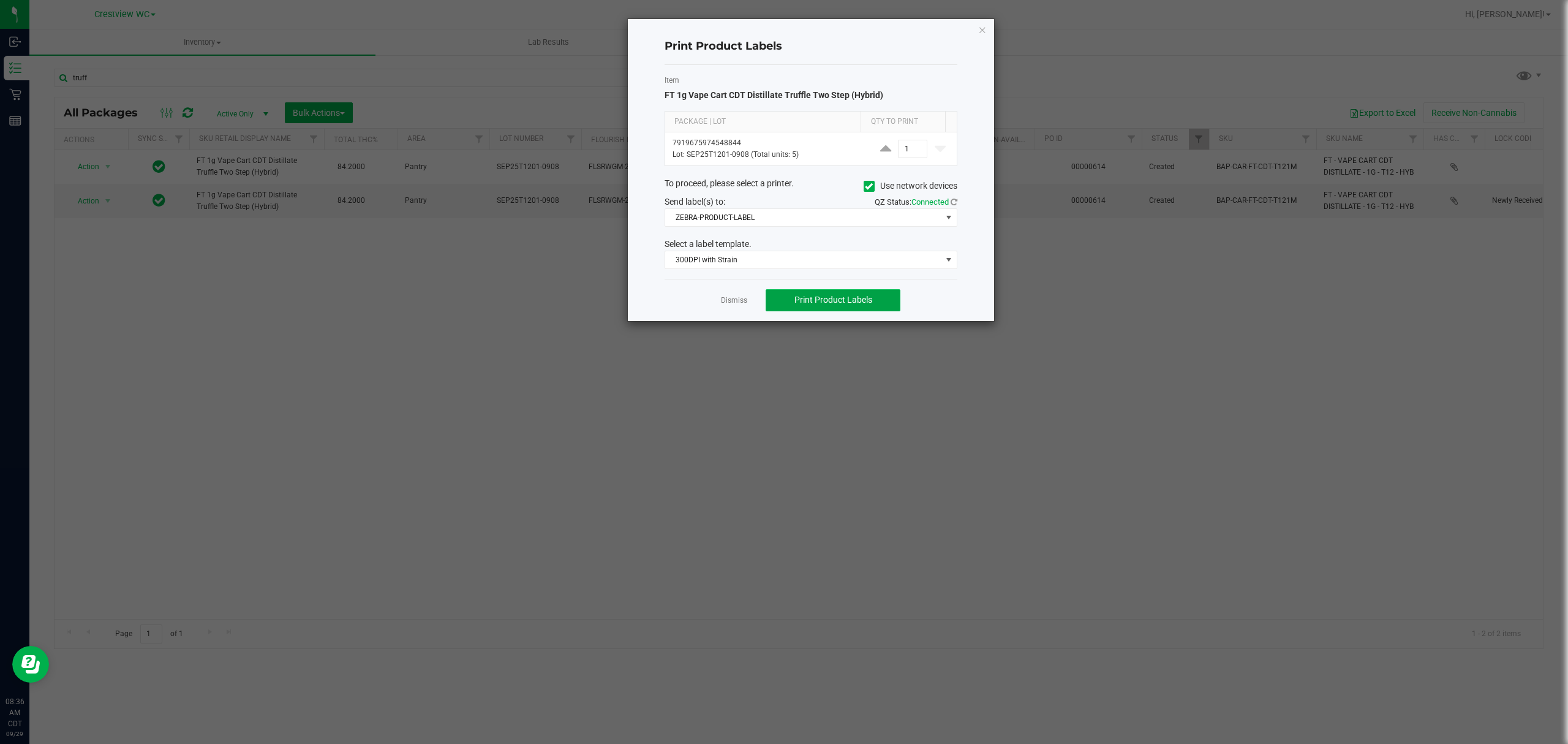
click at [817, 311] on button "Print Product Labels" at bounding box center [832, 300] width 135 height 22
